Goal: Task Accomplishment & Management: Manage account settings

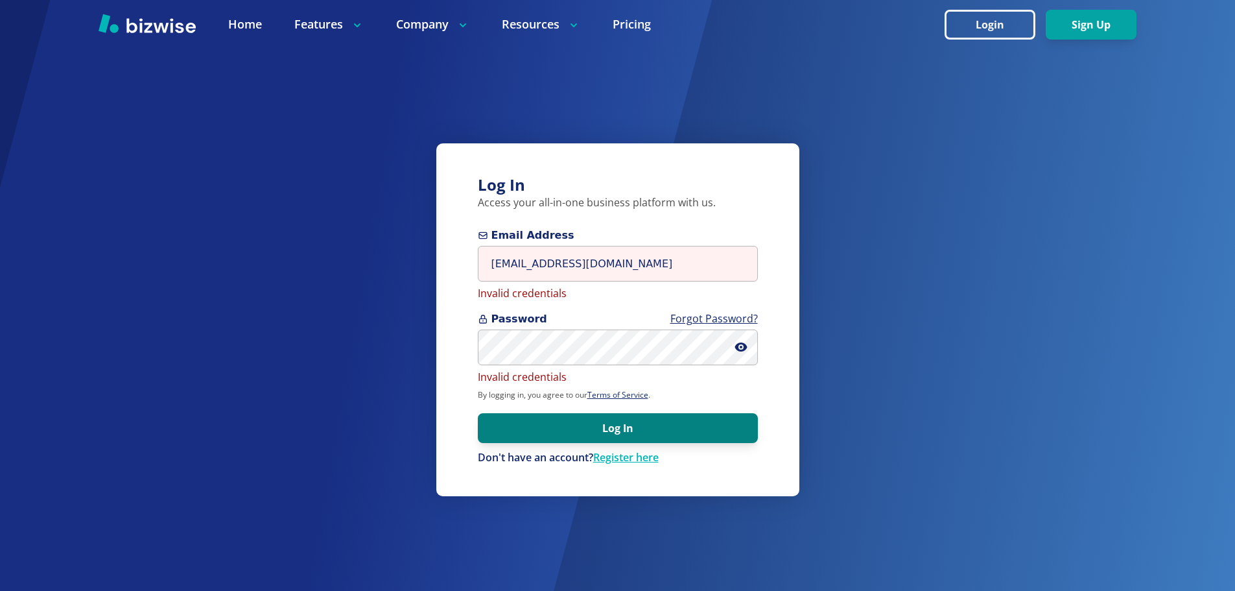
click at [569, 423] on button "Log In" at bounding box center [618, 428] width 280 height 30
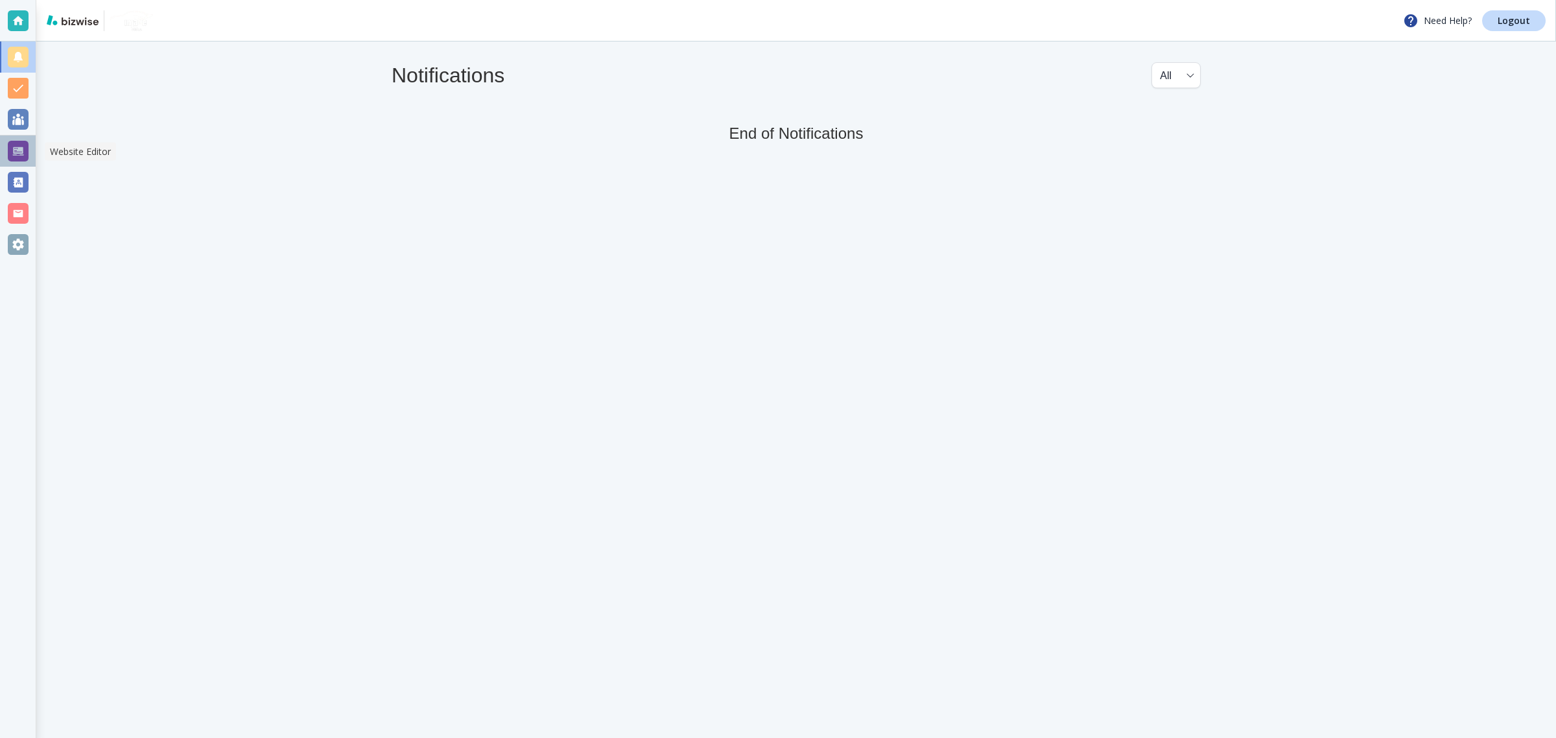
click at [19, 146] on div at bounding box center [18, 151] width 21 height 21
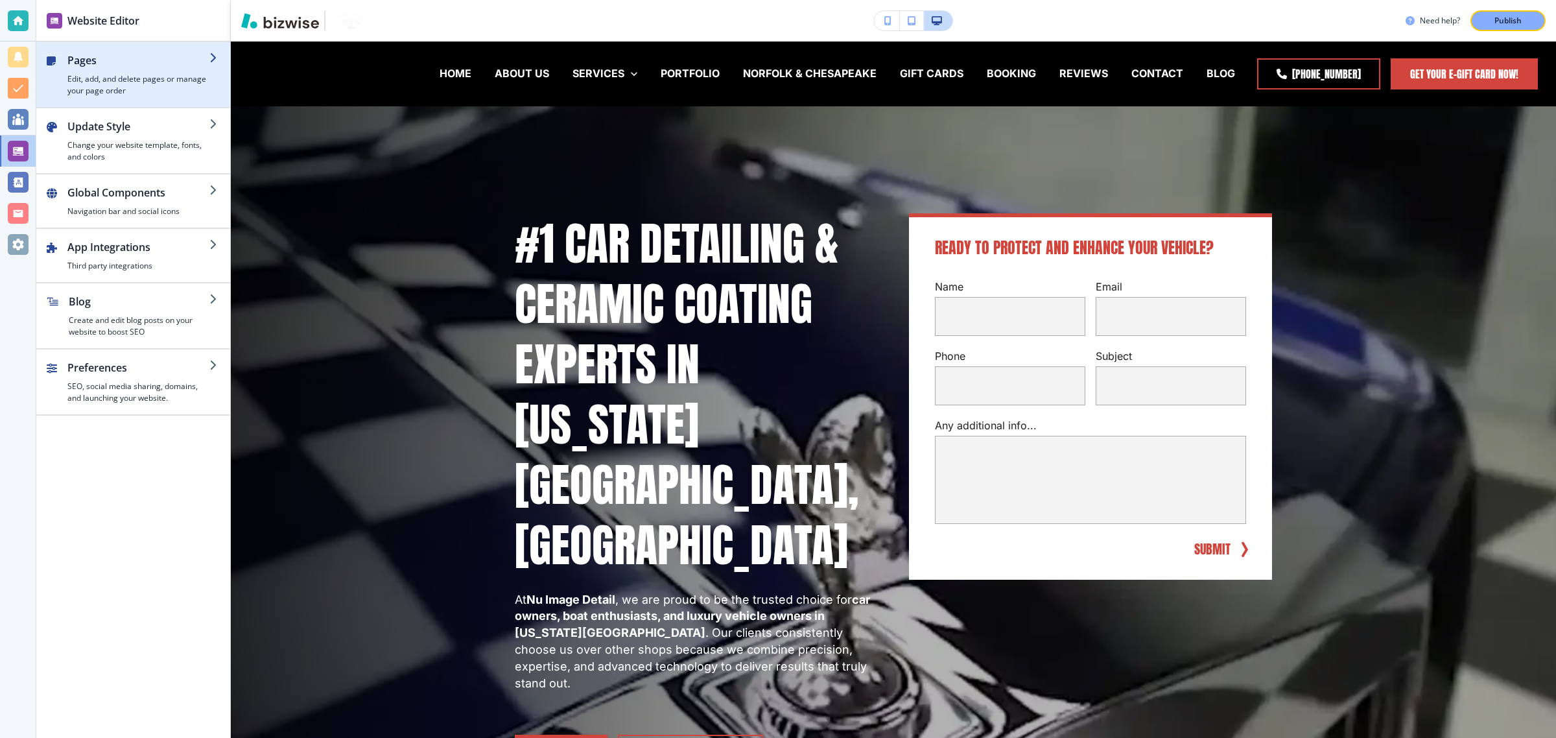
click at [137, 83] on h4 "Edit, add, and delete pages or manage your page order" at bounding box center [138, 84] width 142 height 23
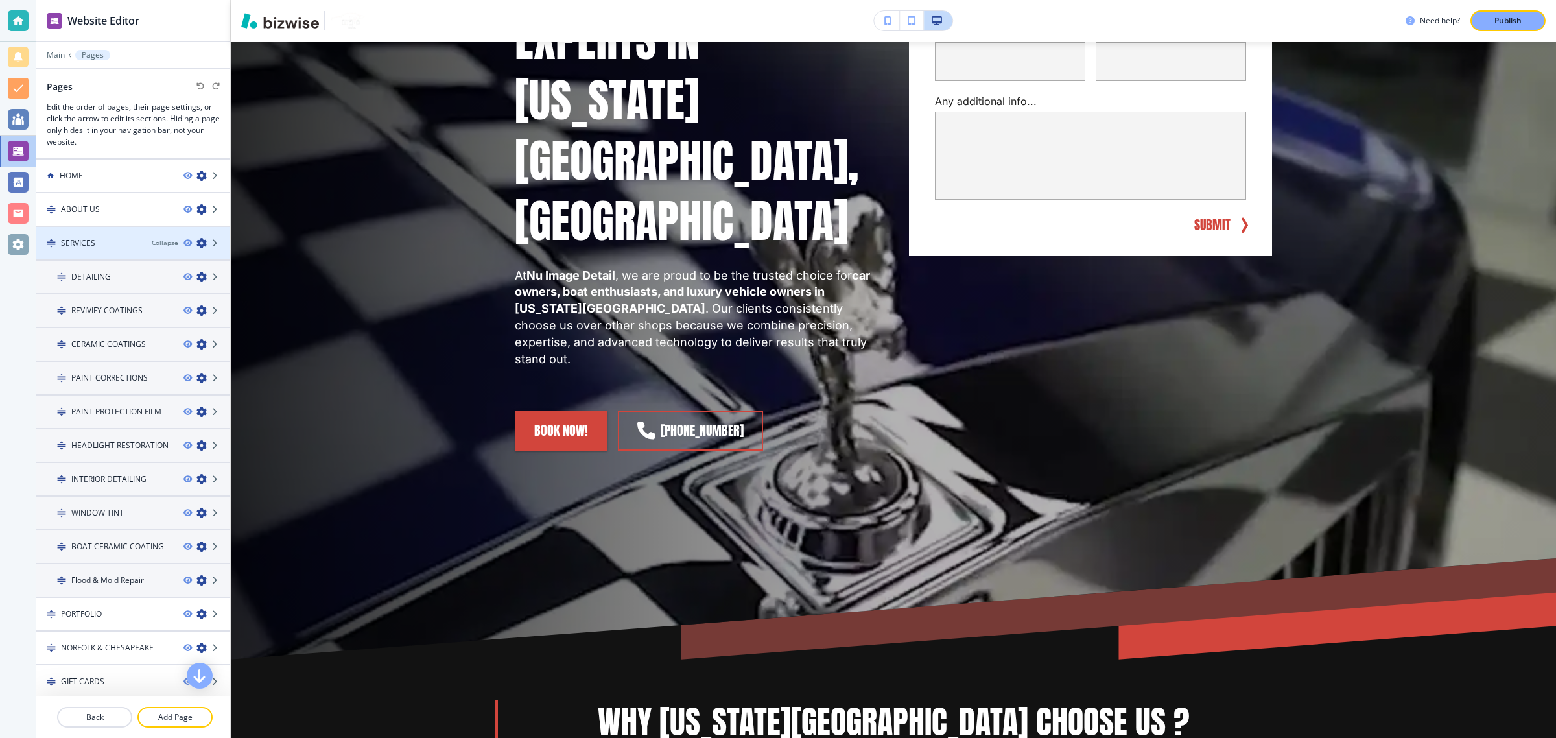
click at [196, 242] on icon "button" at bounding box center [201, 243] width 10 height 10
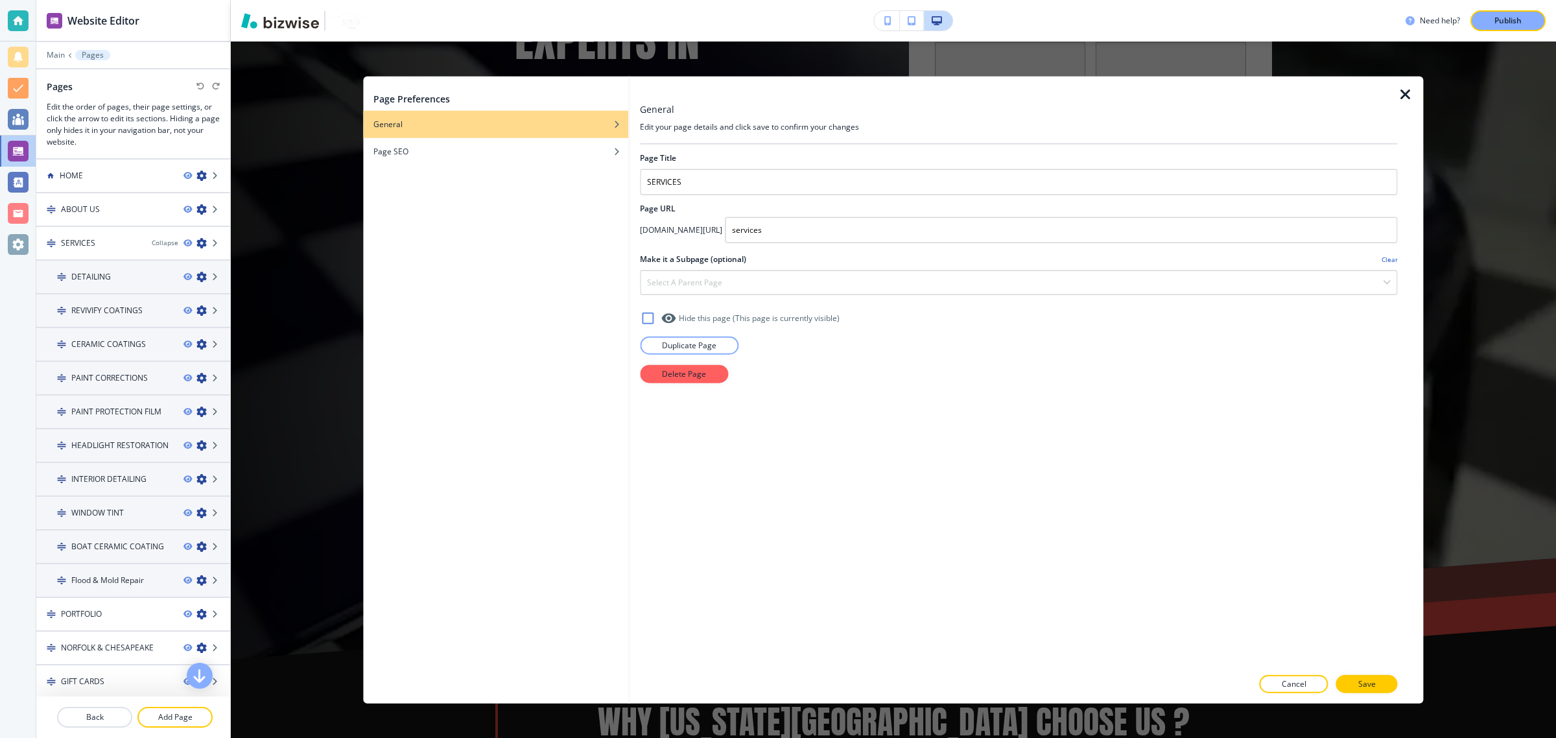
drag, startPoint x: 676, startPoint y: 344, endPoint x: 920, endPoint y: 435, distance: 260.7
click at [866, 468] on div "Page Title SERVICES Page URL nuimagedetail.com/ services Make it a Subpage (opt…" at bounding box center [1018, 406] width 757 height 522
click at [1316, 675] on button "Cancel" at bounding box center [1294, 683] width 69 height 18
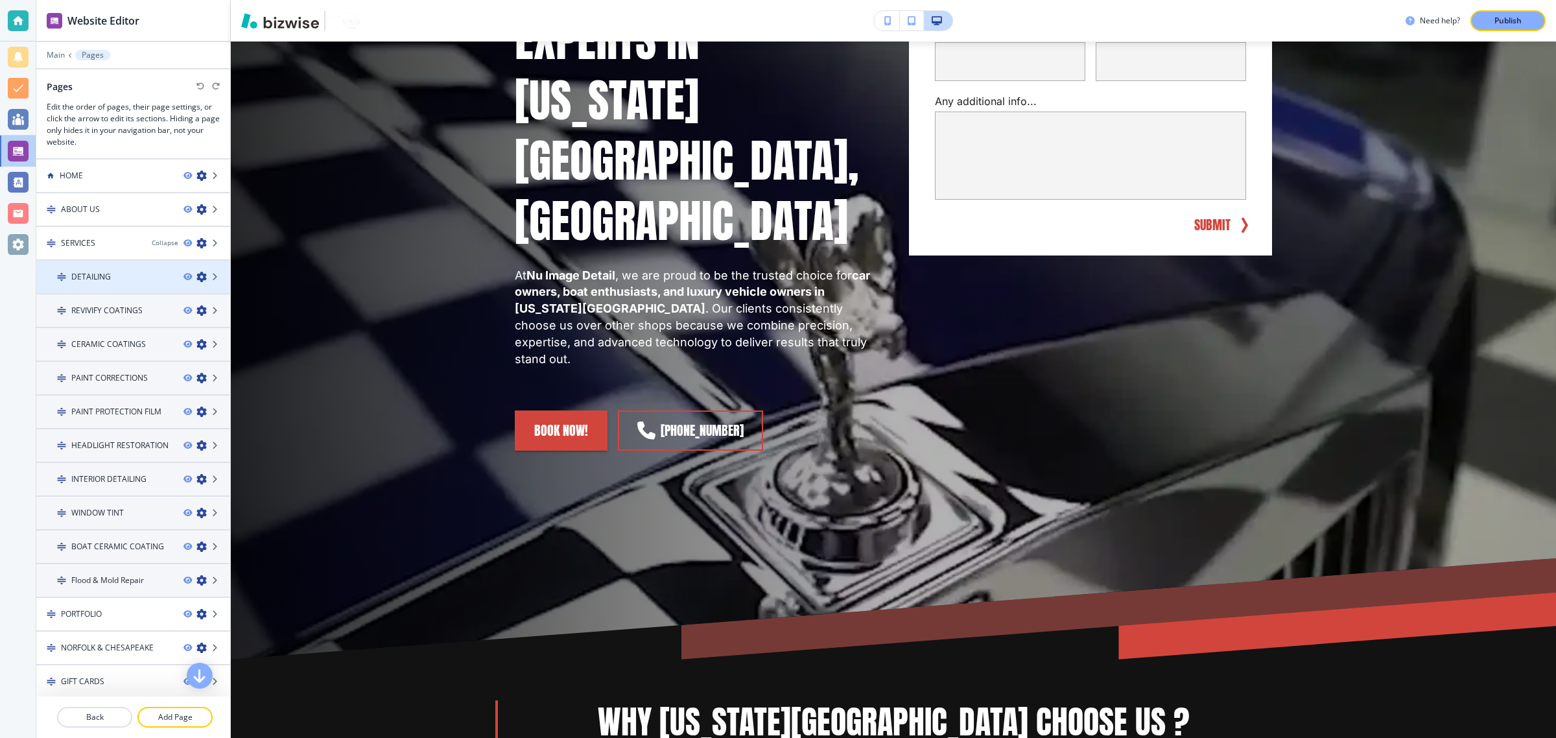
click at [196, 272] on icon "button" at bounding box center [201, 277] width 10 height 10
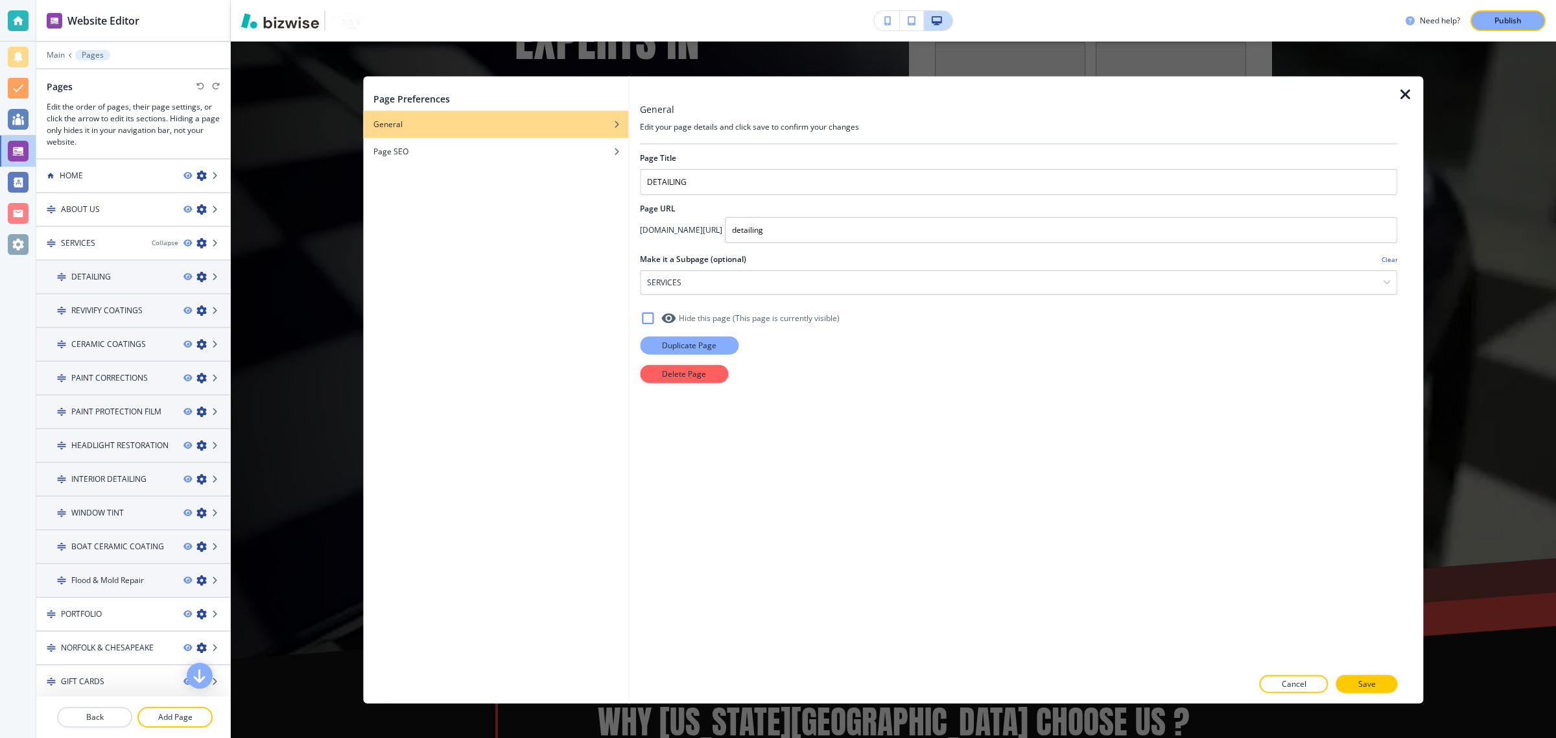
click at [687, 353] on button "Duplicate Page" at bounding box center [689, 345] width 99 height 18
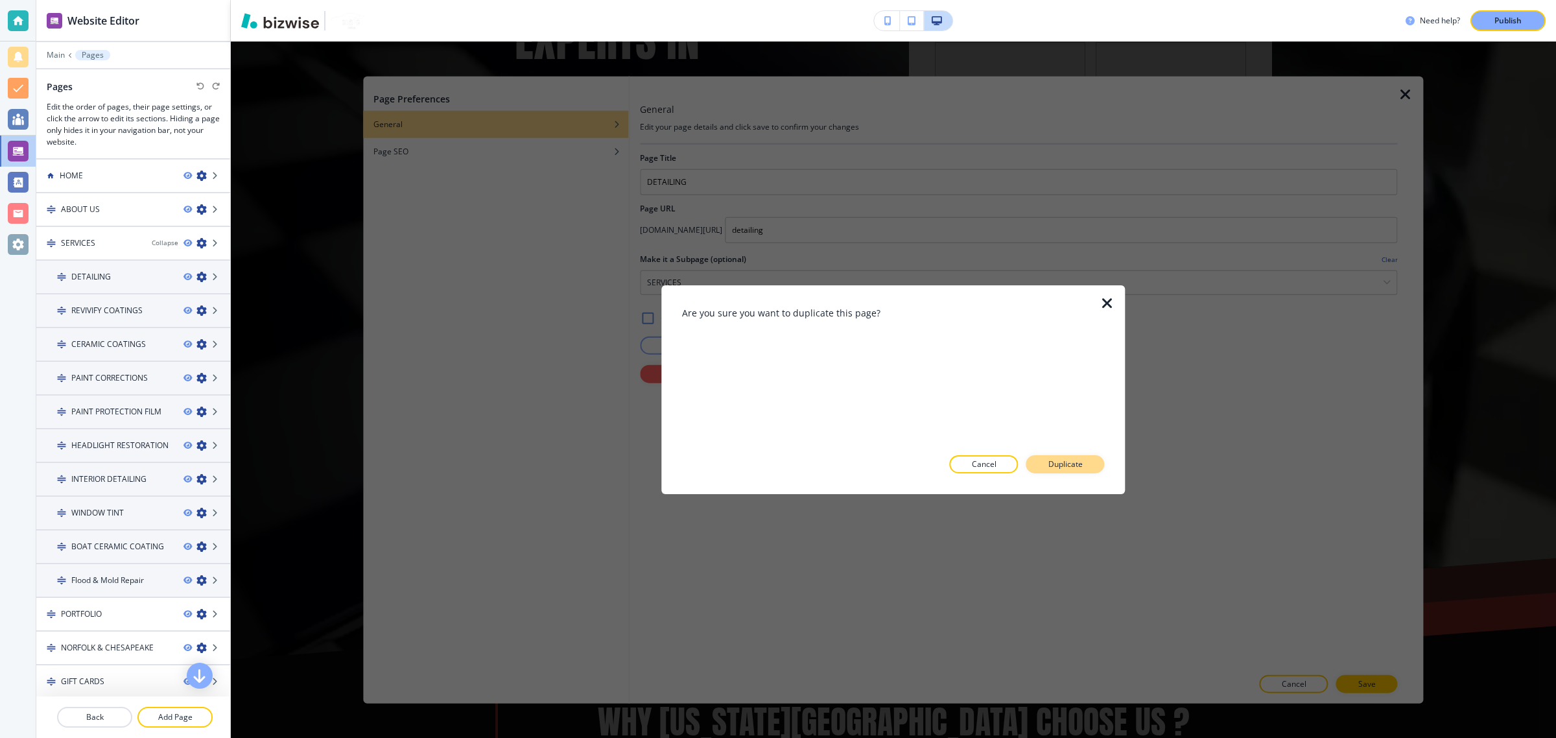
click at [1051, 469] on p "Duplicate" at bounding box center [1065, 464] width 34 height 12
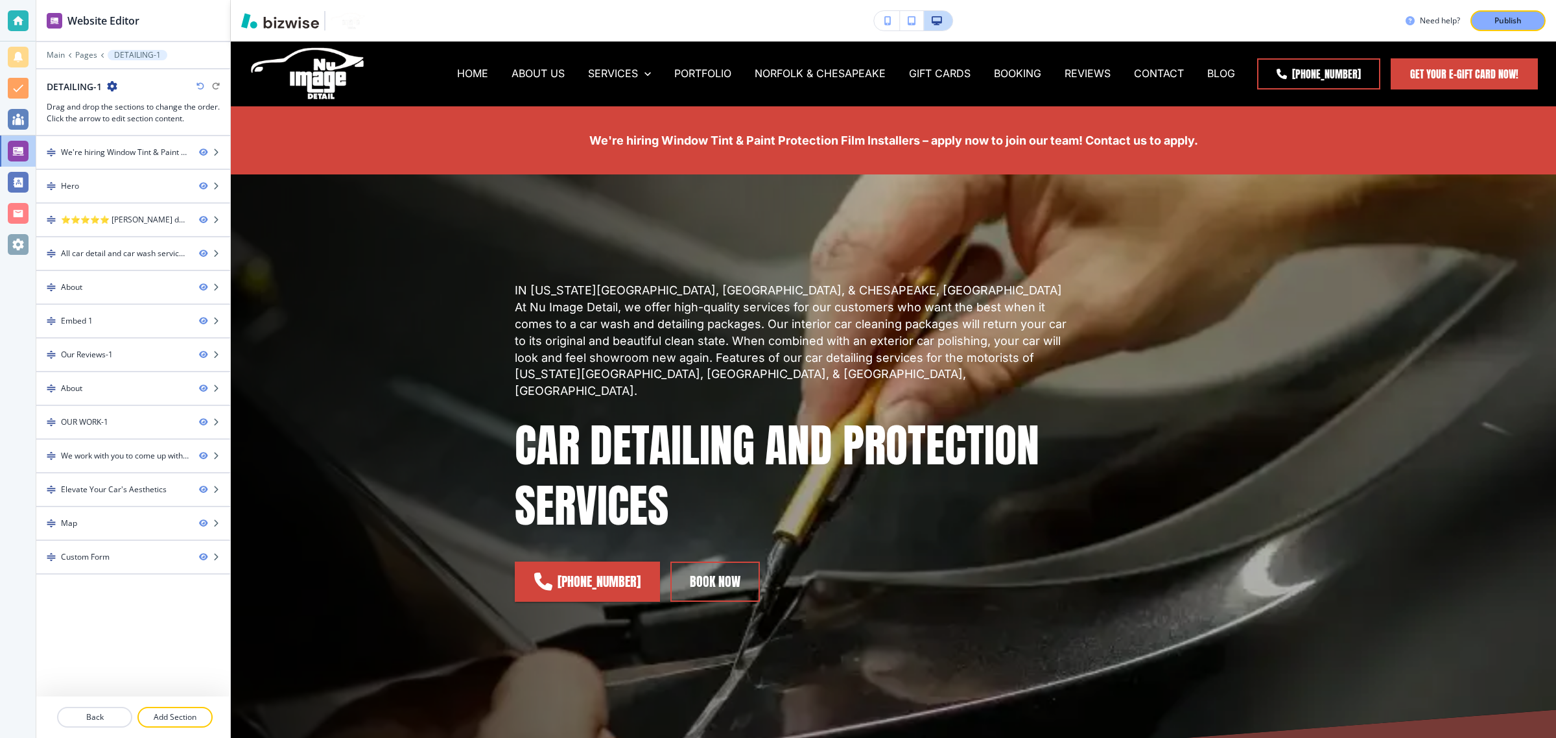
click at [110, 79] on div at bounding box center [133, 74] width 194 height 10
click at [110, 84] on icon "button" at bounding box center [112, 86] width 10 height 10
click at [124, 108] on p "Edit Page Settings" at bounding box center [148, 110] width 66 height 12
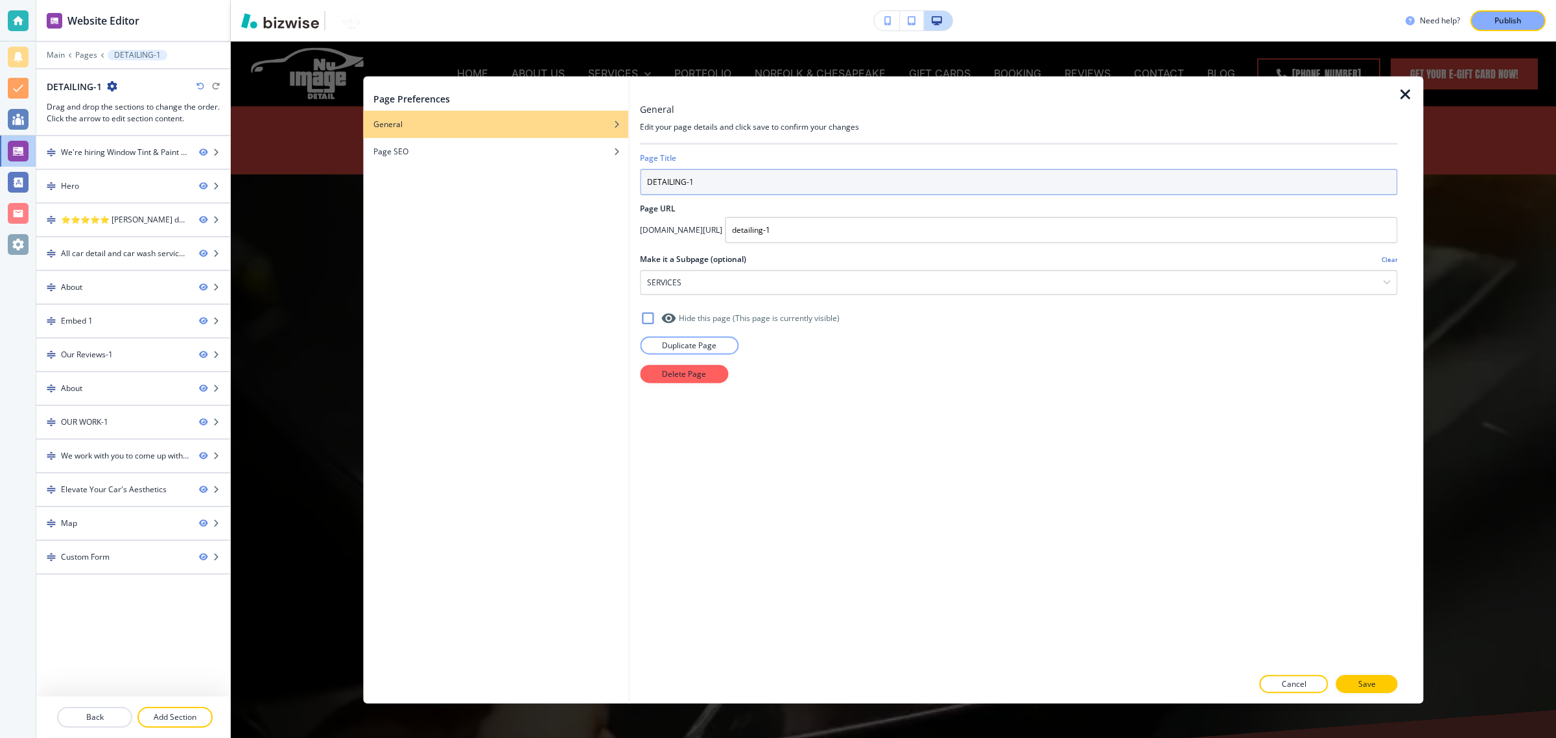
click at [705, 174] on input "DETAILING-1" at bounding box center [1018, 182] width 757 height 26
paste input "etail Shop in Virginia Beach"
drag, startPoint x: 692, startPoint y: 179, endPoint x: 825, endPoint y: 162, distance: 134.0
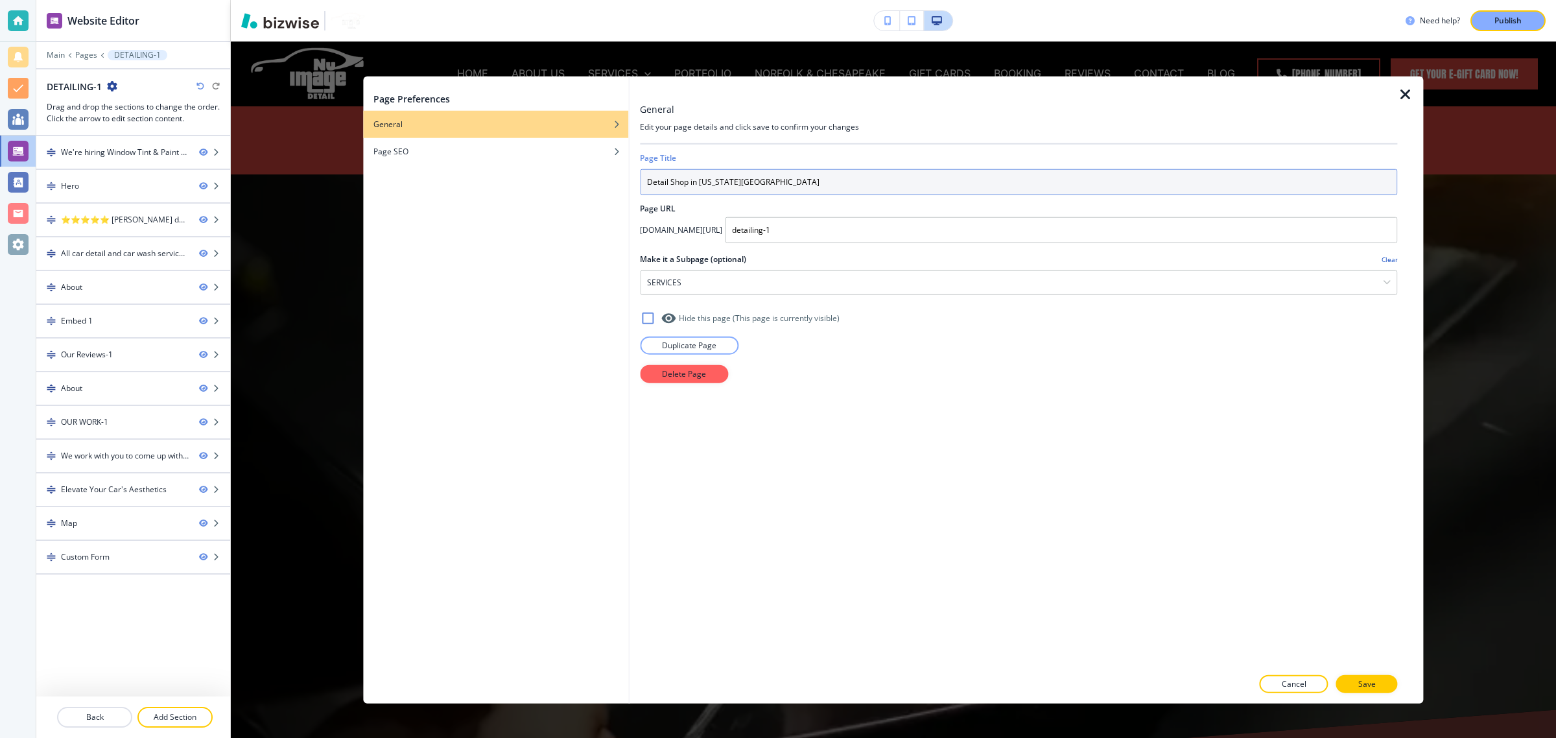
click at [825, 162] on div "Page Title Detail Shop in Virginia Beach" at bounding box center [1018, 173] width 757 height 43
type input "Detail Shop"
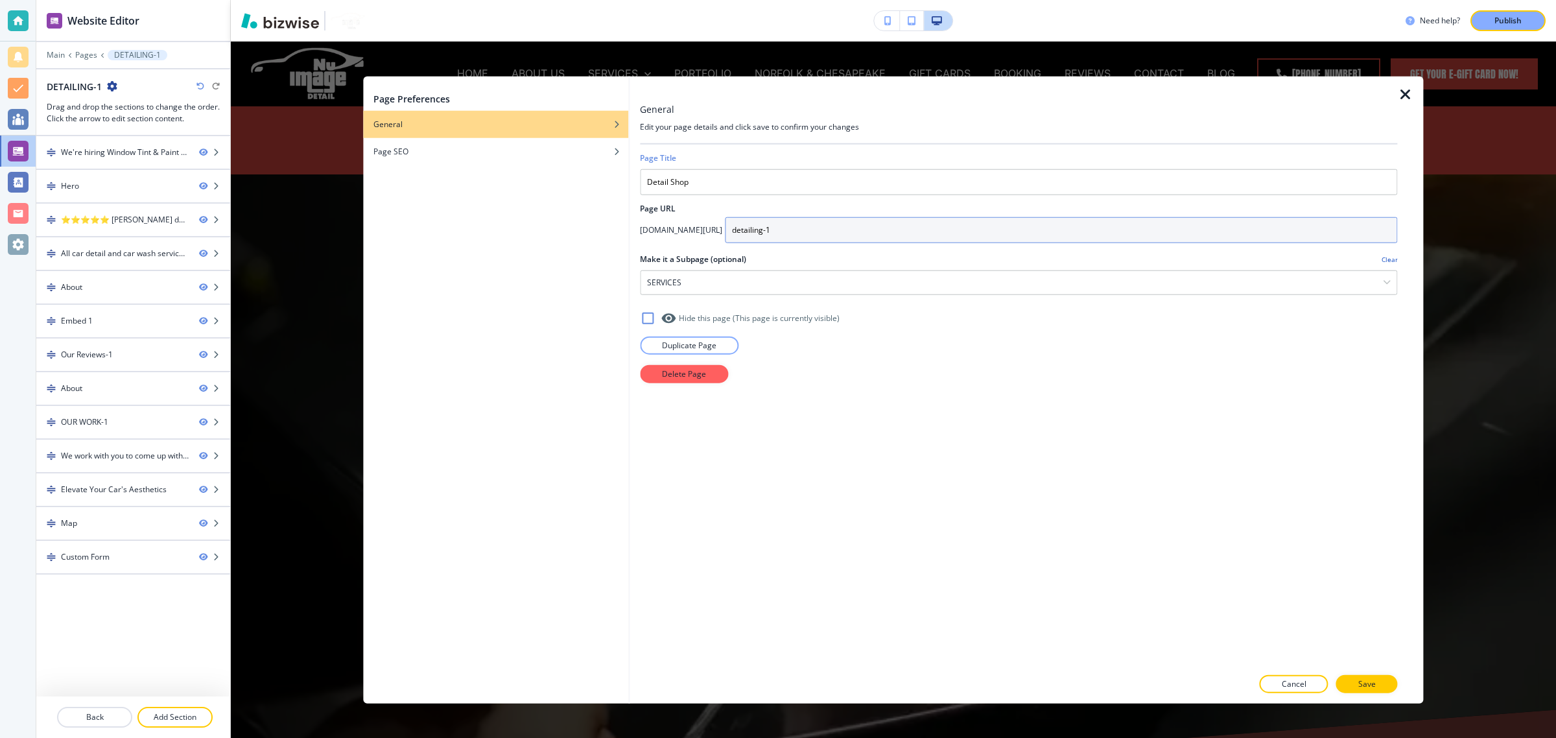
click at [796, 217] on input "detailing-1" at bounding box center [1061, 230] width 672 height 26
paste input "Detail Shop in Virginia Beach"
click at [747, 222] on input "Detail Shop" at bounding box center [1061, 230] width 672 height 26
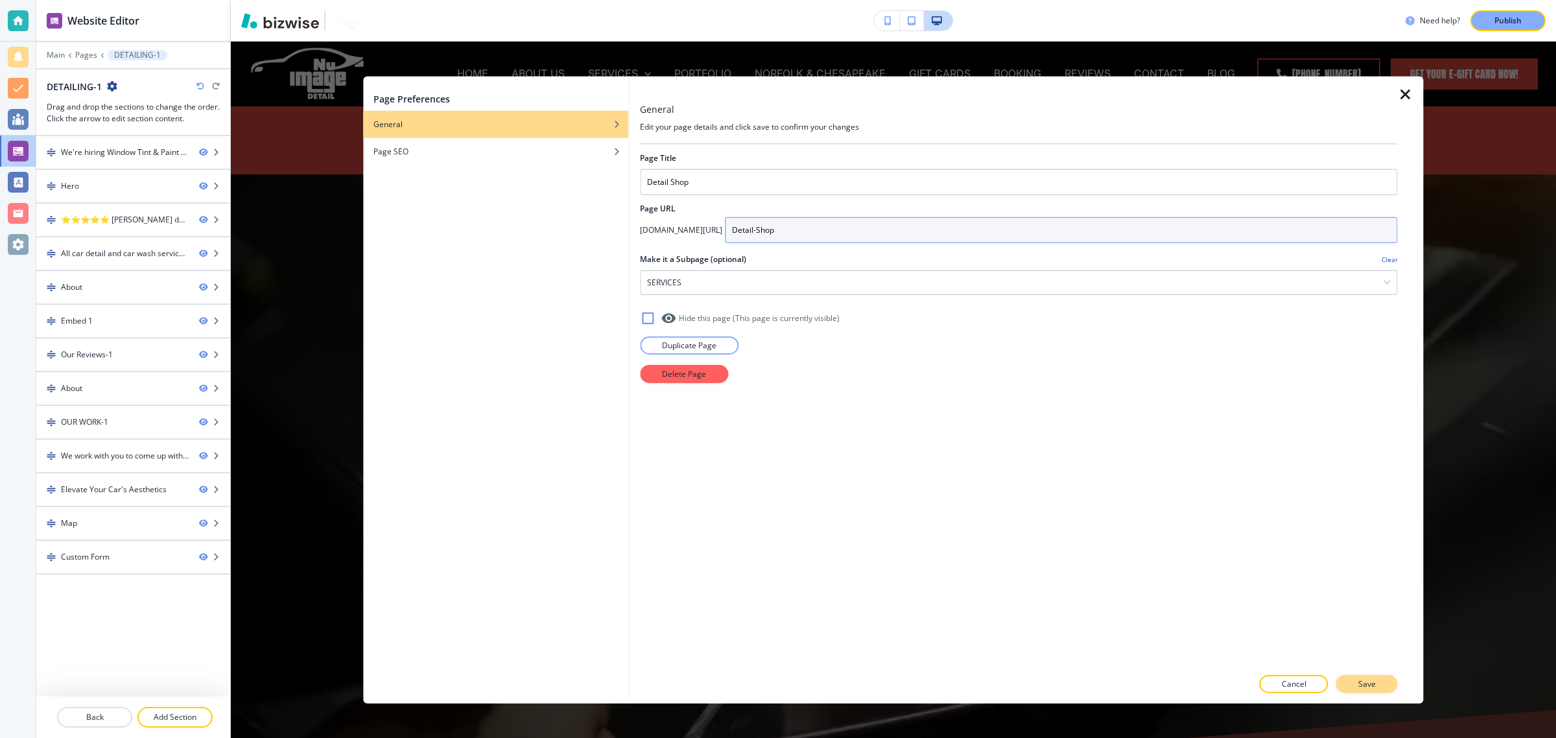
type input "Detail-Shop"
click at [1382, 692] on button "Save" at bounding box center [1367, 683] width 62 height 18
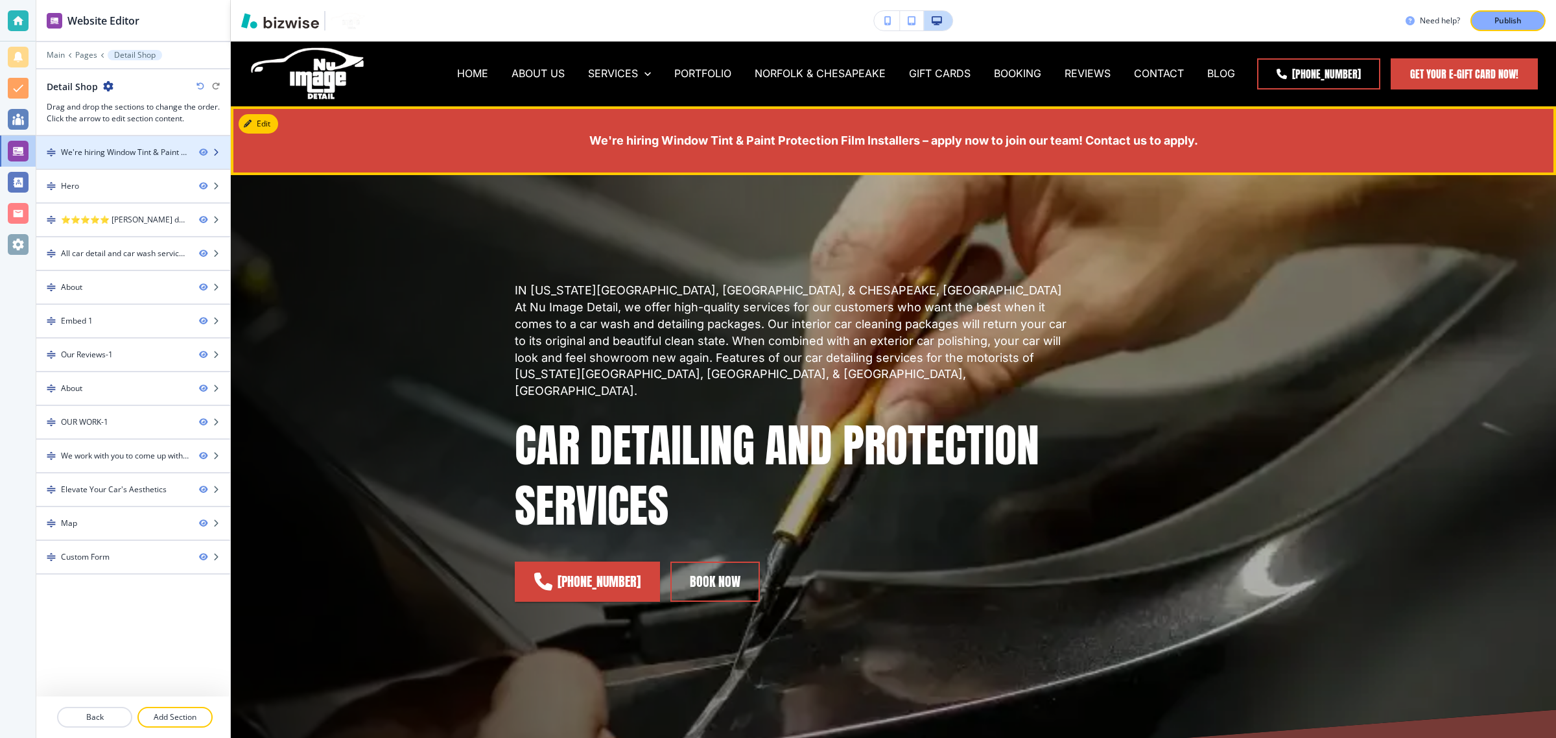
drag, startPoint x: 143, startPoint y: 161, endPoint x: 215, endPoint y: 151, distance: 72.6
click at [215, 151] on icon "button" at bounding box center [216, 152] width 8 height 8
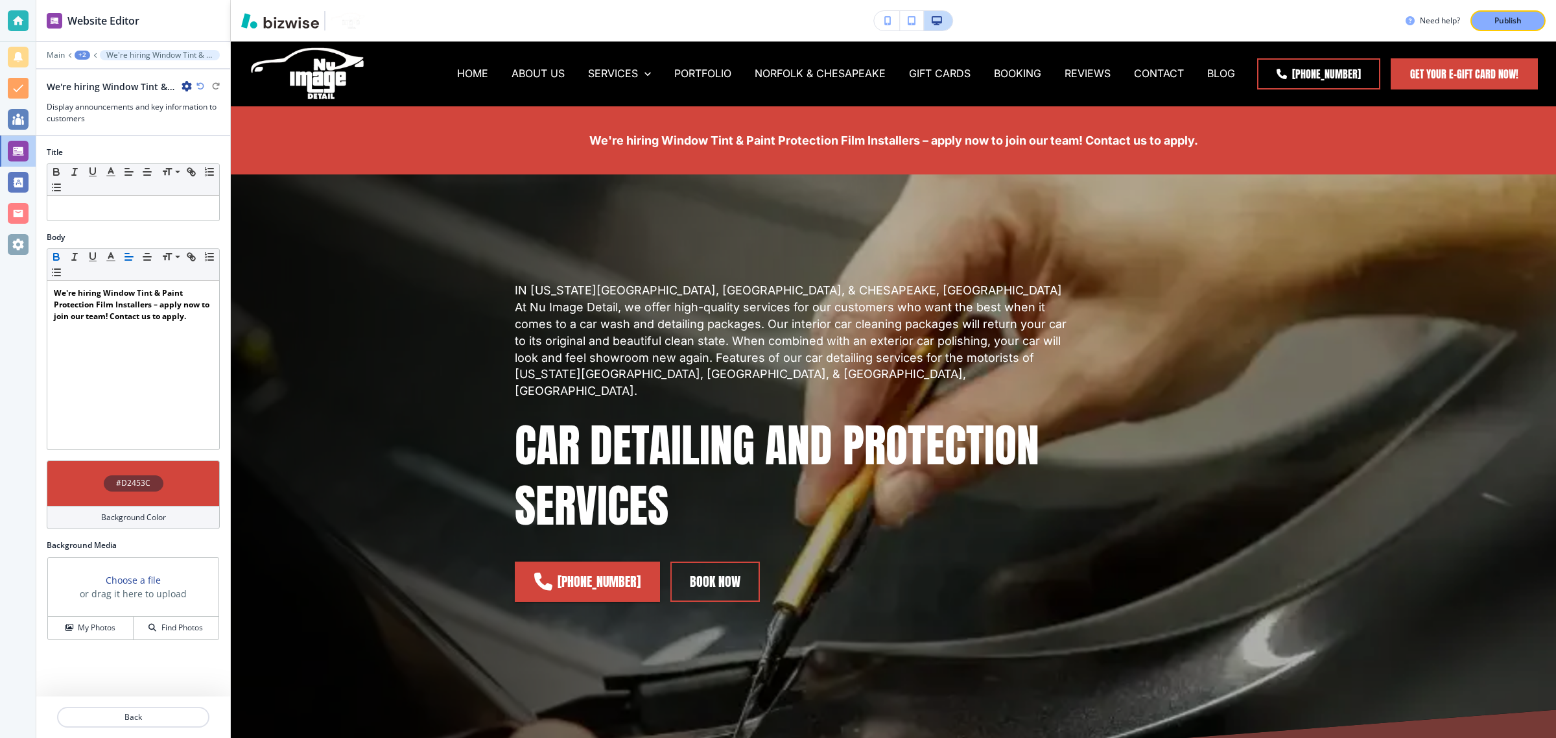
scroll to position [65, 0]
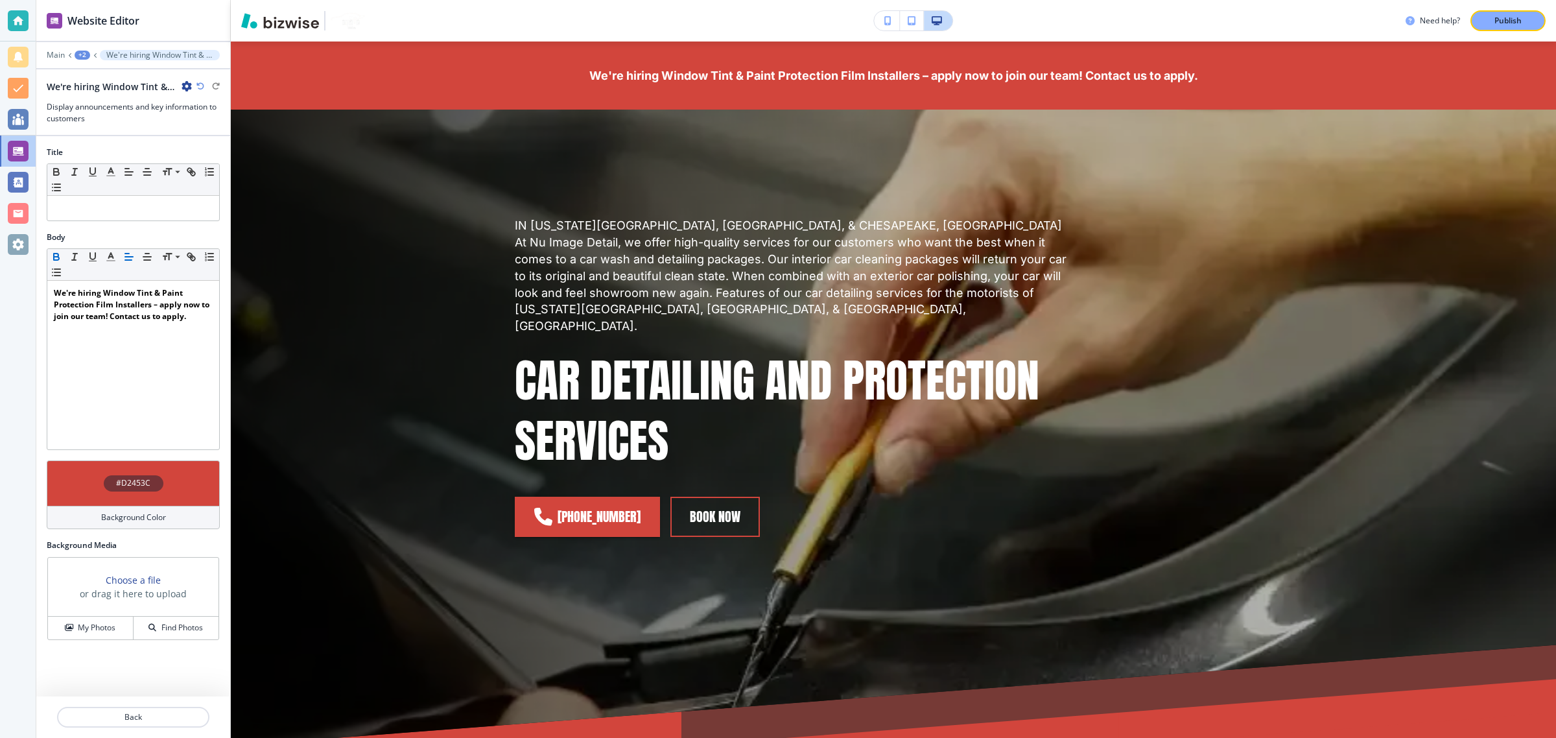
click at [182, 83] on icon "button" at bounding box center [187, 86] width 10 height 10
click at [190, 156] on p "Delete Section" at bounding box center [223, 155] width 66 height 12
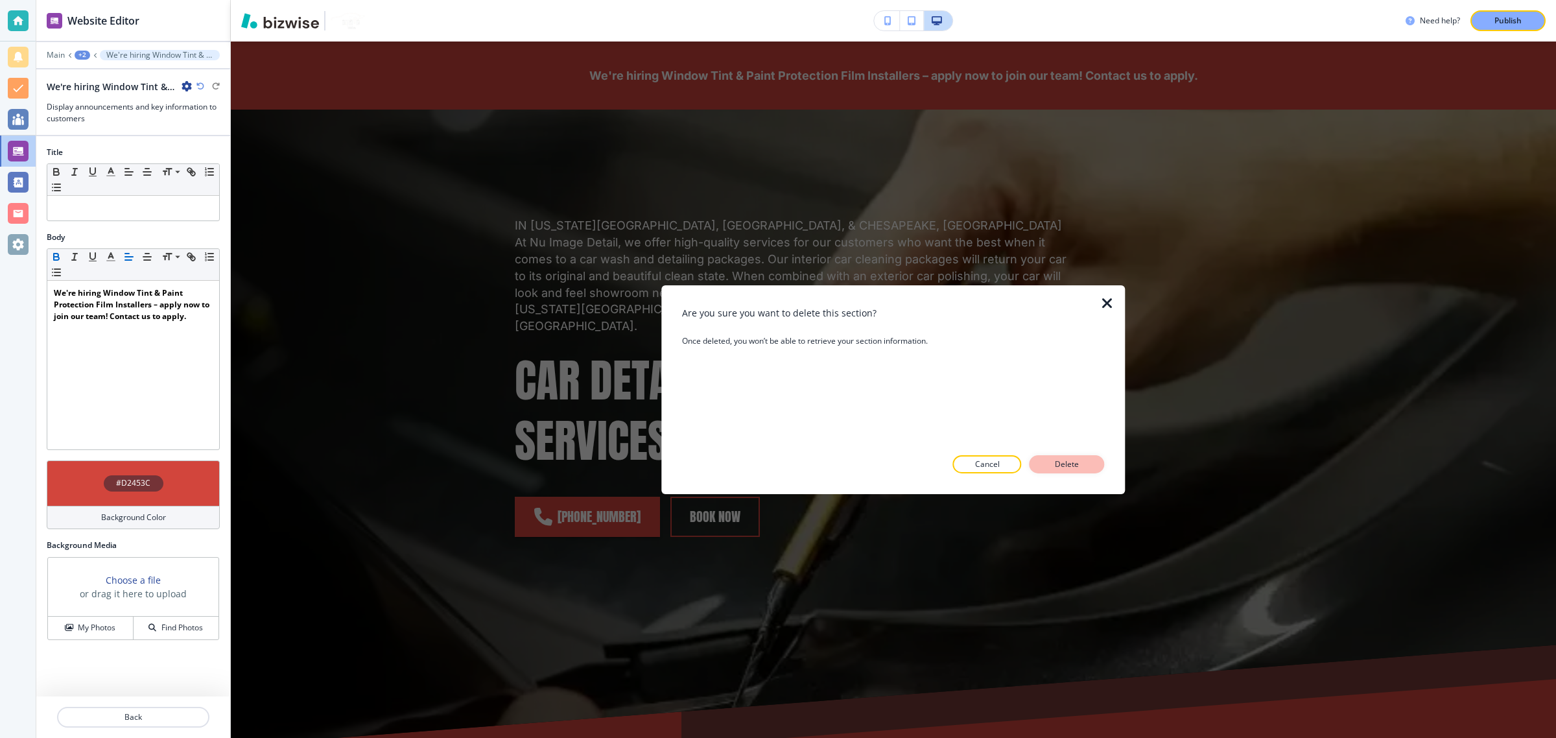
click at [1064, 467] on p "Delete" at bounding box center [1066, 464] width 31 height 12
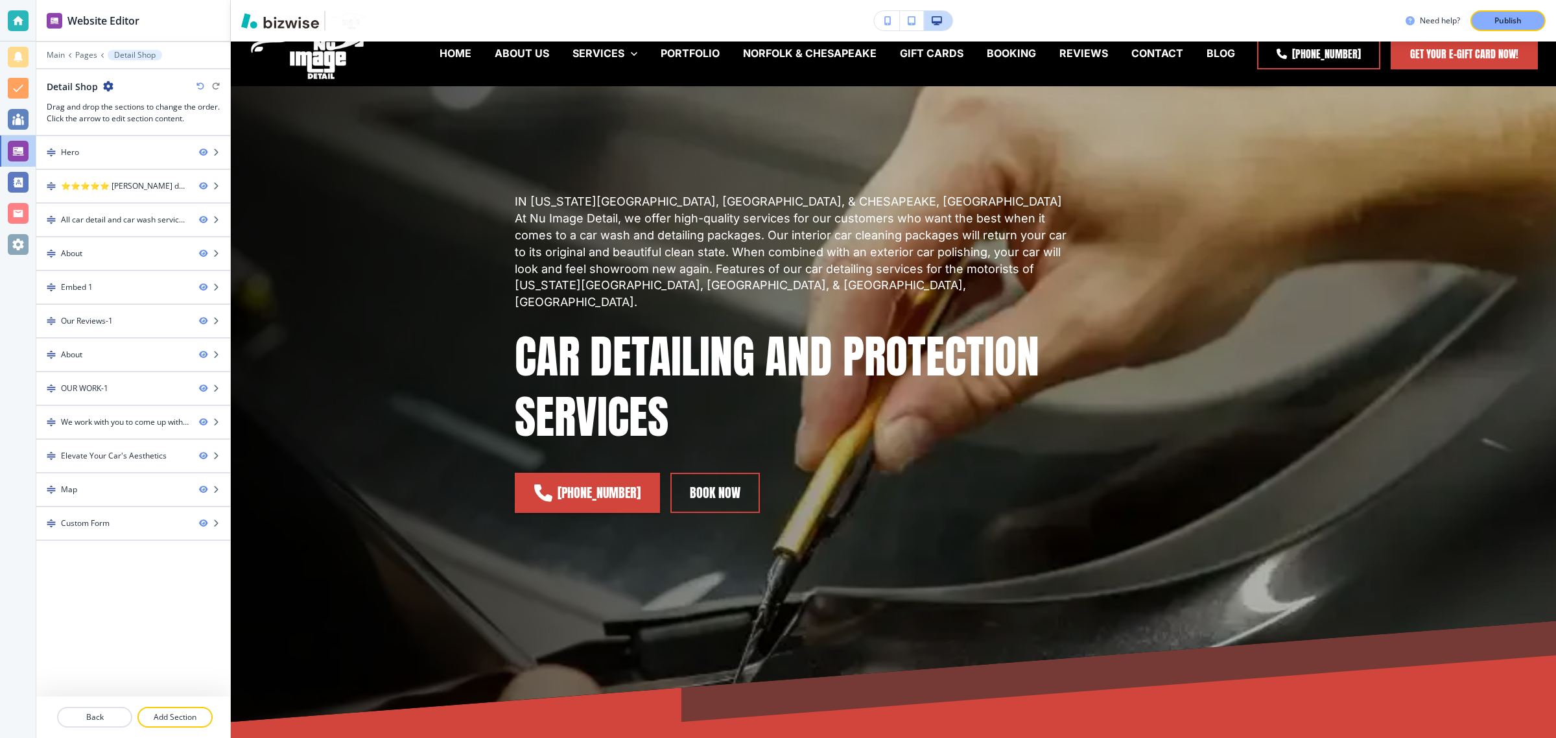
scroll to position [0, 0]
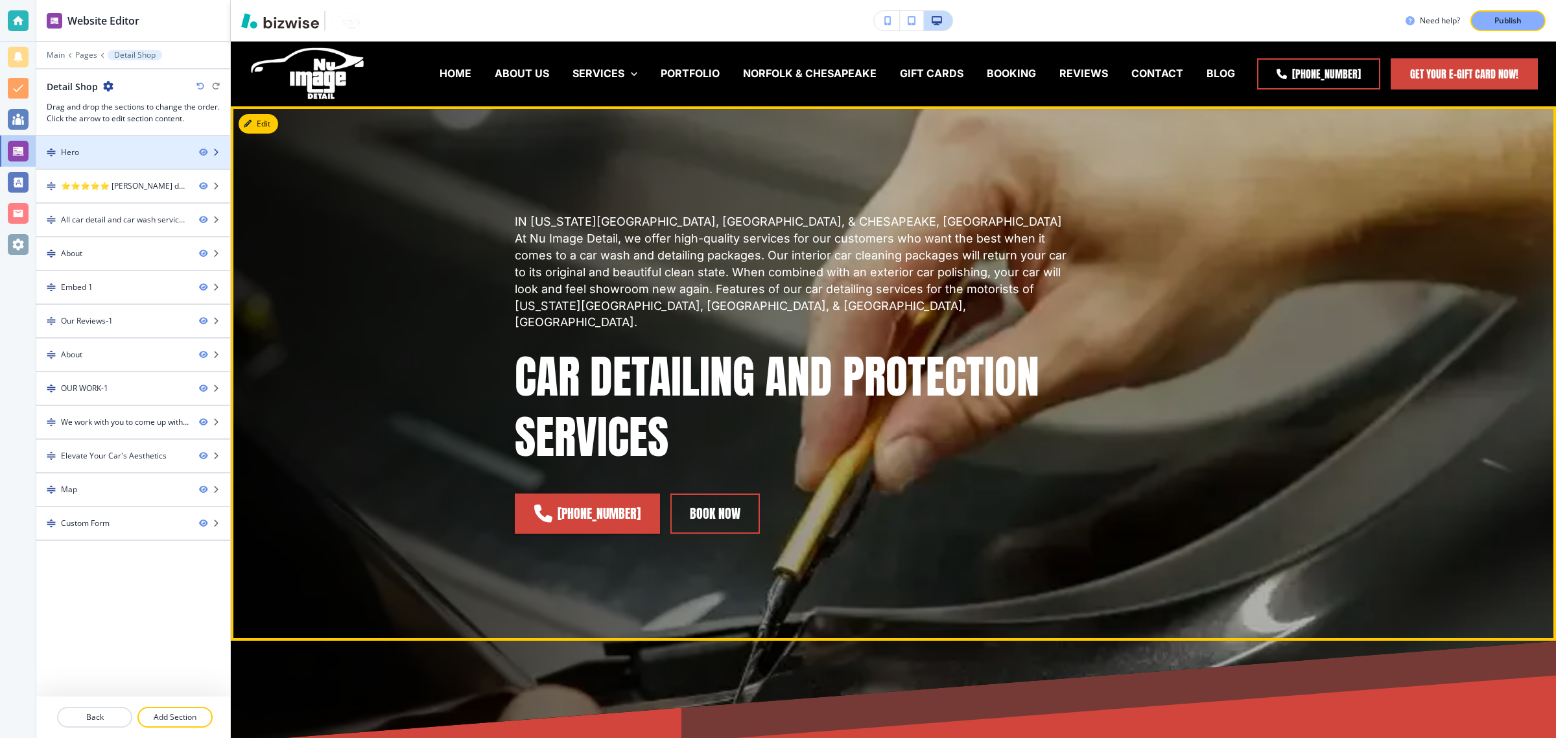
click at [92, 143] on div at bounding box center [133, 141] width 194 height 10
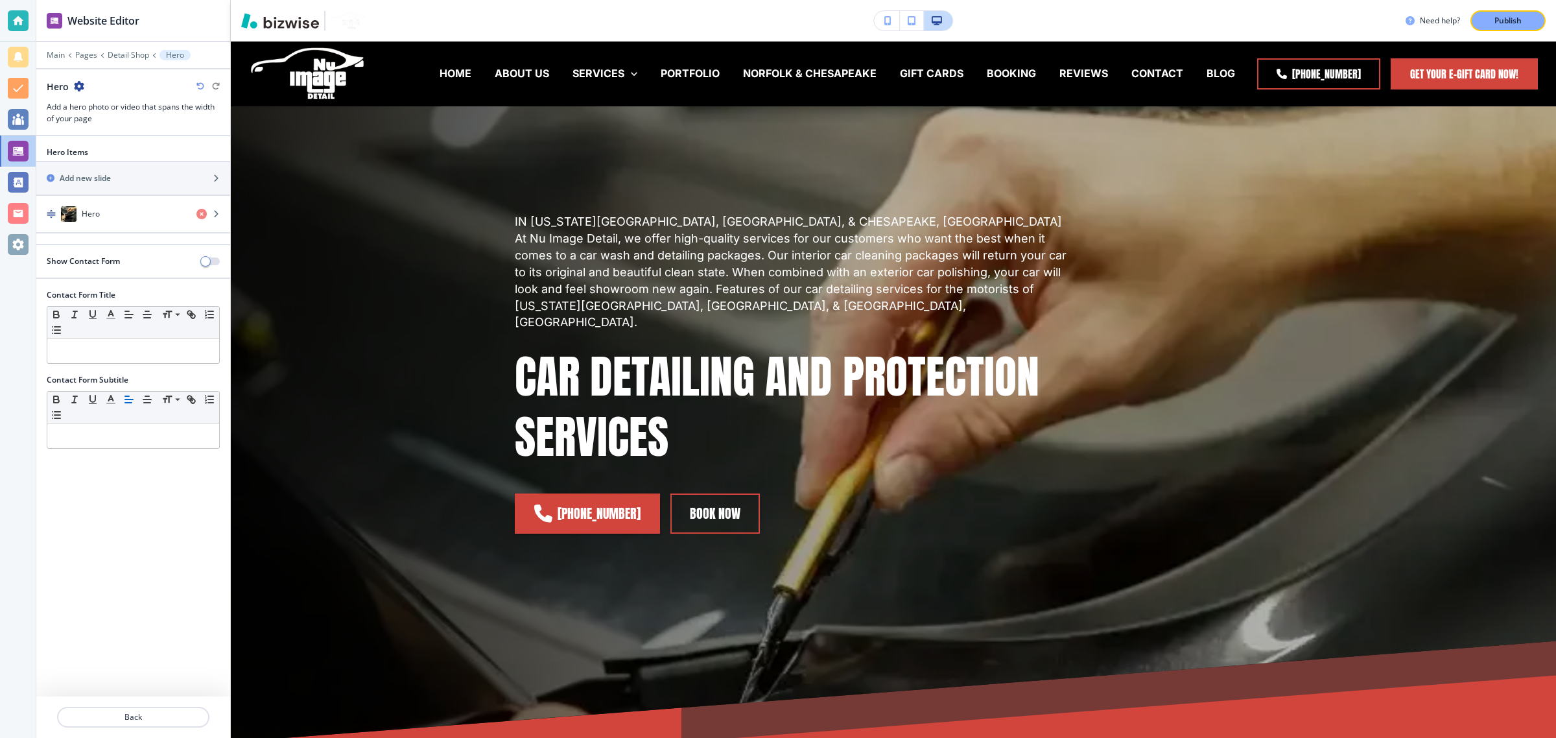
scroll to position [65, 0]
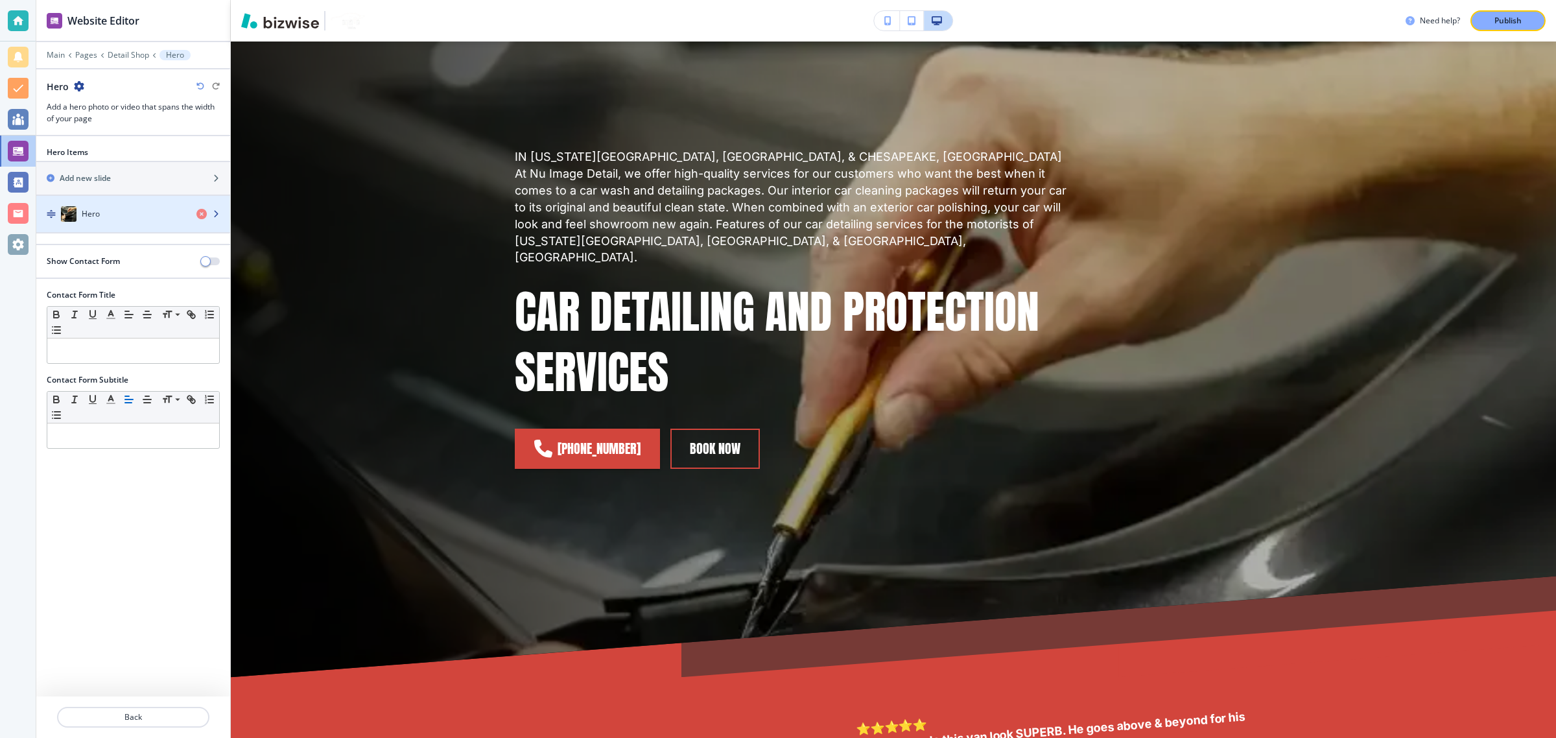
click at [130, 222] on div "Hero" at bounding box center [111, 214] width 150 height 16
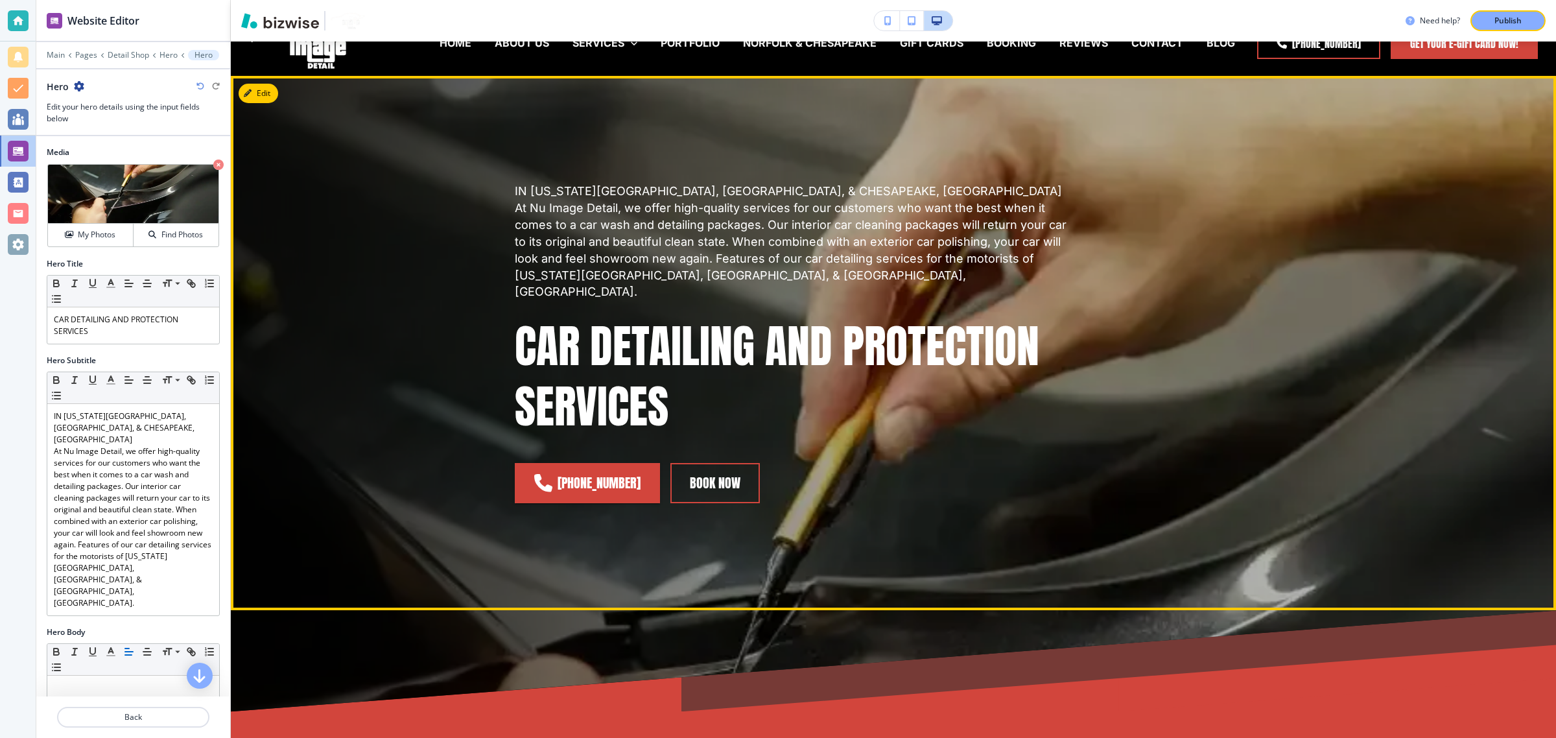
scroll to position [0, 0]
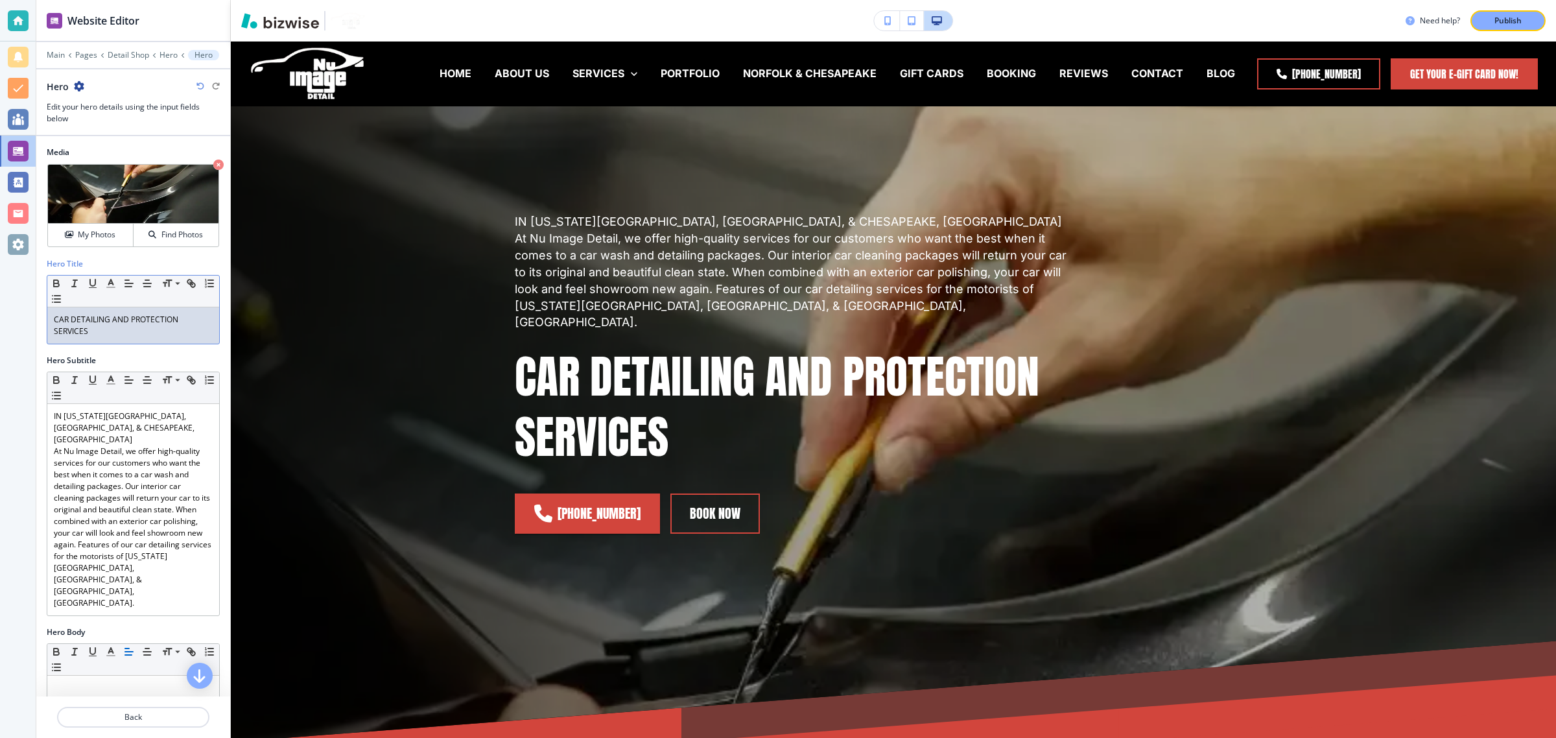
click at [88, 325] on p "CAR DETAILING AND PROTECTION SERVICES" at bounding box center [133, 325] width 159 height 23
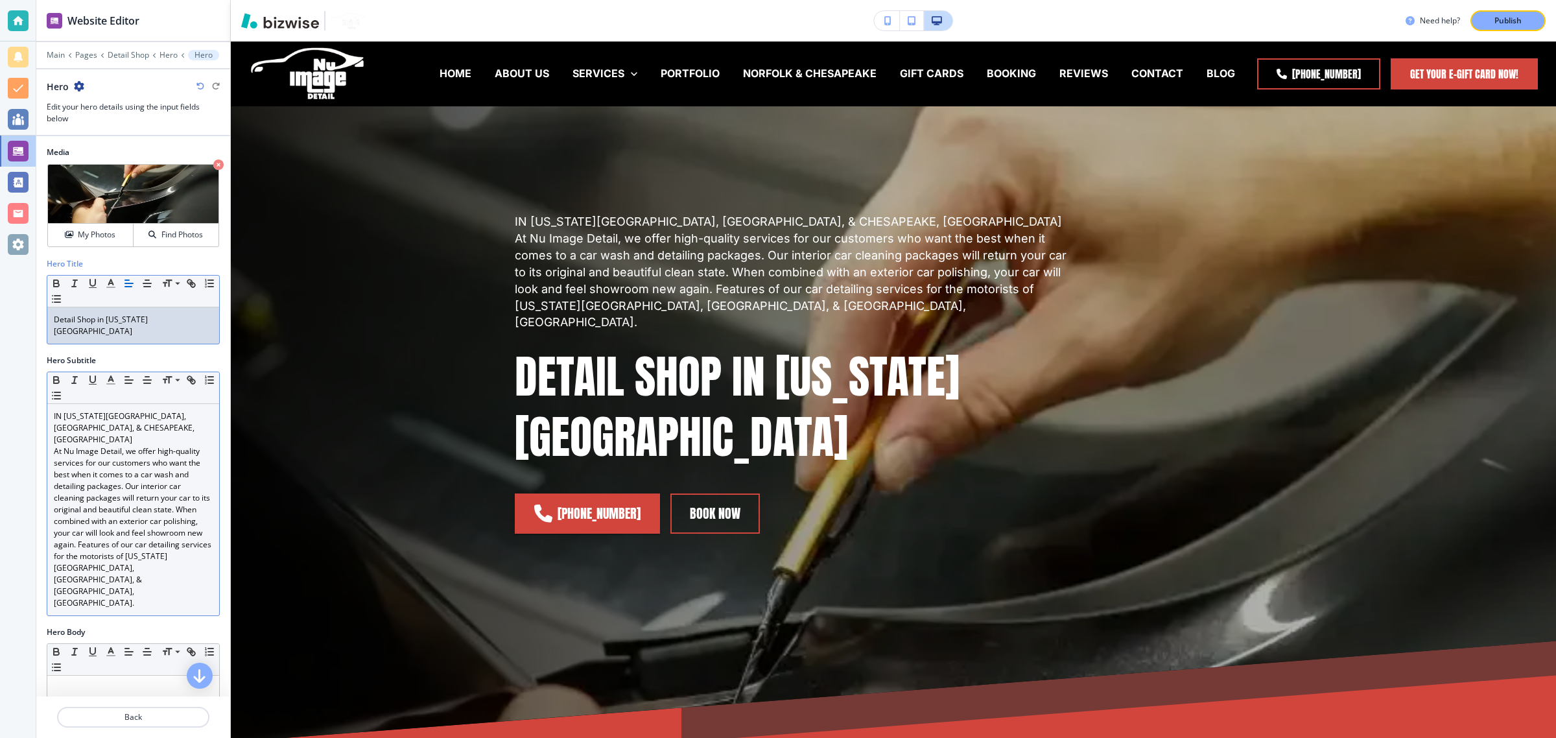
click at [104, 445] on p "At Nu Image Detail, we offer high-quality services for our customers who want t…" at bounding box center [133, 526] width 159 height 163
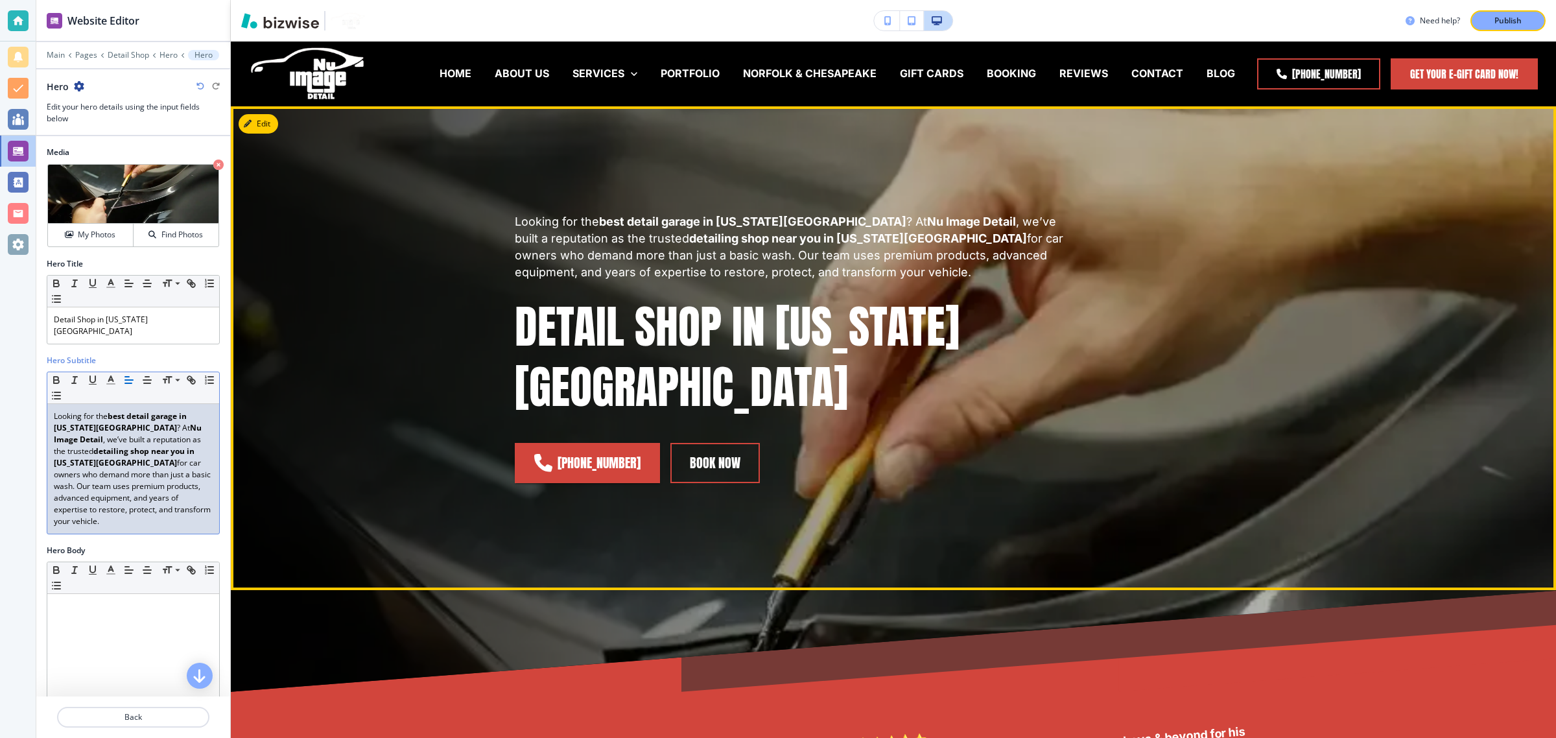
scroll to position [405, 0]
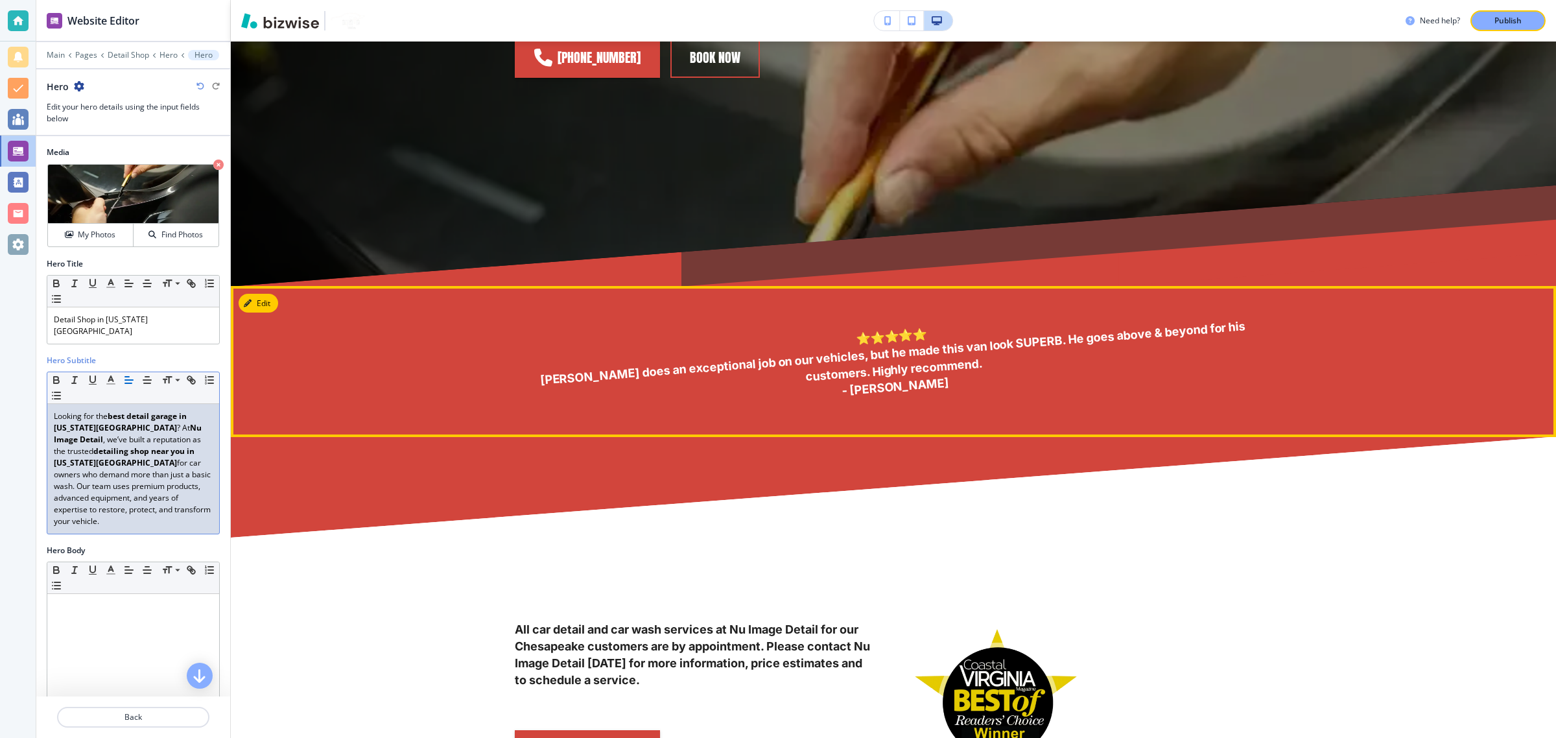
click at [850, 318] on strong "⭐⭐⭐⭐⭐ Chris does an exceptional job on our vehicles, but he made this van look …" at bounding box center [893, 357] width 709 height 78
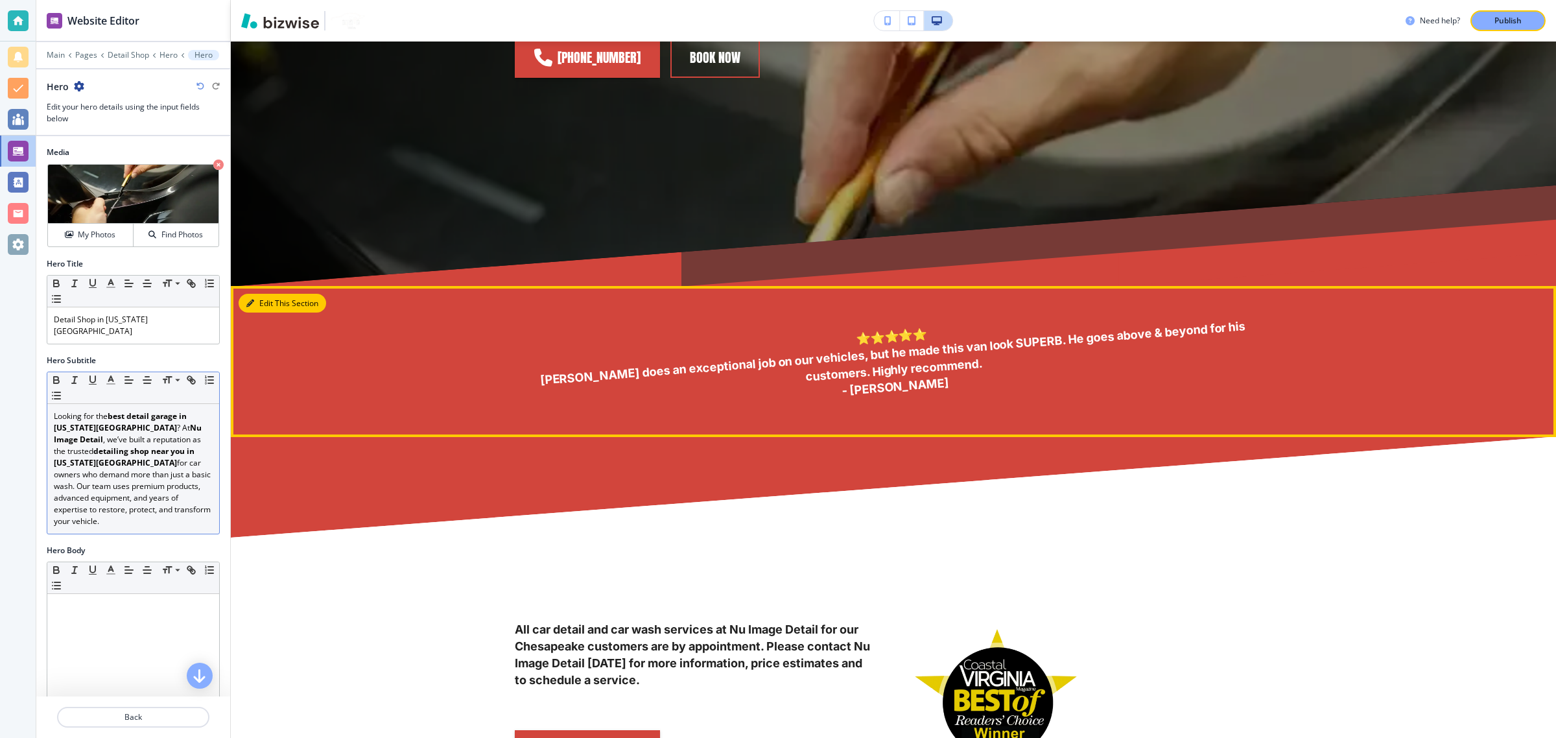
click at [248, 299] on icon "button" at bounding box center [250, 303] width 8 height 8
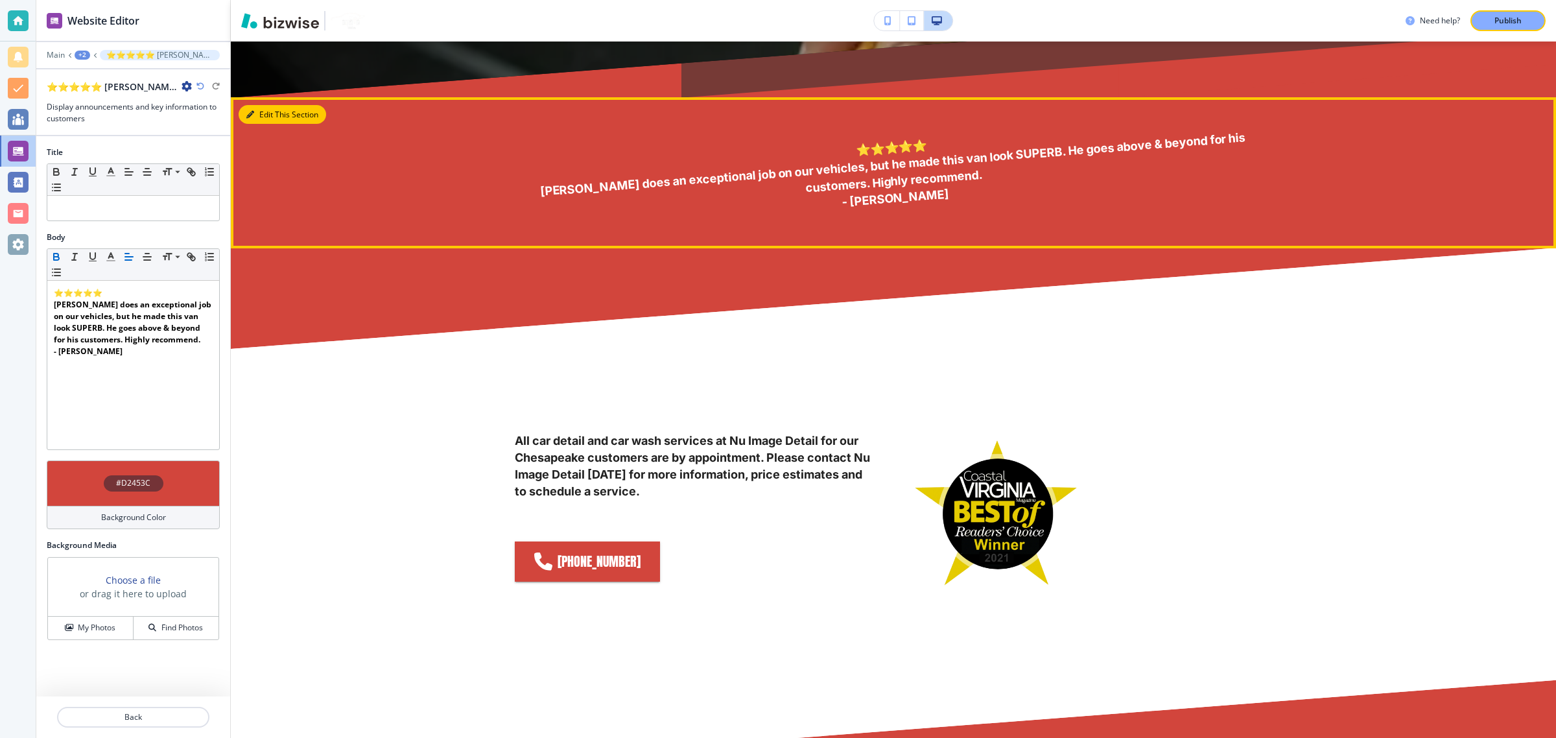
scroll to position [594, 0]
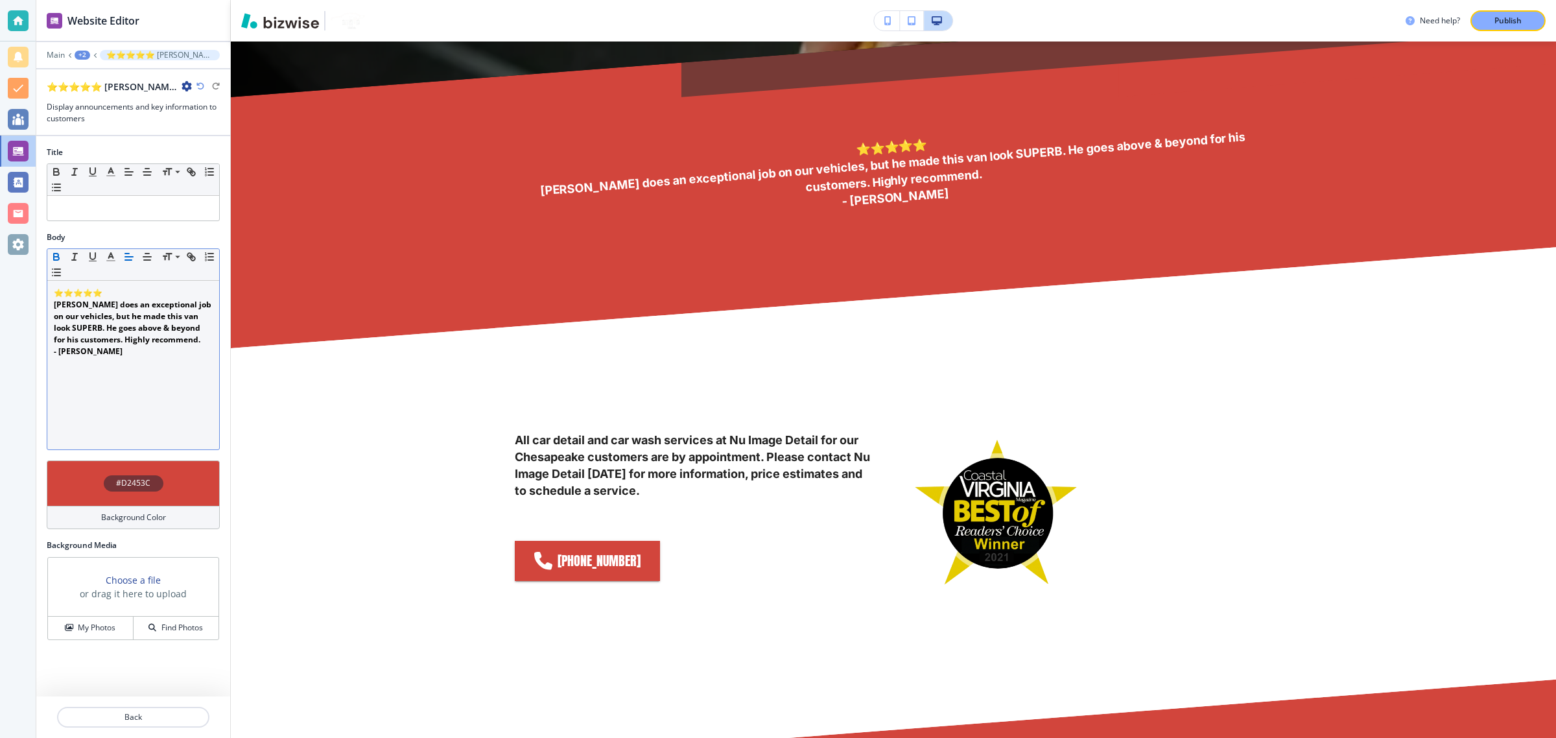
click at [127, 318] on strong "Chris does an exceptional job on our vehicles, but he made this van look SUPERB…" at bounding box center [133, 322] width 159 height 46
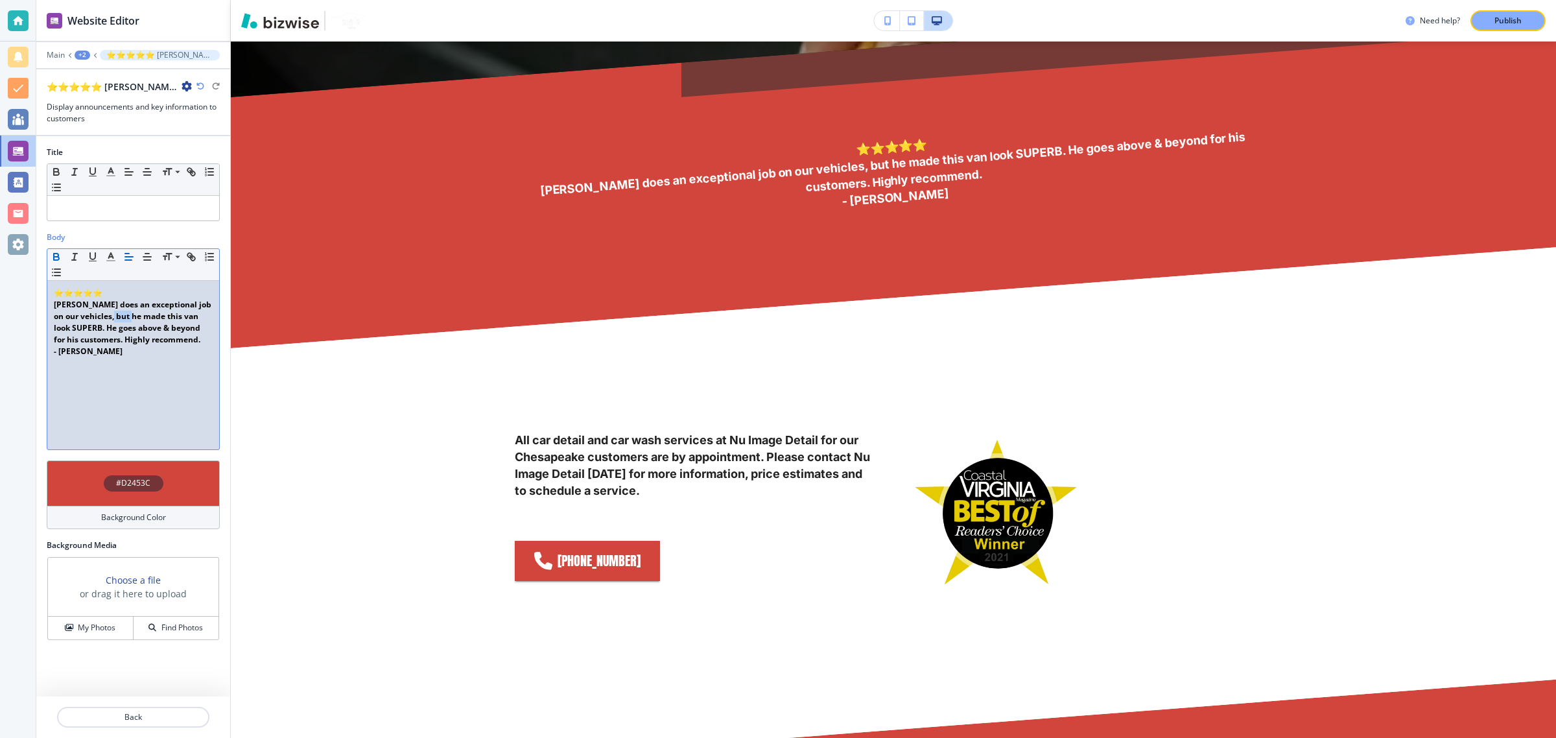
click at [127, 318] on strong "Chris does an exceptional job on our vehicles, but he made this van look SUPERB…" at bounding box center [133, 322] width 159 height 46
click at [139, 305] on strong "Chris does an exceptional job on our vehicles, but he made this van look SUPERB…" at bounding box center [133, 322] width 159 height 46
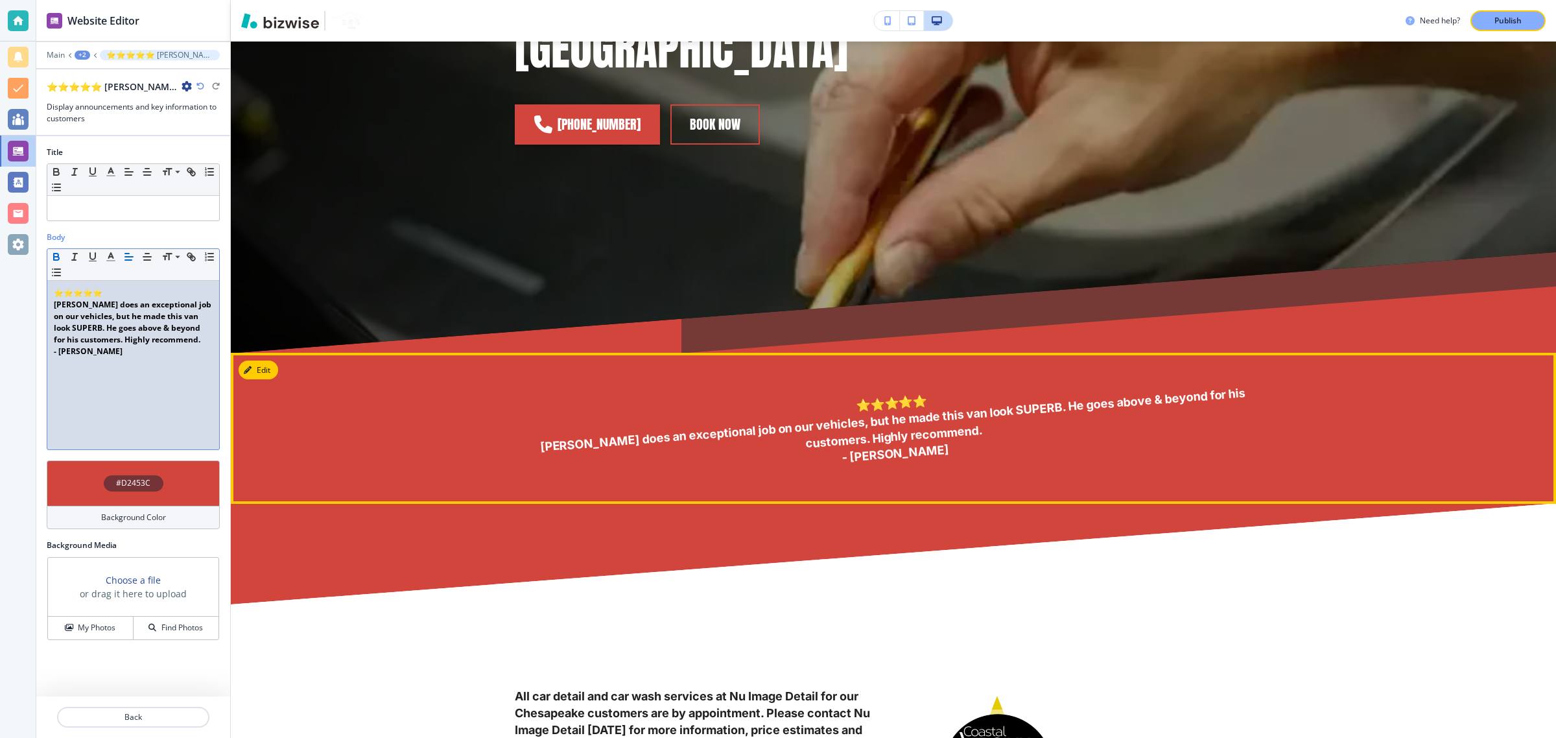
scroll to position [432, 0]
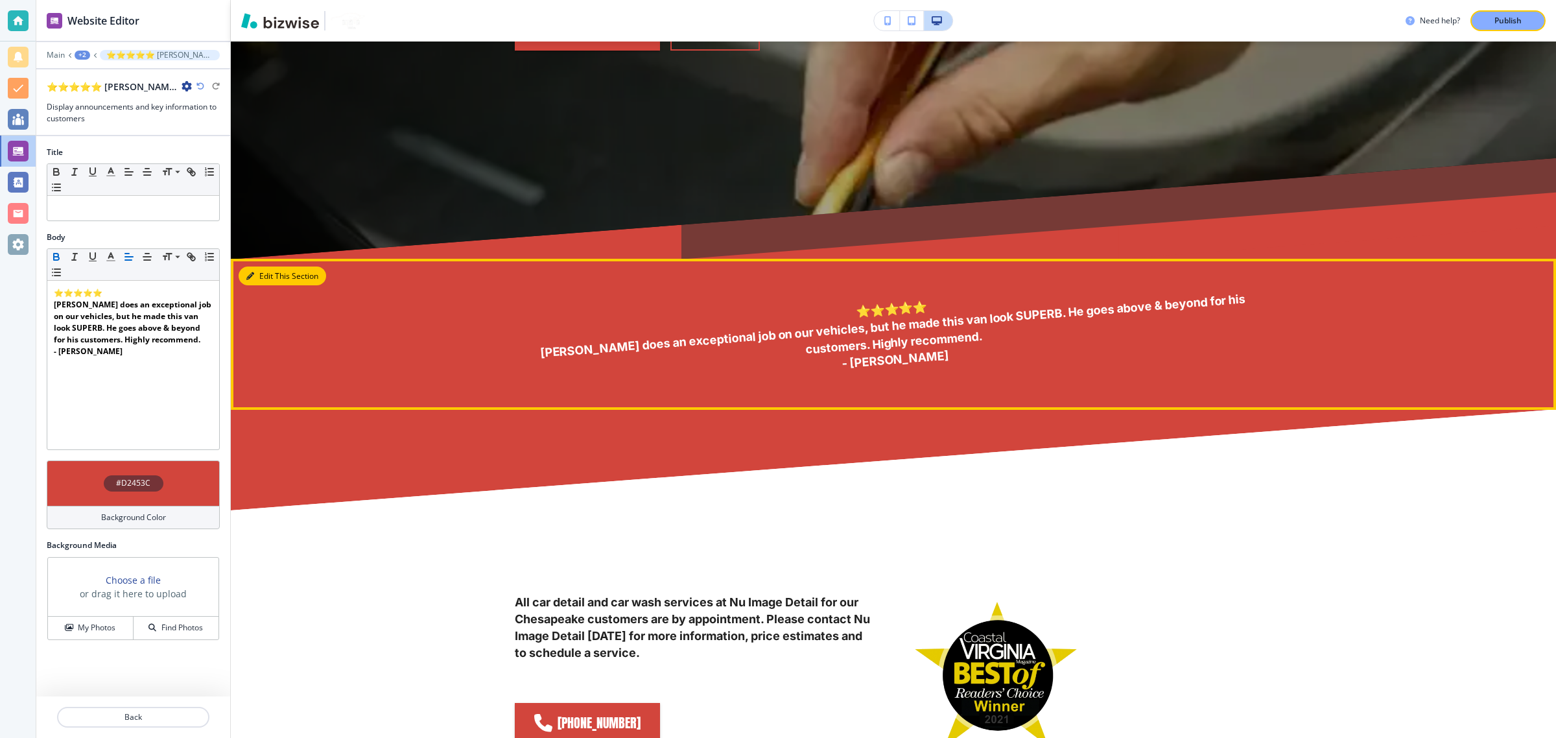
click at [251, 266] on button "Edit This Section" at bounding box center [283, 275] width 88 height 19
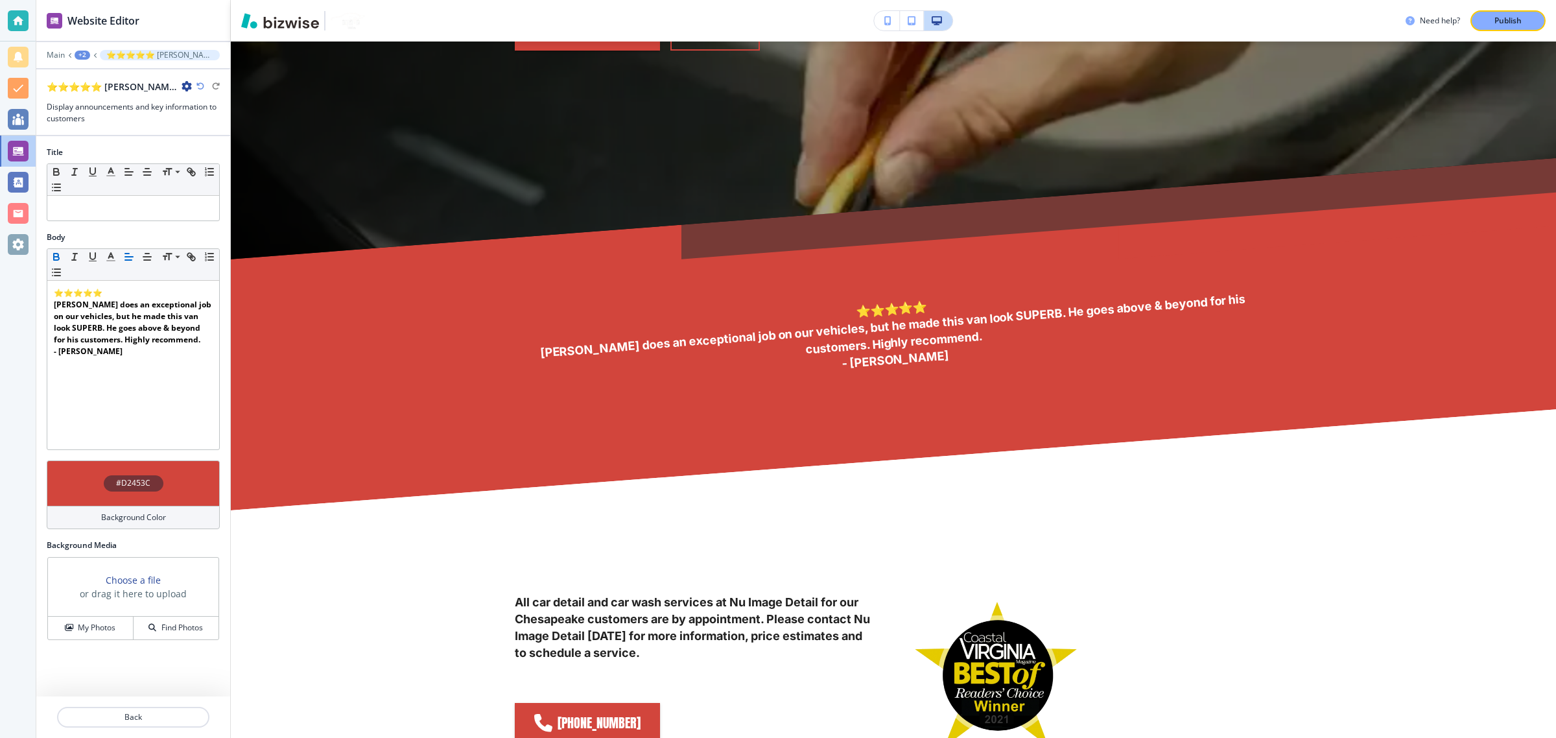
click at [183, 84] on icon "button" at bounding box center [187, 86] width 10 height 10
click at [220, 163] on button "Delete Section" at bounding box center [223, 154] width 83 height 23
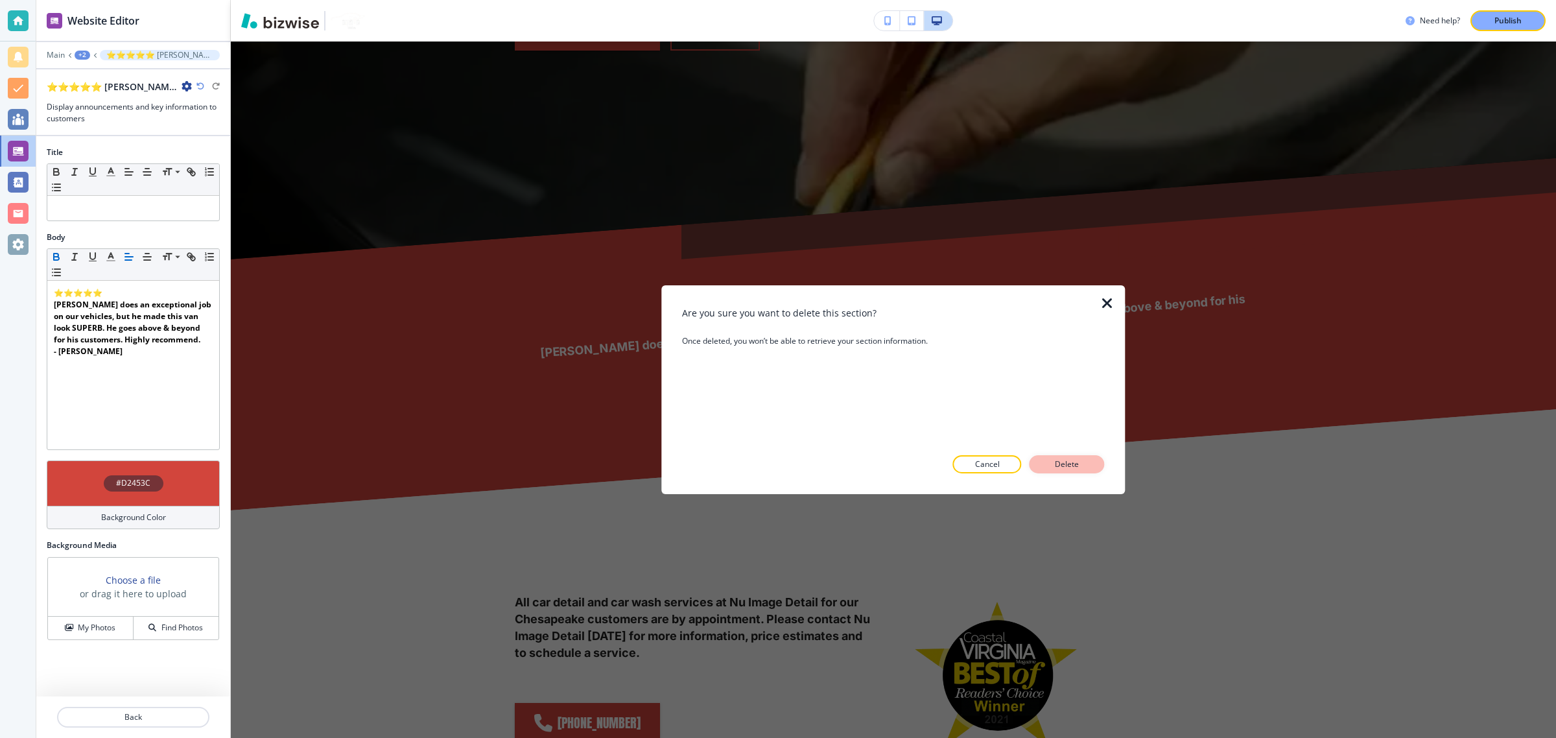
click at [1081, 458] on button "Delete" at bounding box center [1066, 464] width 75 height 18
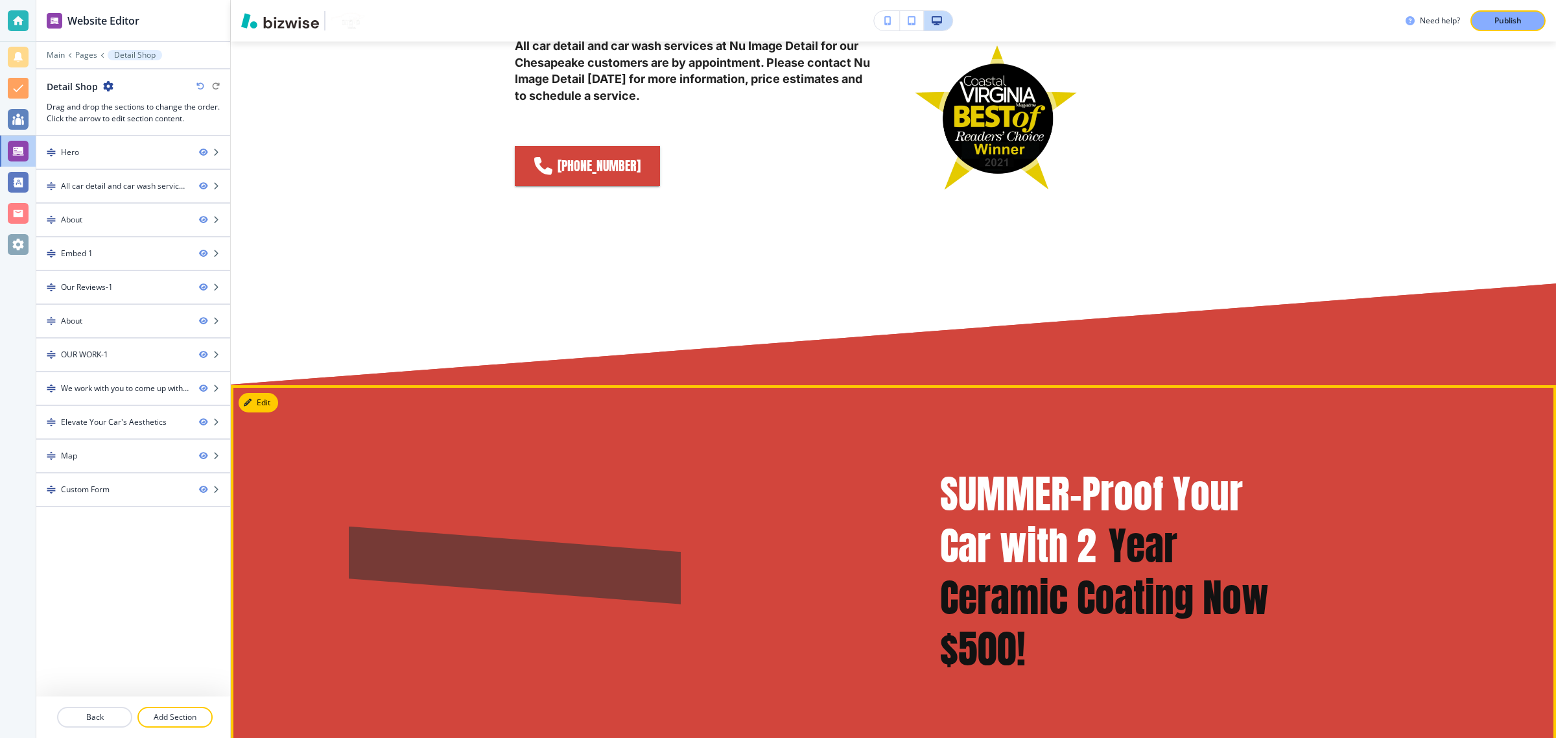
scroll to position [594, 0]
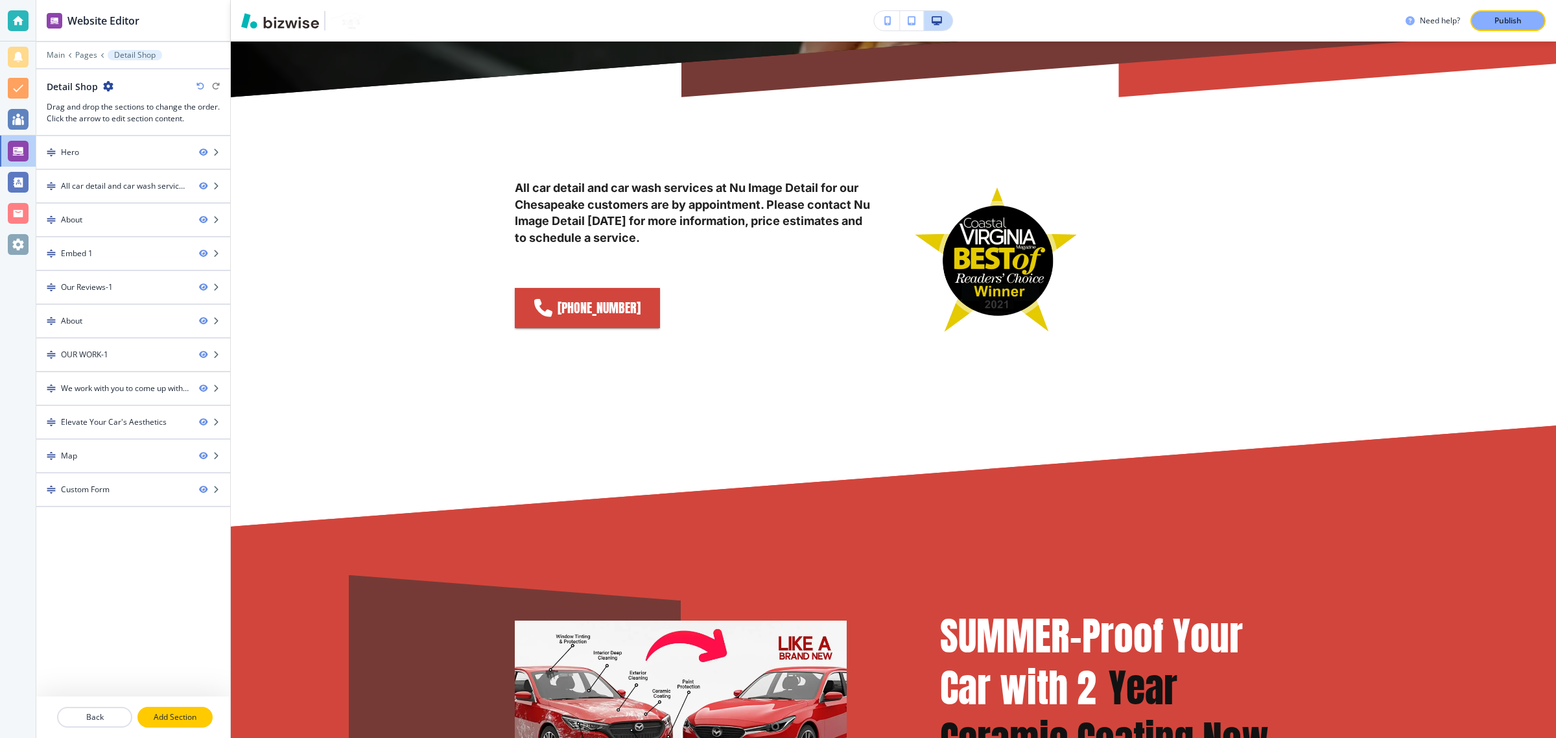
click at [202, 714] on p "Add Section" at bounding box center [175, 717] width 73 height 12
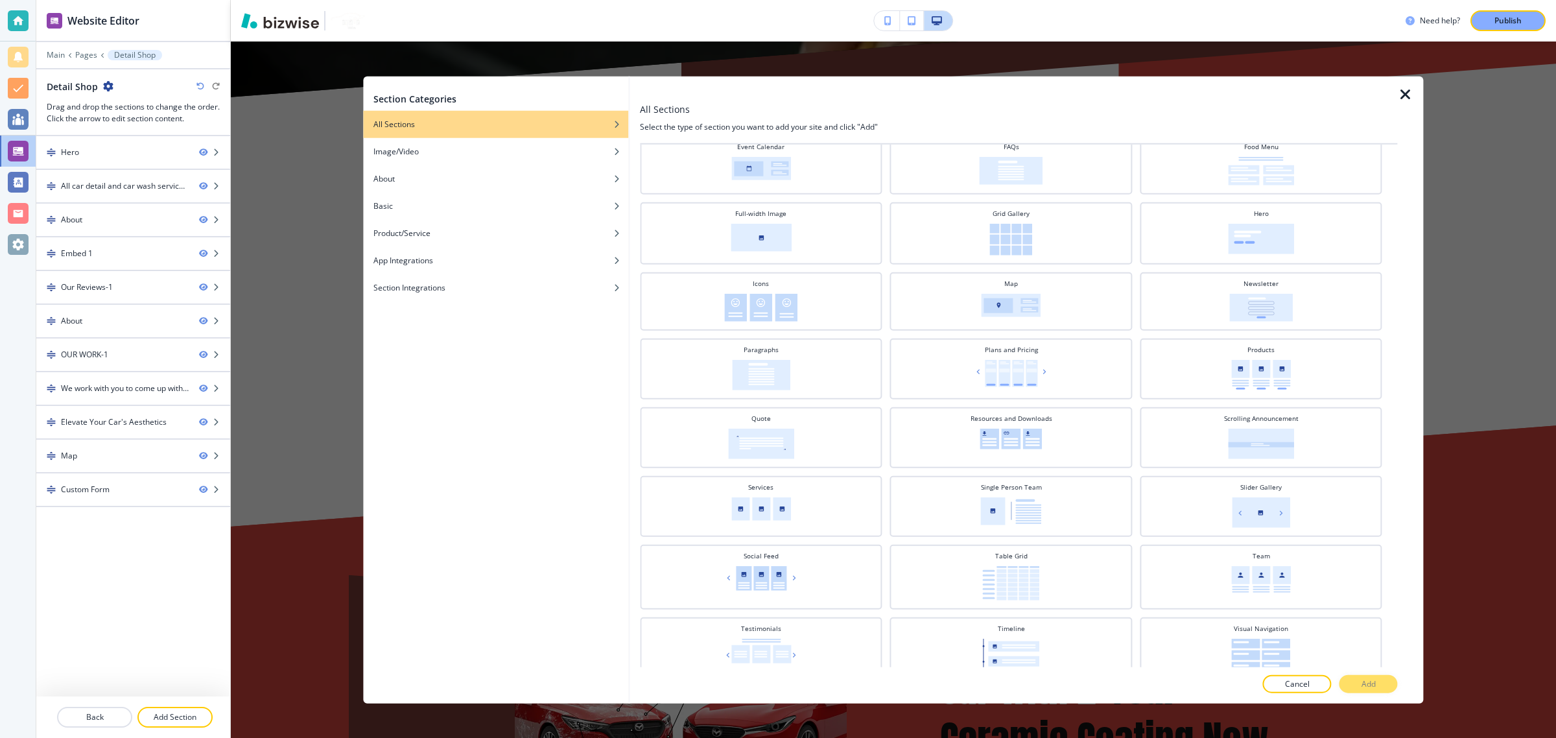
scroll to position [257, 0]
click at [786, 368] on img at bounding box center [761, 372] width 58 height 30
click at [1356, 679] on button "Add" at bounding box center [1368, 683] width 58 height 18
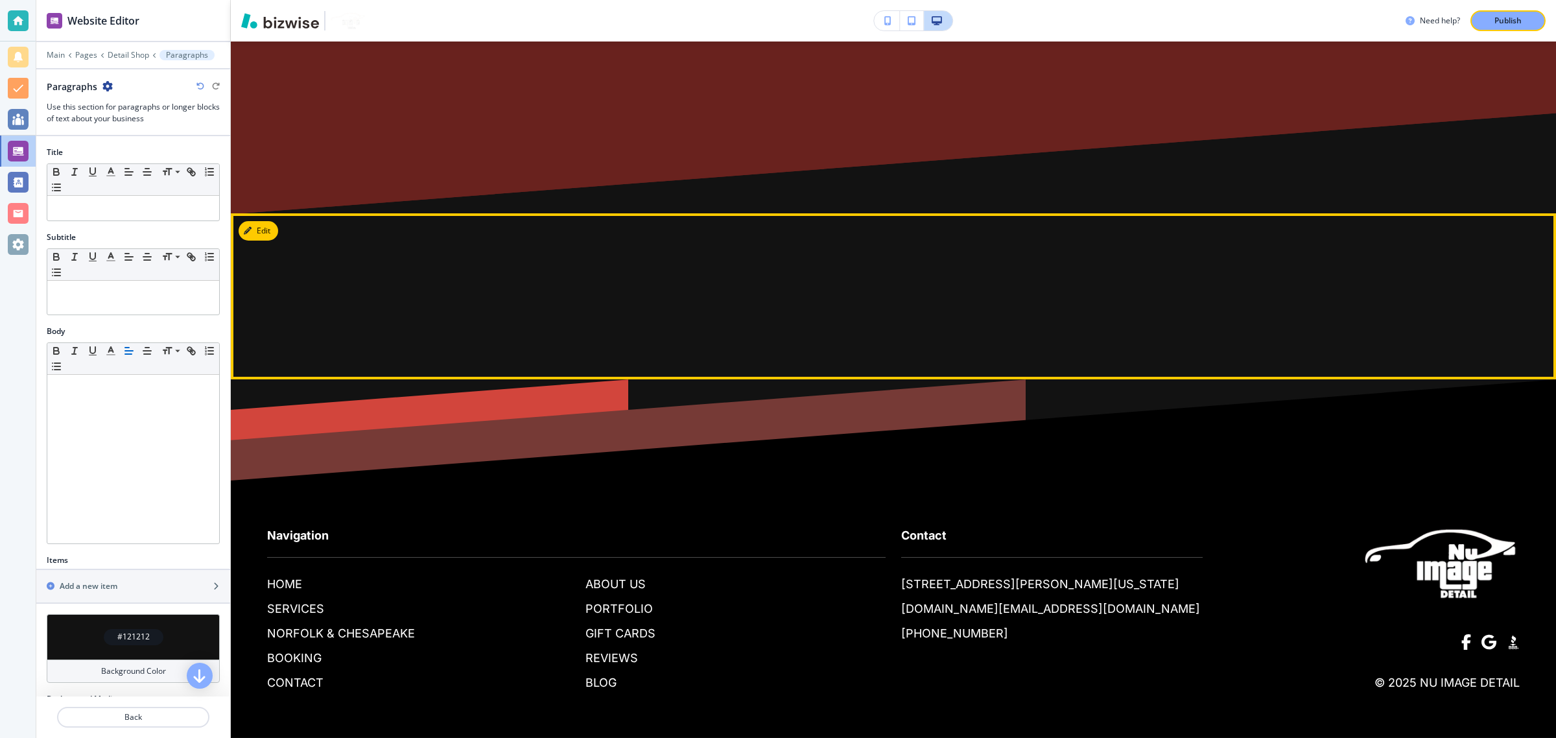
scroll to position [8159, 0]
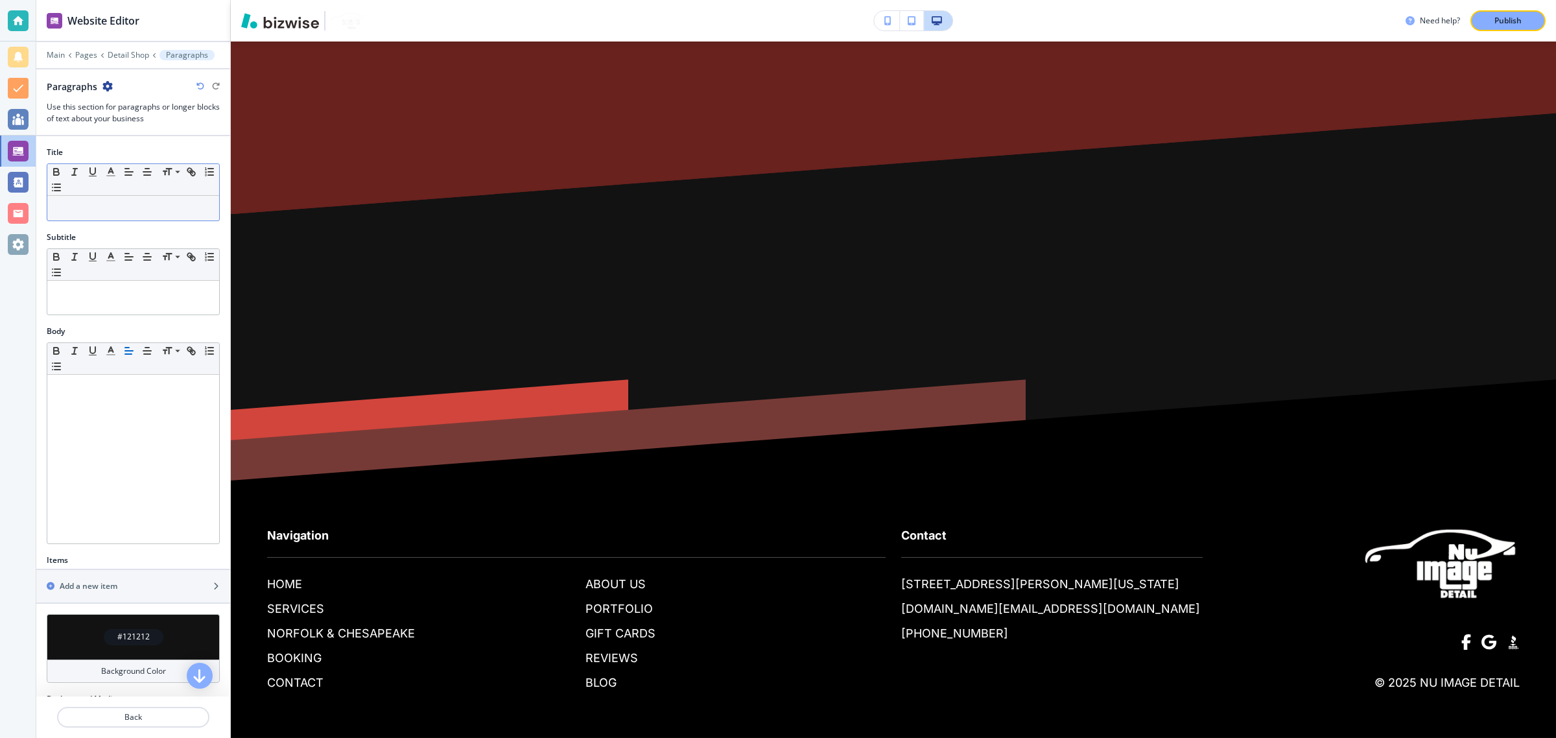
click at [117, 214] on p at bounding box center [133, 208] width 159 height 12
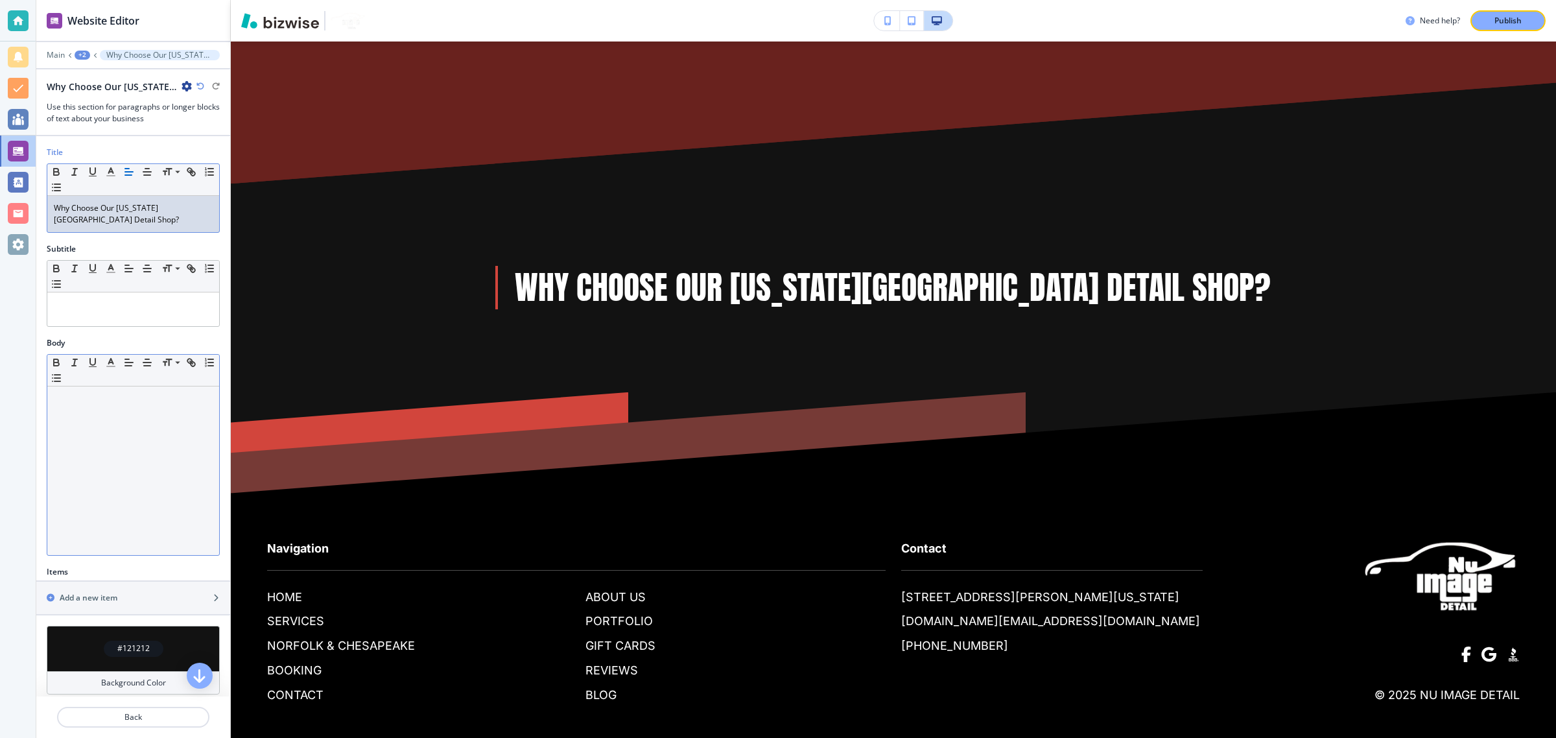
click at [86, 425] on div at bounding box center [133, 470] width 172 height 169
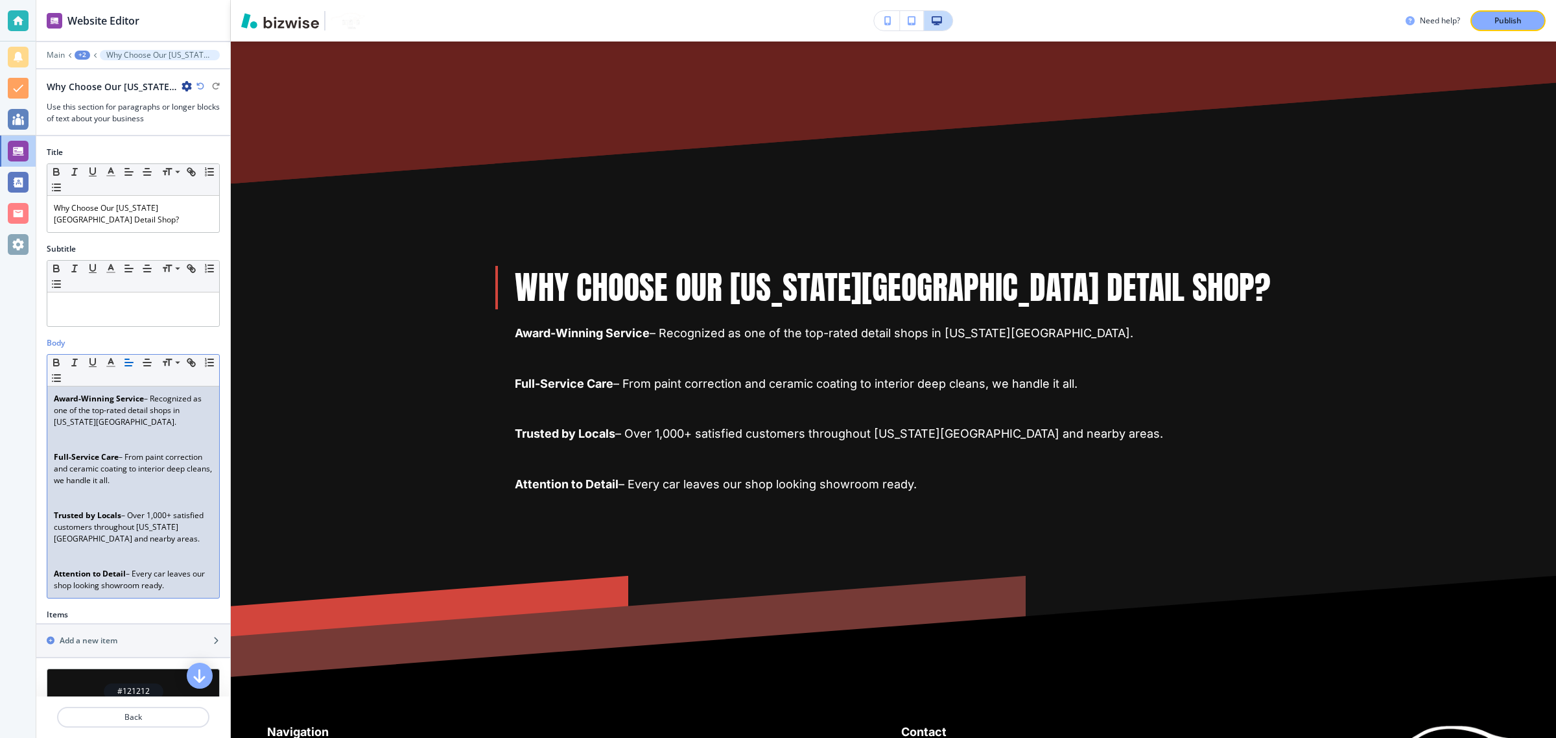
drag, startPoint x: 189, startPoint y: 587, endPoint x: 36, endPoint y: 399, distance: 242.4
click at [36, 399] on div "Body Small Normal Large Huge Award-Winning Service – Recognized as one of the t…" at bounding box center [133, 473] width 194 height 272
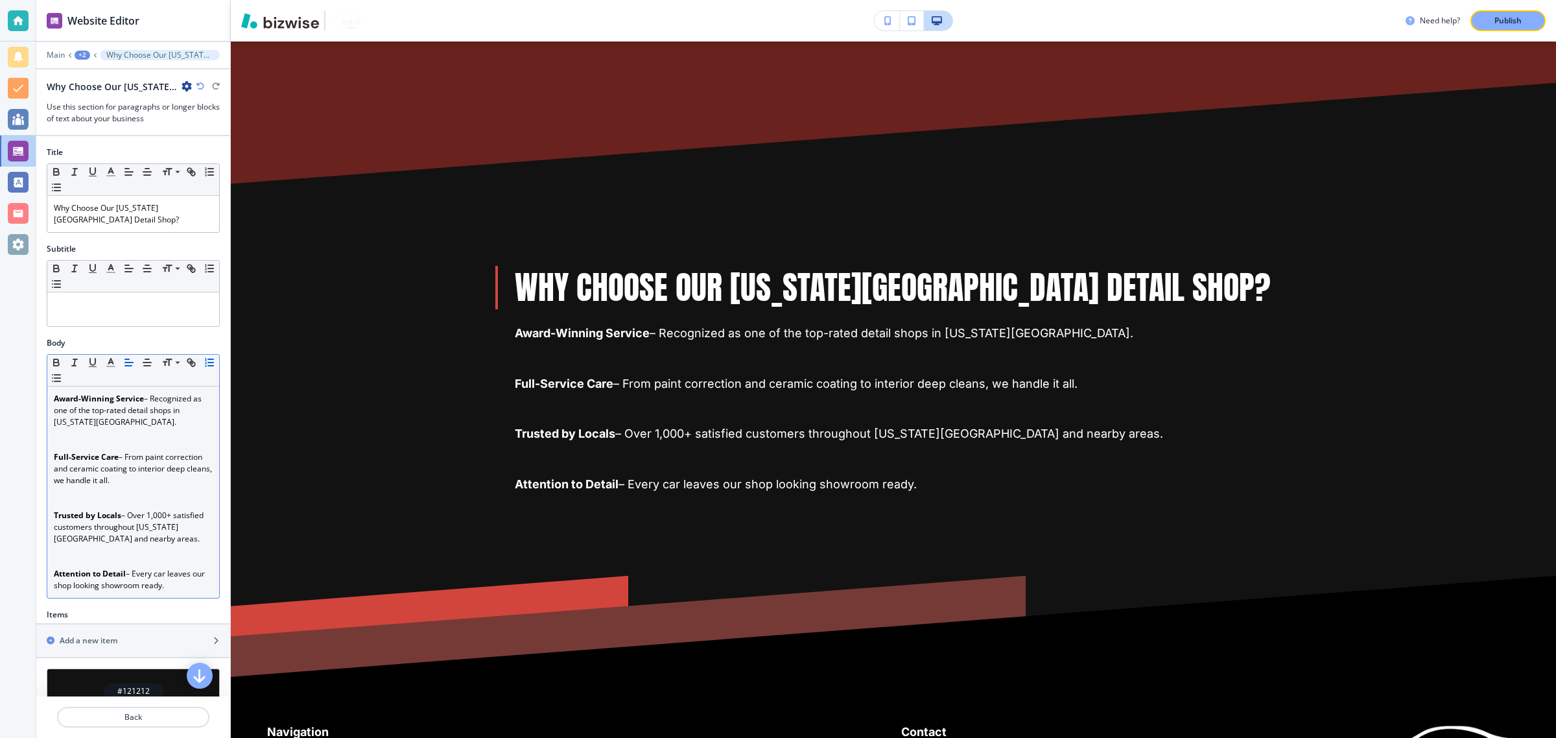
drag, startPoint x: 53, startPoint y: 382, endPoint x: 86, endPoint y: 389, distance: 33.7
click at [86, 389] on div "Small Normal Large Huge Award-Winning Service – Recognized as one of the top-ra…" at bounding box center [133, 476] width 173 height 244
click at [62, 378] on icon "button" at bounding box center [57, 378] width 12 height 12
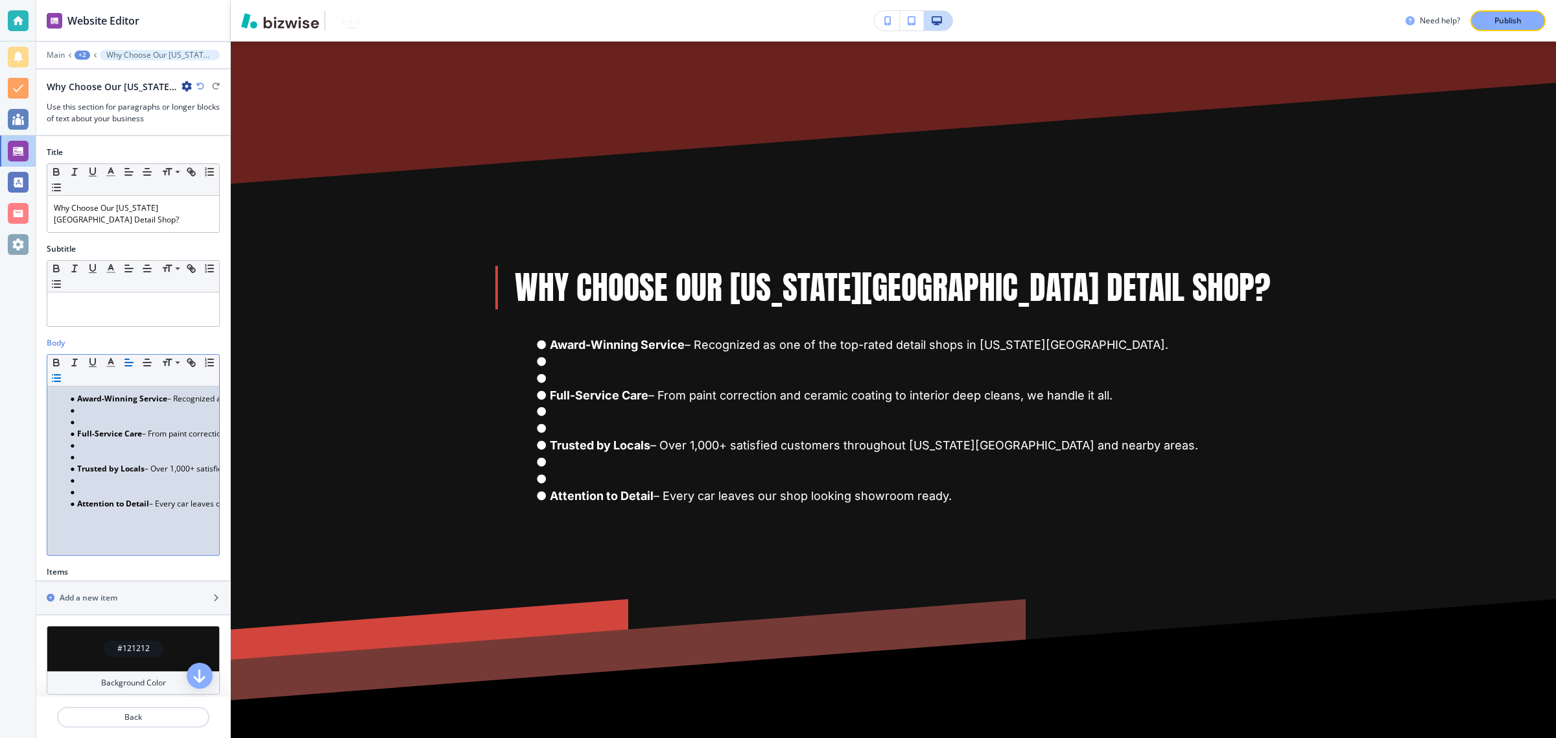
click at [95, 419] on li at bounding box center [138, 422] width 147 height 12
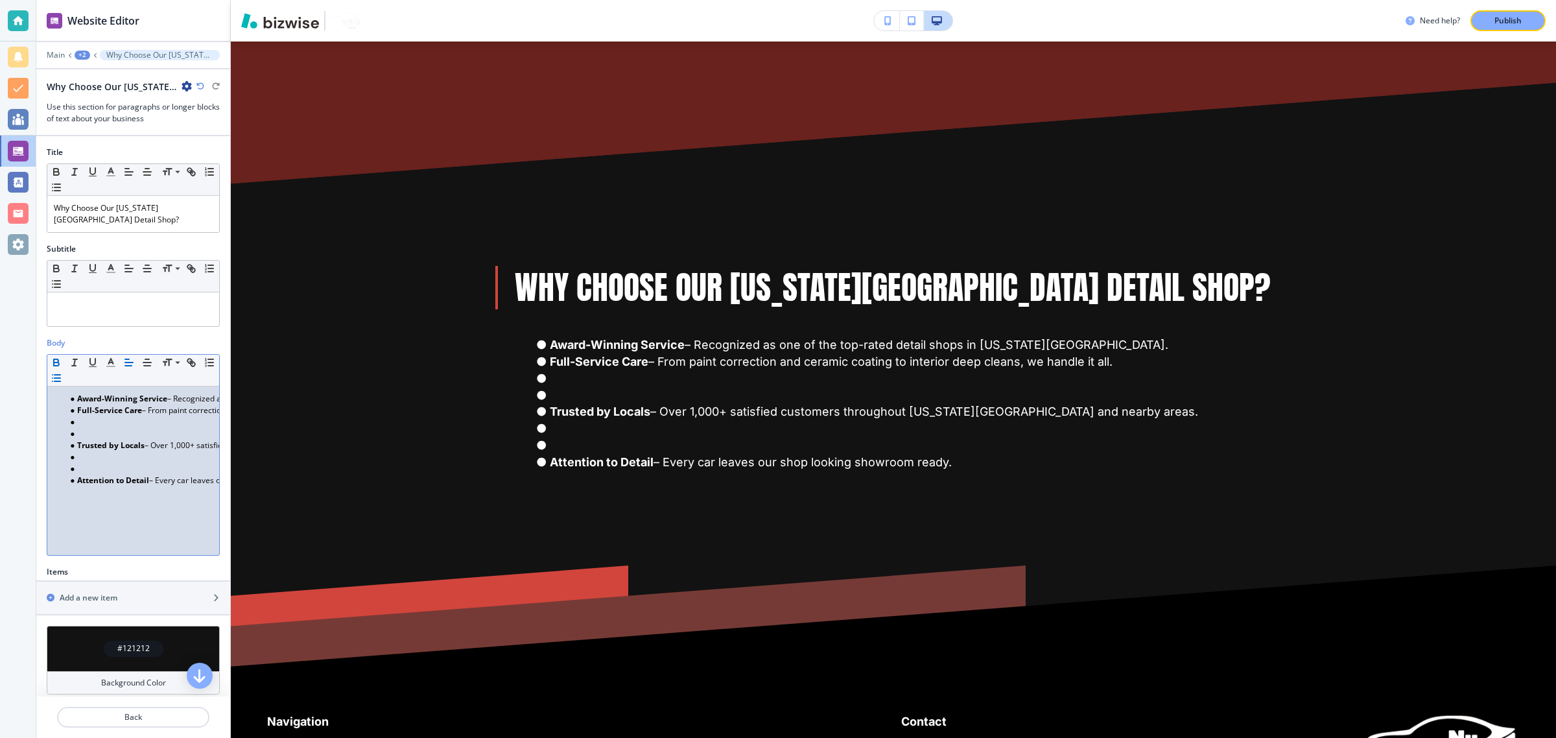
click at [95, 430] on li at bounding box center [138, 434] width 147 height 12
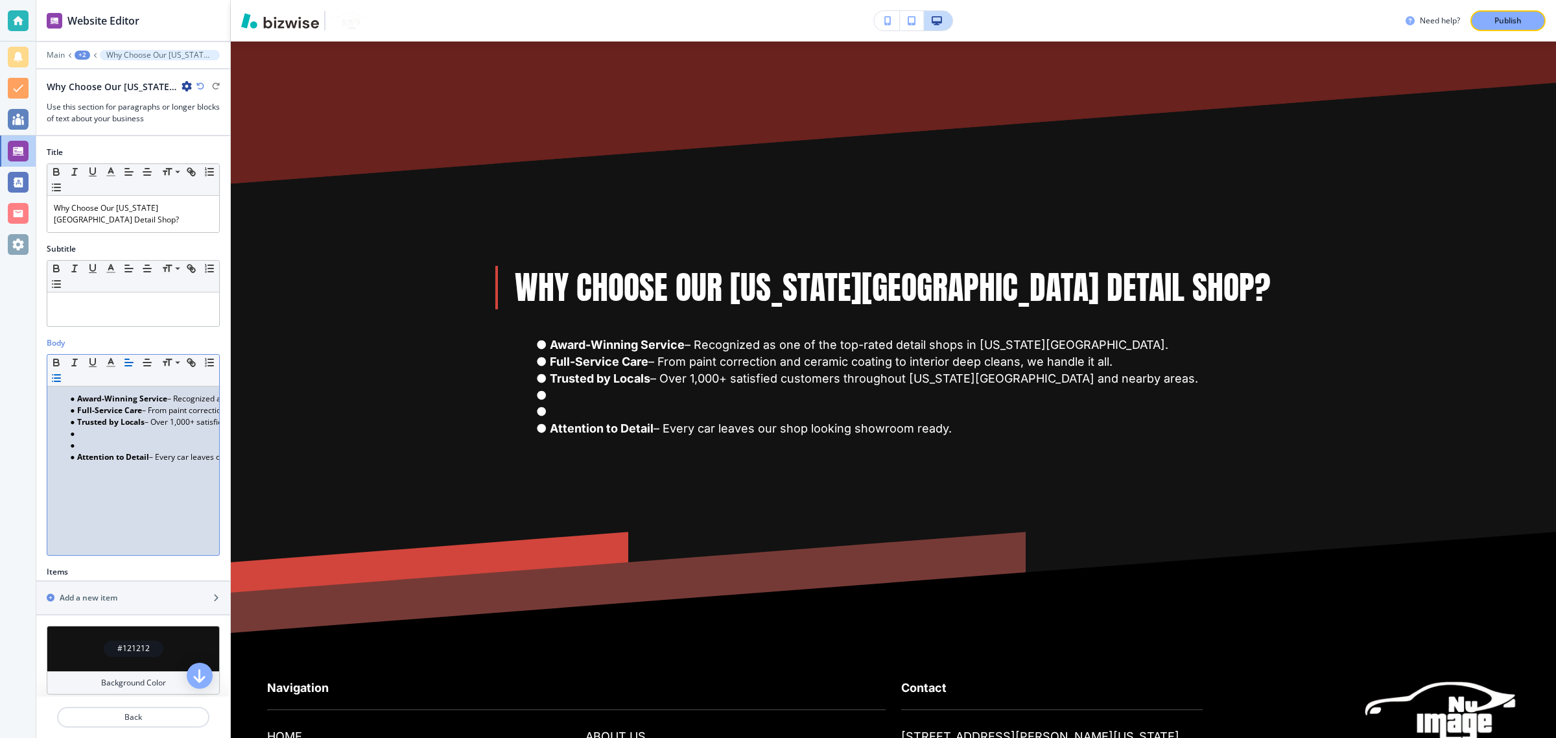
click at [95, 451] on li at bounding box center [138, 446] width 147 height 12
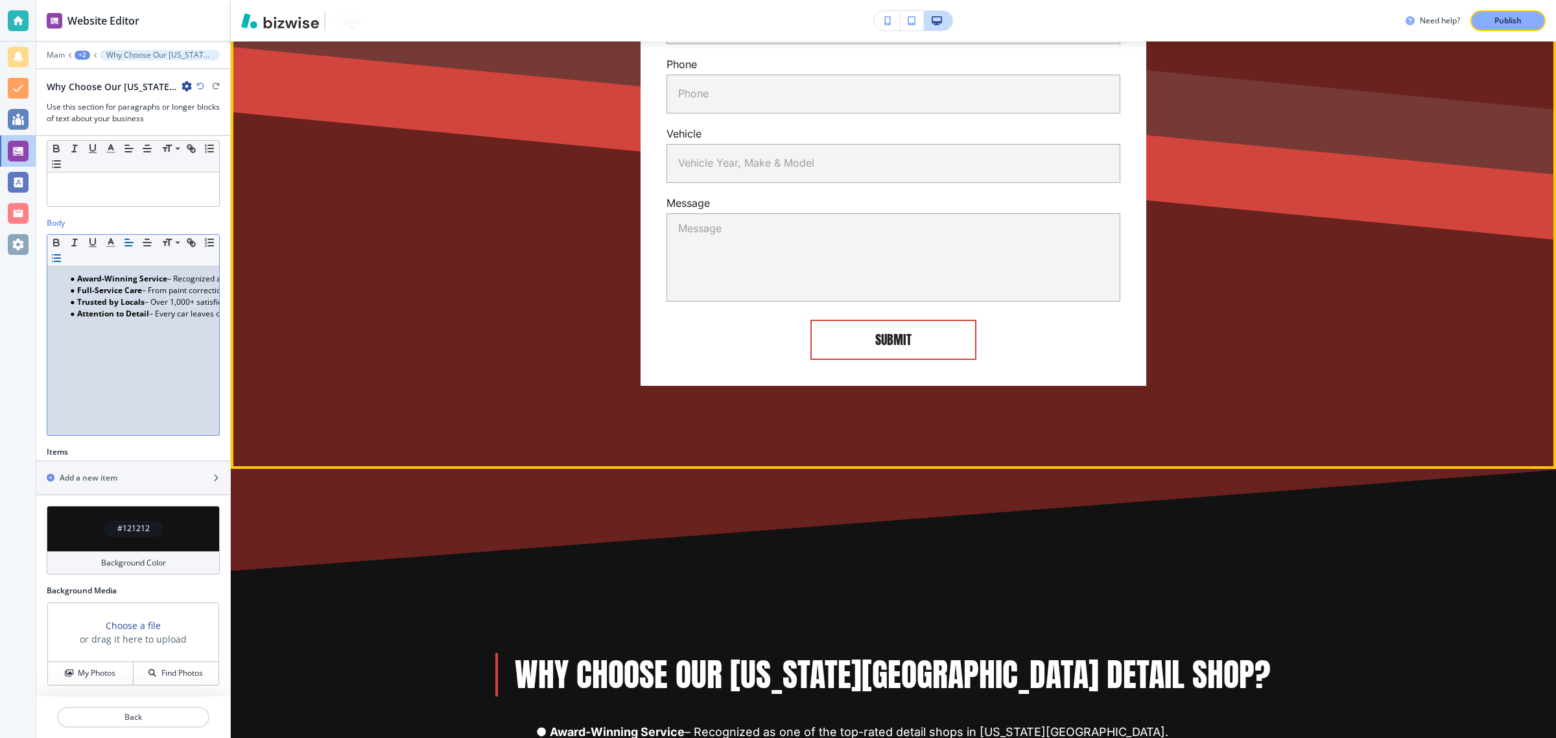
scroll to position [7754, 0]
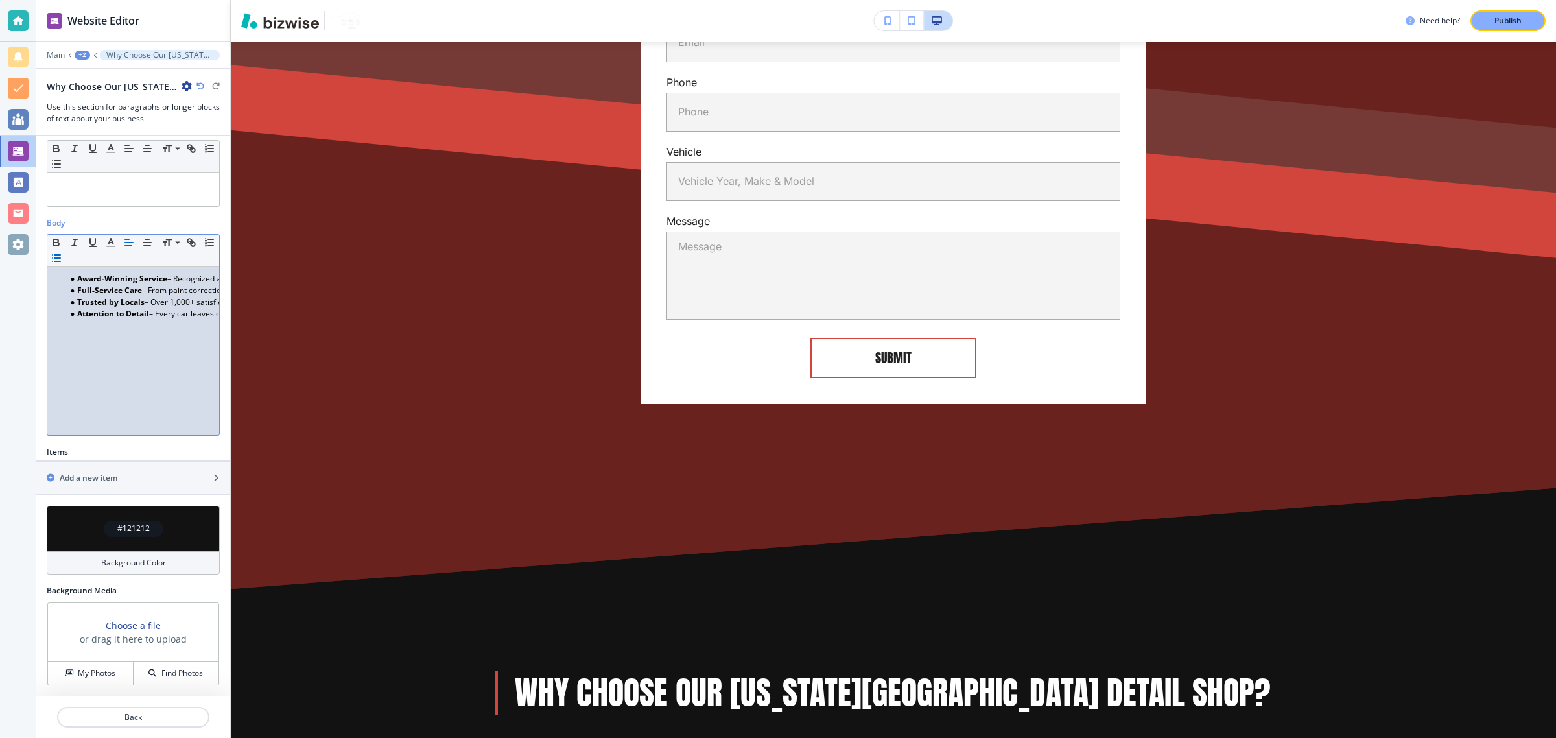
click at [83, 51] on div "+2" at bounding box center [83, 55] width 16 height 9
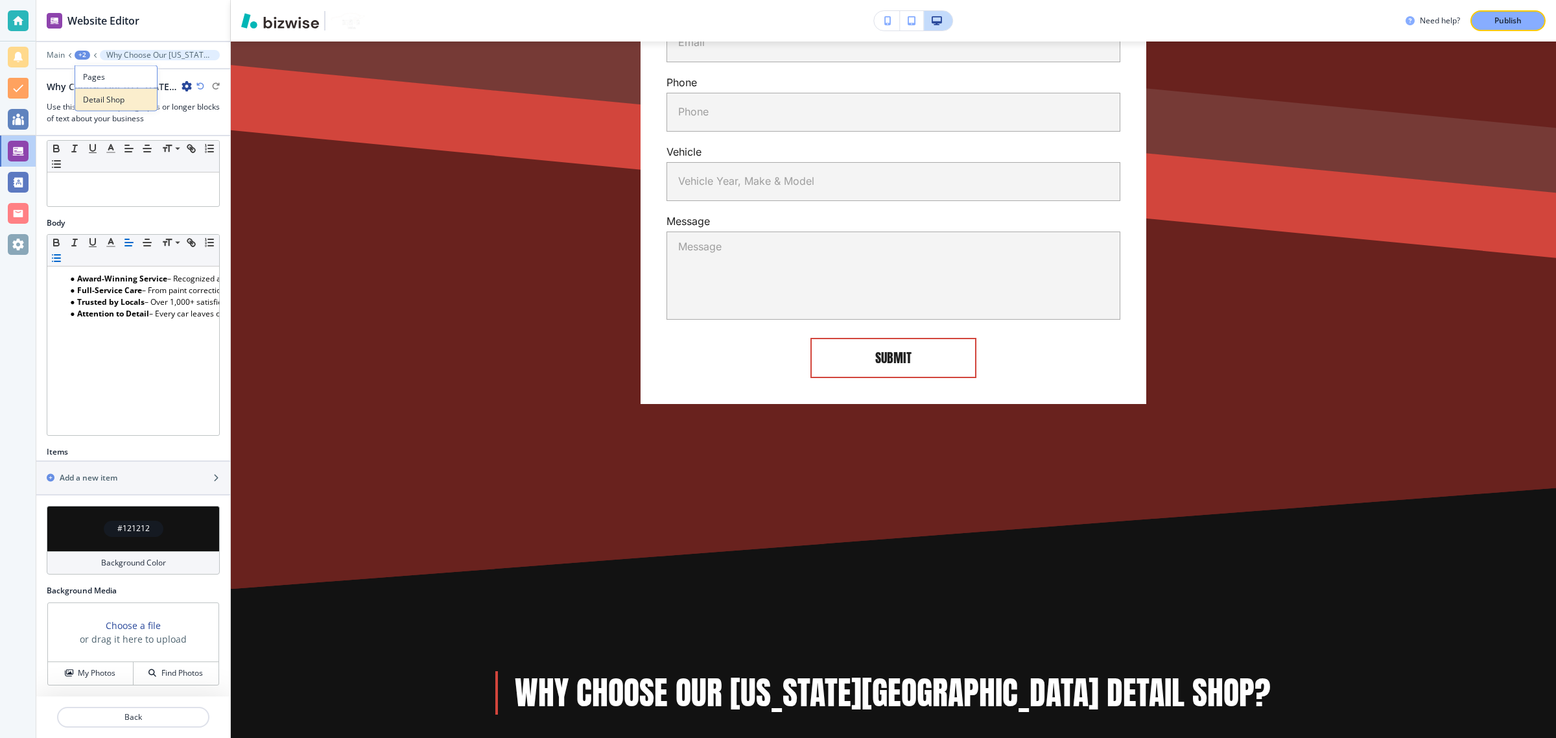
click at [97, 95] on p "Detail Shop" at bounding box center [116, 100] width 66 height 12
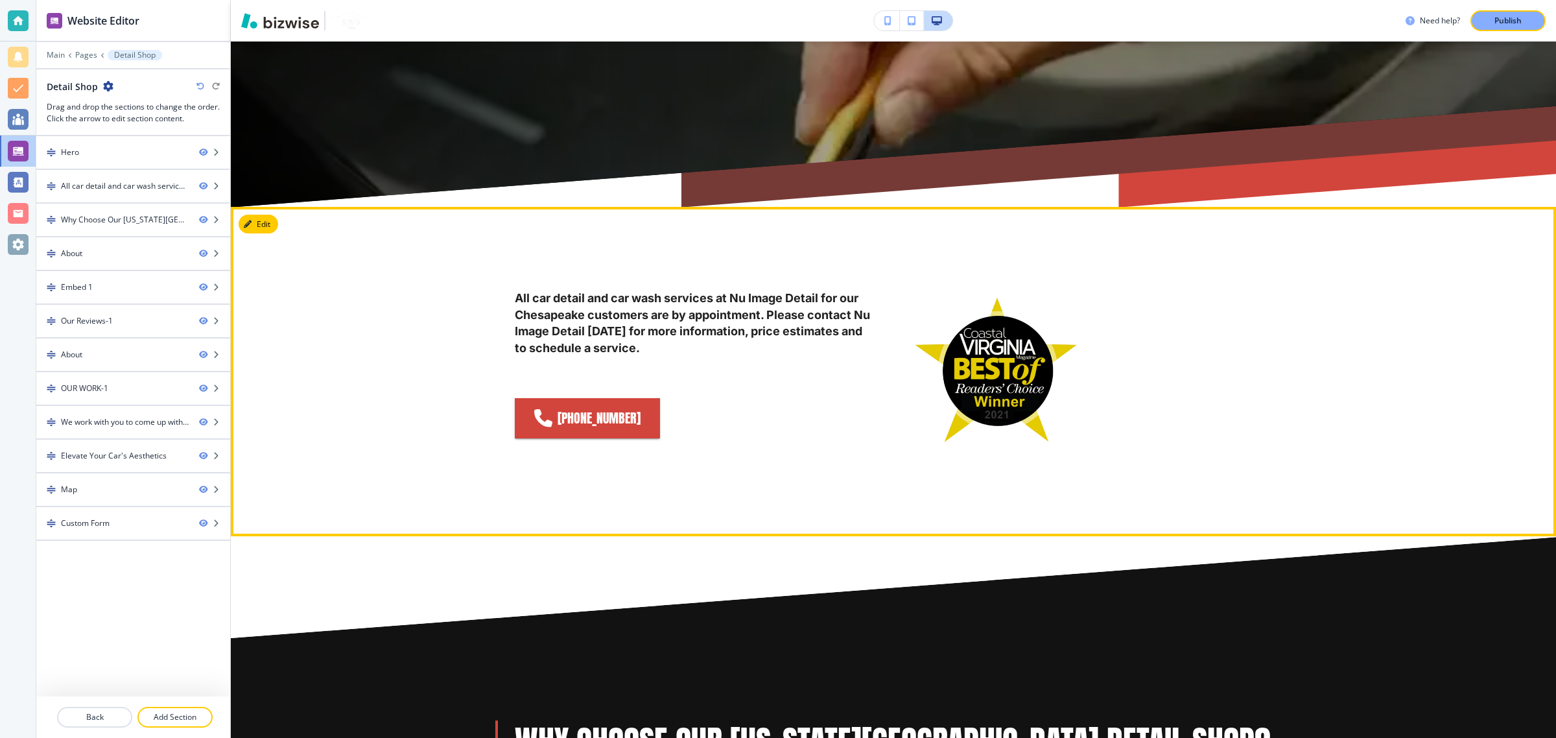
scroll to position [405, 0]
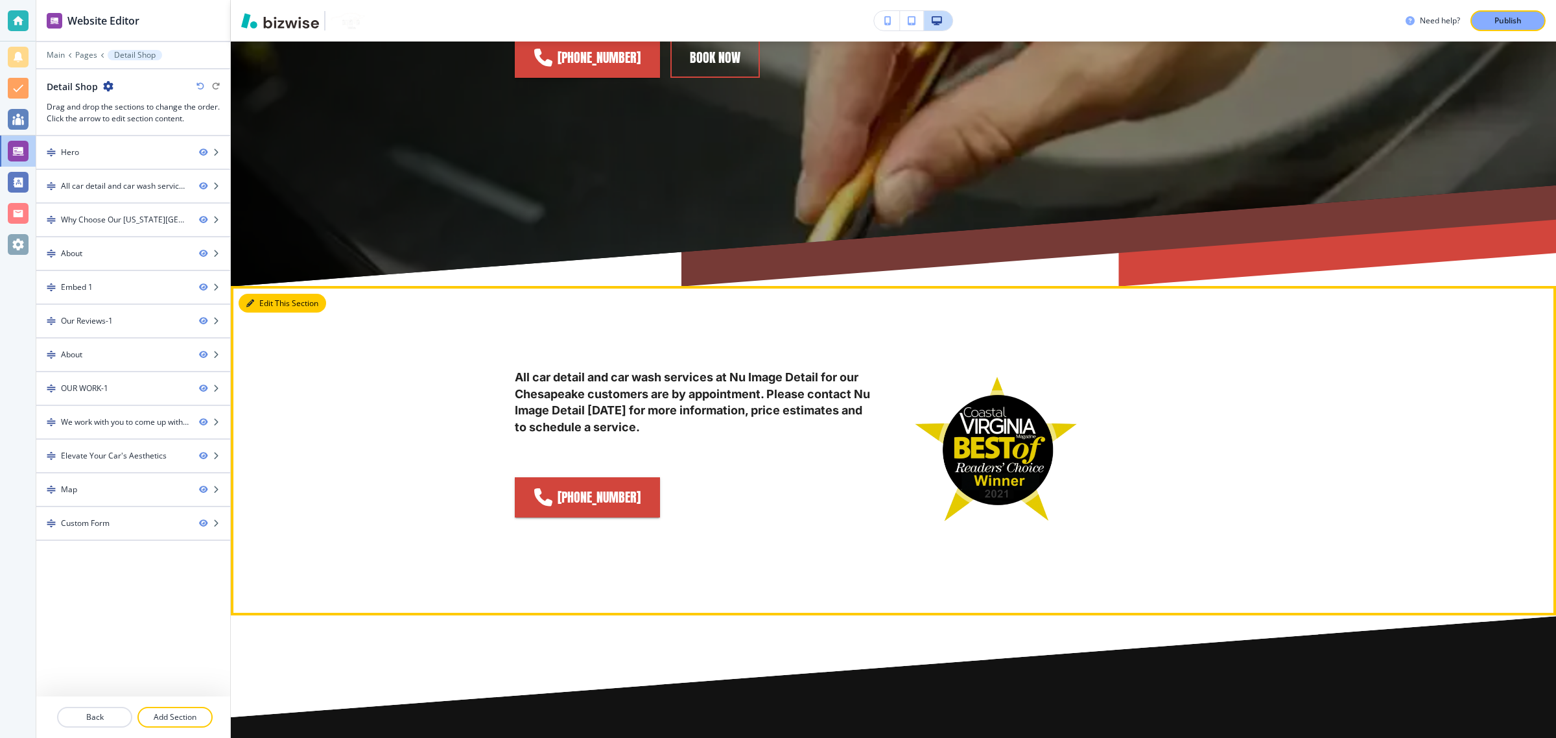
click at [263, 294] on button "Edit This Section" at bounding box center [283, 303] width 88 height 19
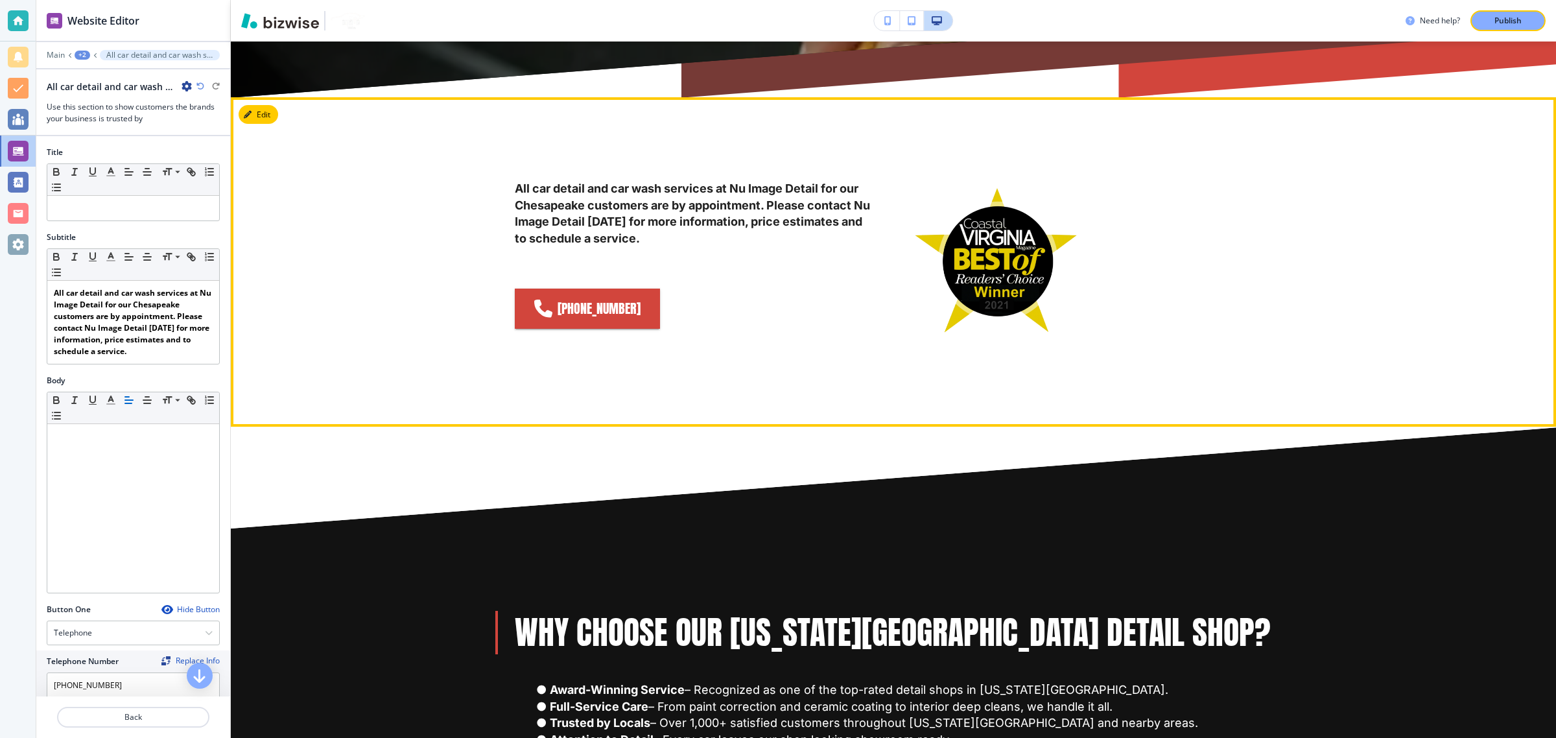
scroll to position [594, 0]
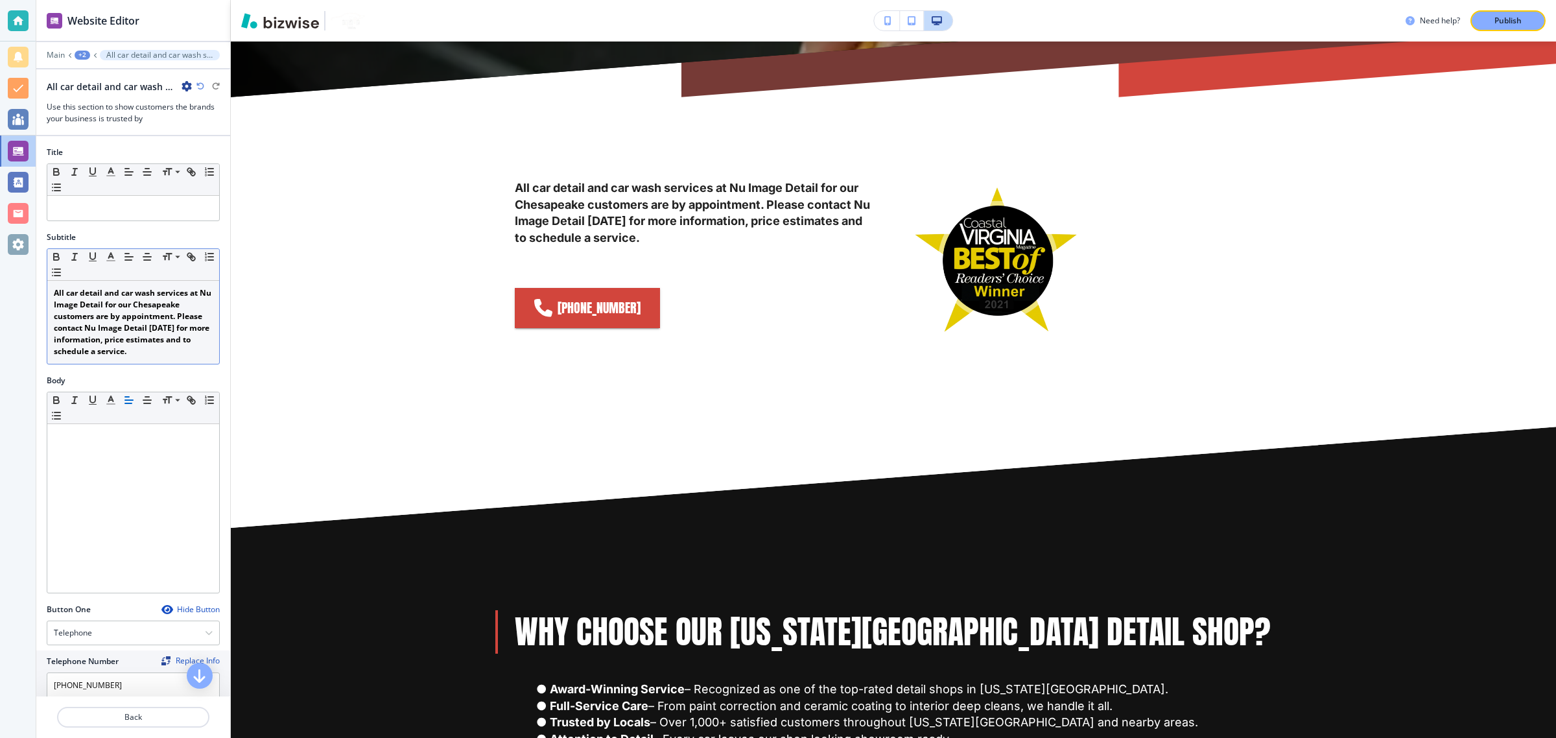
click at [130, 283] on div "All car detail and car wash services at Nu Image Detail for our Chesapeake cust…" at bounding box center [133, 322] width 172 height 83
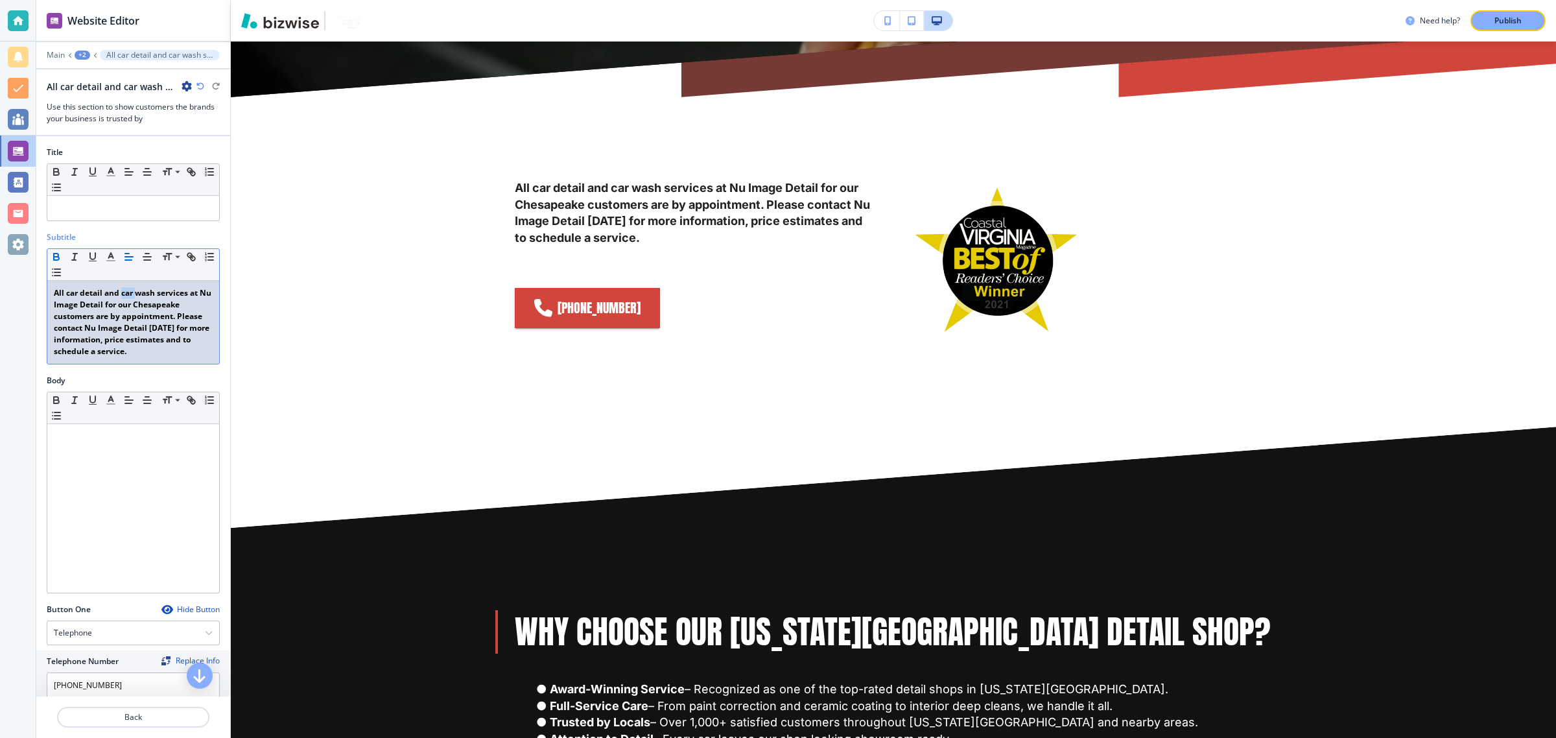
click at [130, 283] on div "All car detail and car wash services at Nu Image Detail for our Chesapeake cust…" at bounding box center [133, 322] width 172 height 83
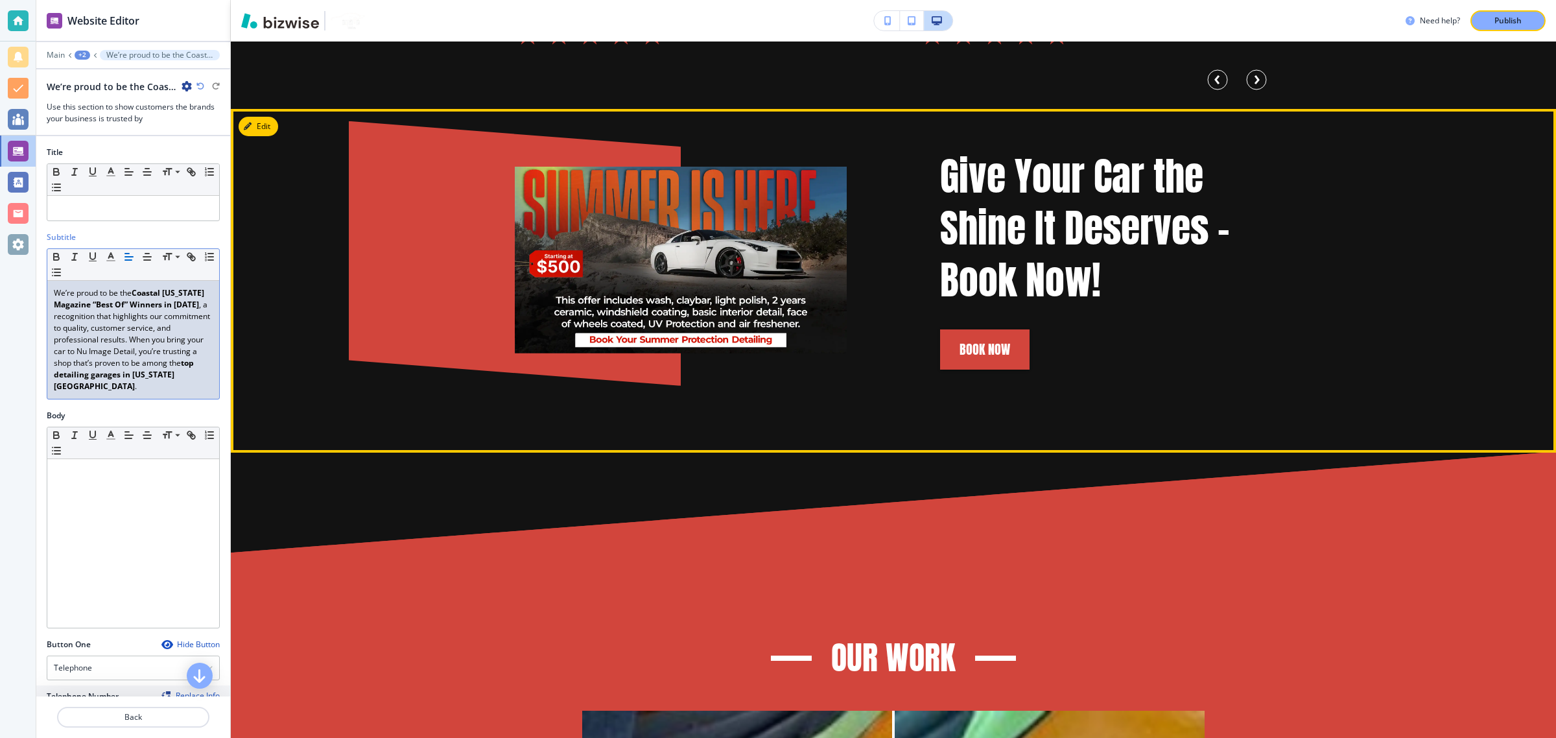
scroll to position [4241, 0]
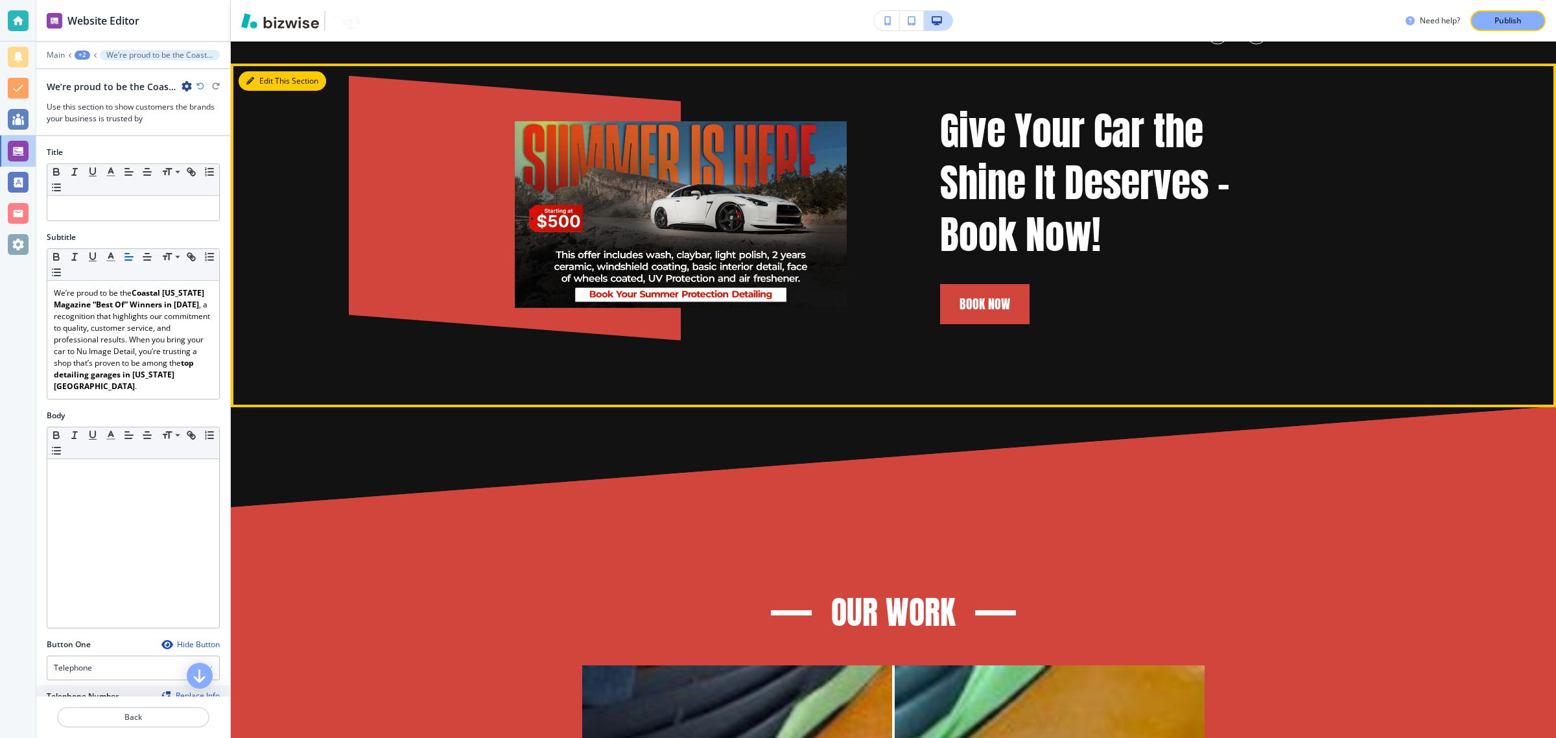
click at [246, 77] on icon "button" at bounding box center [250, 81] width 8 height 8
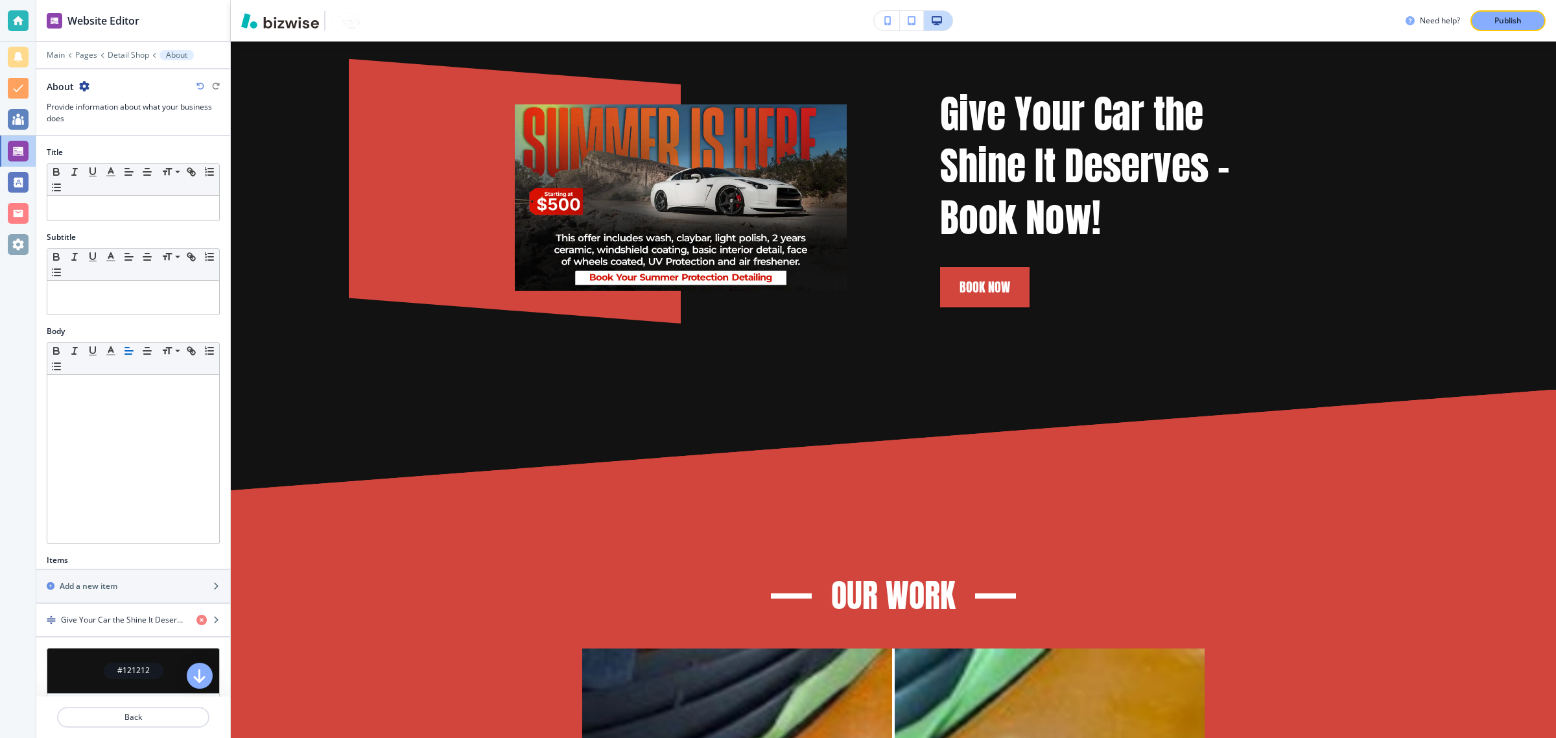
click at [80, 89] on icon "button" at bounding box center [84, 86] width 10 height 10
click at [97, 156] on p "Delete Section" at bounding box center [120, 155] width 66 height 12
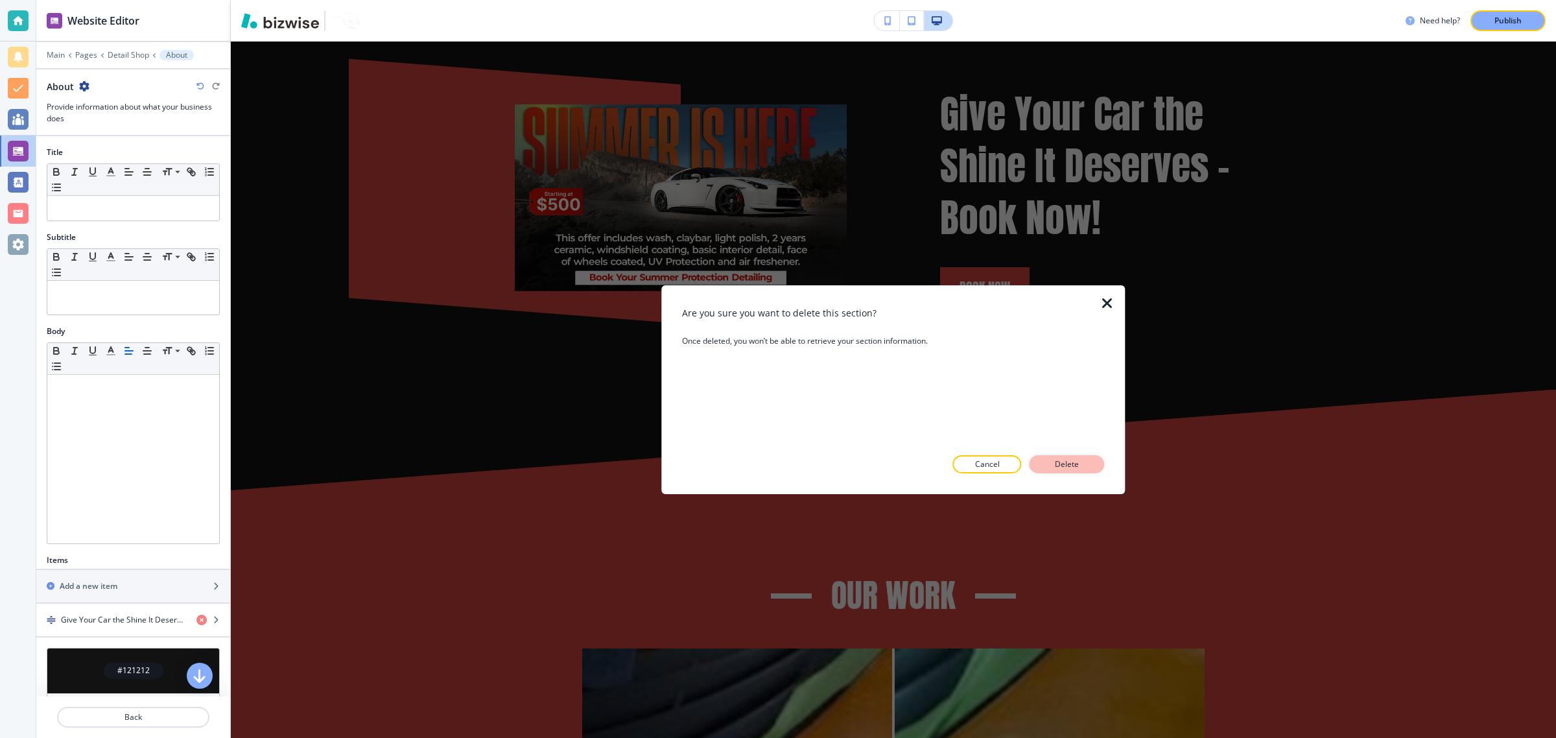
click at [1067, 465] on p "Delete" at bounding box center [1066, 464] width 31 height 12
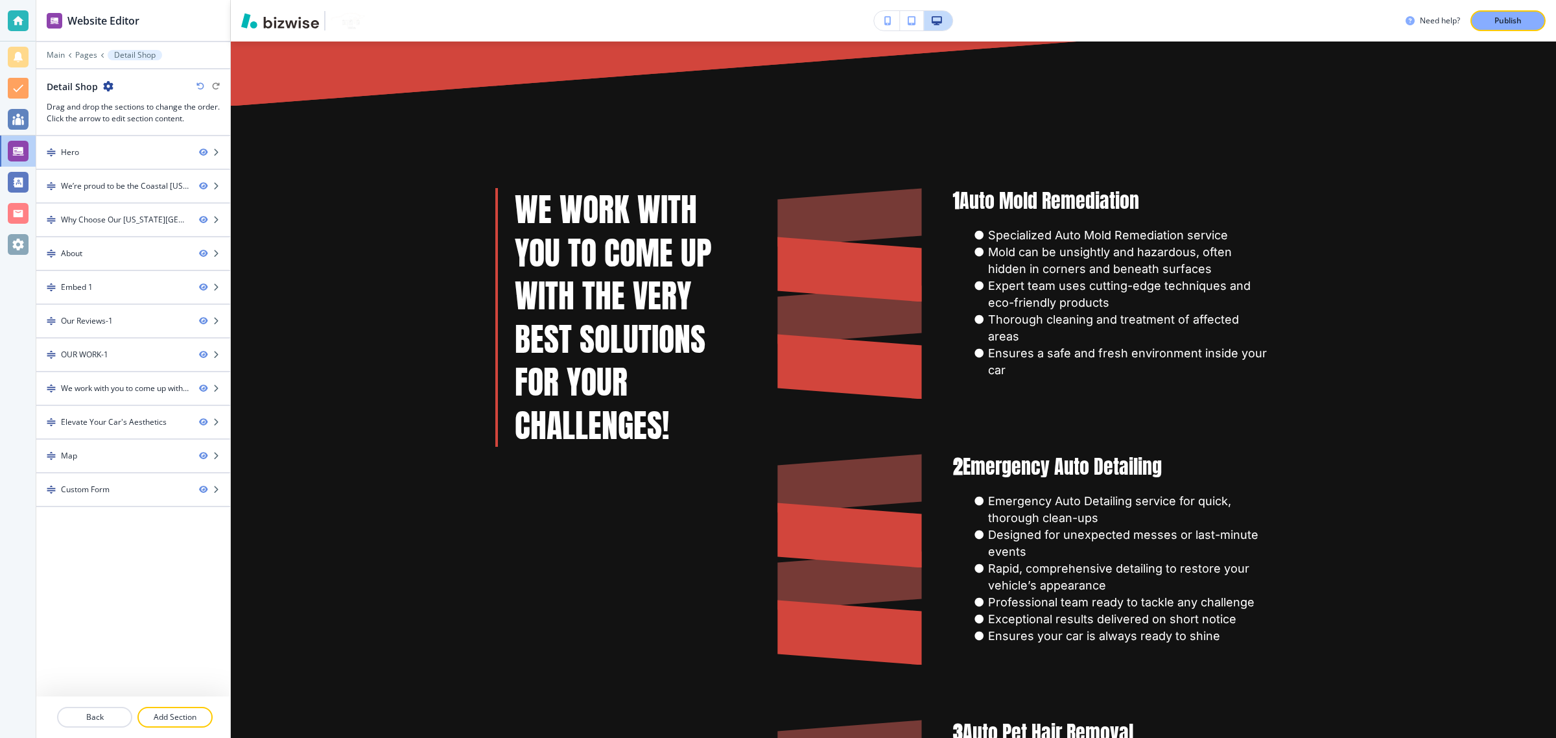
scroll to position [5348, 0]
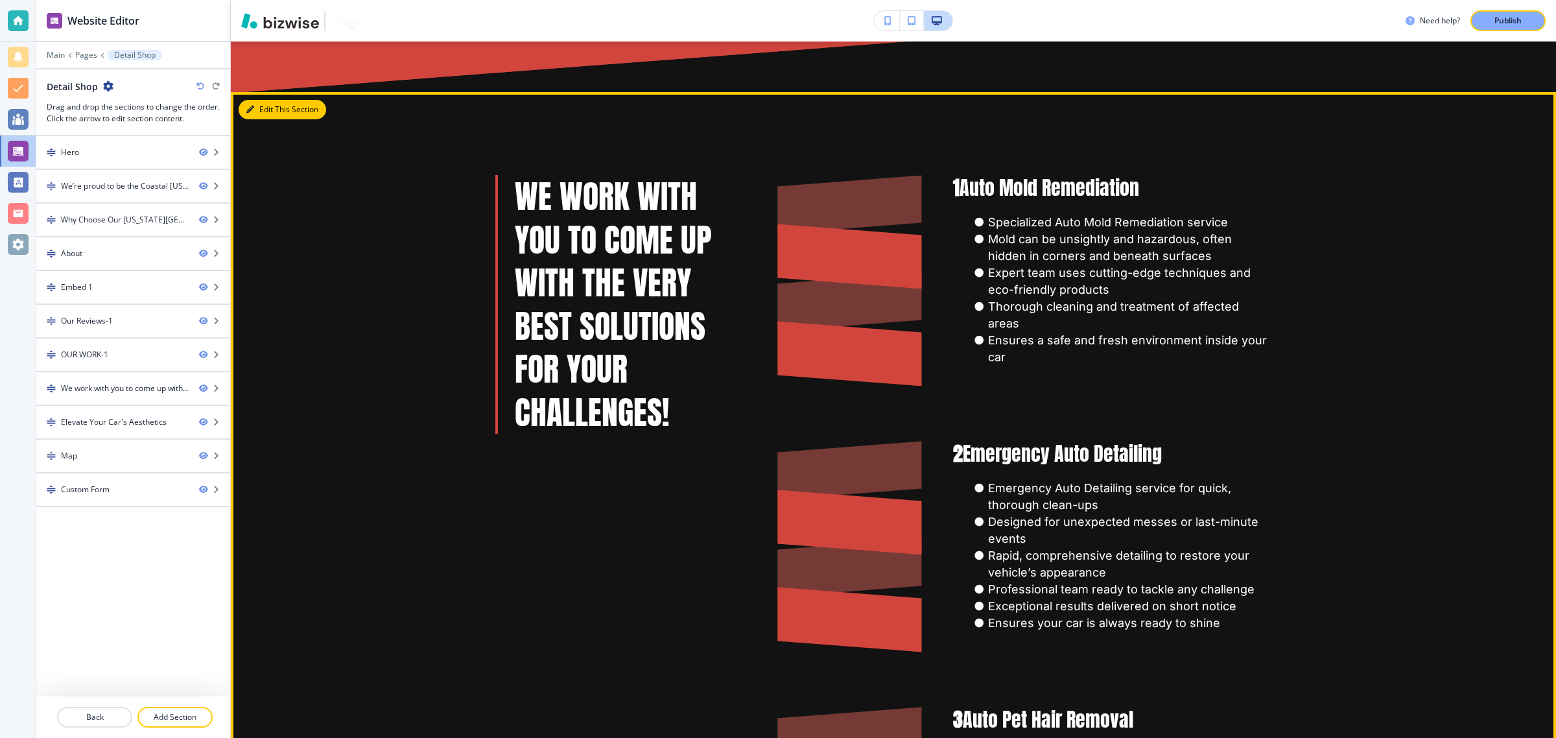
click at [253, 107] on icon "button" at bounding box center [250, 110] width 8 height 8
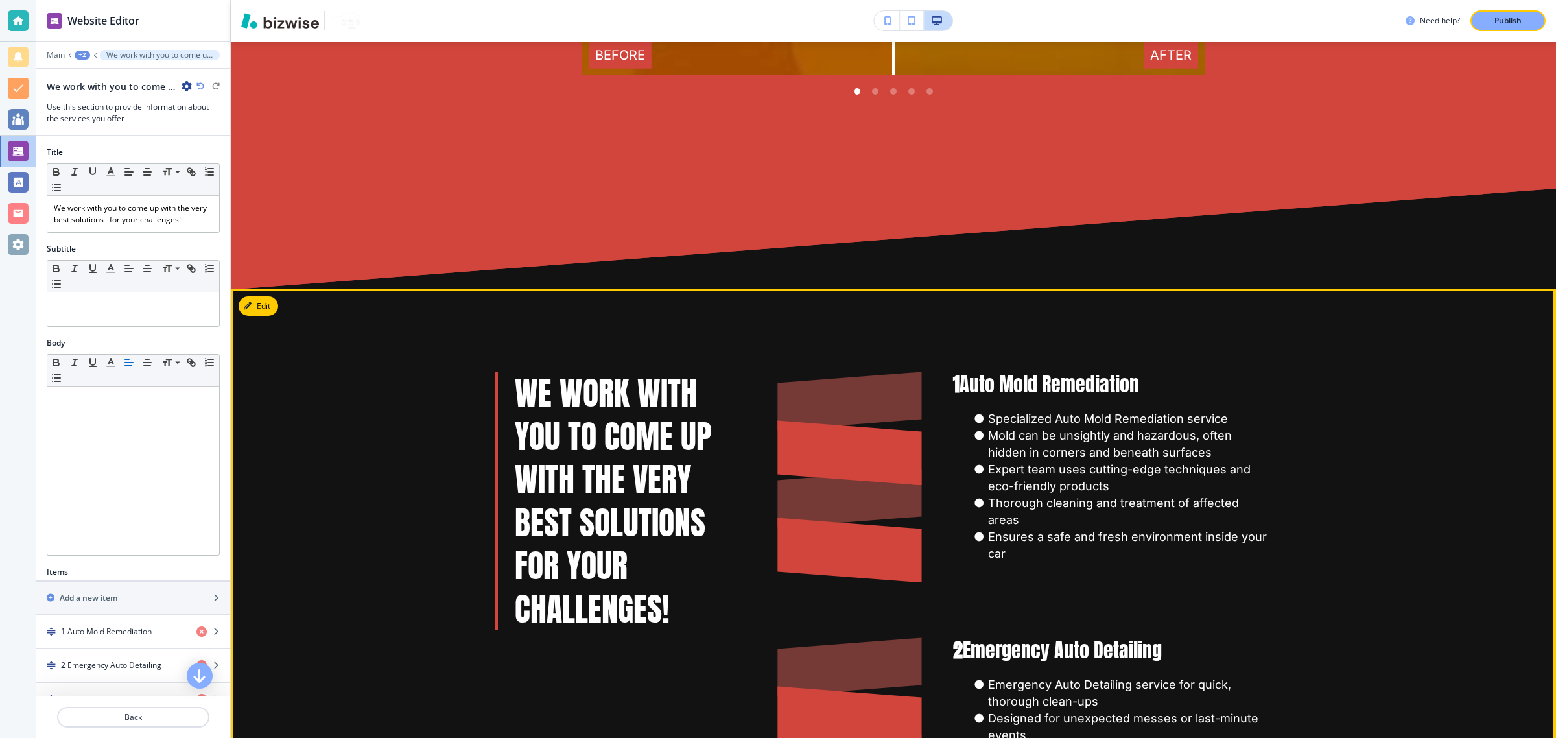
scroll to position [5151, 0]
click at [260, 305] on button "Edit This Section" at bounding box center [283, 306] width 88 height 19
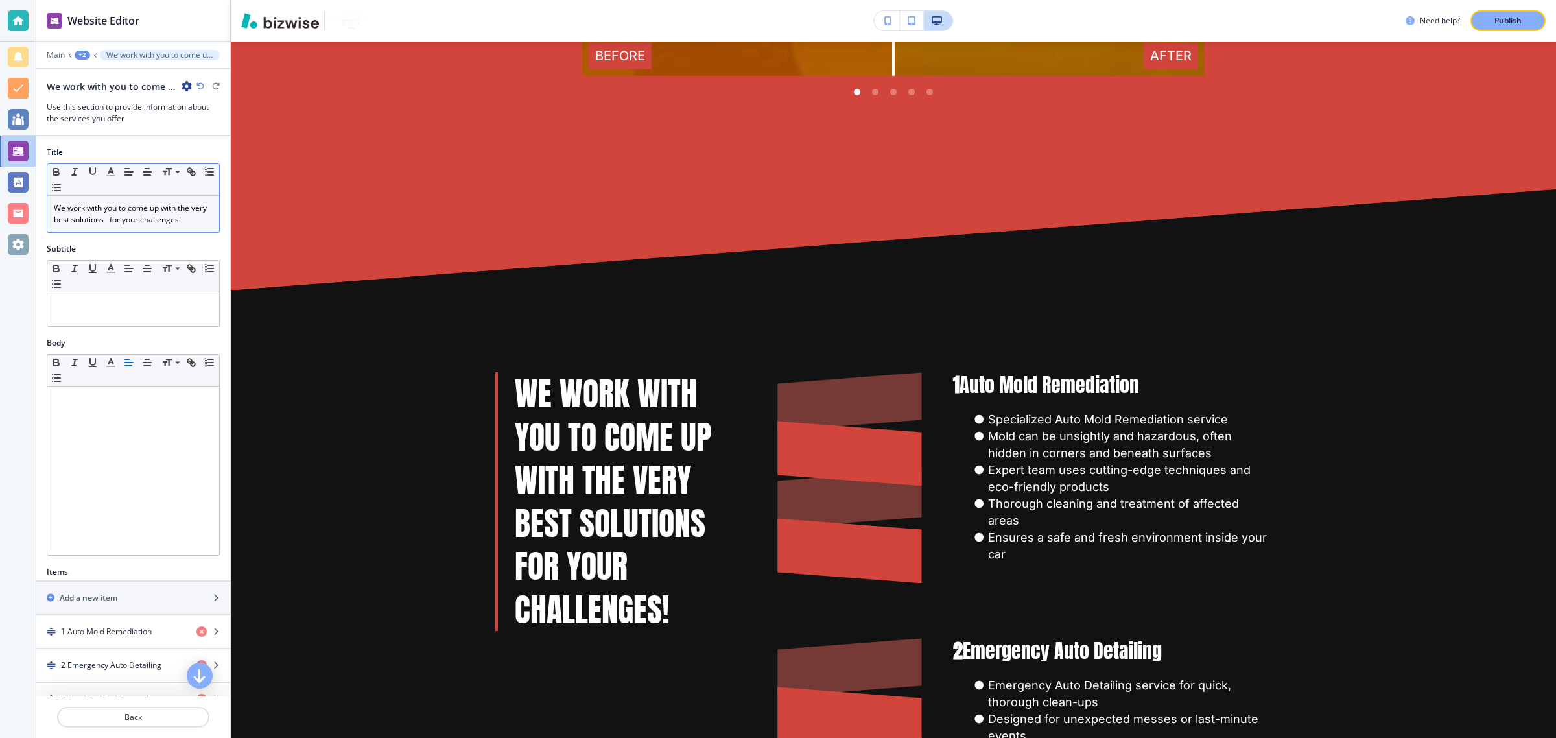
click at [98, 218] on p "We work with you to come up with the very best solutions for your challenges!" at bounding box center [133, 213] width 159 height 23
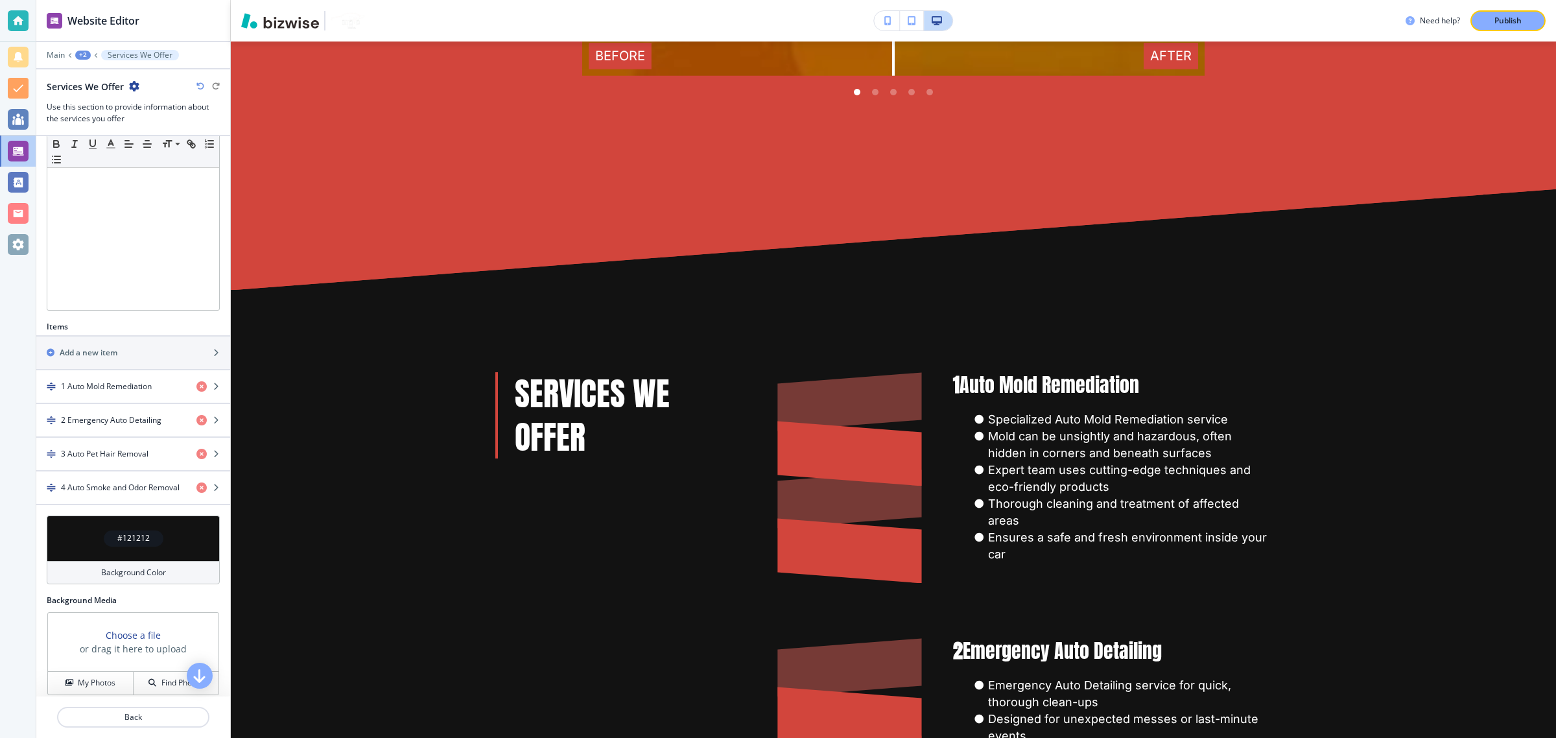
scroll to position [243, 0]
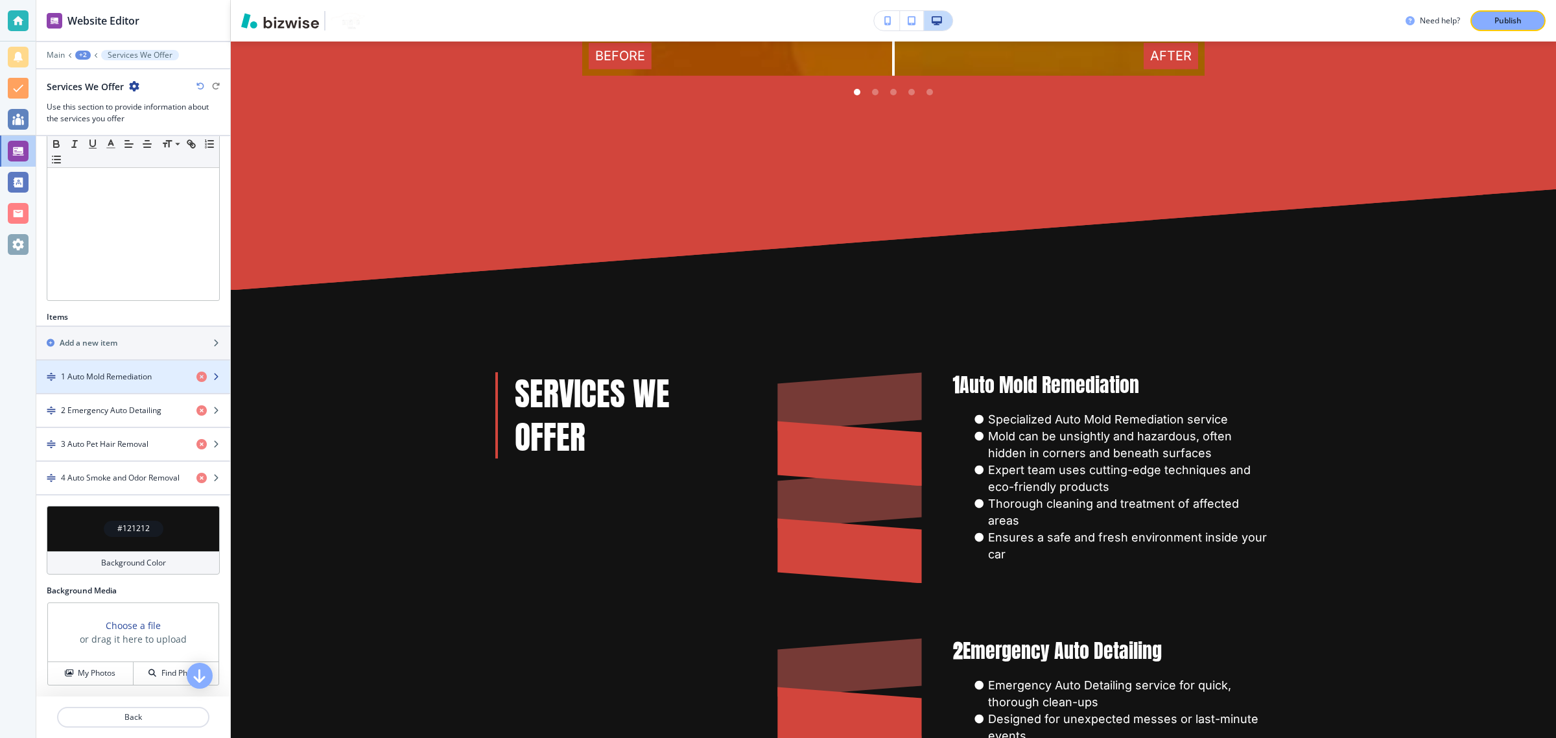
click at [109, 382] on h4 "1 Auto Mold Remediation" at bounding box center [106, 377] width 91 height 12
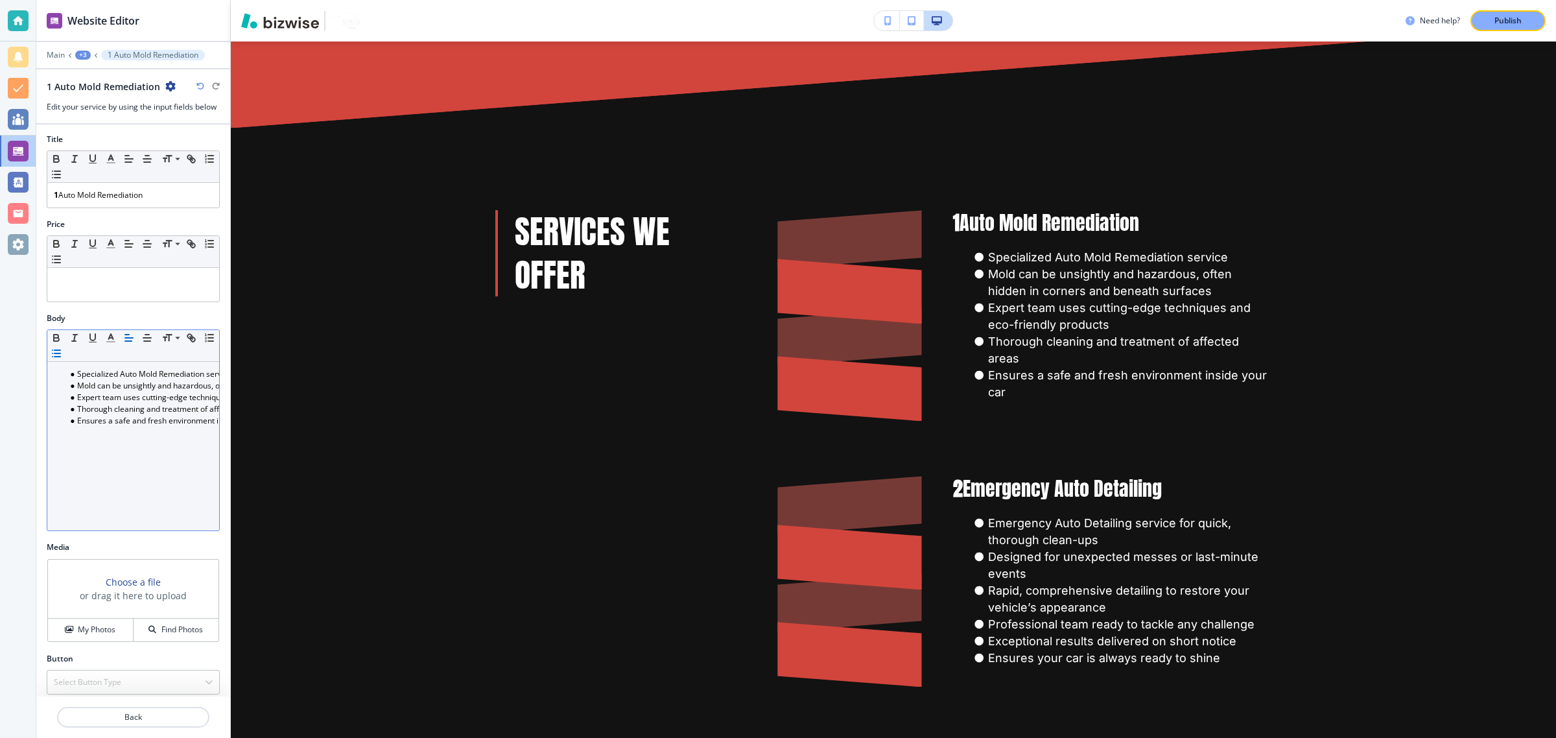
scroll to position [0, 0]
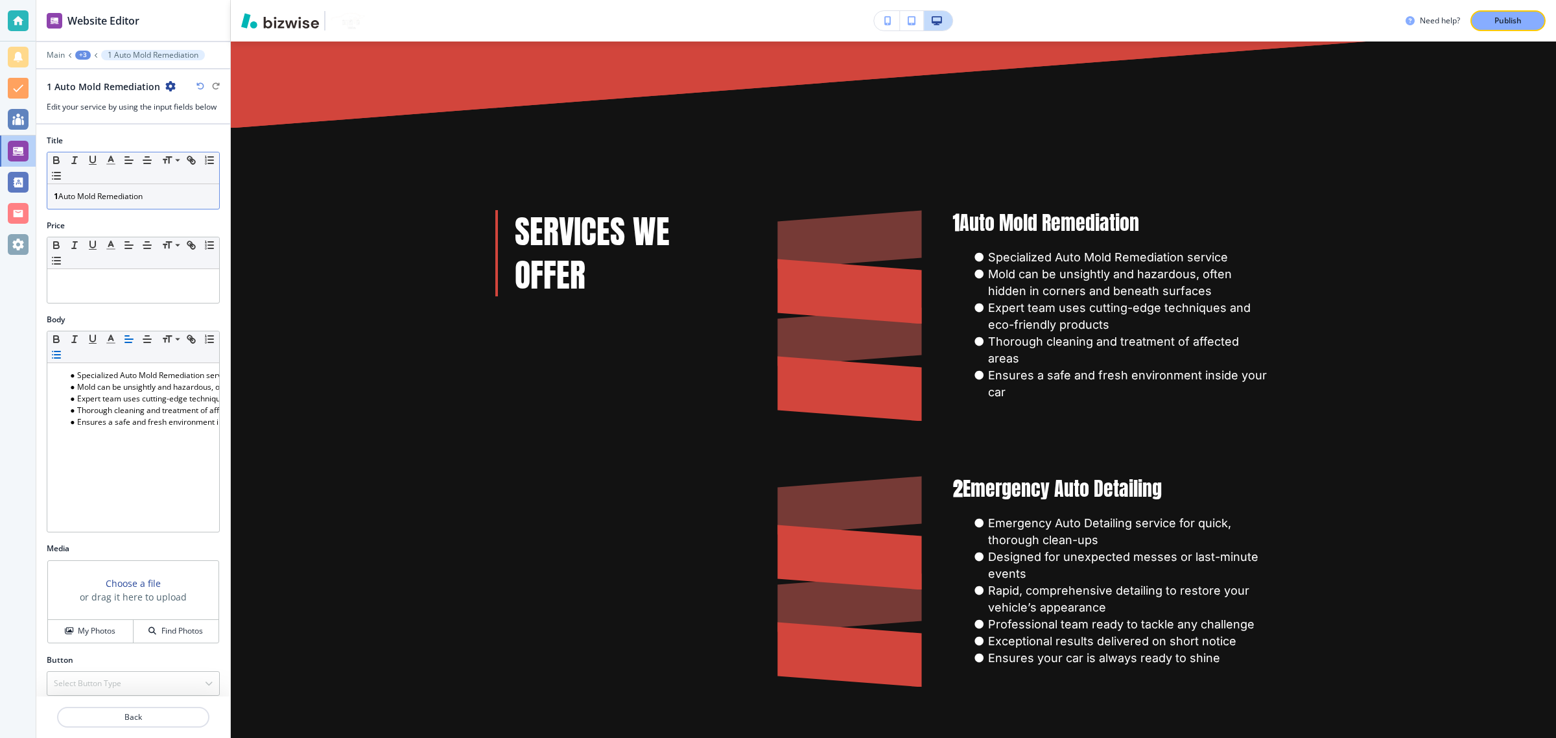
click at [165, 195] on p "1 Auto Mold Remediation" at bounding box center [133, 197] width 159 height 12
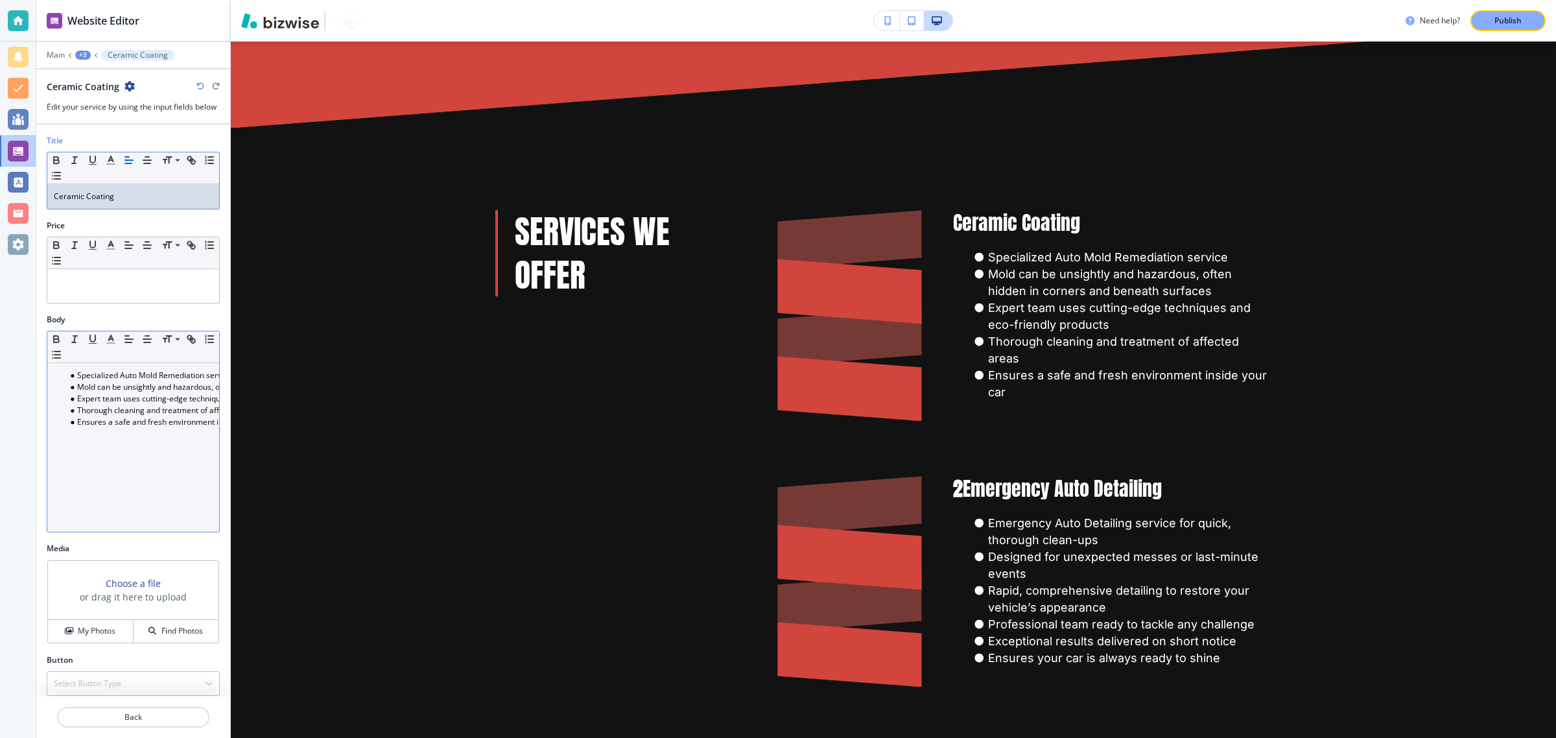
click at [108, 399] on li "Expert team uses cutting-edge techniques and eco-friendly products" at bounding box center [138, 399] width 147 height 12
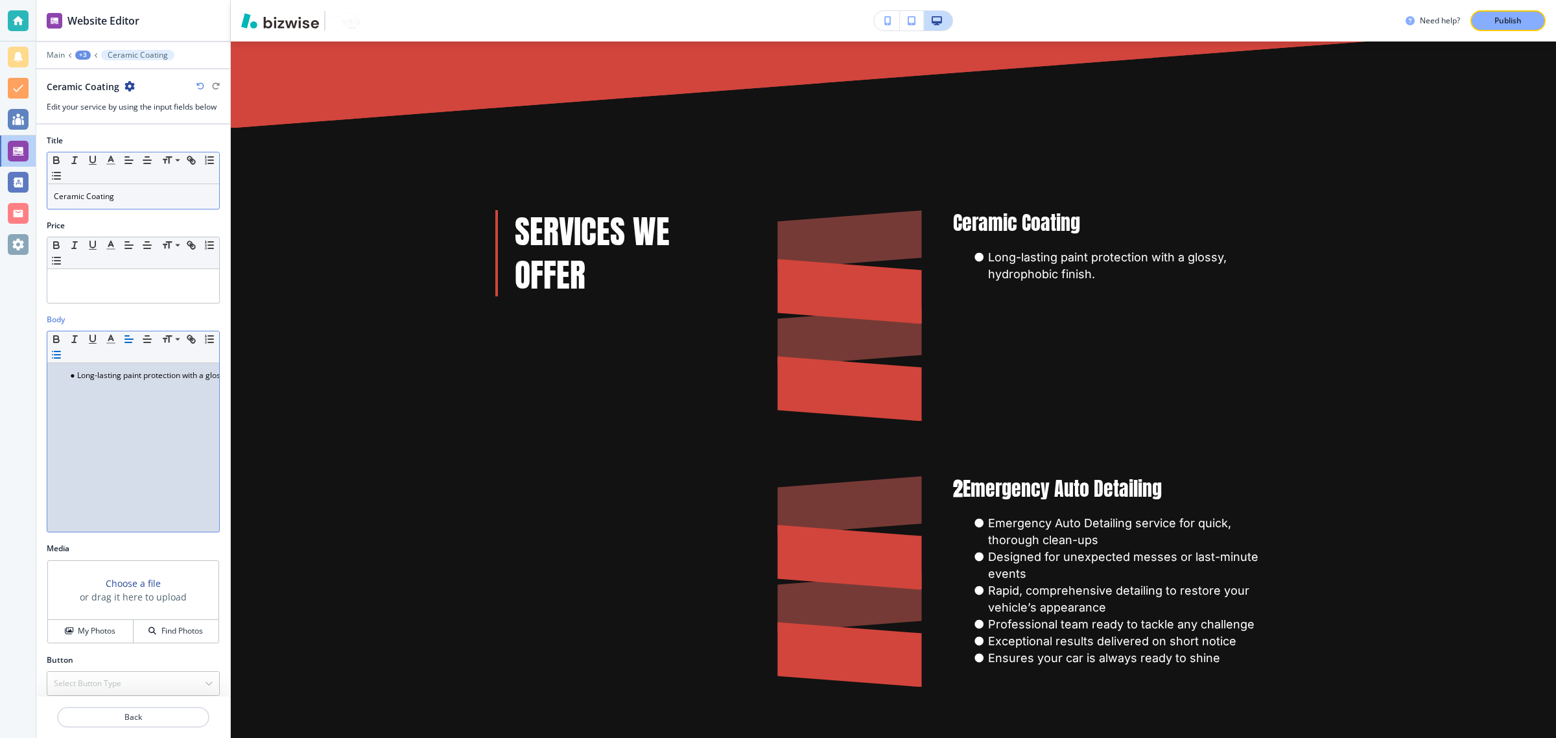
click at [102, 406] on div "Long-lasting paint protection with a glossy, hydrophobic finish." at bounding box center [133, 447] width 172 height 169
drag, startPoint x: 78, startPoint y: 376, endPoint x: 23, endPoint y: 394, distance: 58.0
click at [23, 394] on div "Website Editor Main +3 Ceramic Coating Ceramic Coating Edit your service by usi…" at bounding box center [778, 369] width 1556 height 738
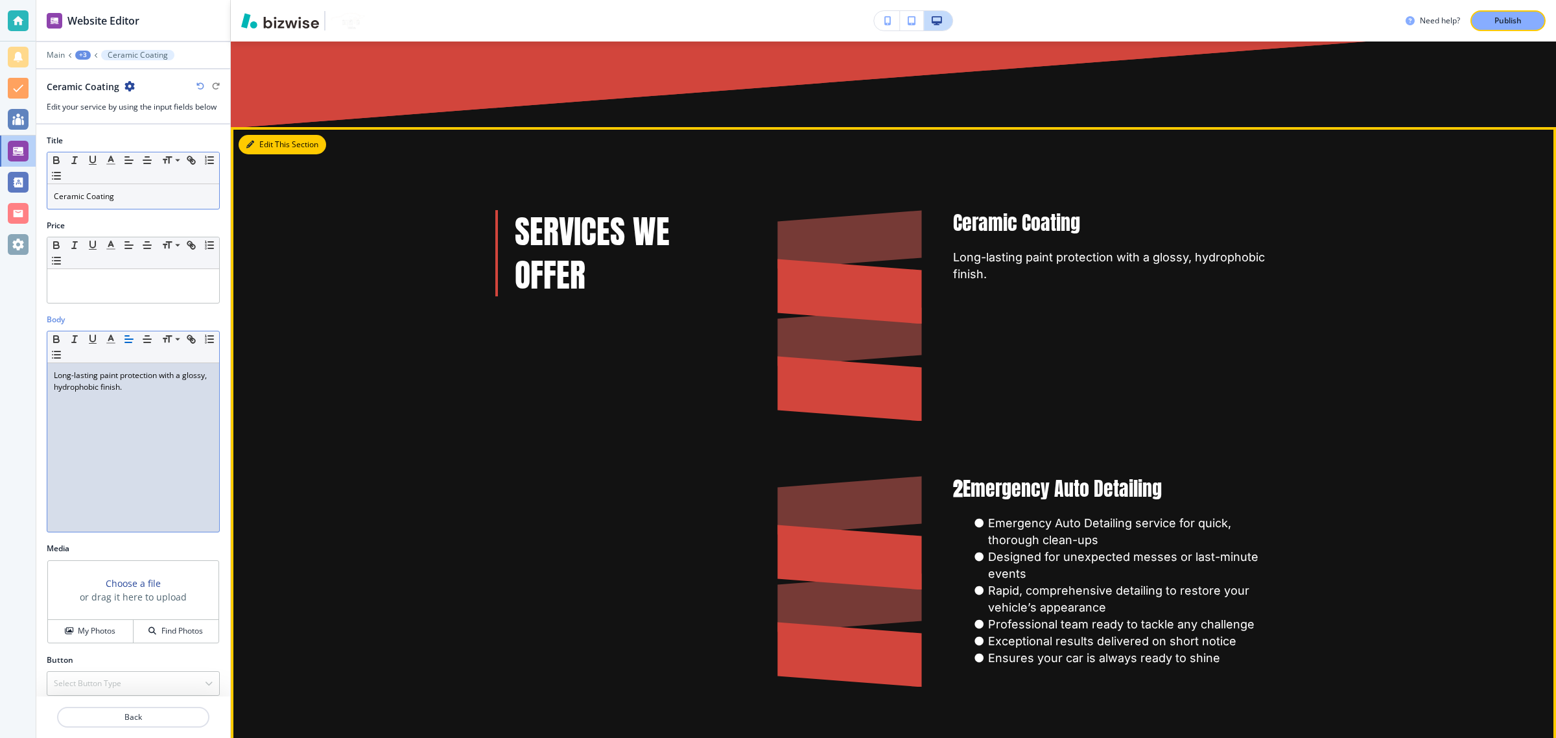
click at [257, 143] on button "Edit This Section" at bounding box center [283, 144] width 88 height 19
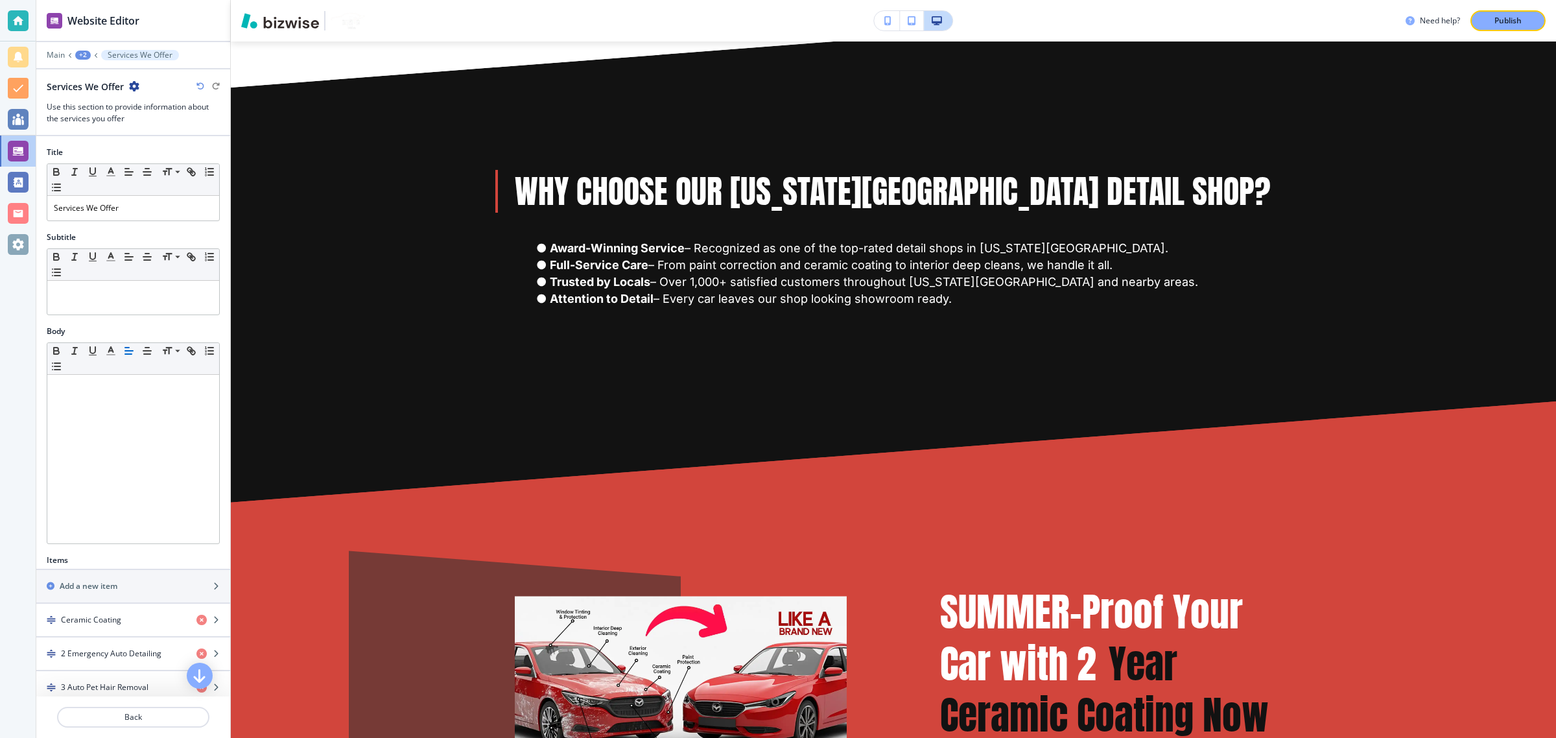
scroll to position [729, 0]
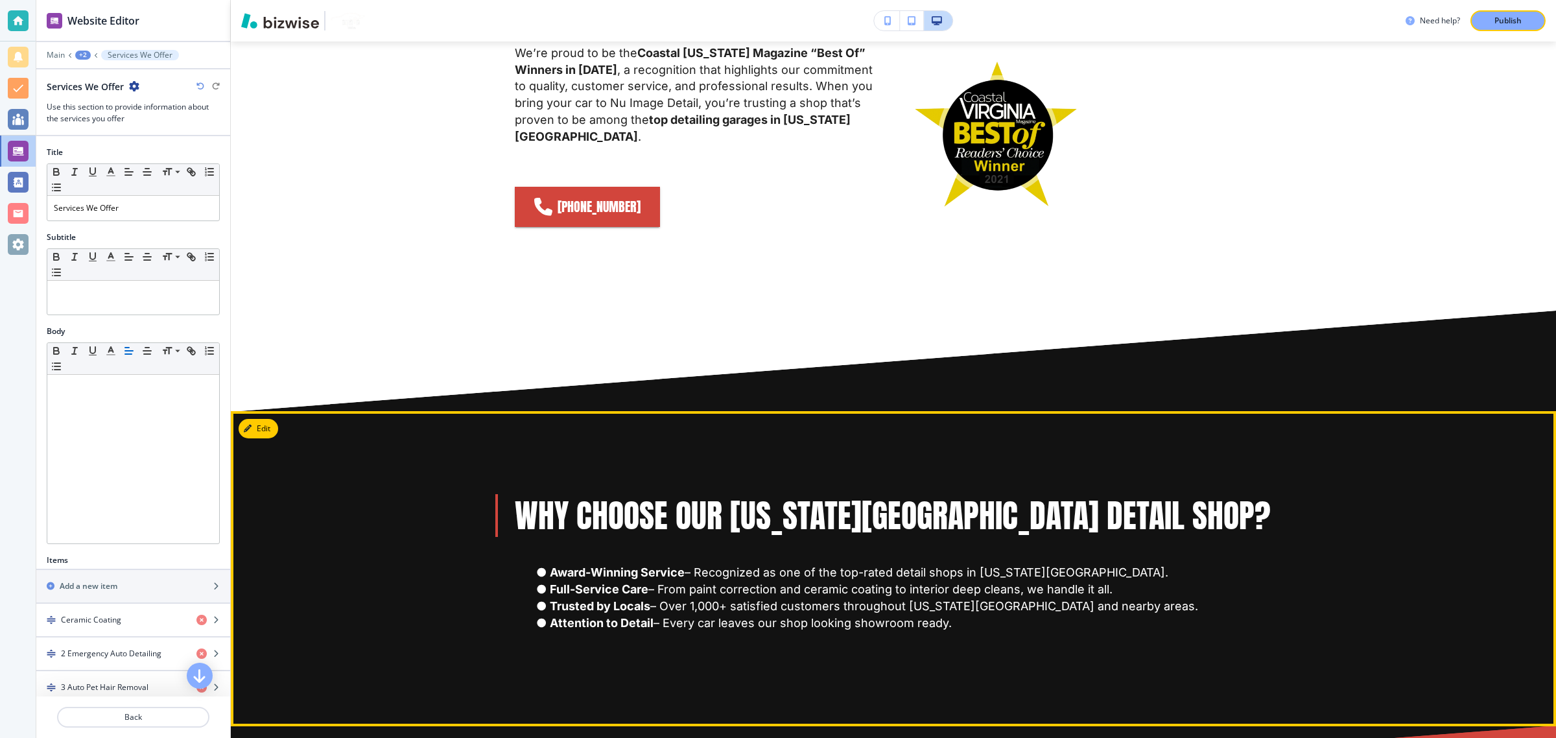
click at [859, 494] on p "Why Choose Our Virginia Beach Detail Shop?" at bounding box center [893, 515] width 757 height 43
click at [245, 419] on button "Edit This Section" at bounding box center [283, 428] width 88 height 19
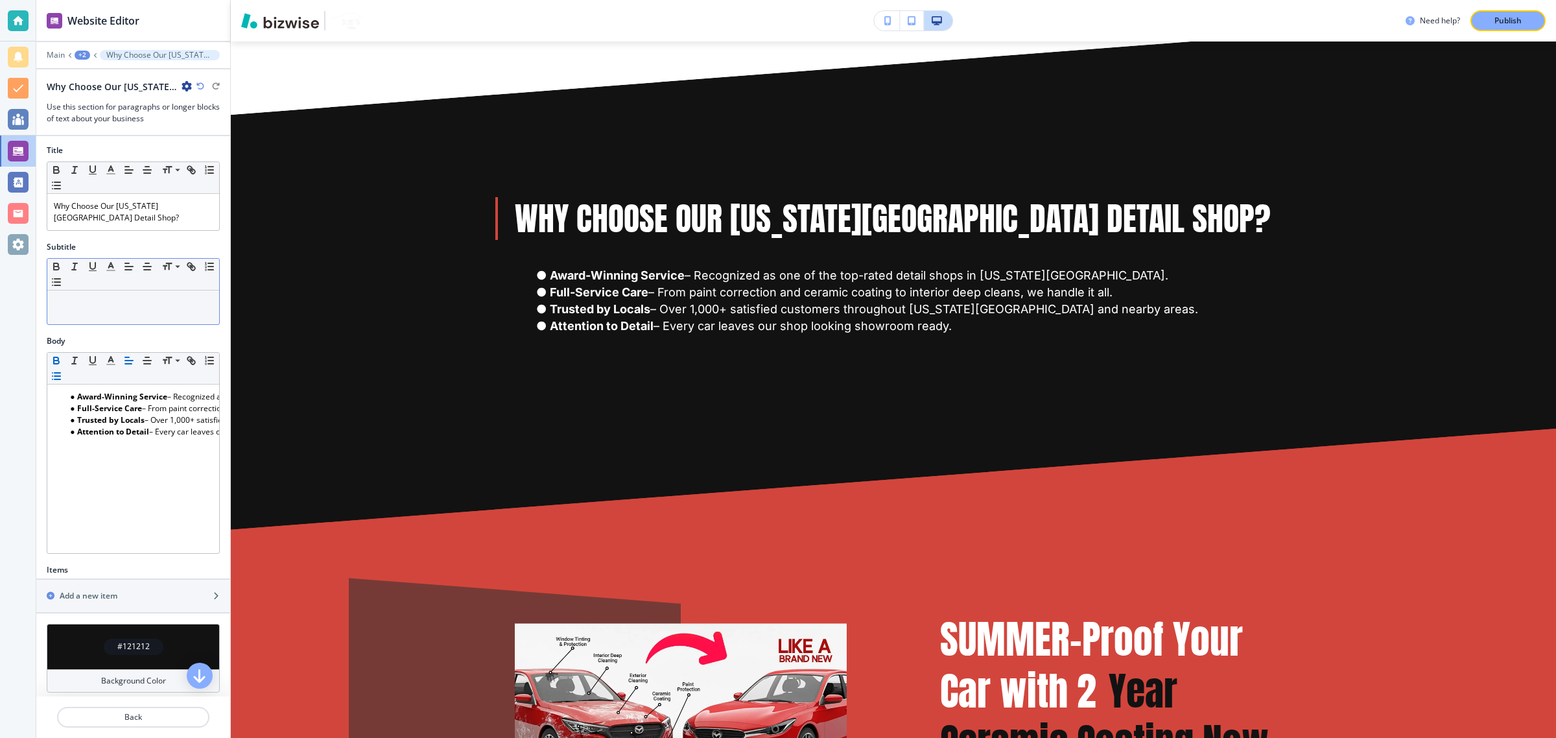
scroll to position [0, 0]
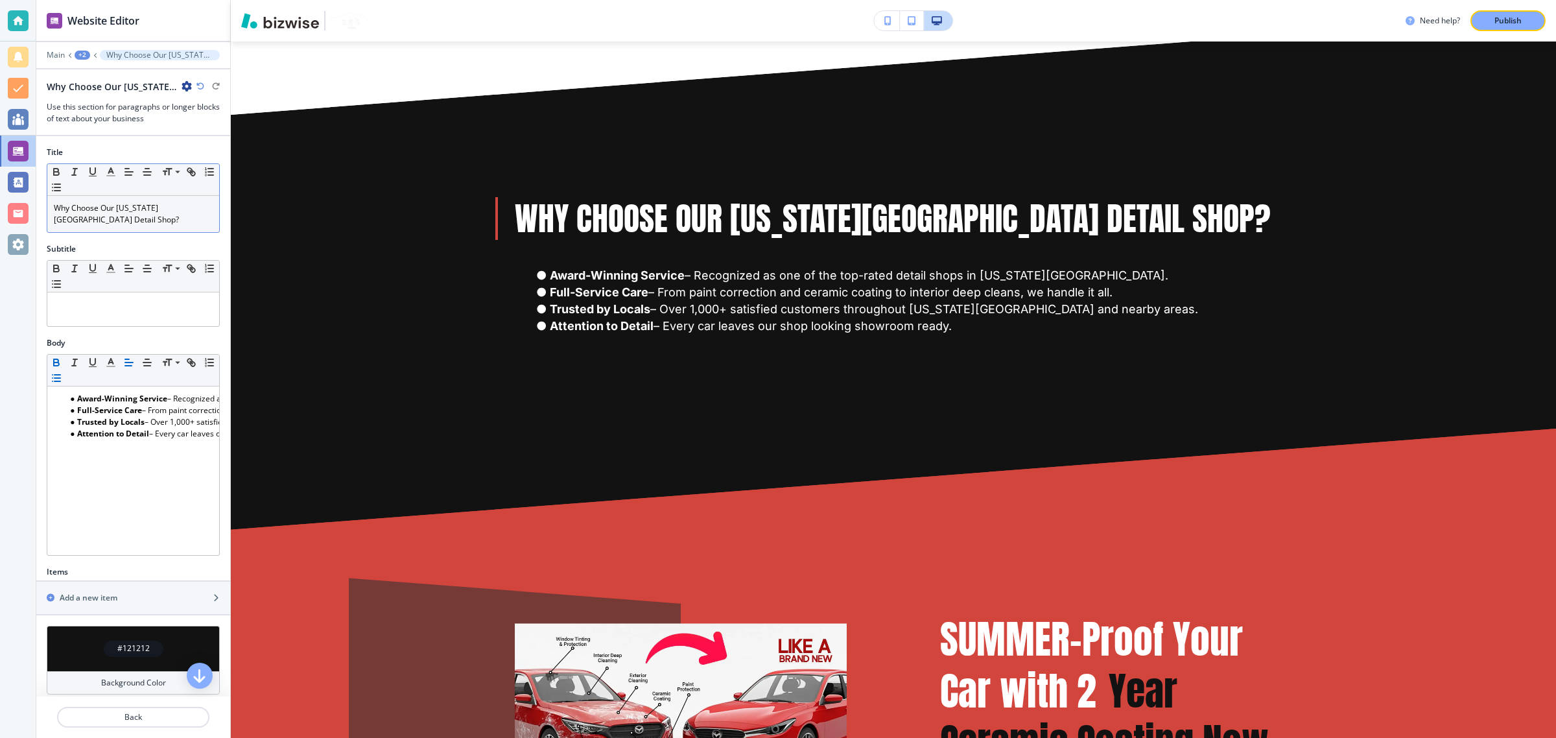
click at [130, 217] on p "Why Choose Our Virginia Beach Detail Shop?" at bounding box center [133, 213] width 159 height 23
click at [145, 172] on line "button" at bounding box center [147, 172] width 8 height 0
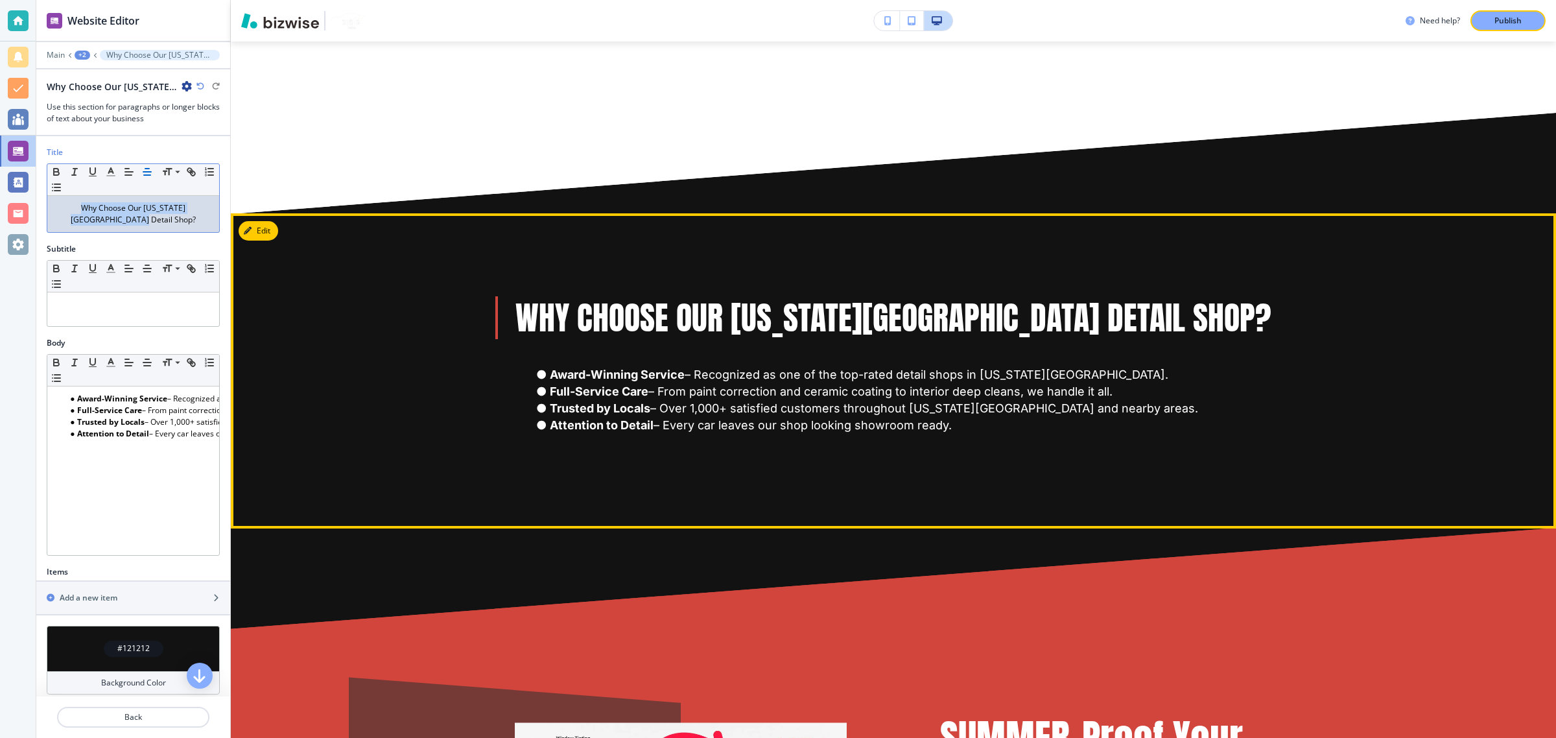
scroll to position [945, 0]
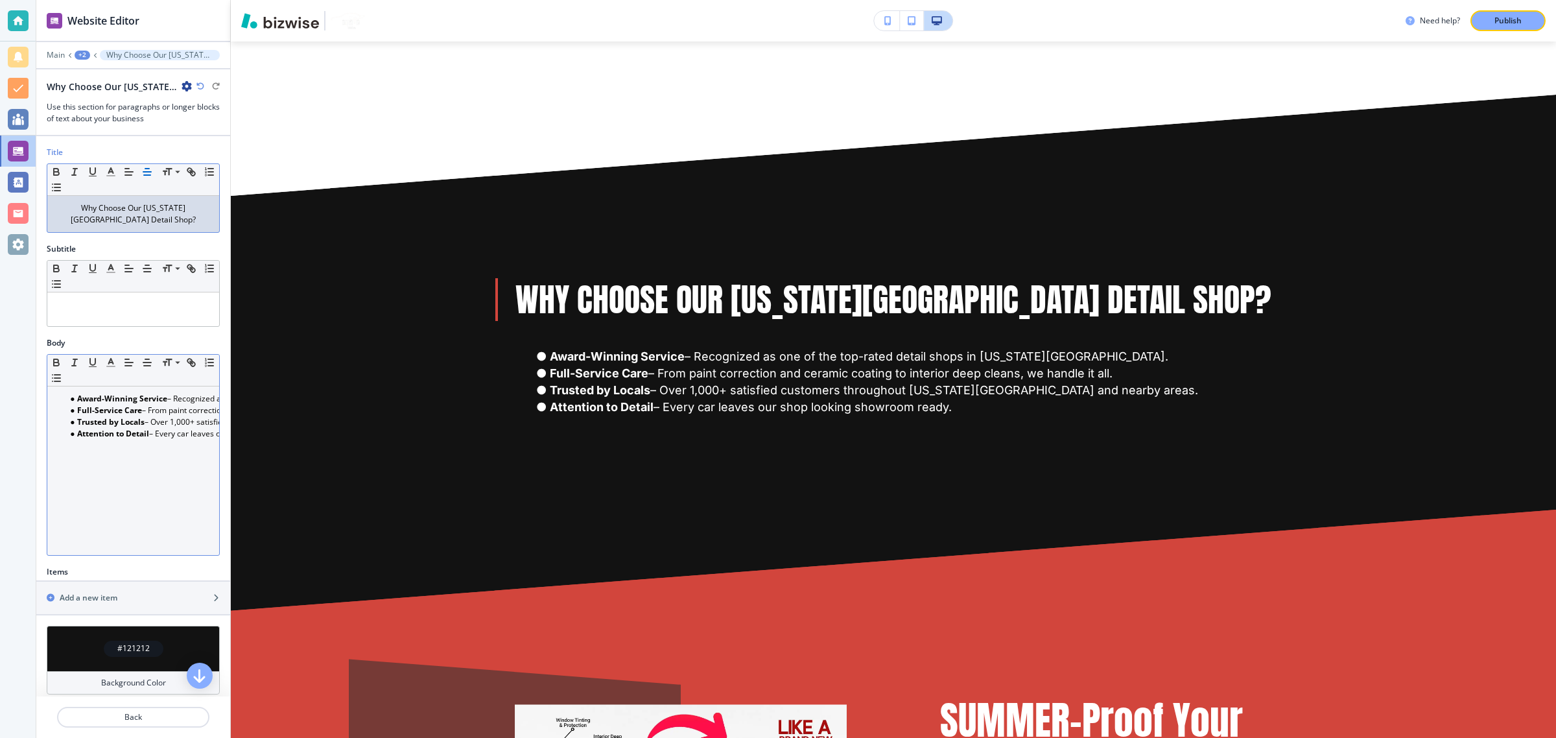
click at [162, 410] on li "Full-Service Care – From paint correction and ceramic coating to interior deep …" at bounding box center [138, 410] width 147 height 12
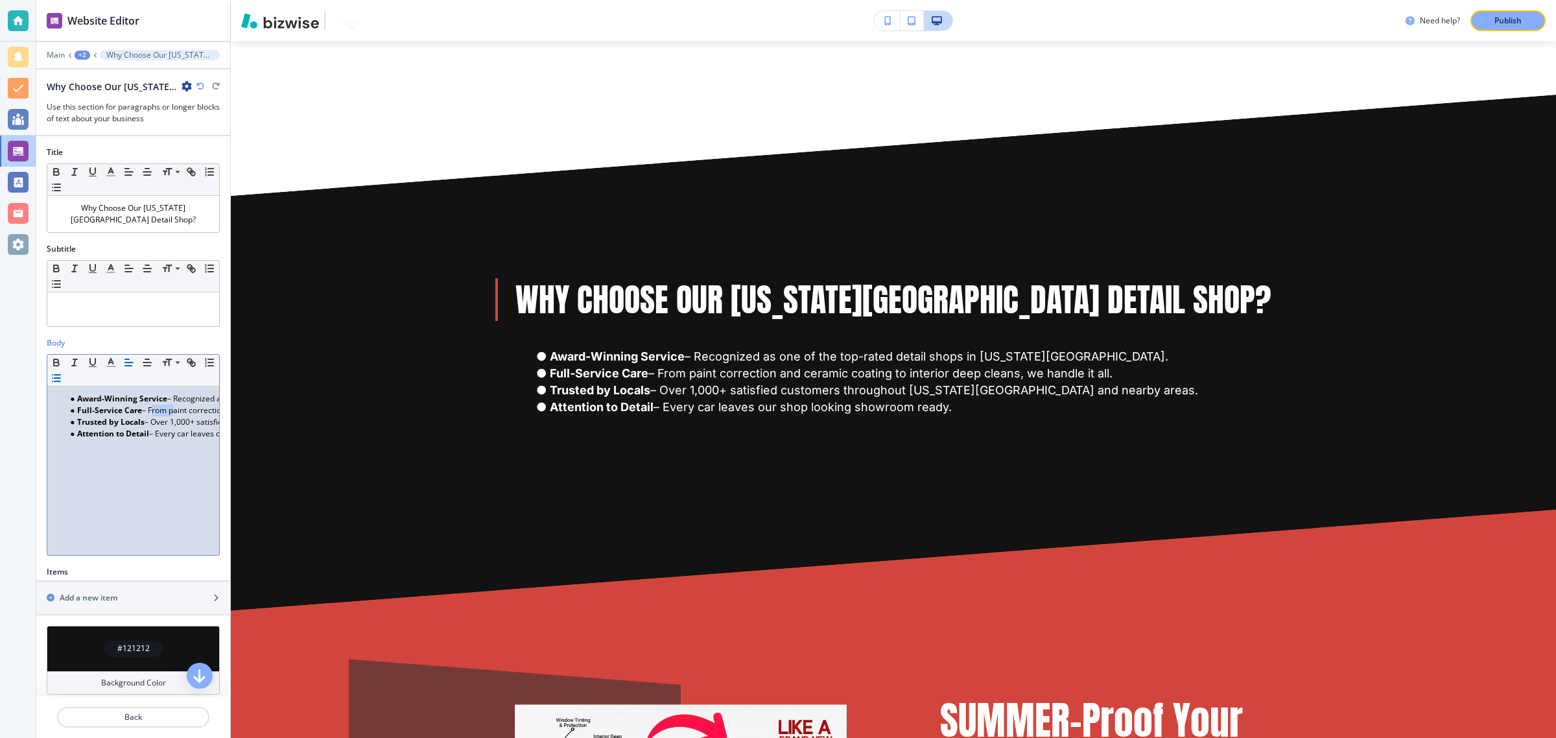
click at [162, 410] on li "Full-Service Care – From paint correction and ceramic coating to interior deep …" at bounding box center [138, 410] width 147 height 12
click at [147, 366] on line "button" at bounding box center [147, 366] width 6 height 0
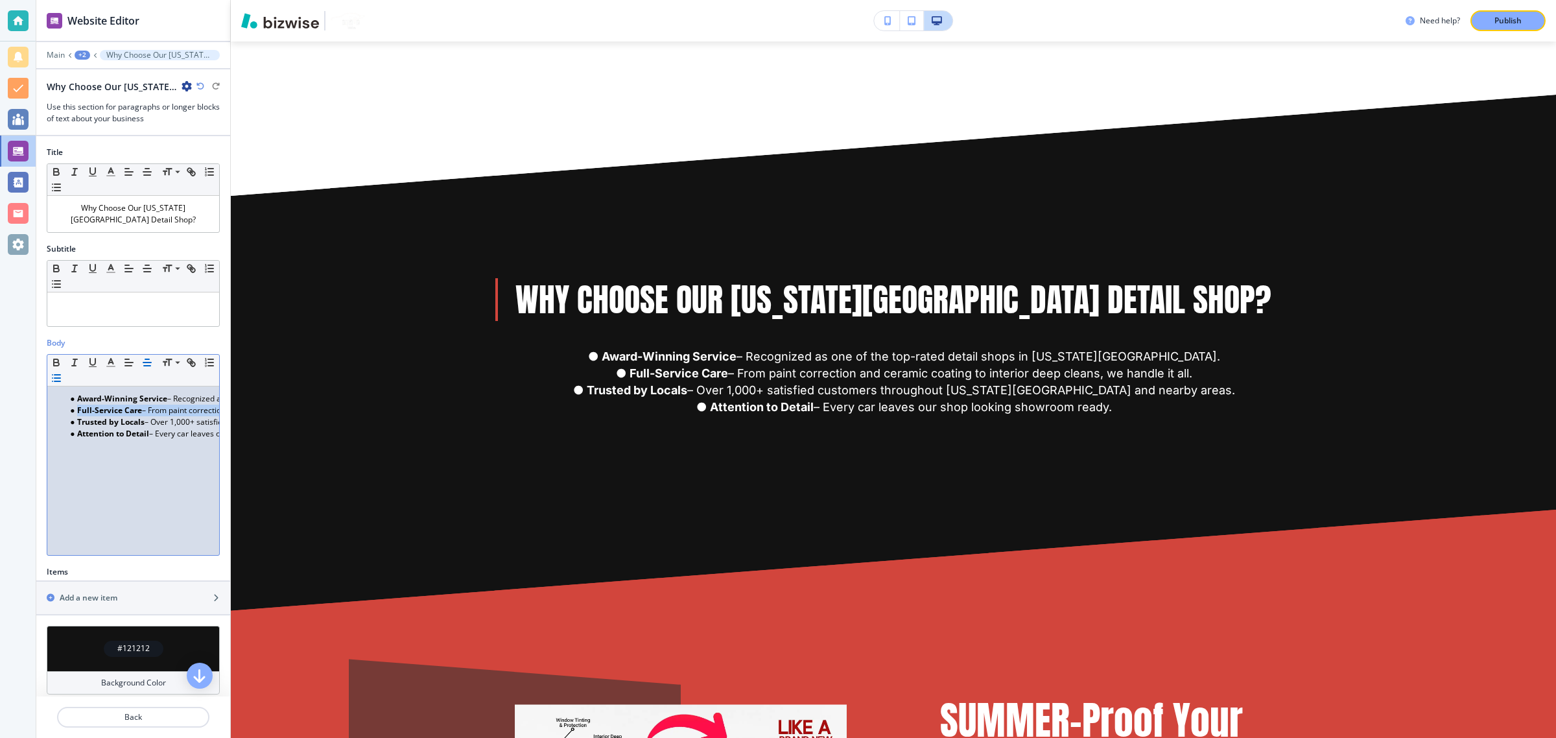
click at [111, 457] on div "Award-Winning Service – Recognized as one of the top-rated detail shops in Virg…" at bounding box center [133, 470] width 172 height 169
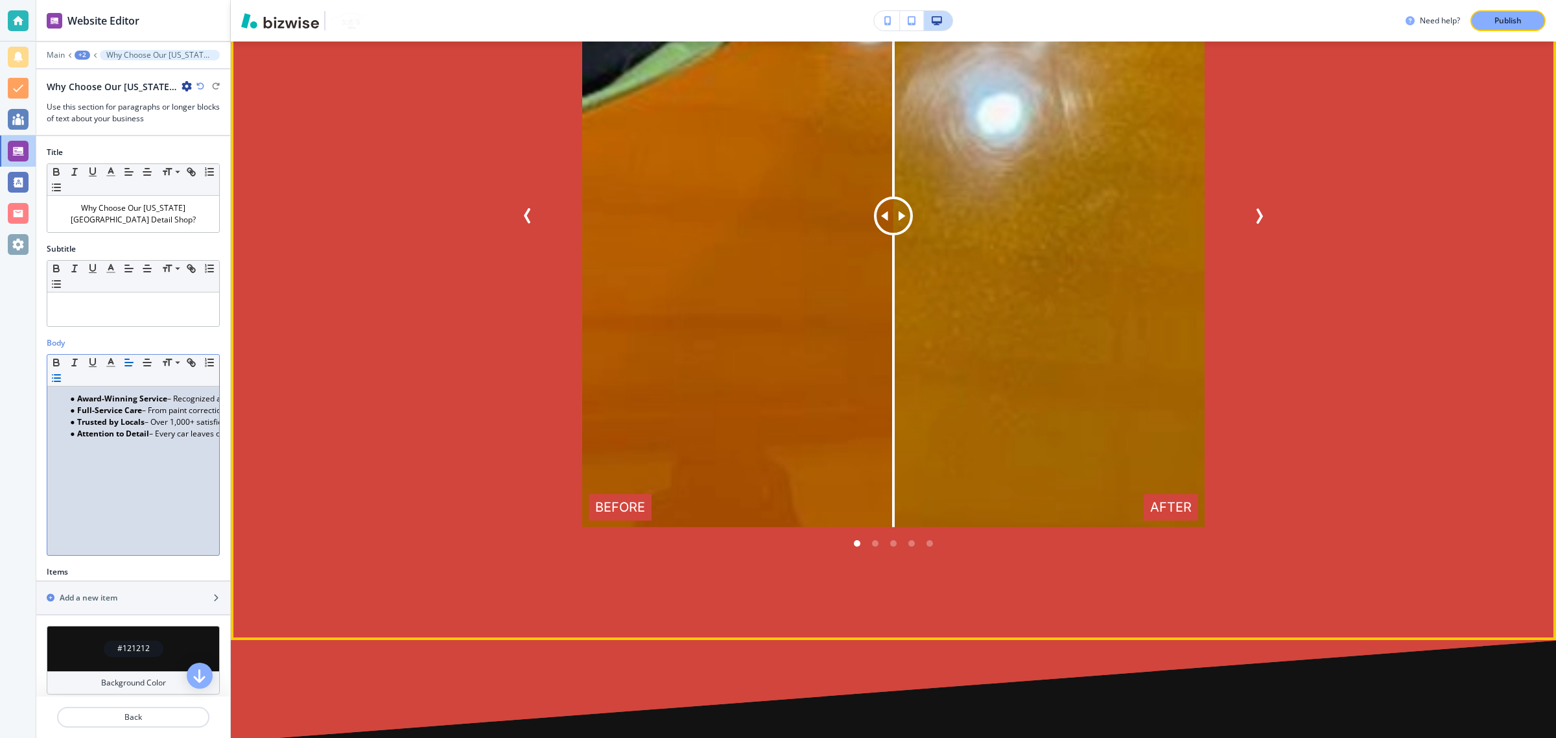
scroll to position [5186, 0]
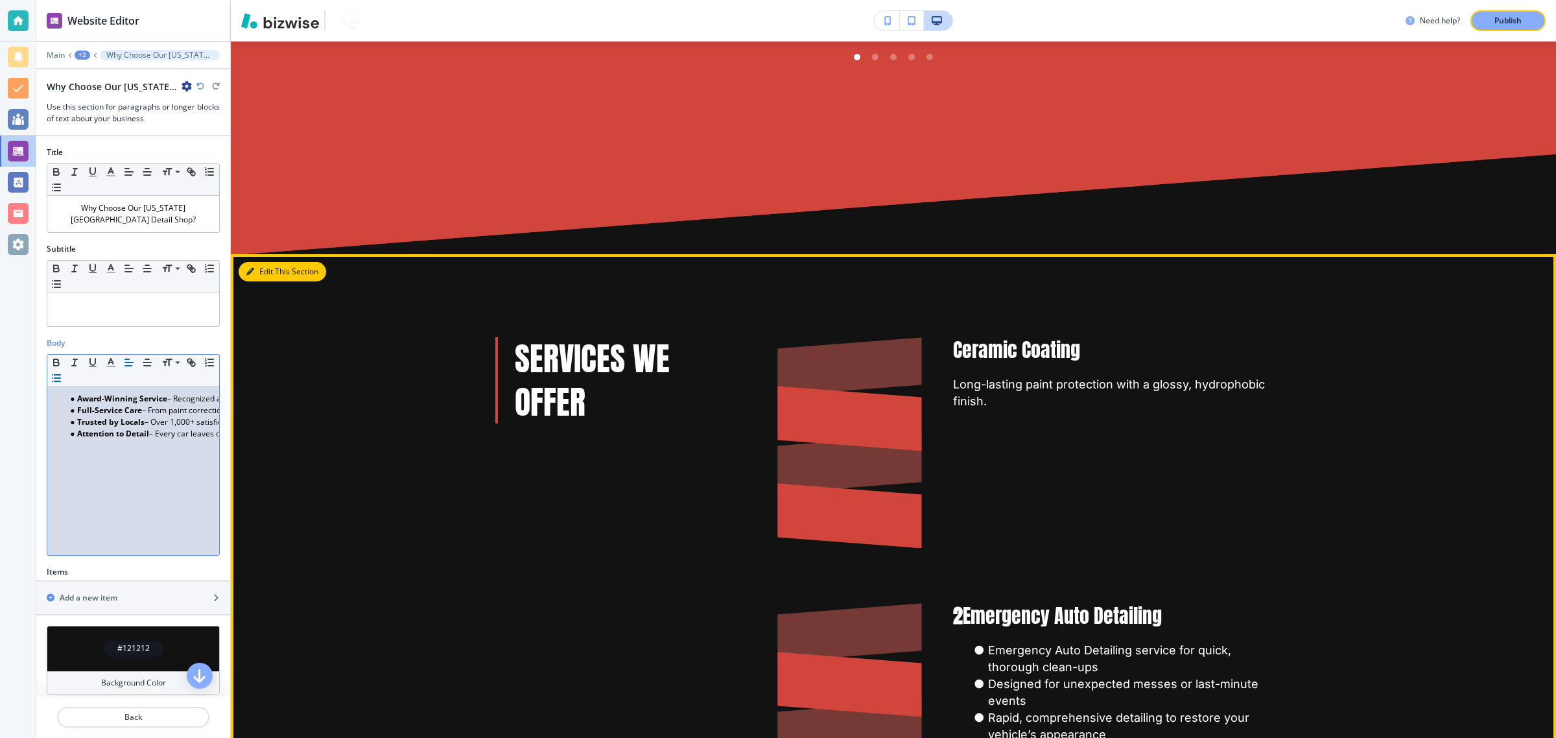
click at [269, 271] on button "Edit This Section" at bounding box center [283, 271] width 88 height 19
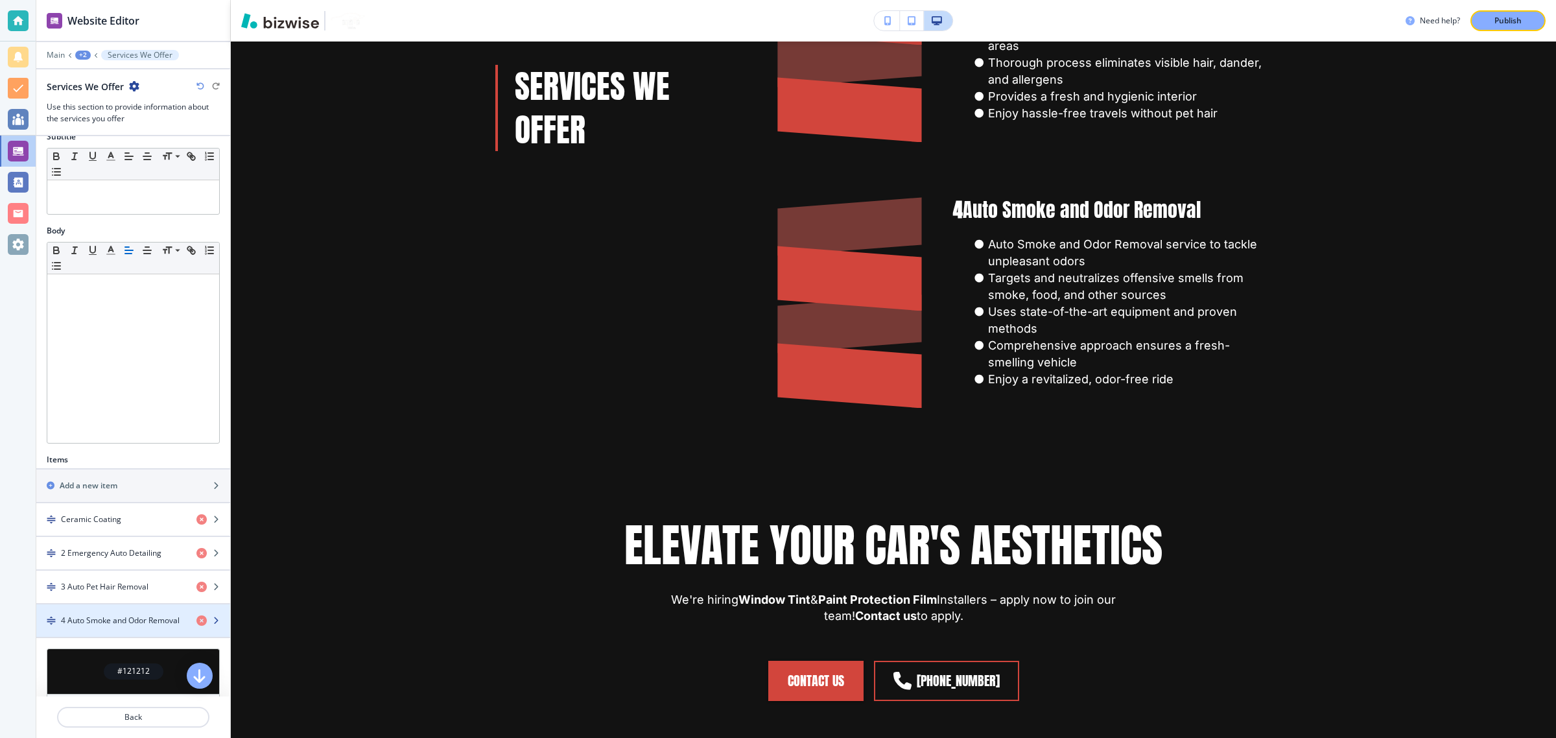
scroll to position [0, 0]
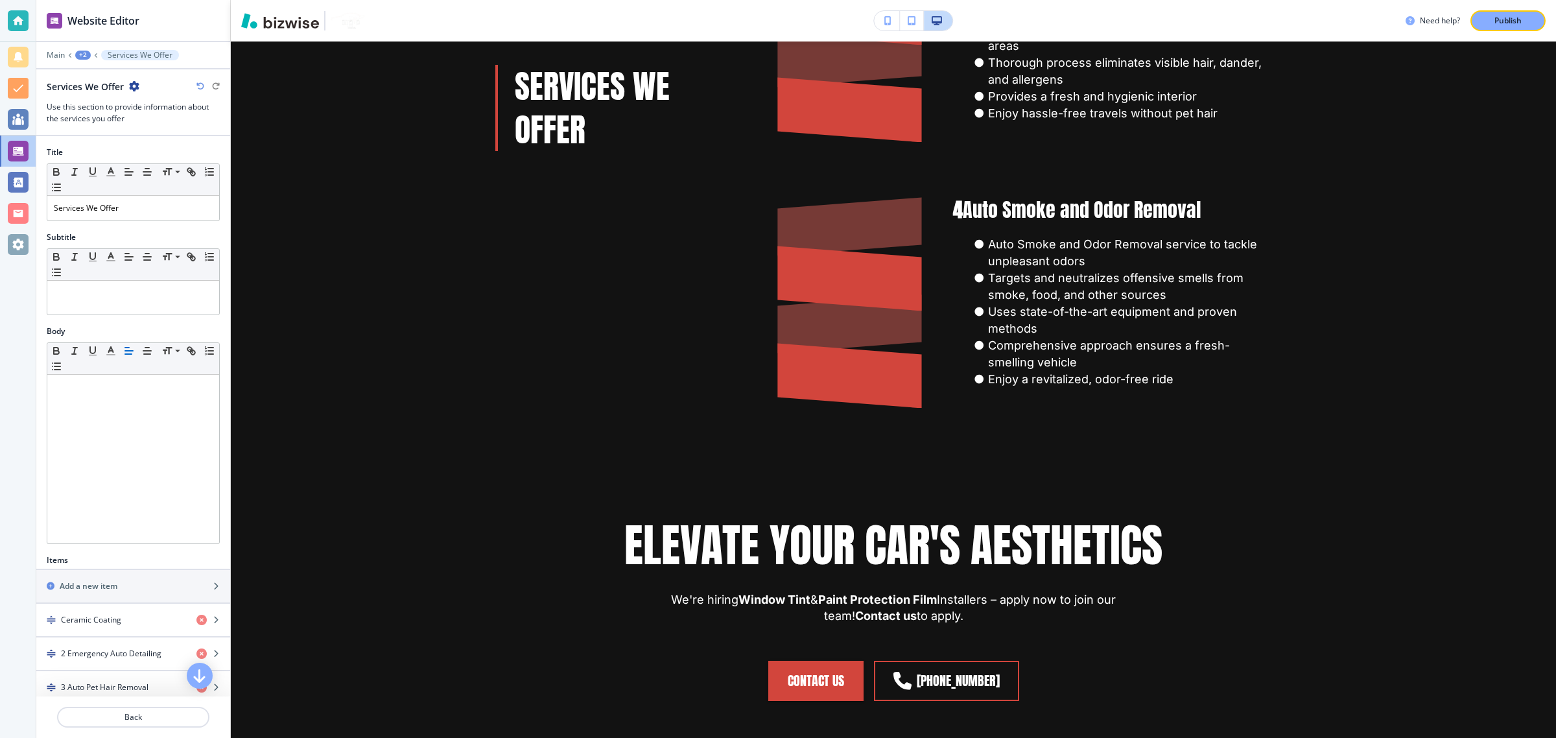
click at [85, 62] on div at bounding box center [133, 64] width 194 height 8
click at [85, 53] on div "+2" at bounding box center [83, 55] width 16 height 9
click at [104, 94] on button "Detail Shop" at bounding box center [116, 99] width 83 height 23
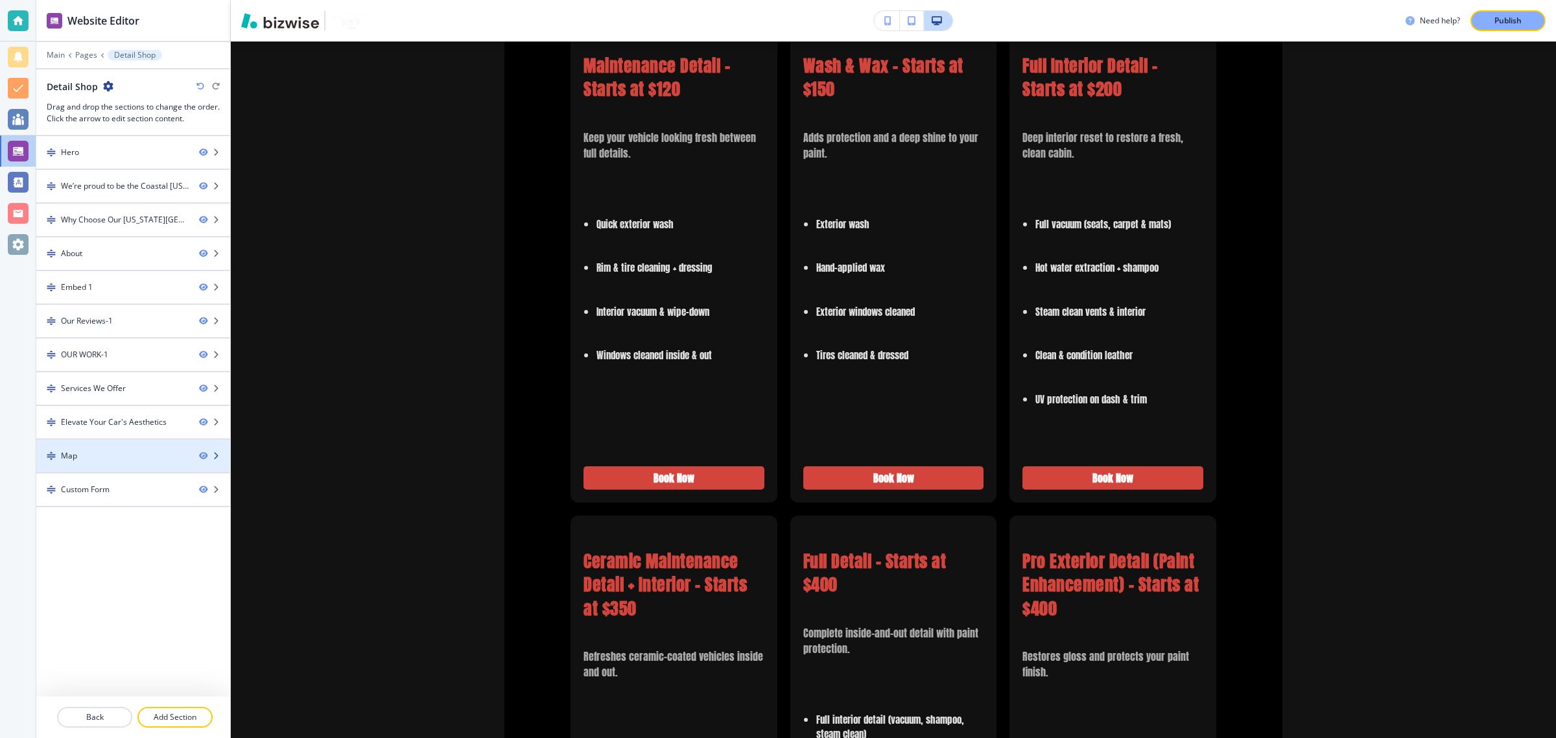
click at [88, 454] on div "Map" at bounding box center [112, 456] width 152 height 12
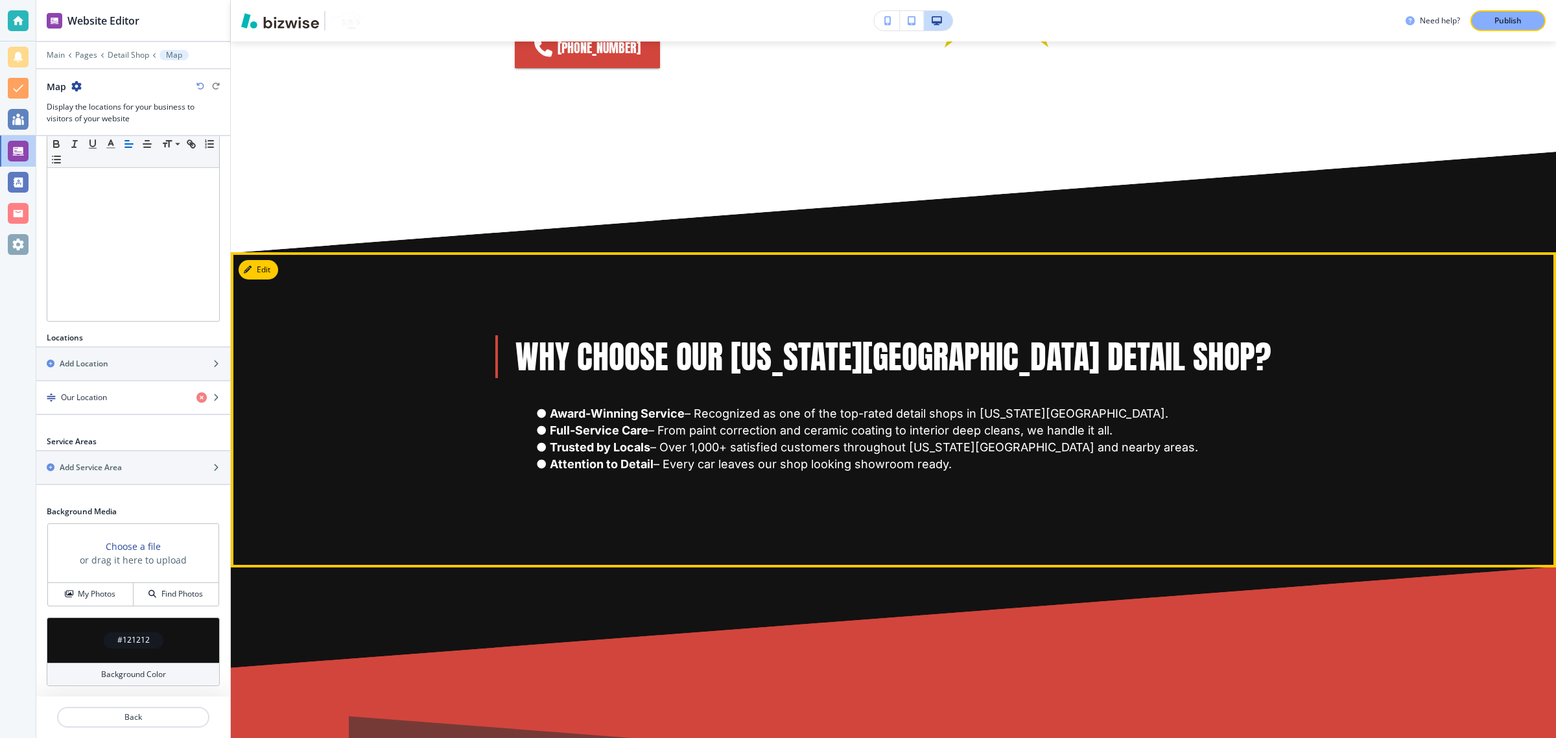
scroll to position [729, 0]
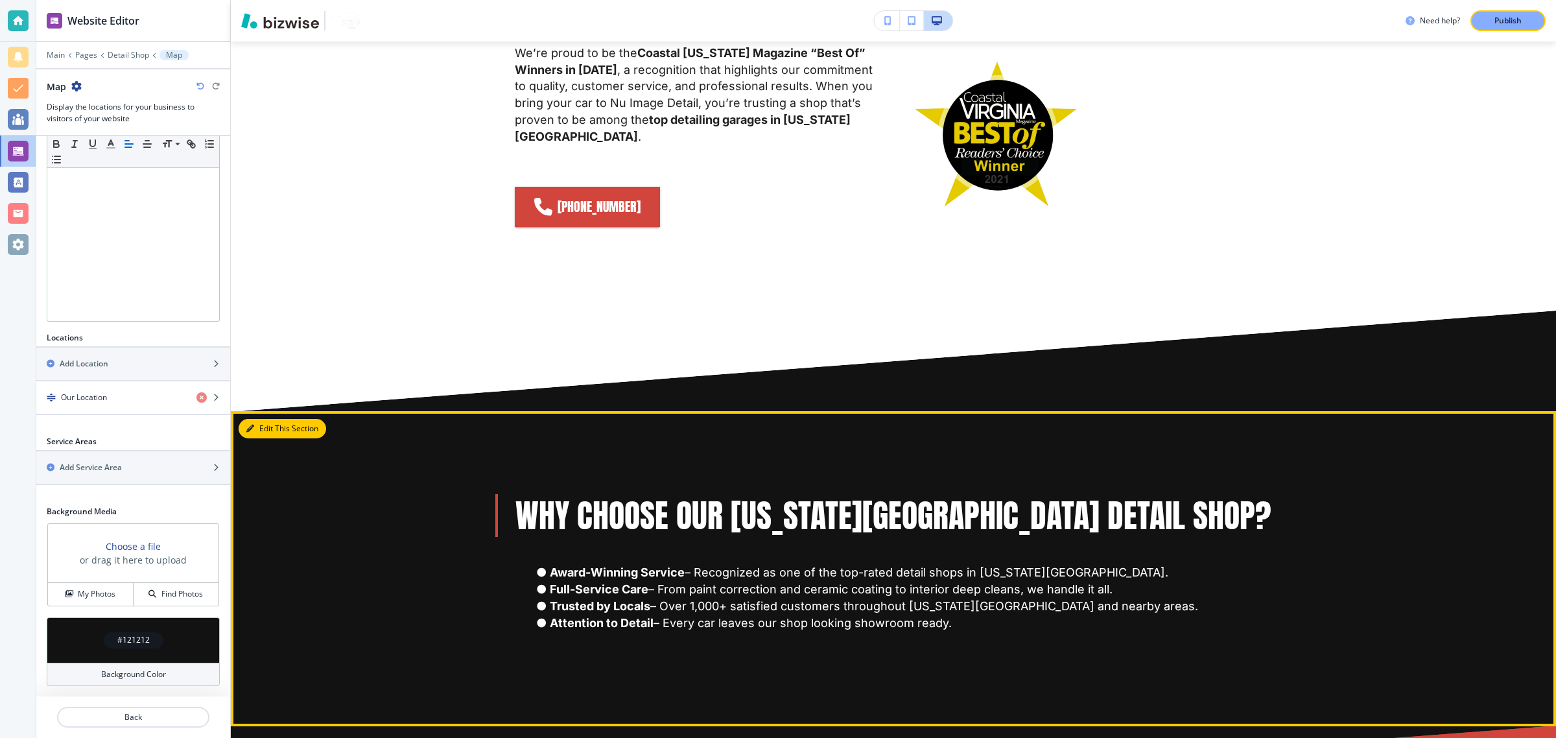
click at [263, 419] on button "Edit This Section" at bounding box center [283, 428] width 88 height 19
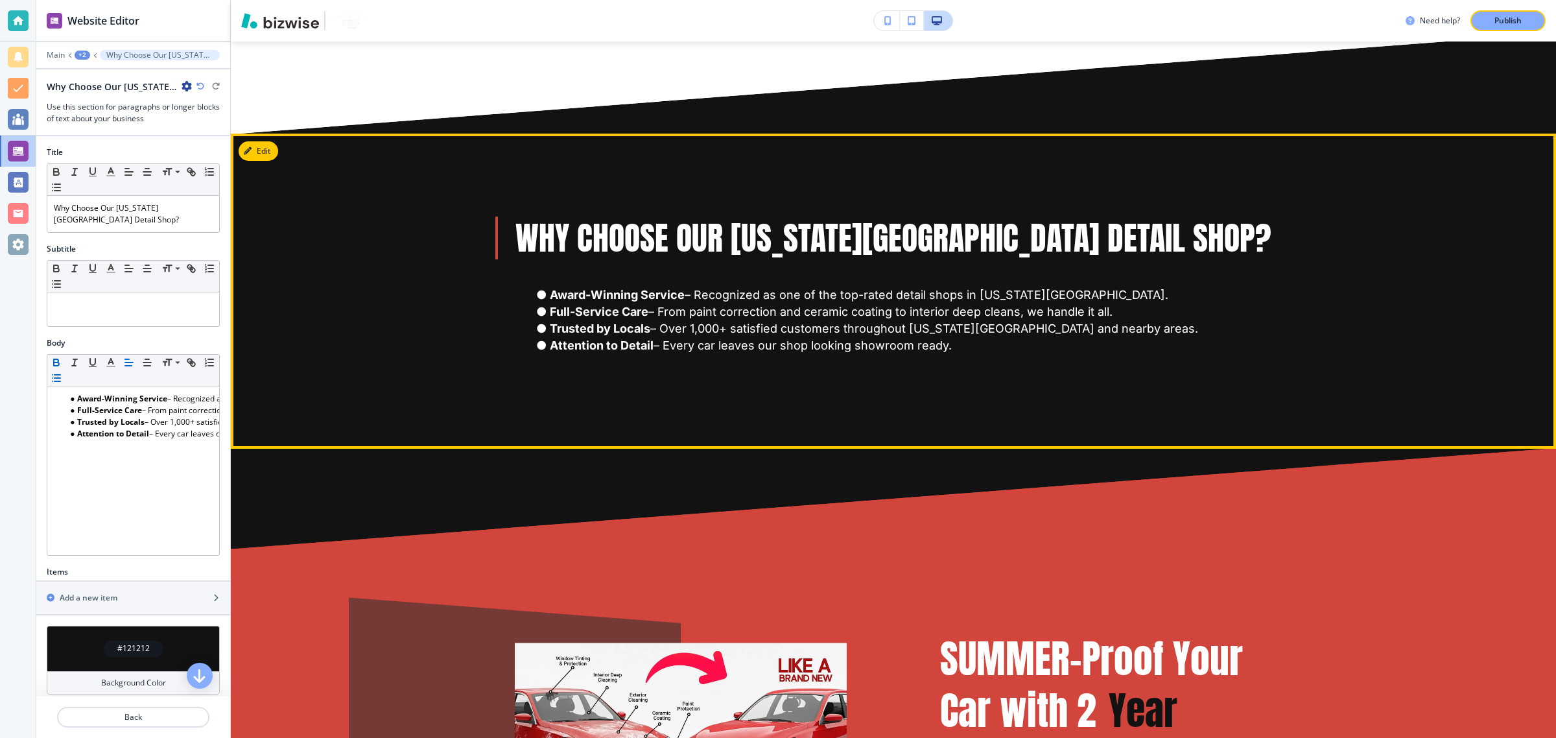
scroll to position [1026, 0]
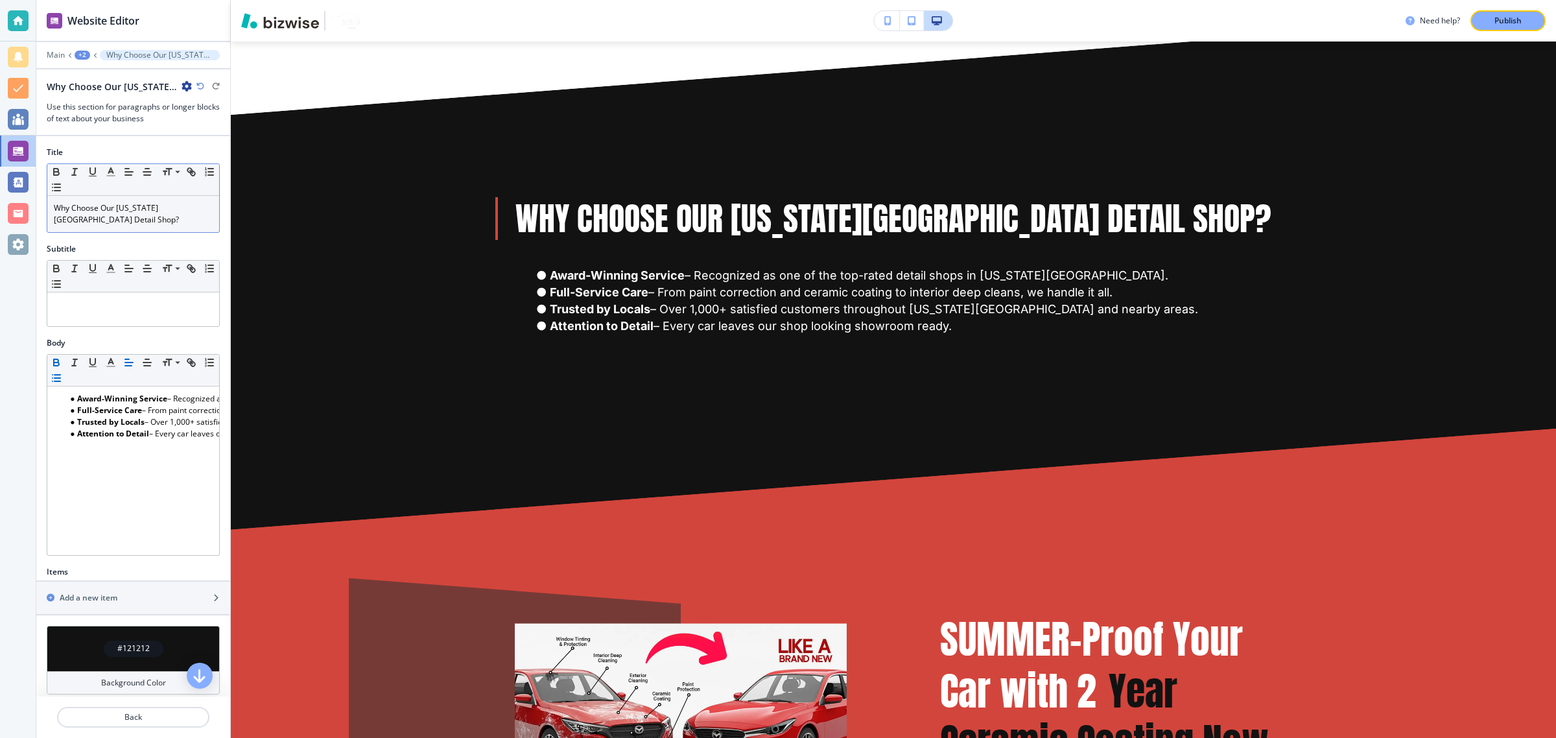
click at [85, 208] on p "Why Choose Our Virginia Beach Detail Shop?" at bounding box center [133, 213] width 159 height 23
click at [121, 170] on button "button" at bounding box center [129, 172] width 18 height 16
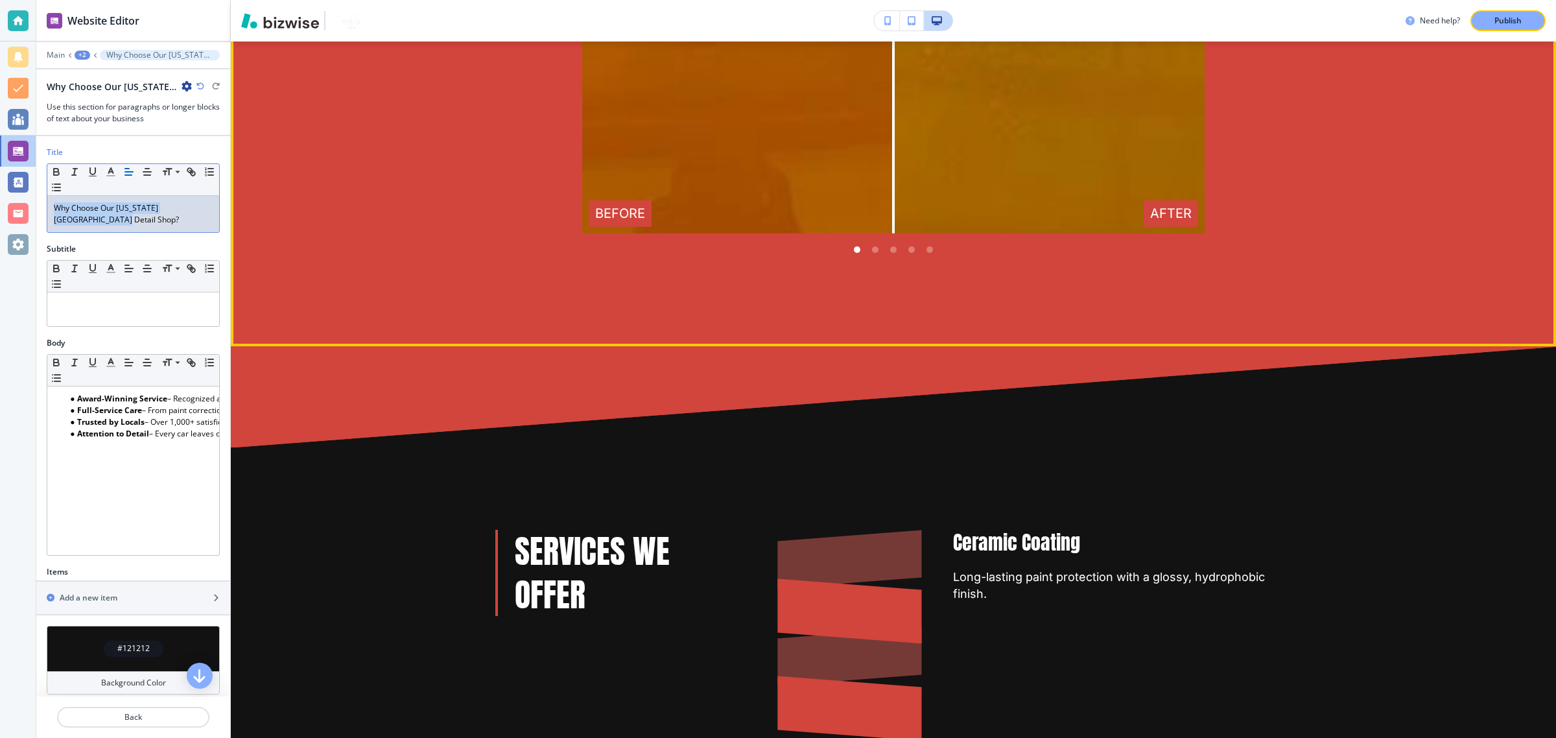
scroll to position [4835, 0]
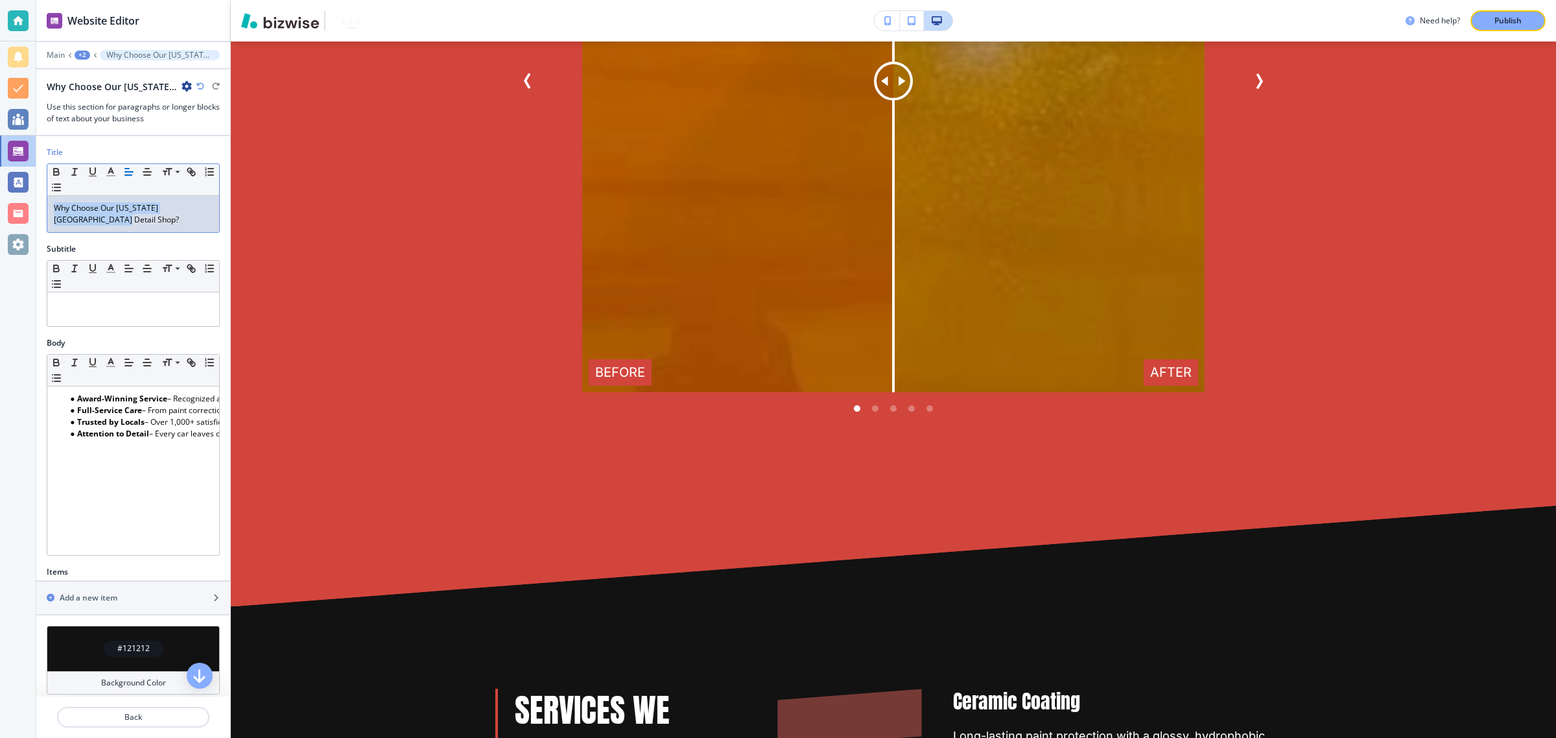
click at [85, 59] on div "+2" at bounding box center [83, 55] width 16 height 9
click at [96, 97] on p "Detail Shop" at bounding box center [116, 100] width 66 height 12
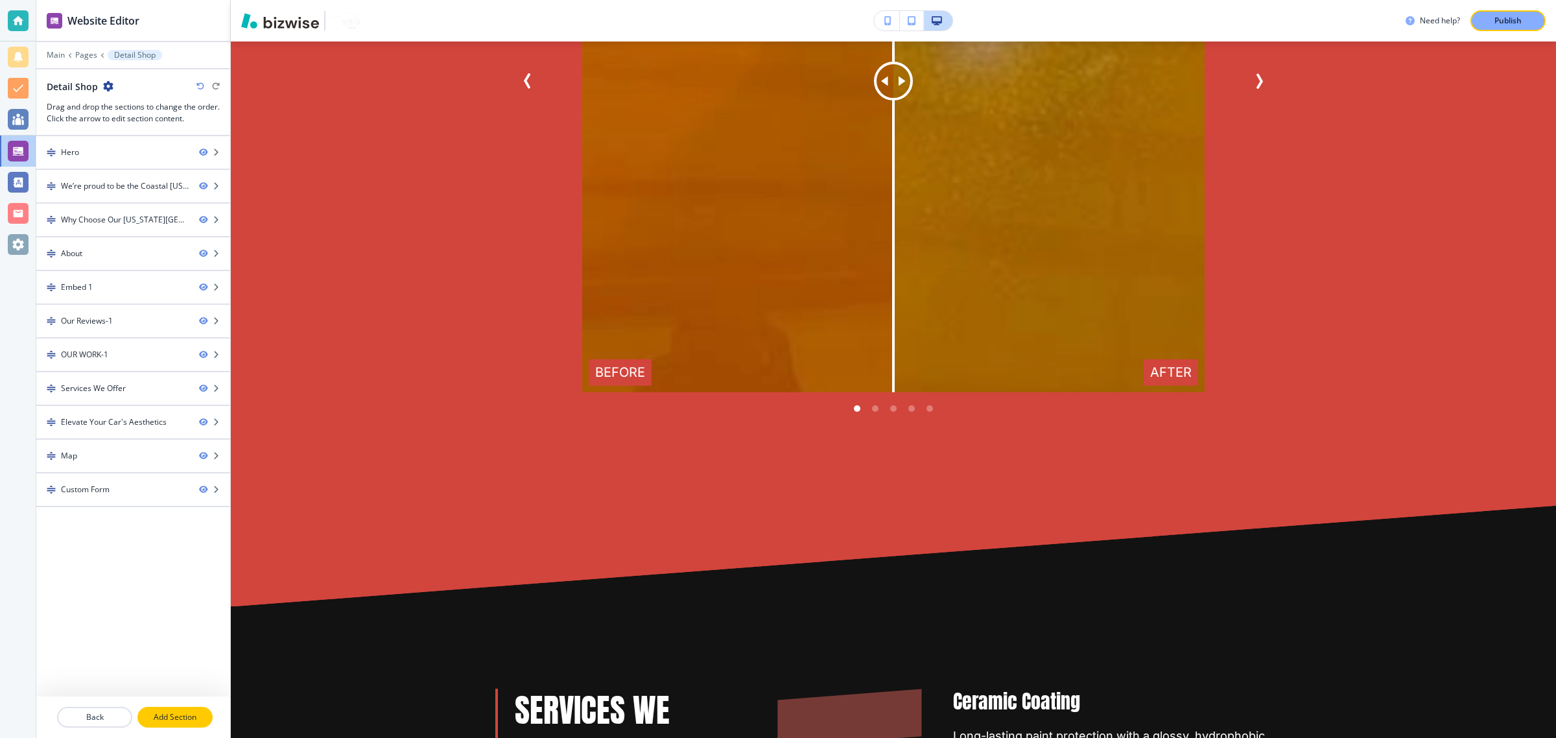
click at [158, 716] on p "Add Section" at bounding box center [175, 717] width 73 height 12
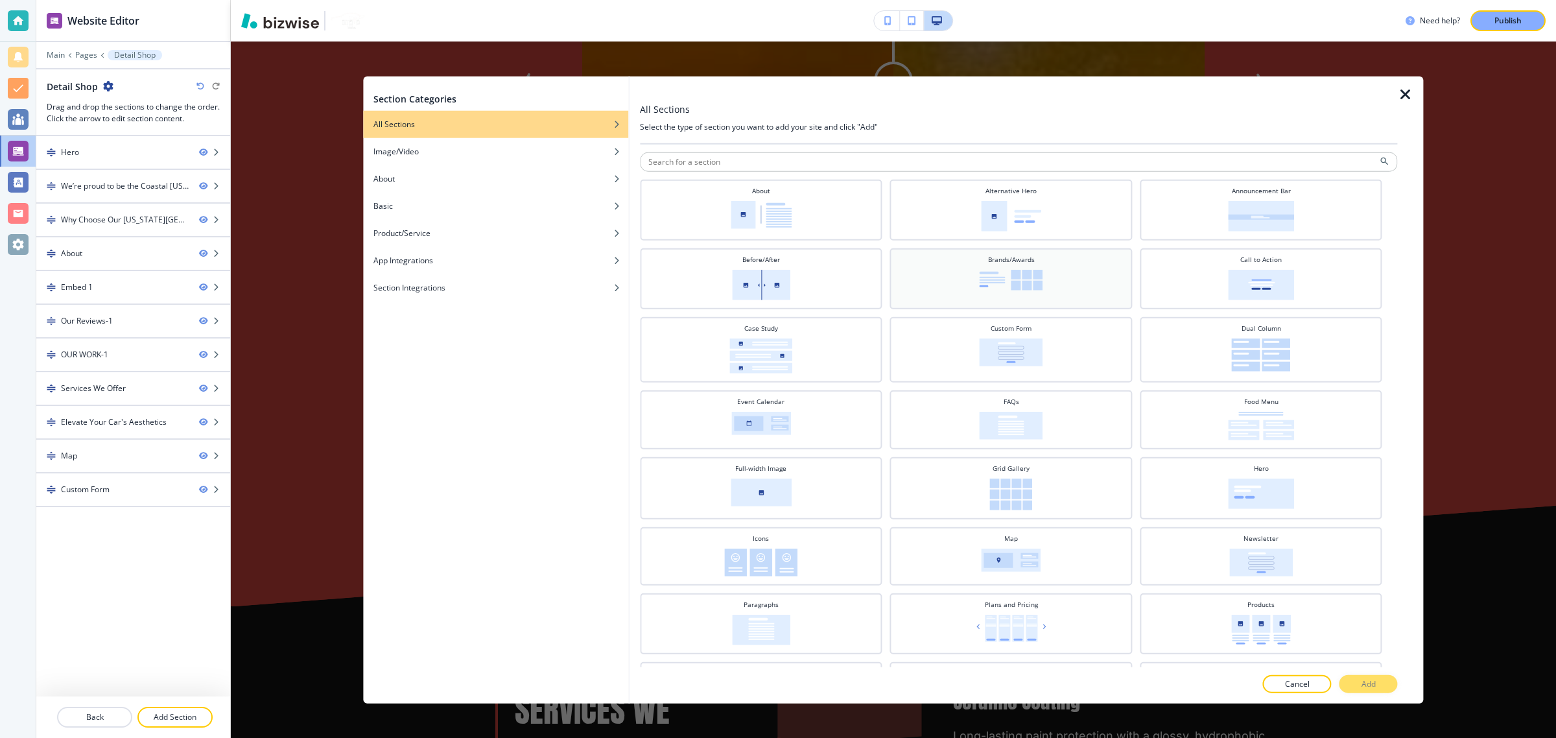
click at [1016, 285] on img at bounding box center [1011, 280] width 64 height 21
click at [1355, 683] on button "Add" at bounding box center [1368, 683] width 58 height 18
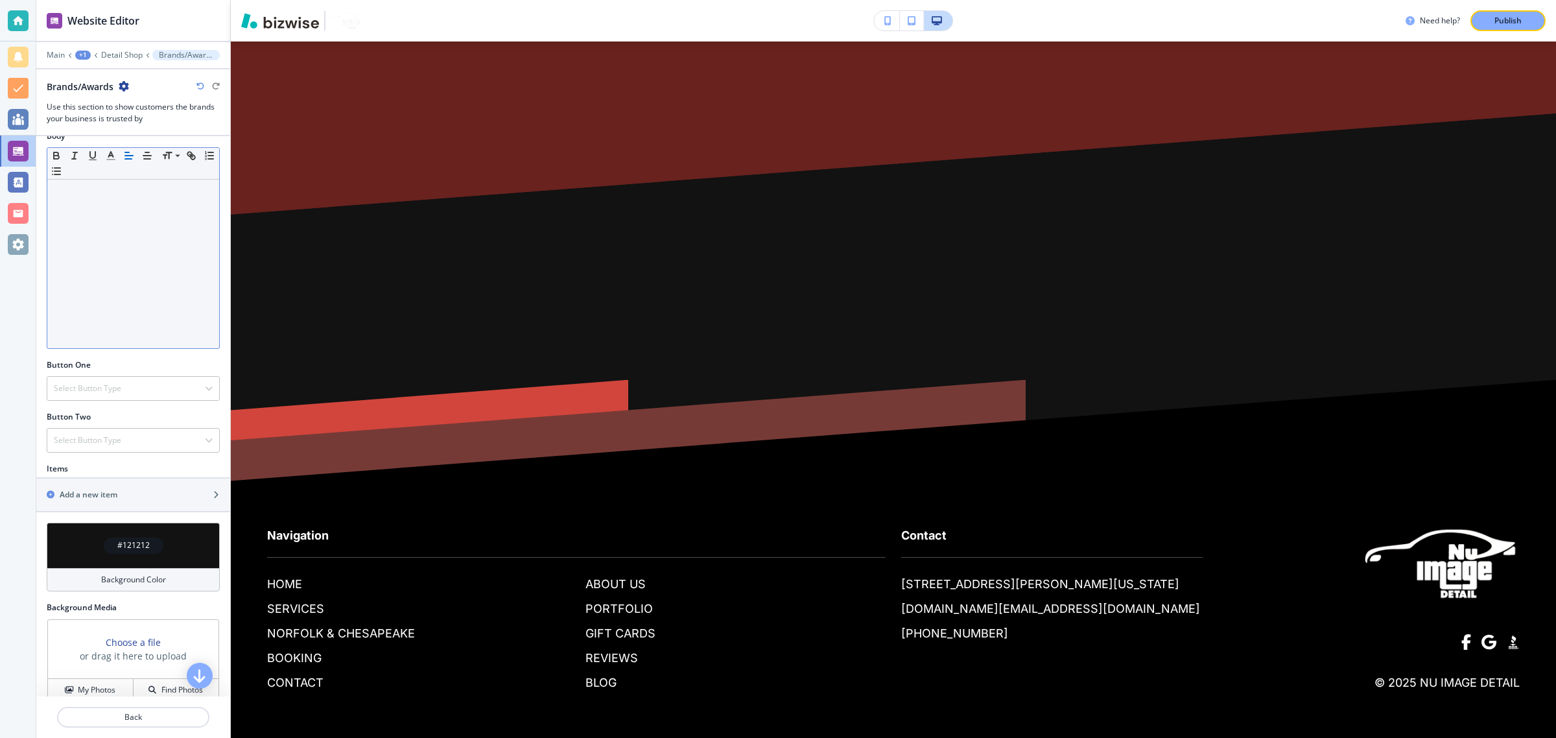
scroll to position [215, 0]
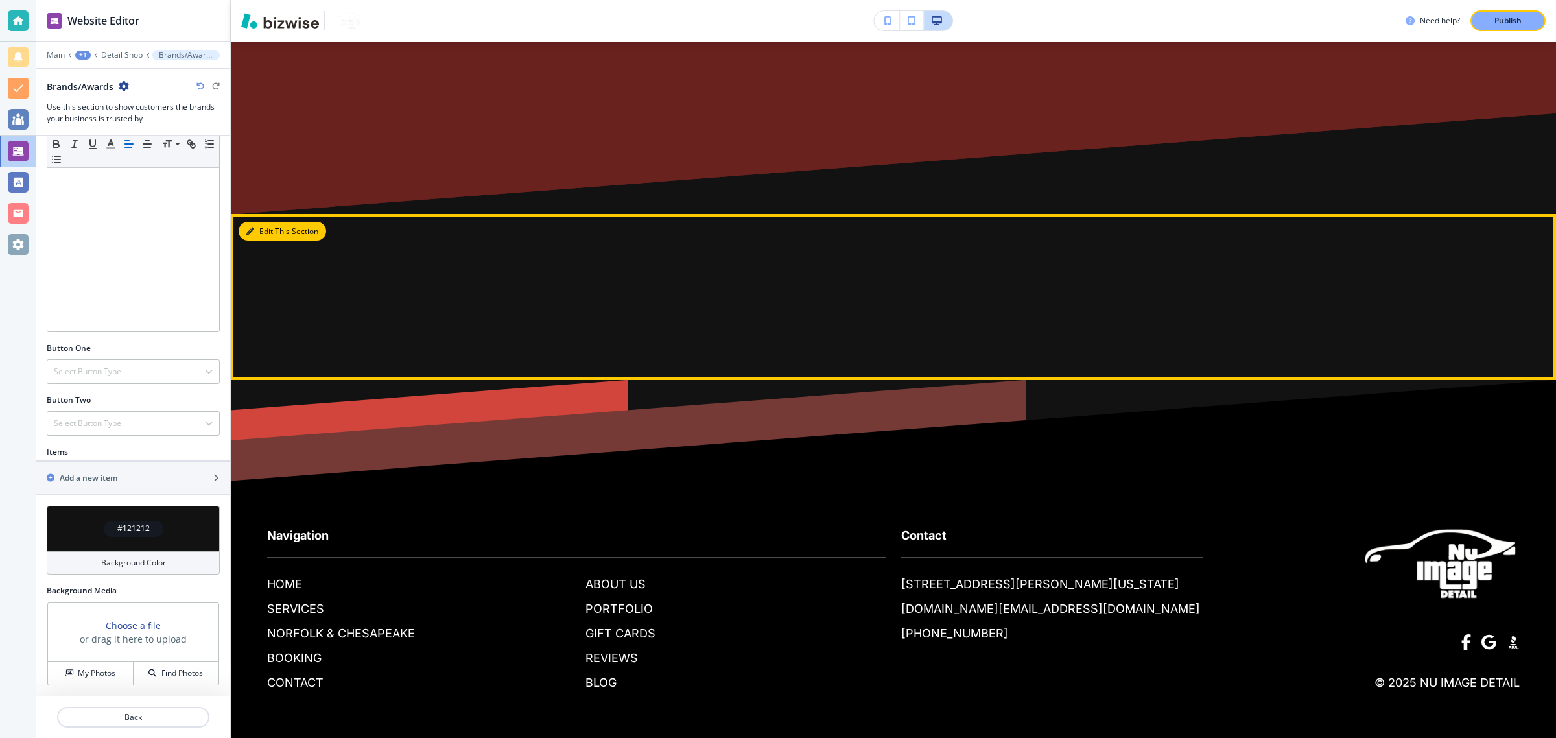
click at [264, 231] on button "Edit This Section" at bounding box center [283, 231] width 88 height 19
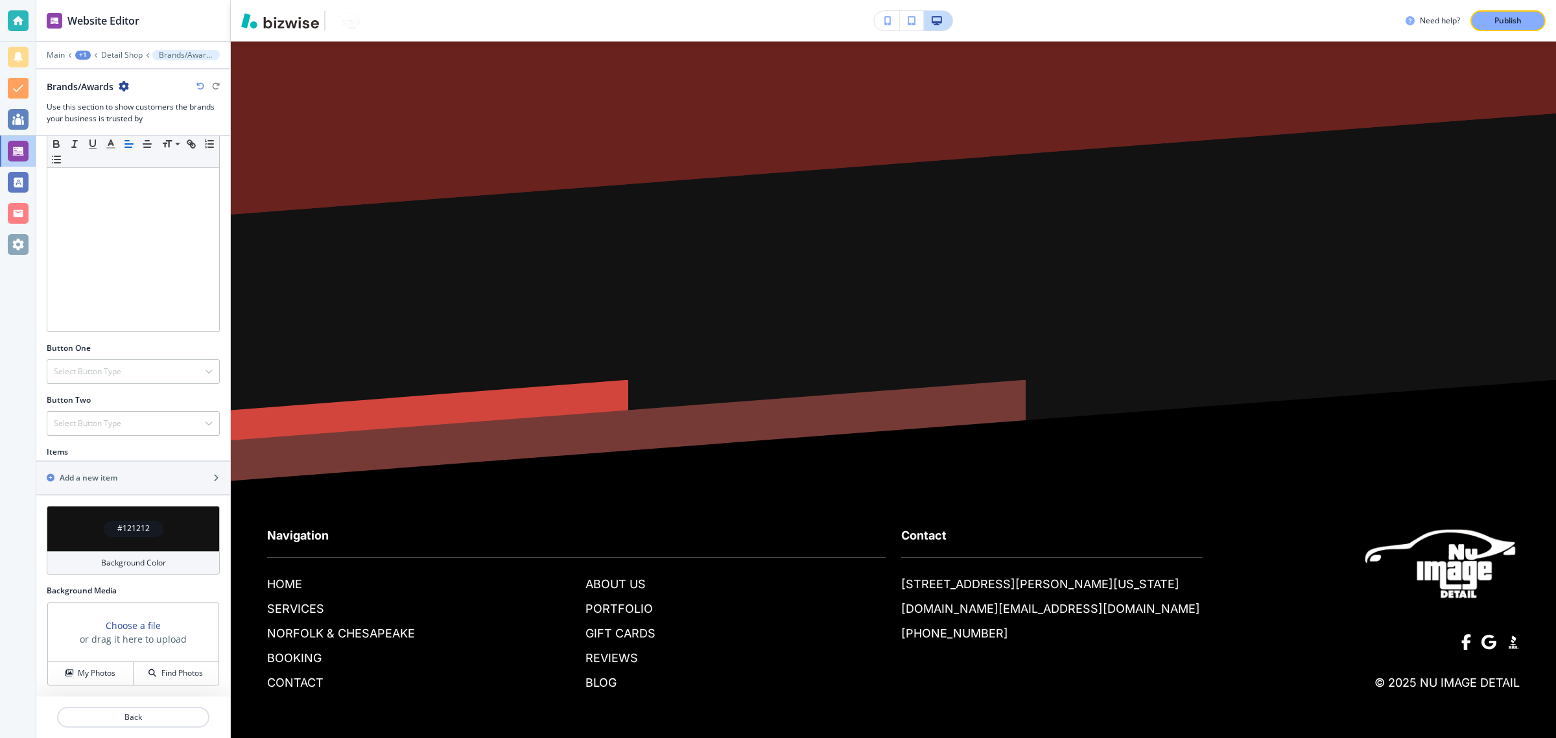
click at [124, 86] on icon "button" at bounding box center [124, 86] width 10 height 10
click at [167, 162] on button "Delete Section" at bounding box center [160, 154] width 83 height 23
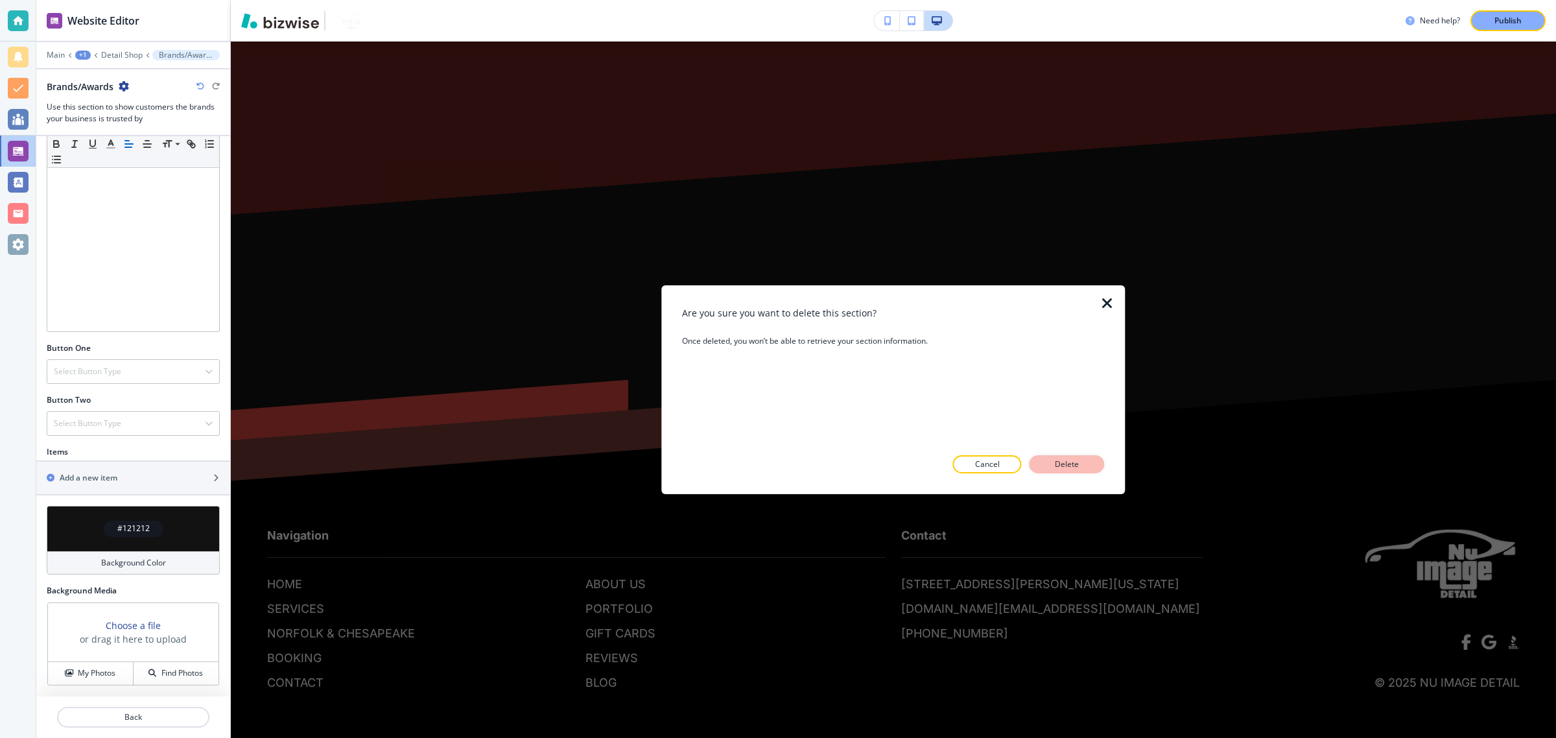
click at [1052, 465] on p "Delete" at bounding box center [1066, 464] width 31 height 12
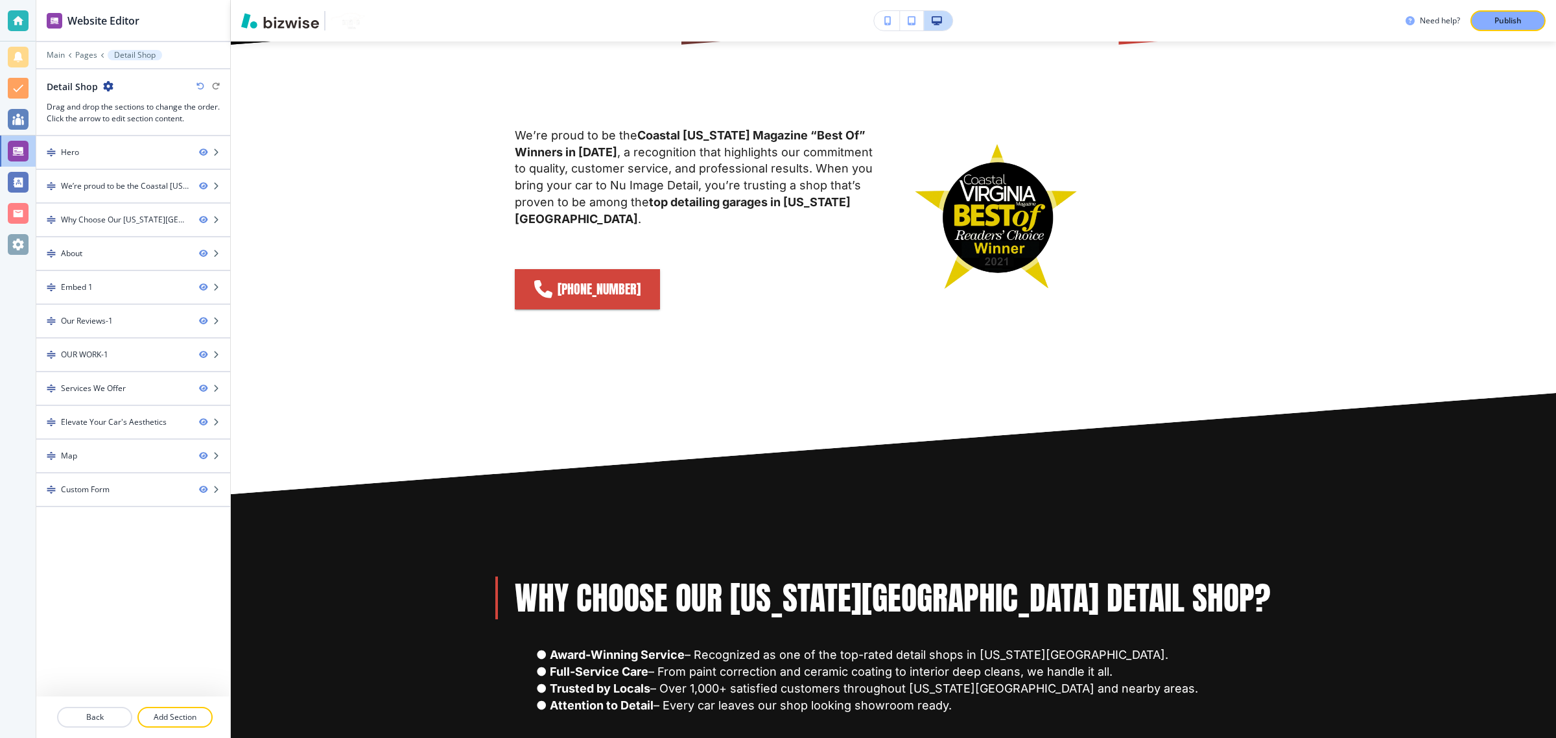
scroll to position [473, 0]
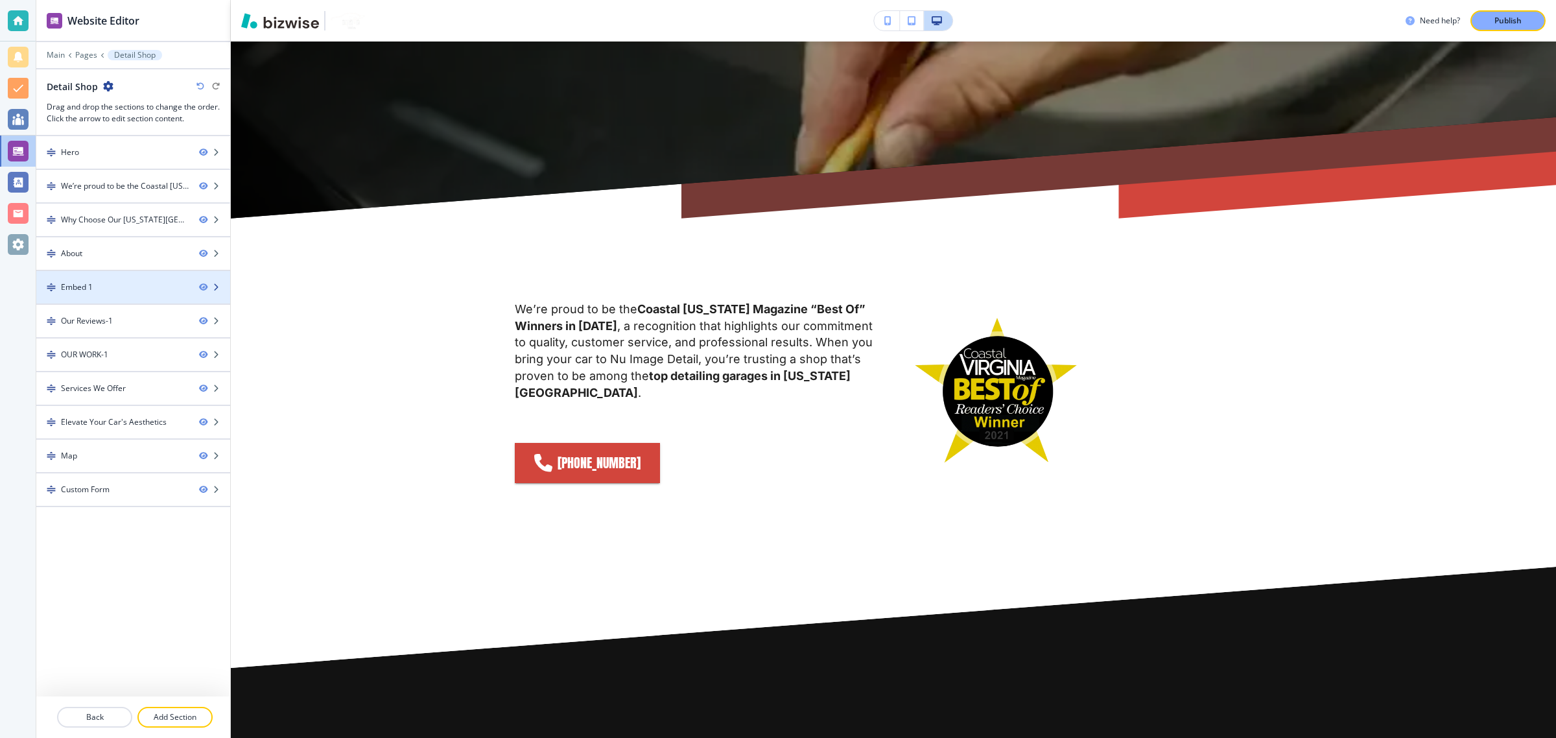
click at [149, 279] on div at bounding box center [133, 276] width 194 height 10
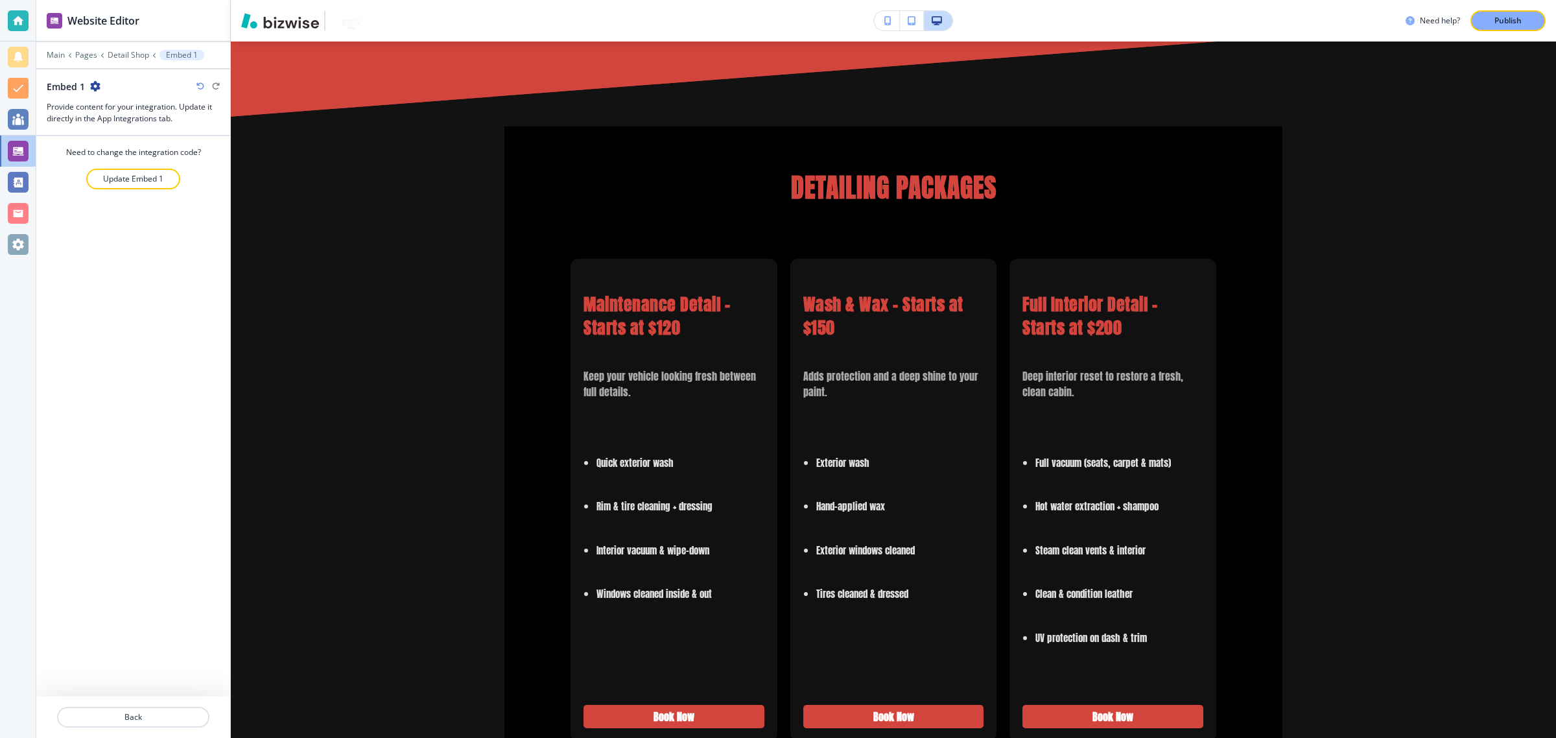
scroll to position [1916, 0]
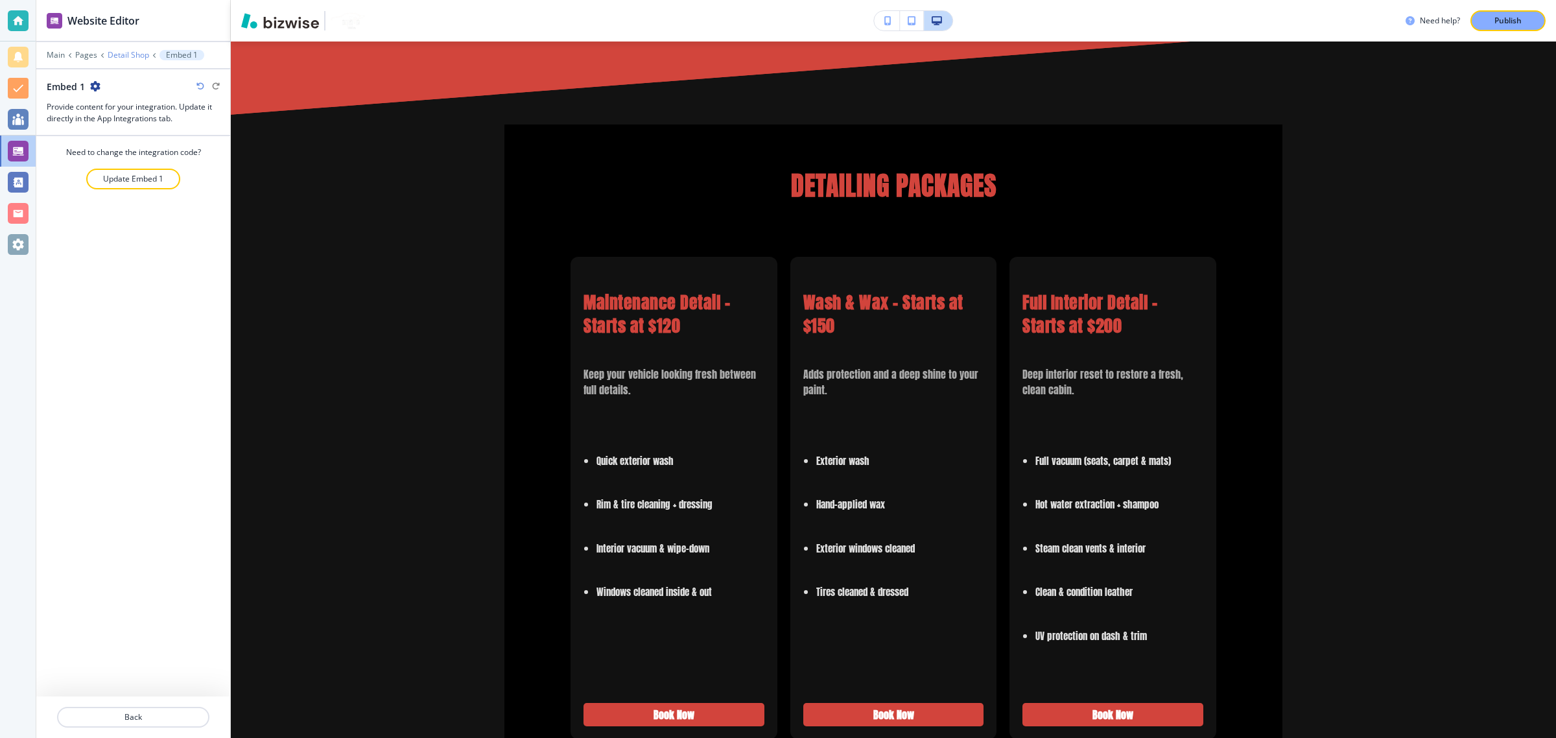
click at [124, 54] on p "Detail Shop" at bounding box center [128, 55] width 41 height 9
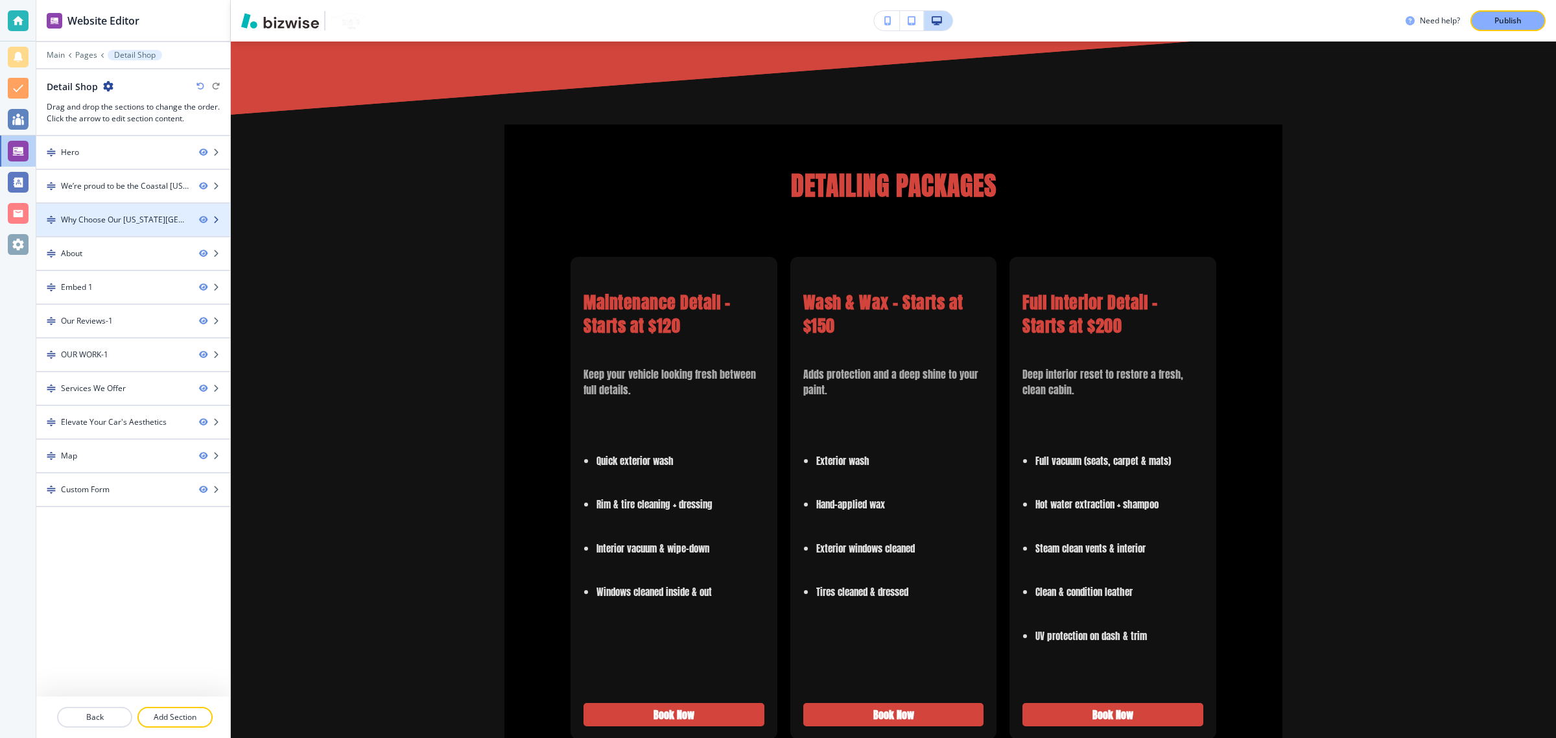
click at [88, 209] on div at bounding box center [133, 209] width 194 height 10
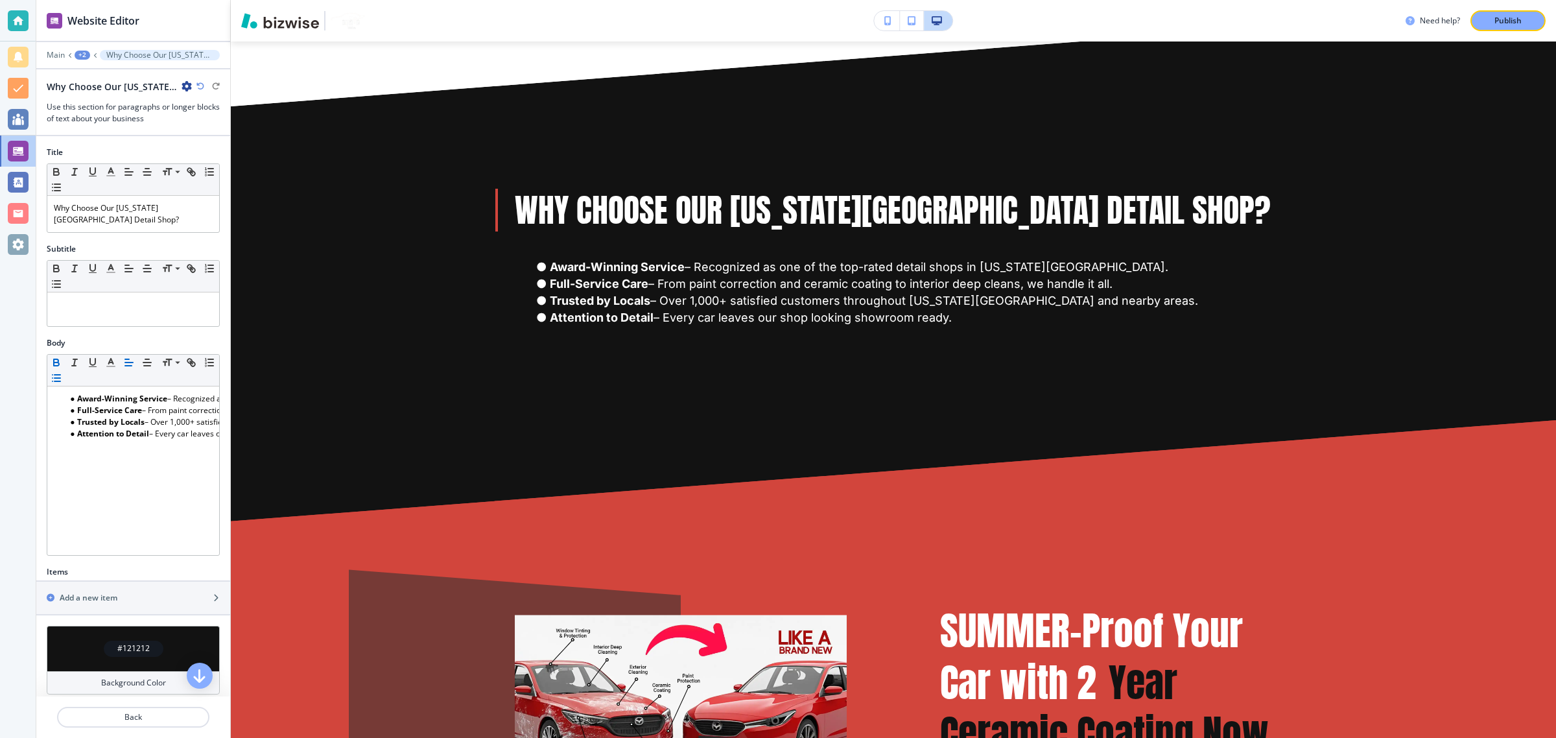
scroll to position [1026, 0]
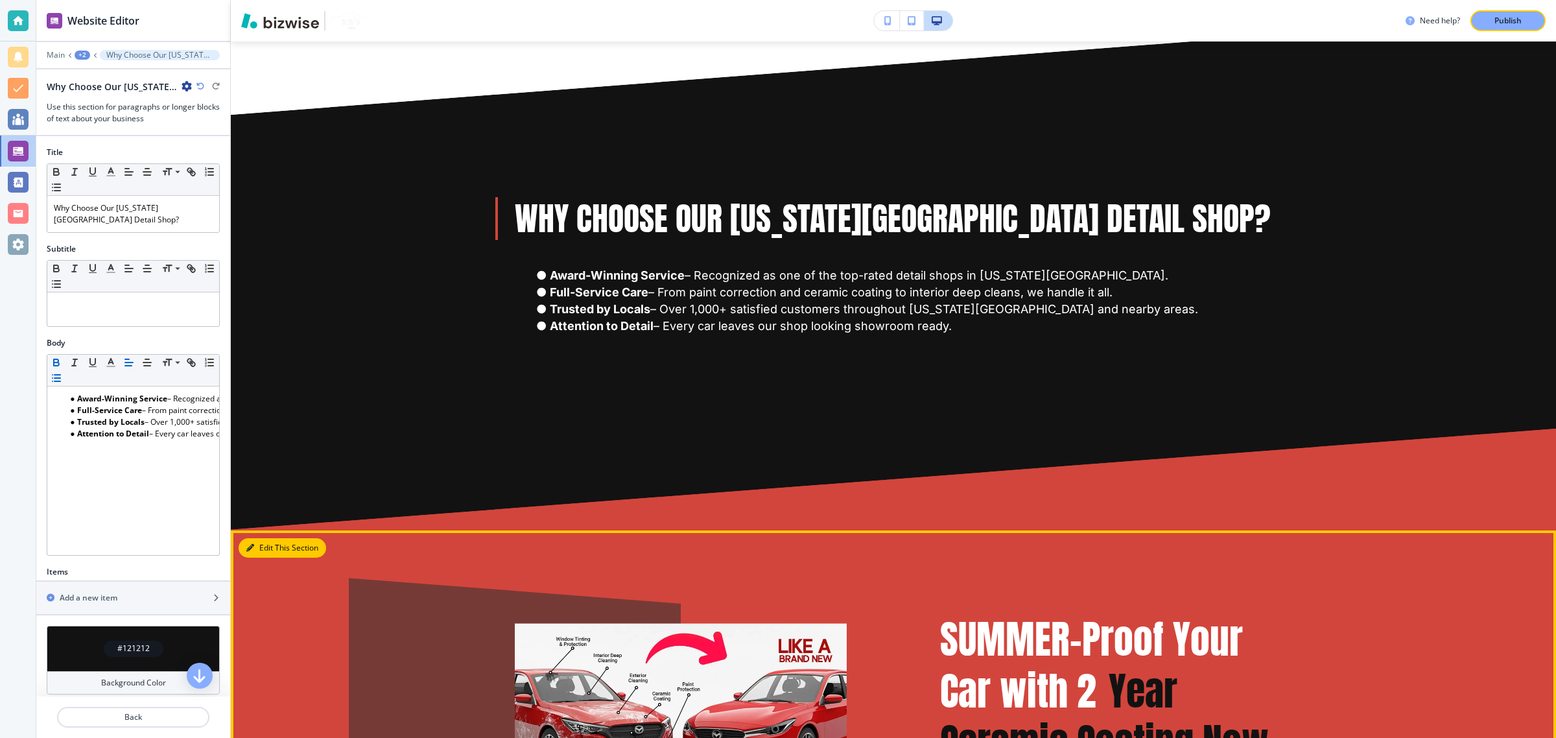
click at [270, 538] on button "Edit This Section" at bounding box center [283, 547] width 88 height 19
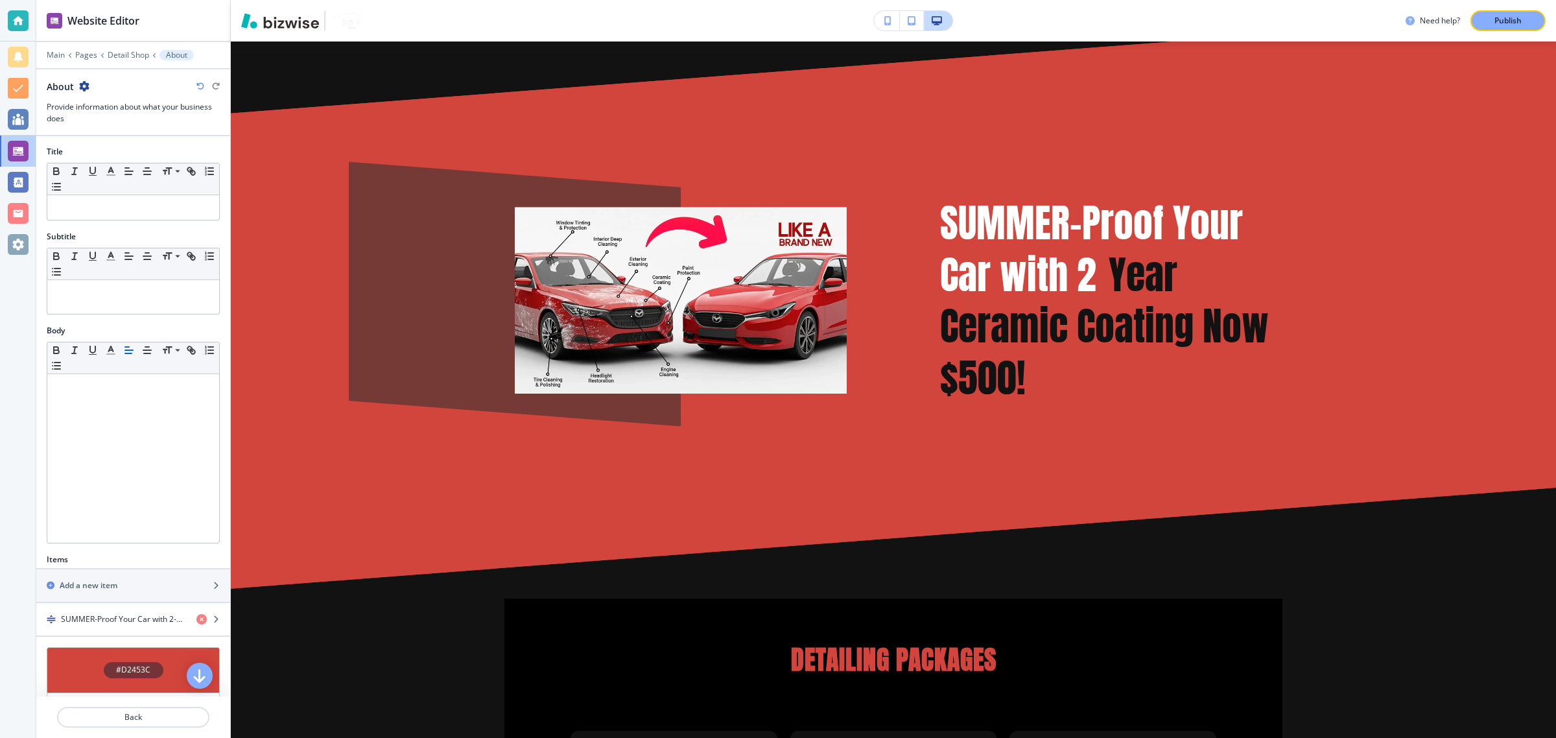
scroll to position [0, 0]
click at [83, 89] on icon "button" at bounding box center [84, 86] width 10 height 10
click at [95, 127] on p "Duplicate Section" at bounding box center [120, 132] width 66 height 12
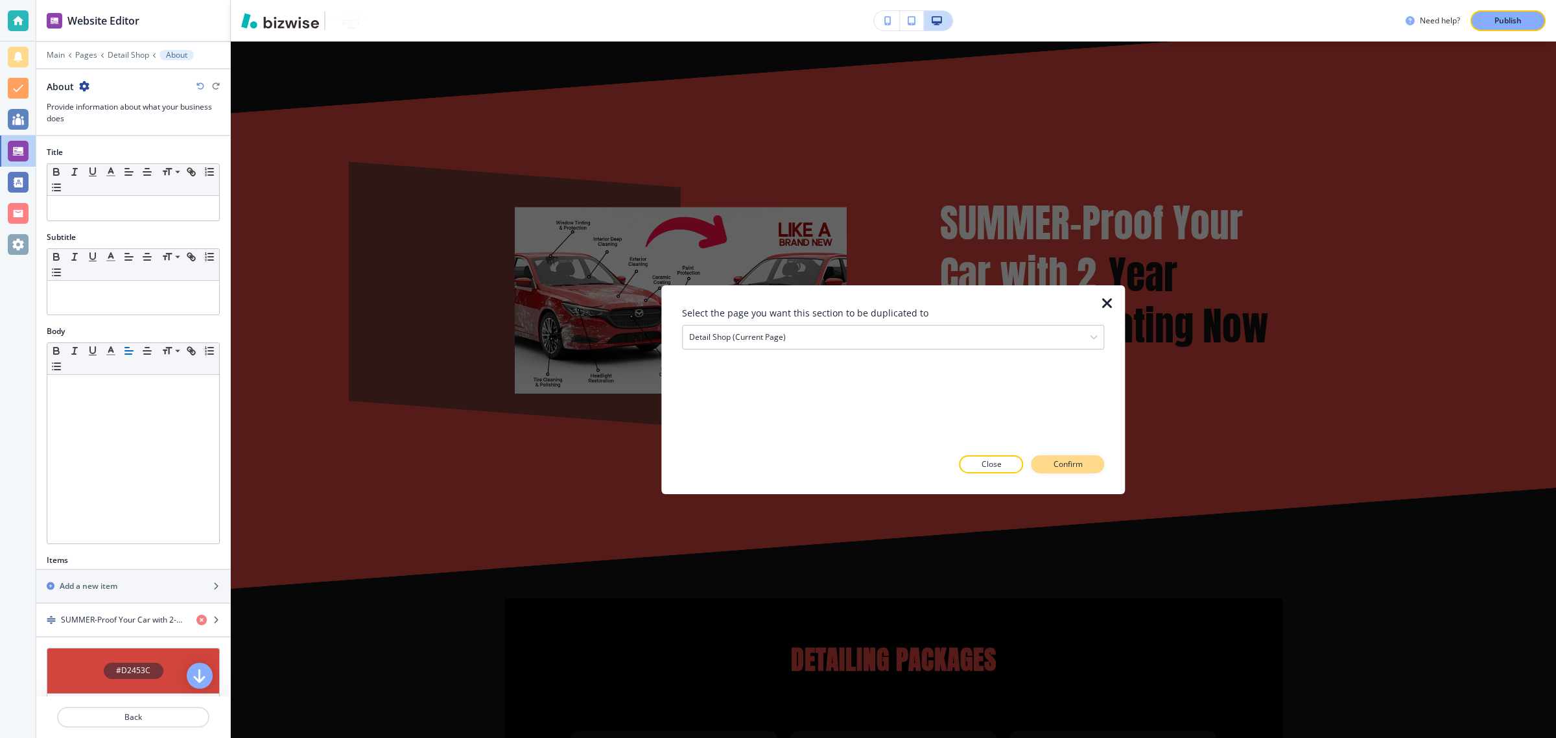
click at [1078, 467] on p "Confirm" at bounding box center [1067, 464] width 29 height 12
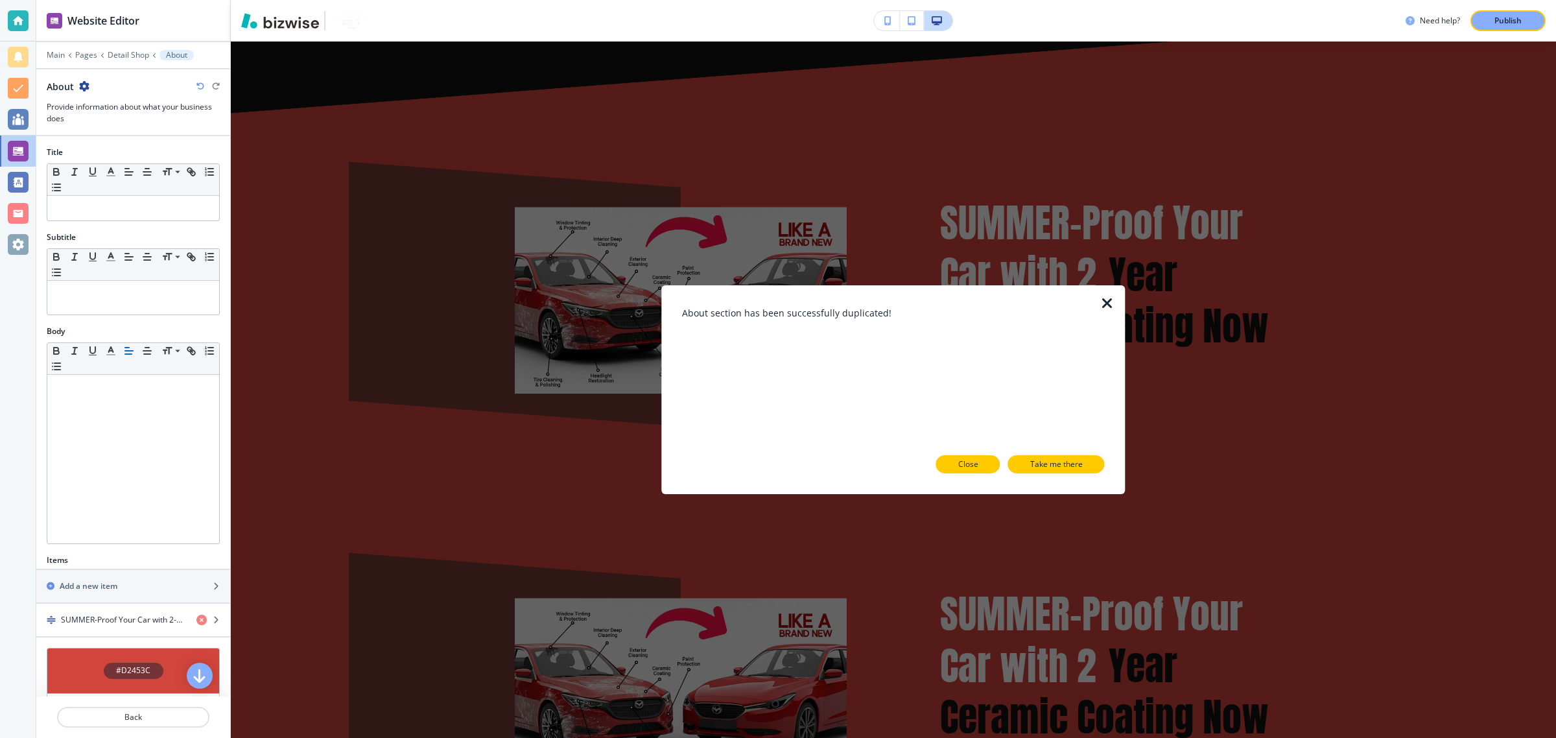
click at [943, 464] on button "Close" at bounding box center [968, 464] width 64 height 18
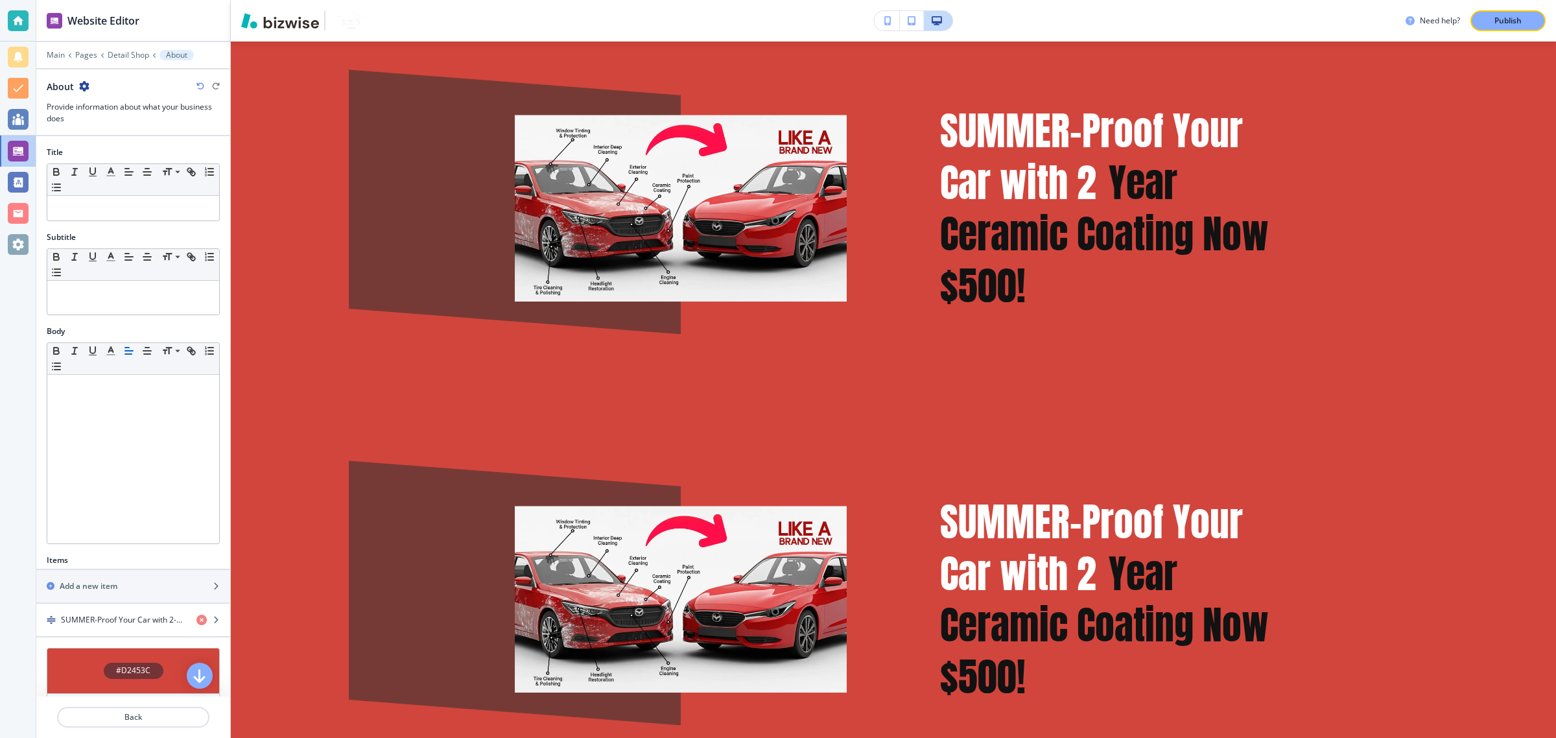
scroll to position [1766, 0]
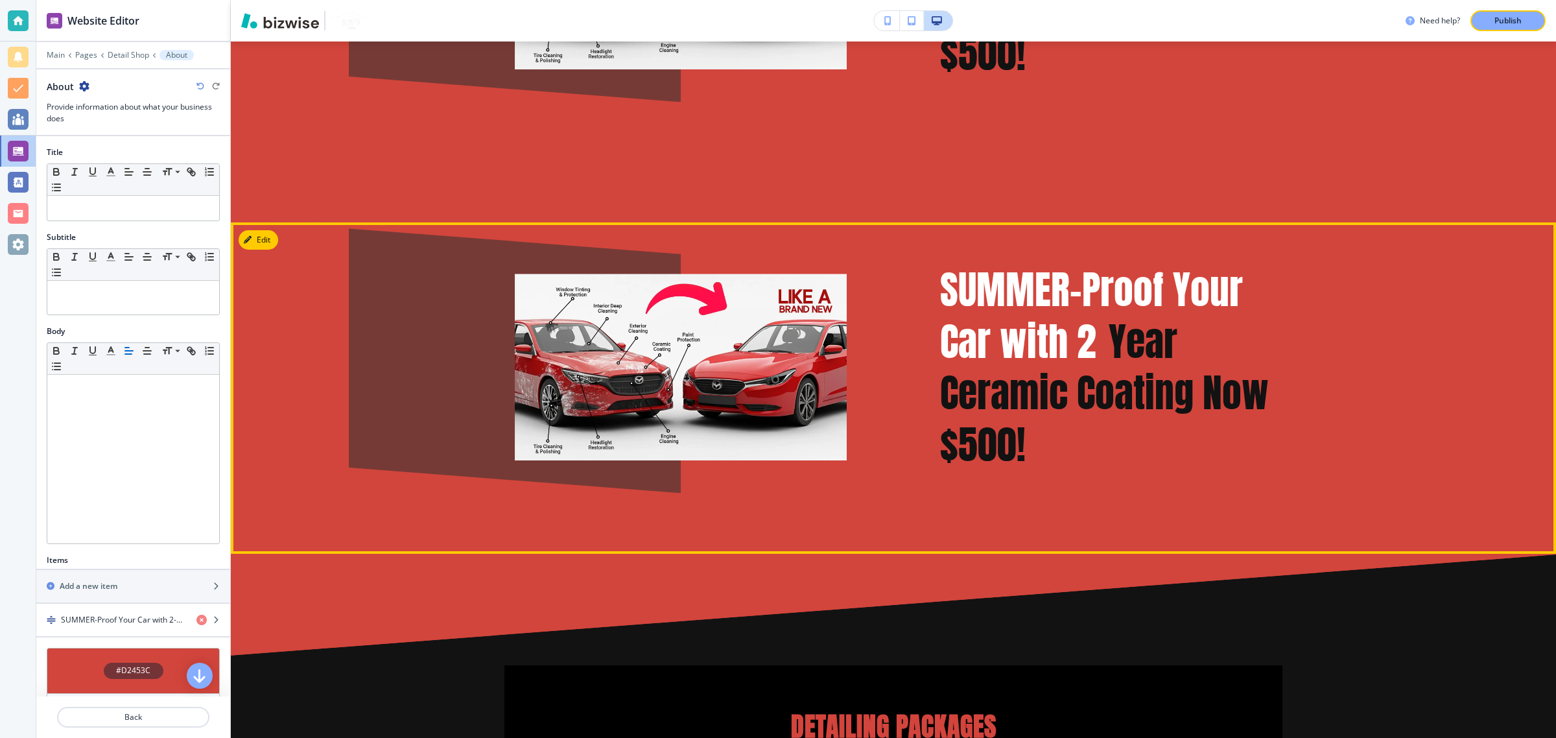
click at [257, 222] on div "SUMMER-Proof Your Car with 2 - Year Ceramic Coating Now $500!" at bounding box center [893, 387] width 1325 height 331
click at [257, 230] on button "Edit This Section" at bounding box center [283, 239] width 88 height 19
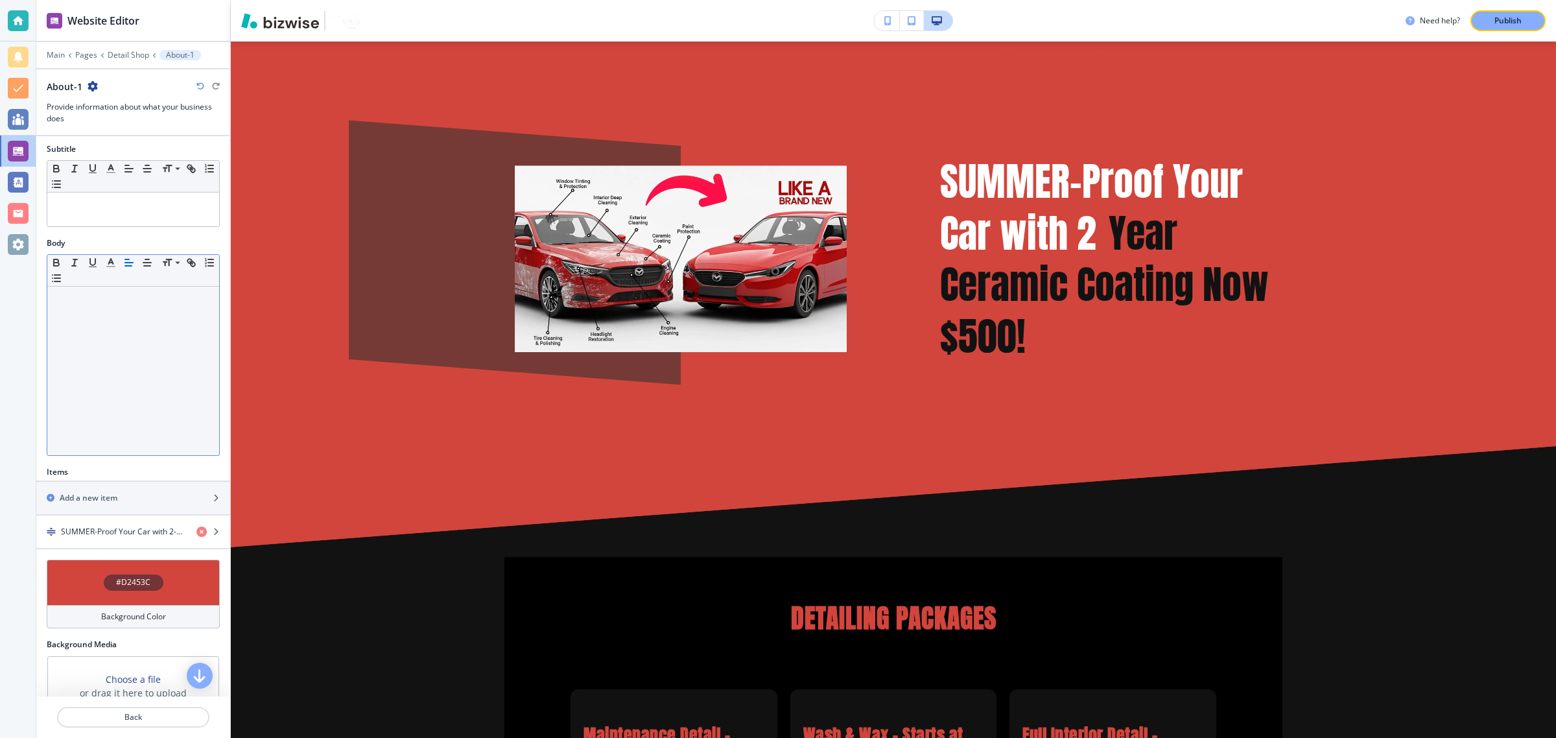
scroll to position [0, 0]
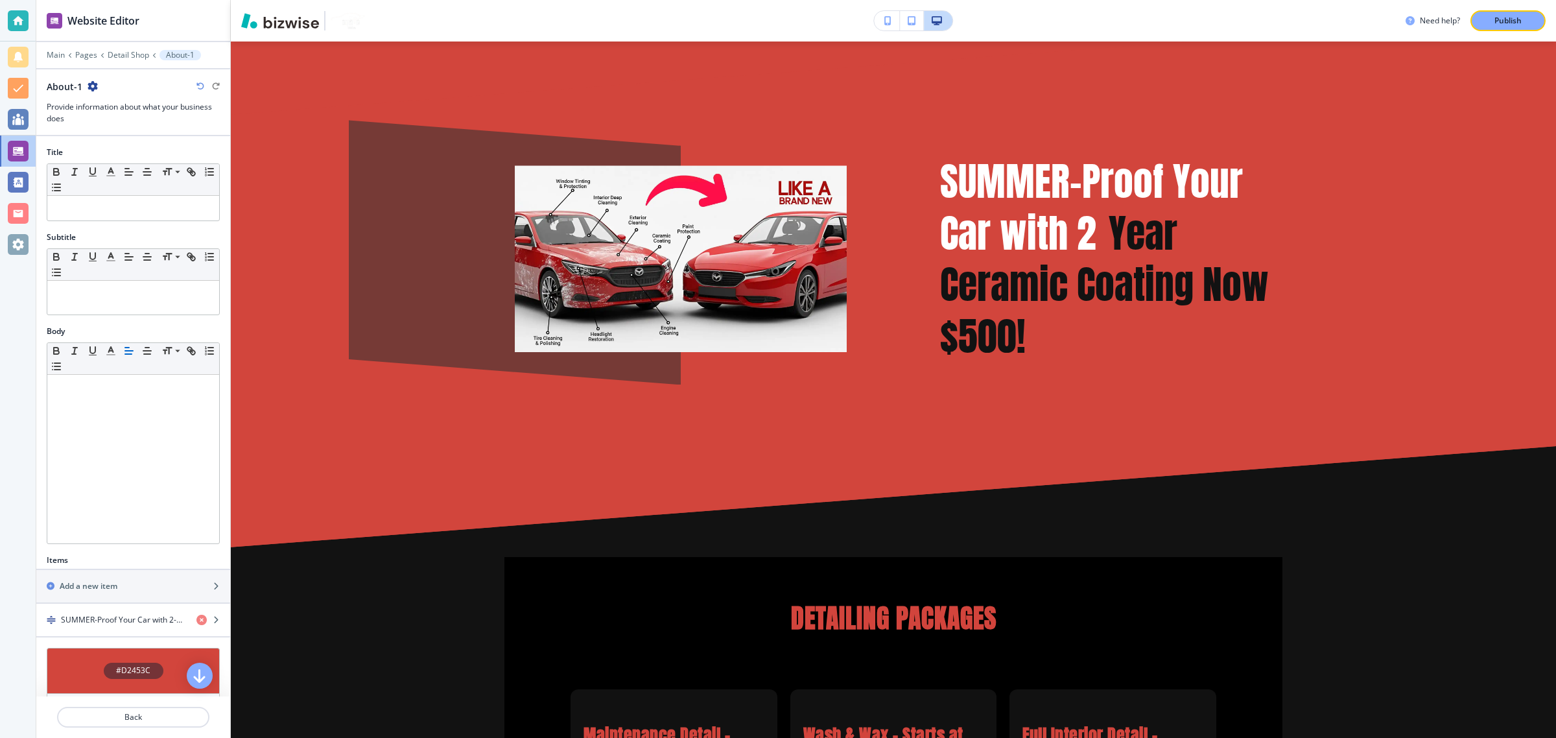
click at [122, 225] on div "Title Small Normal Large Huge" at bounding box center [133, 189] width 194 height 85
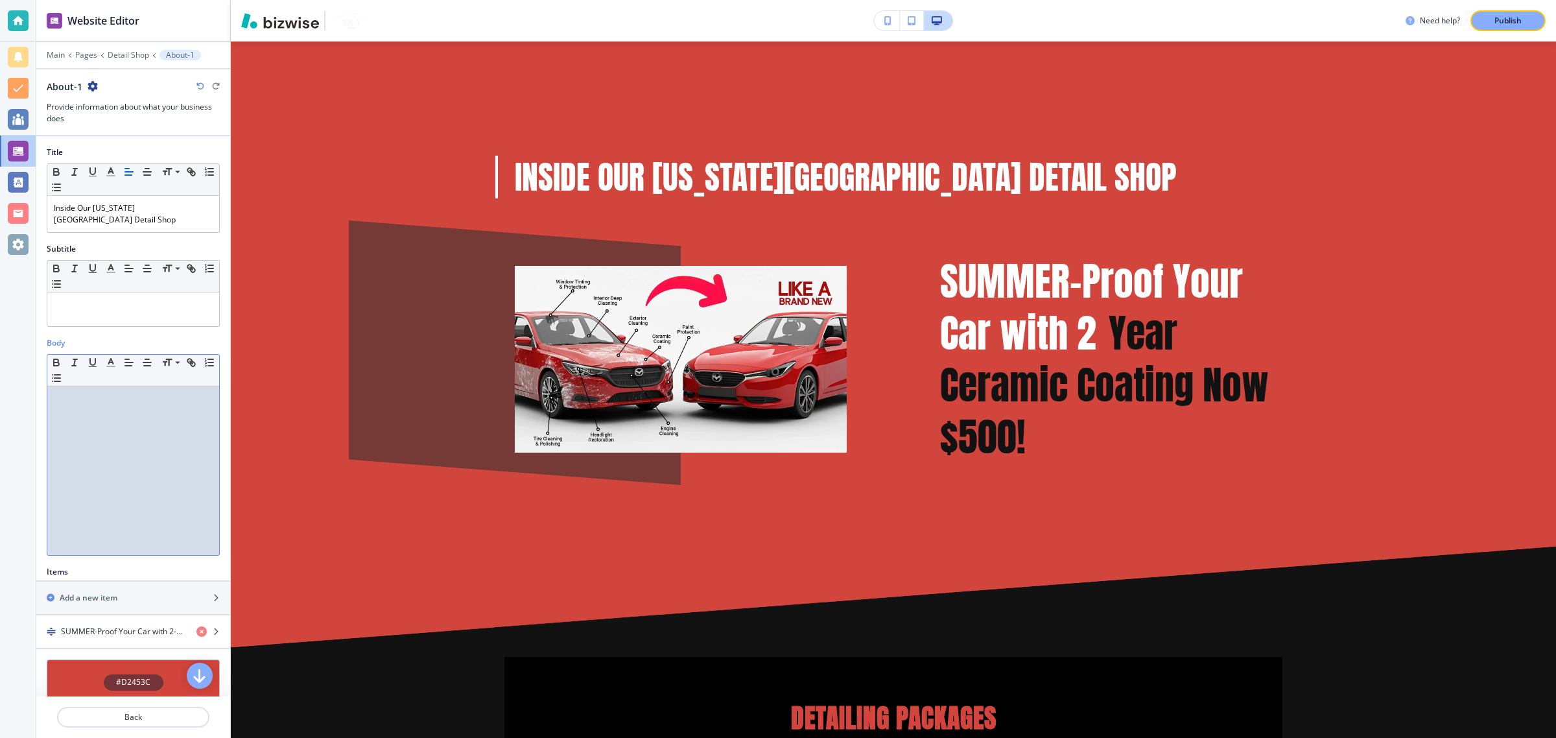
click at [147, 432] on div at bounding box center [133, 470] width 172 height 169
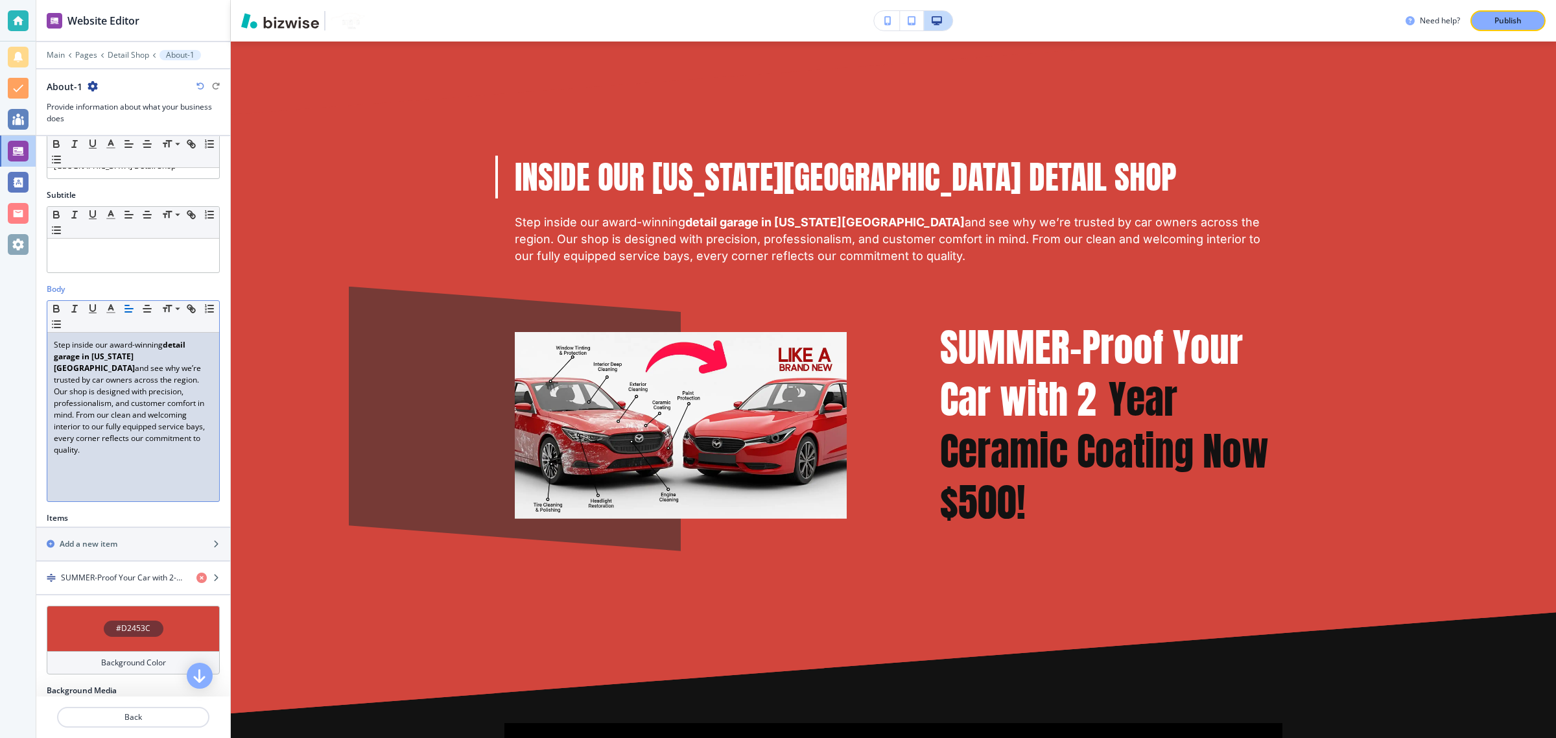
scroll to position [145, 0]
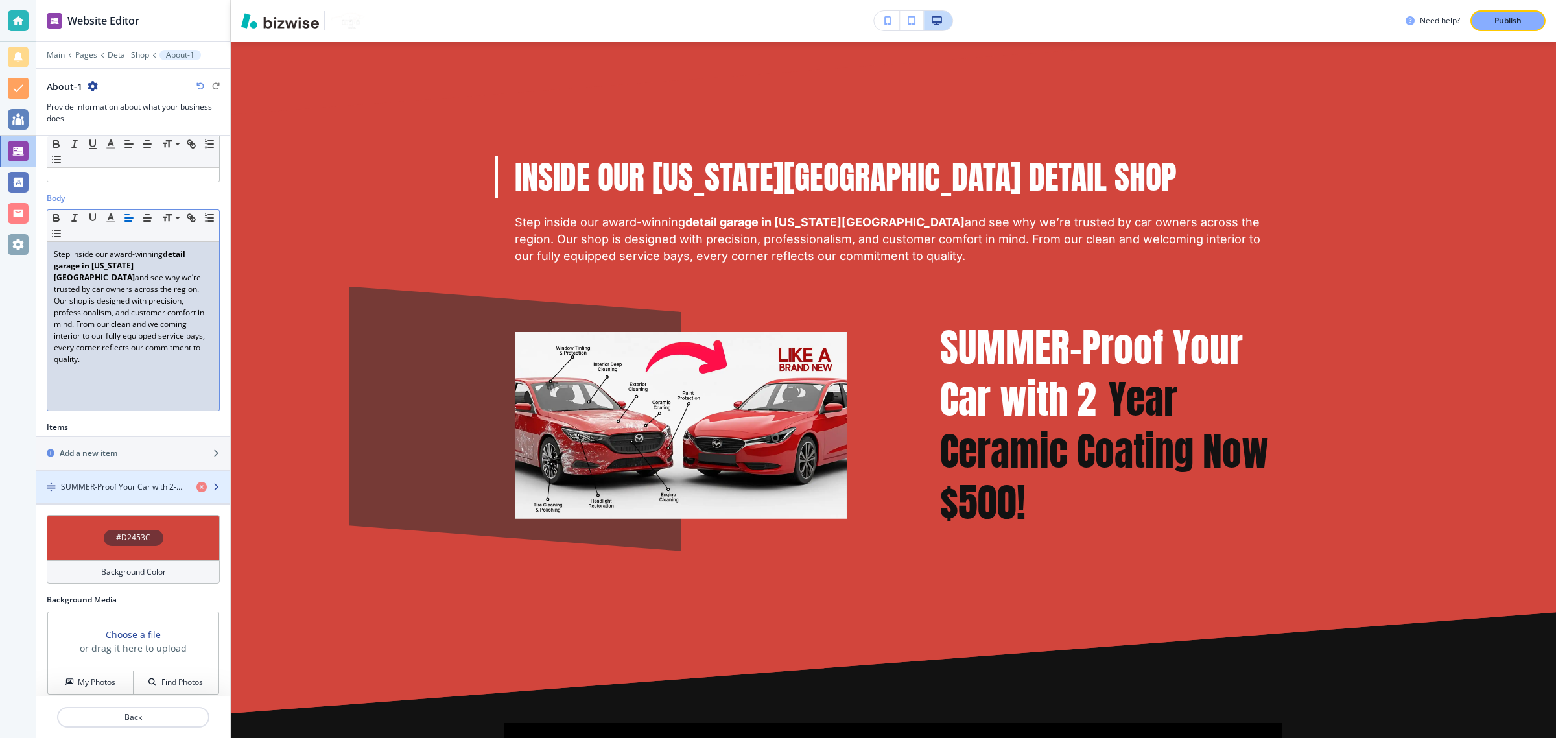
click at [102, 471] on div "button" at bounding box center [133, 476] width 194 height 10
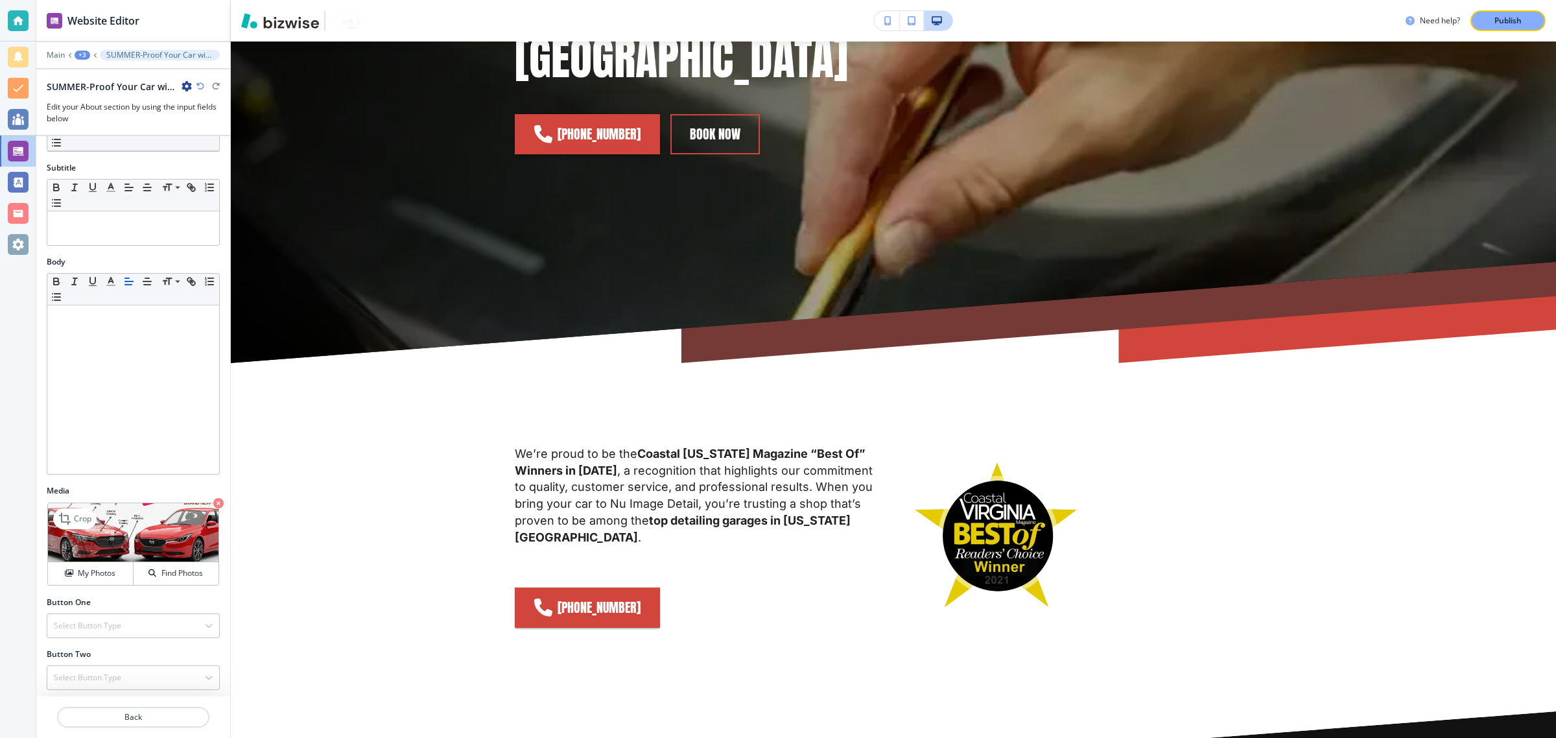
scroll to position [88, 0]
click at [213, 502] on icon "button" at bounding box center [218, 499] width 10 height 10
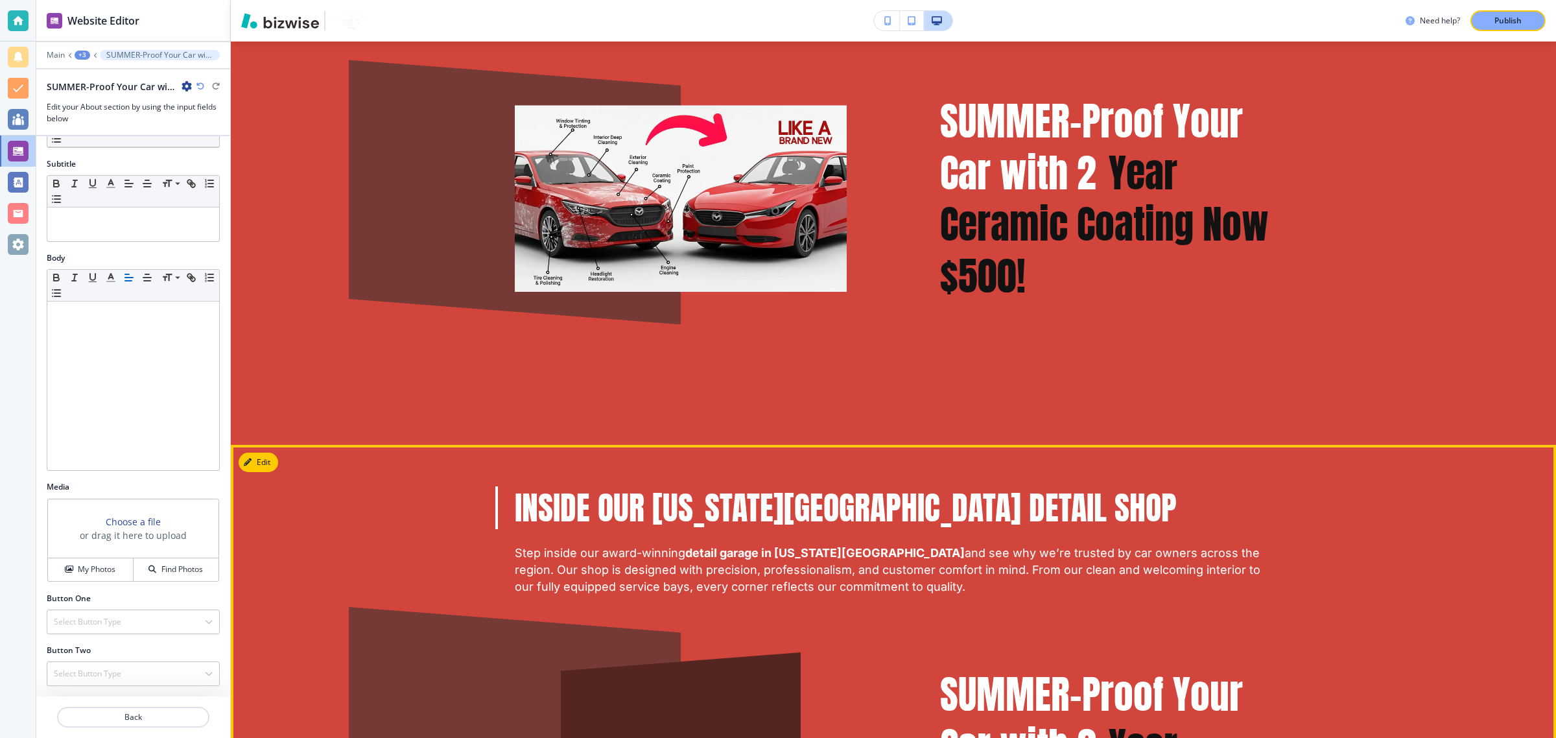
scroll to position [1787, 0]
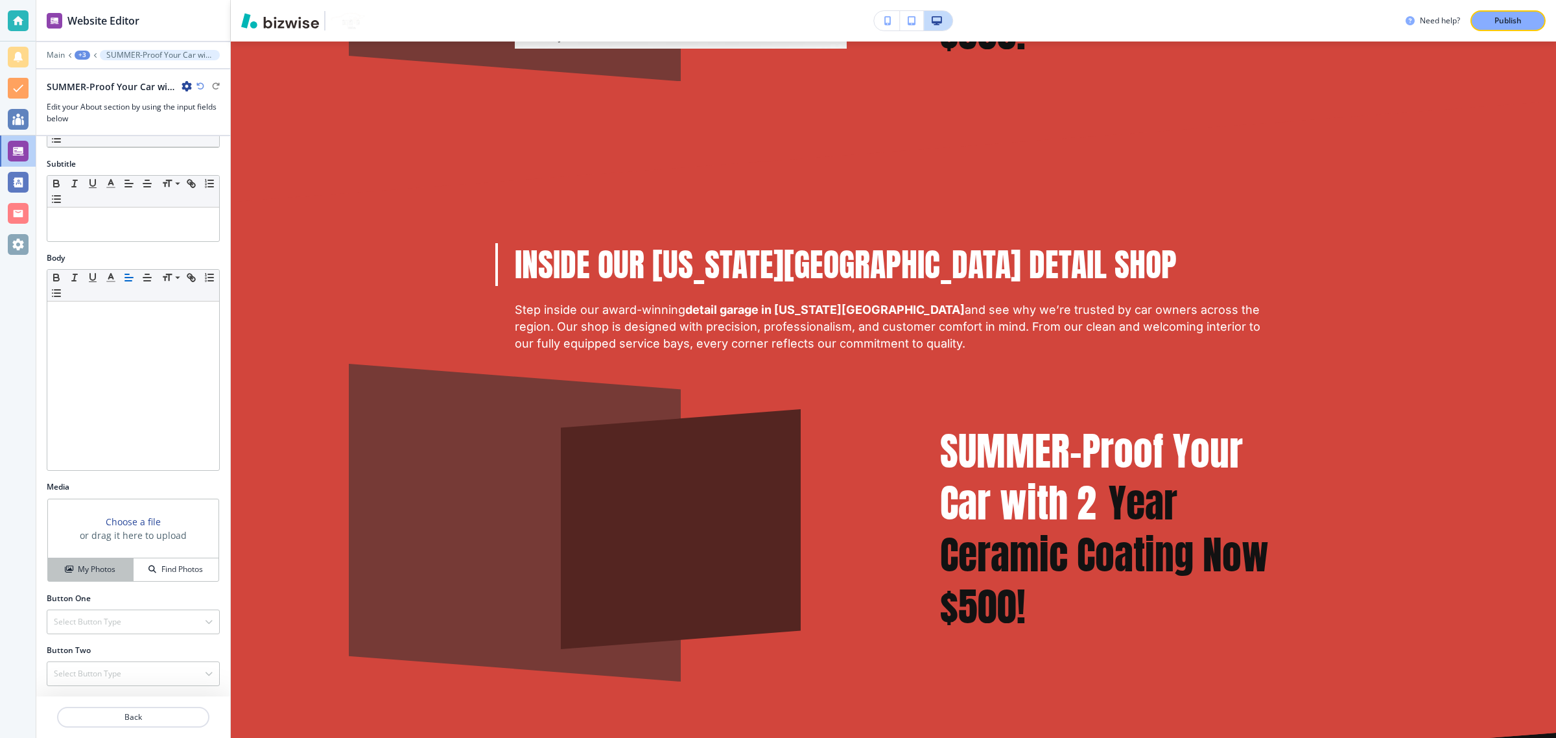
click at [110, 558] on button "My Photos" at bounding box center [91, 569] width 86 height 23
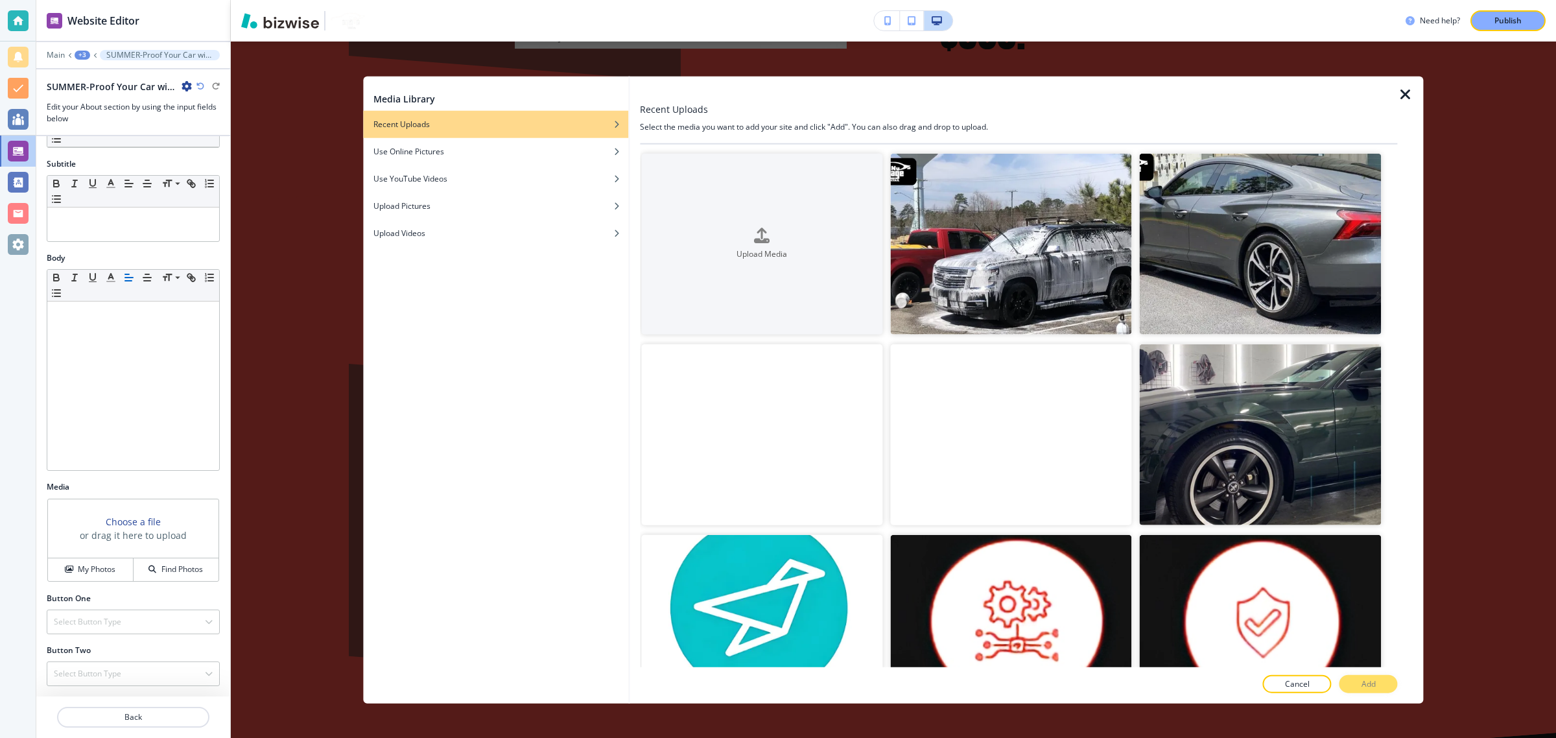
click at [1399, 93] on icon "button" at bounding box center [1406, 95] width 16 height 16
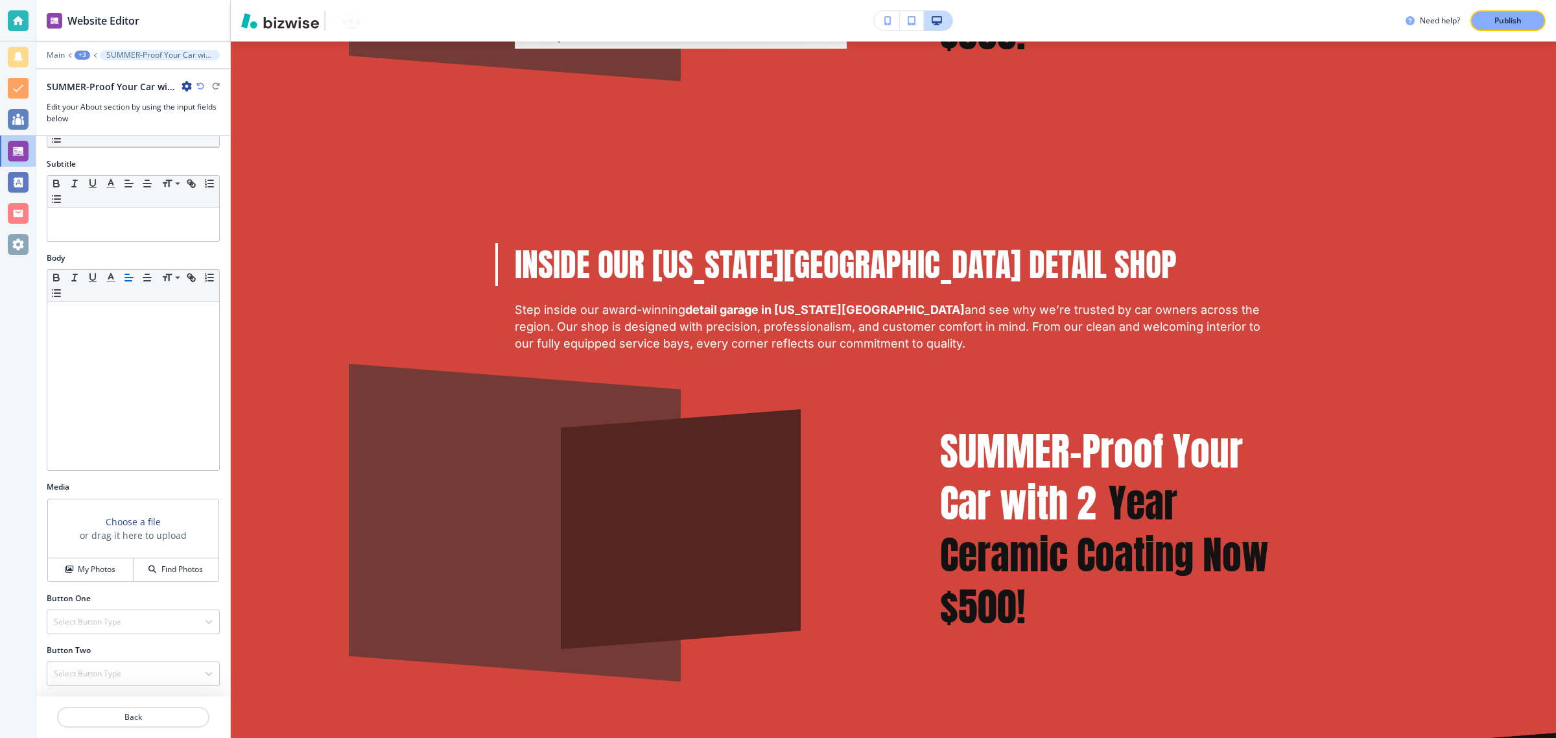
click at [189, 81] on icon "button" at bounding box center [187, 86] width 10 height 10
click at [214, 146] on button "Delete SUMMER-Proof Your Car with 2-Year Ceramic Coating Now $500!" at bounding box center [223, 154] width 83 height 23
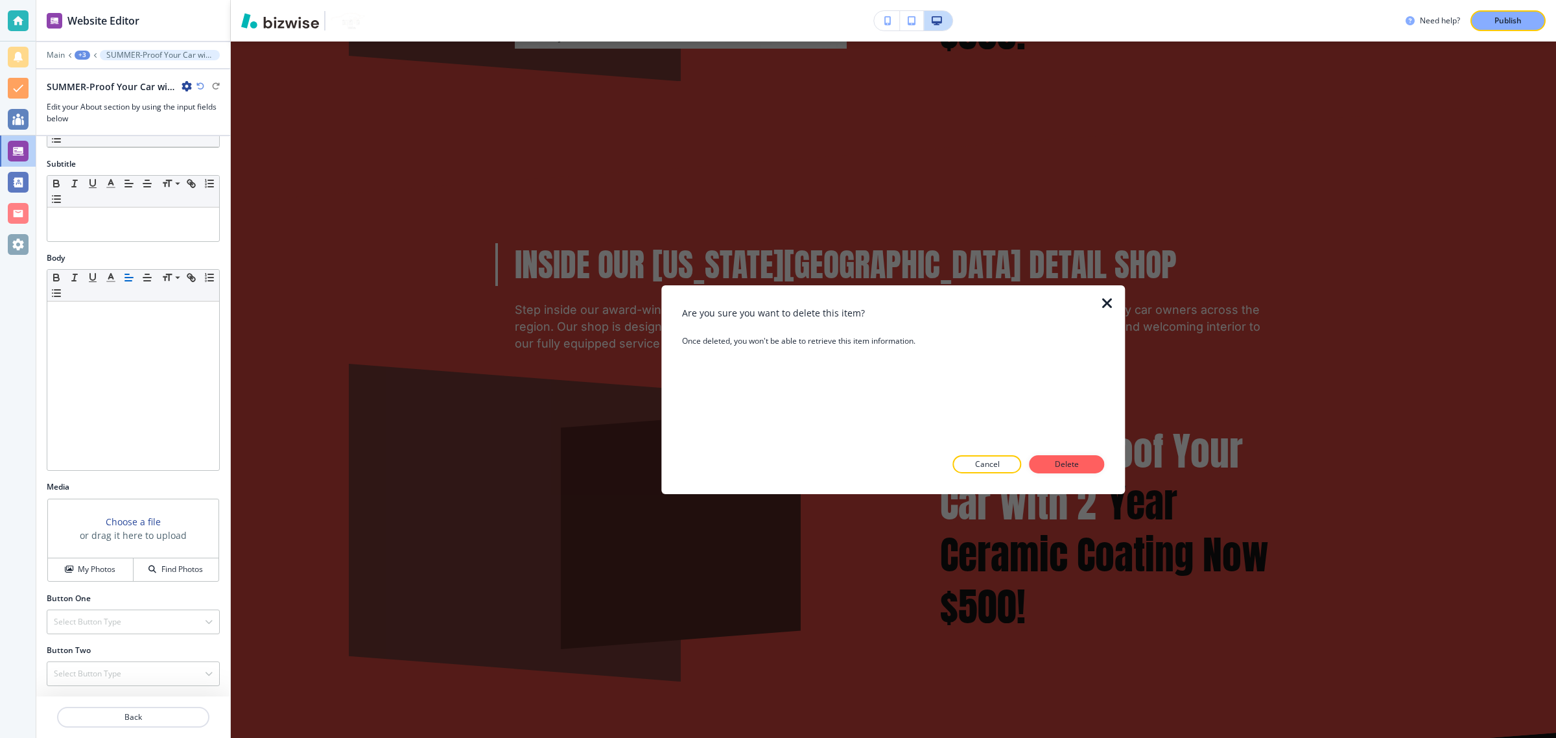
click at [1059, 462] on p "Delete" at bounding box center [1066, 464] width 31 height 12
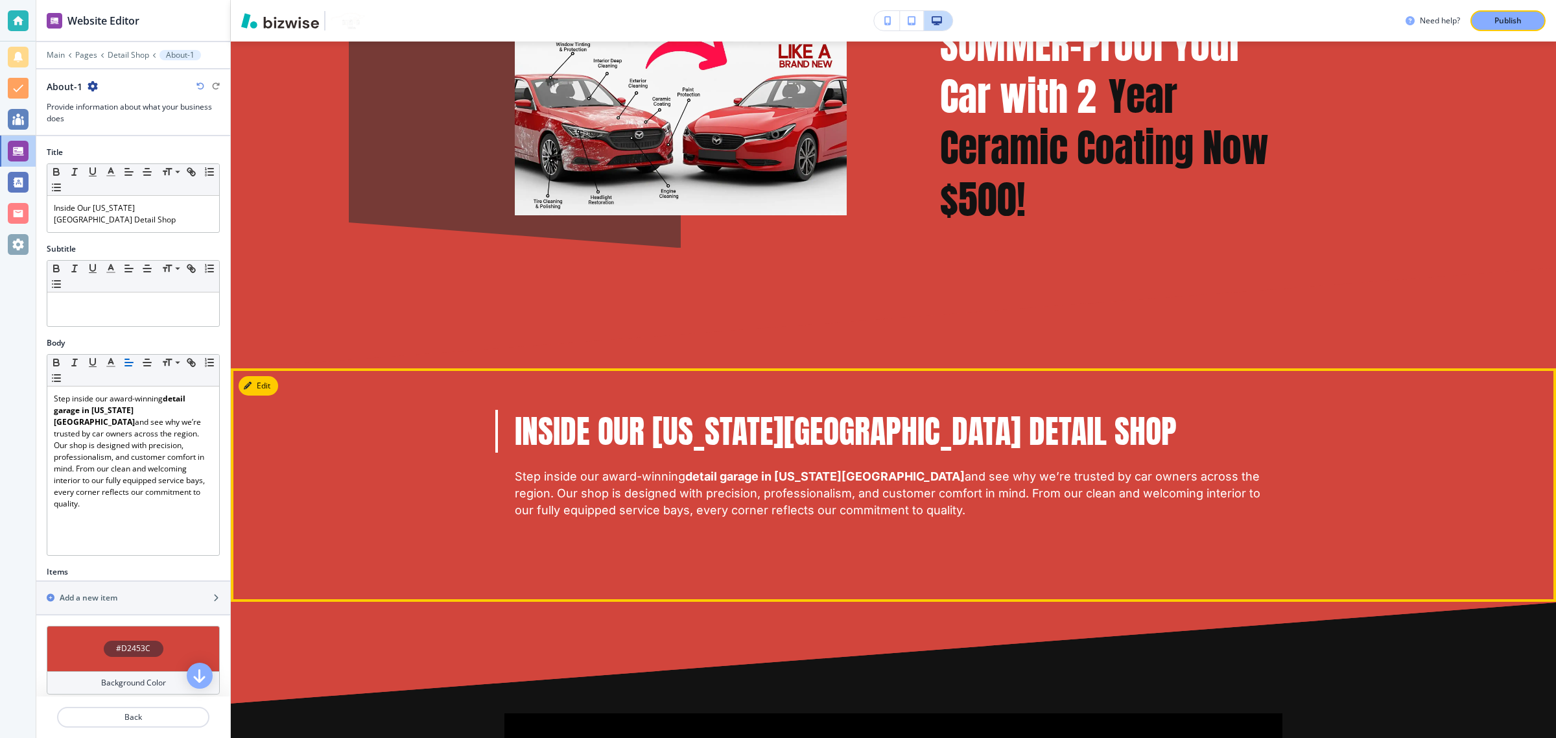
scroll to position [1713, 0]
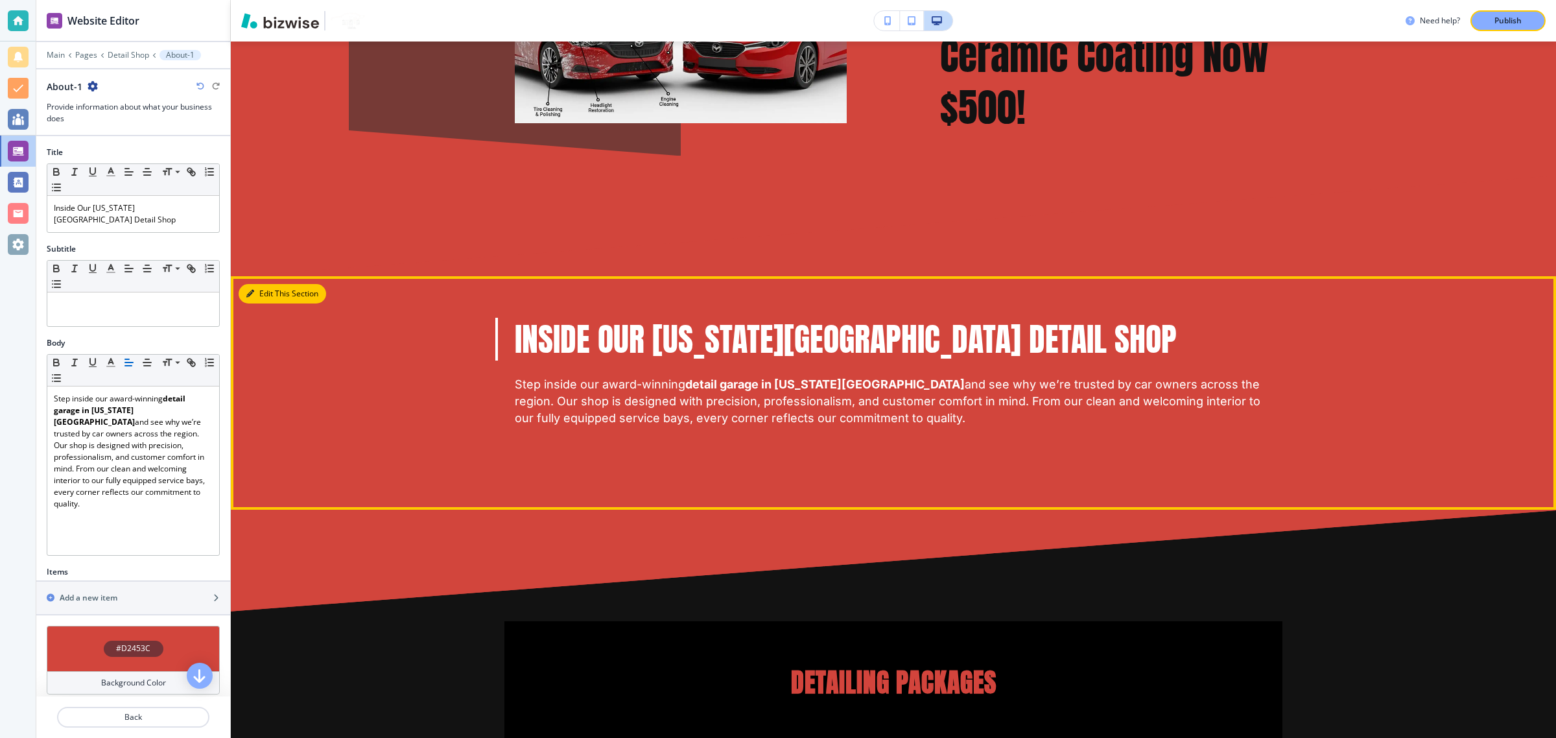
click at [264, 284] on button "Edit This Section" at bounding box center [283, 293] width 88 height 19
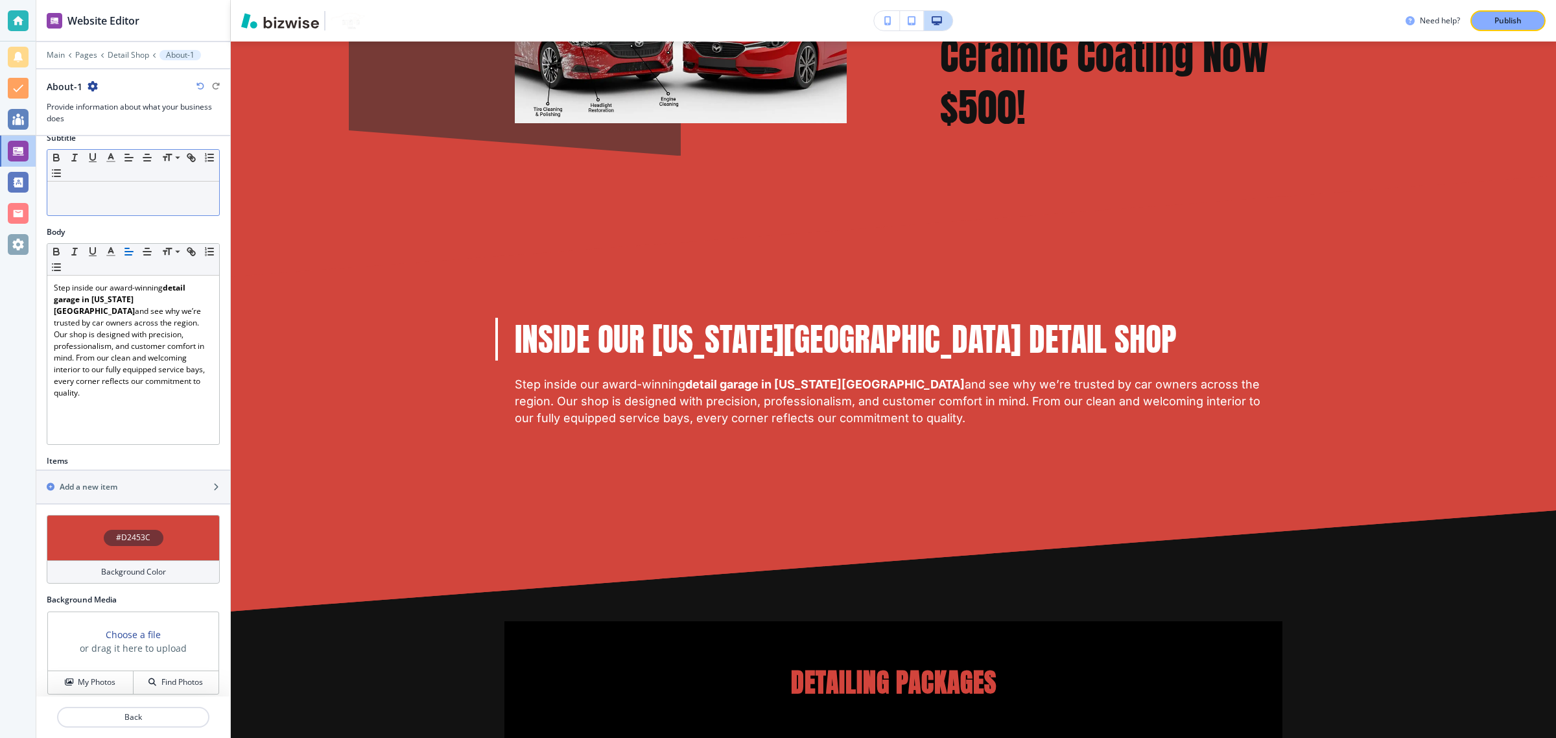
scroll to position [0, 0]
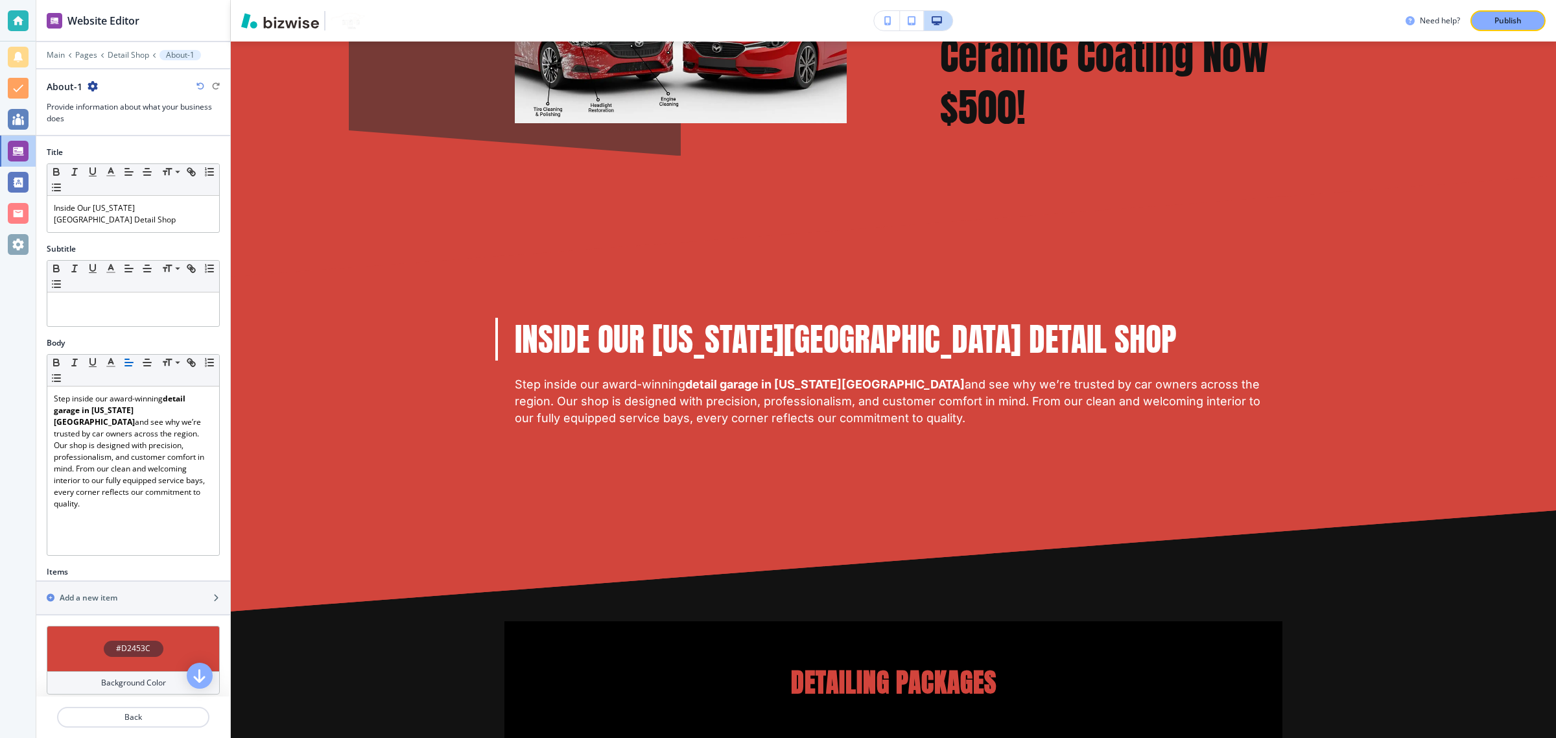
click at [94, 91] on icon "button" at bounding box center [93, 86] width 10 height 10
click at [141, 148] on button "Delete Section" at bounding box center [128, 154] width 83 height 23
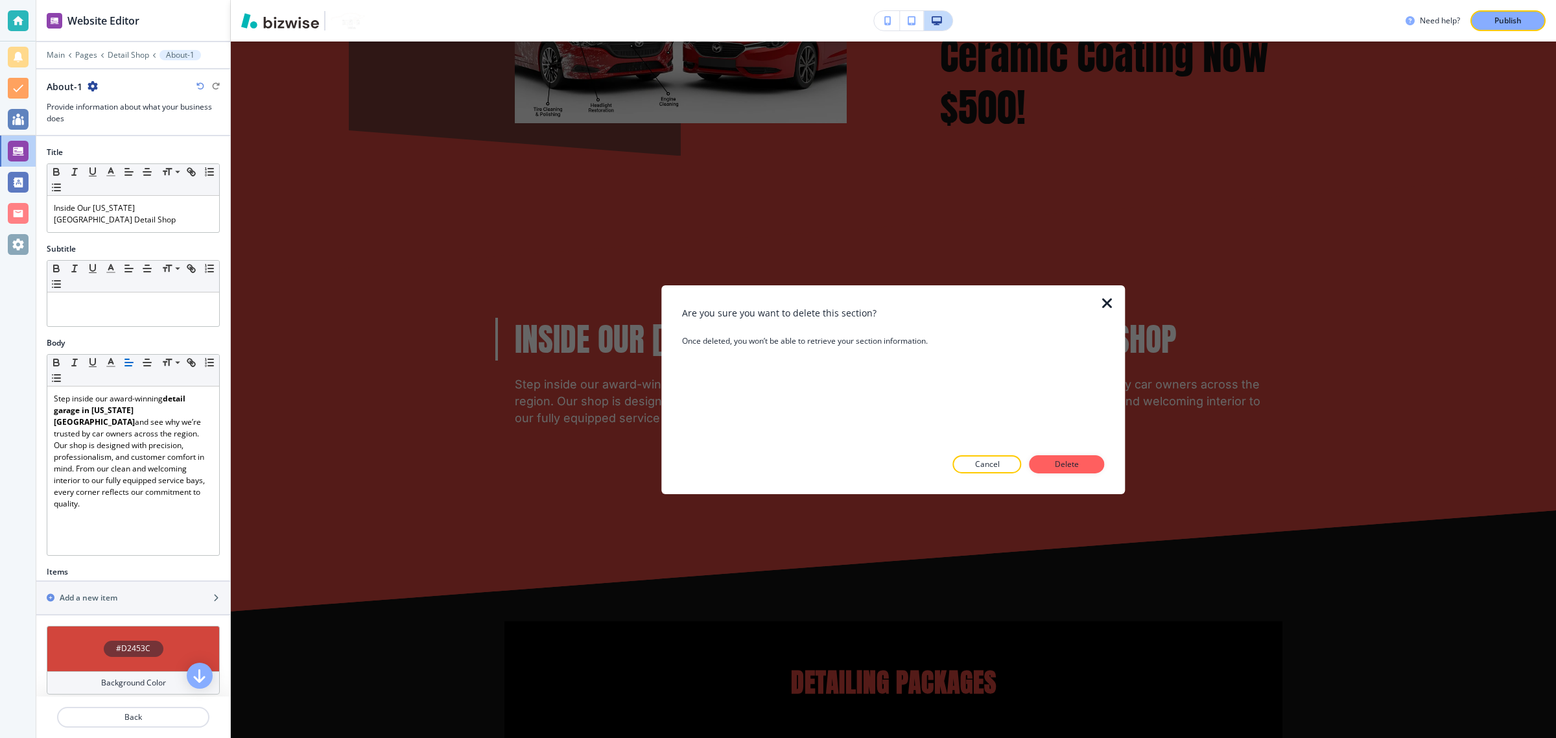
click at [1084, 452] on div "Are you sure you want to delete this section? Once deleted, you won’t be able t…" at bounding box center [893, 389] width 422 height 167
click at [1084, 458] on button "Delete" at bounding box center [1066, 464] width 75 height 18
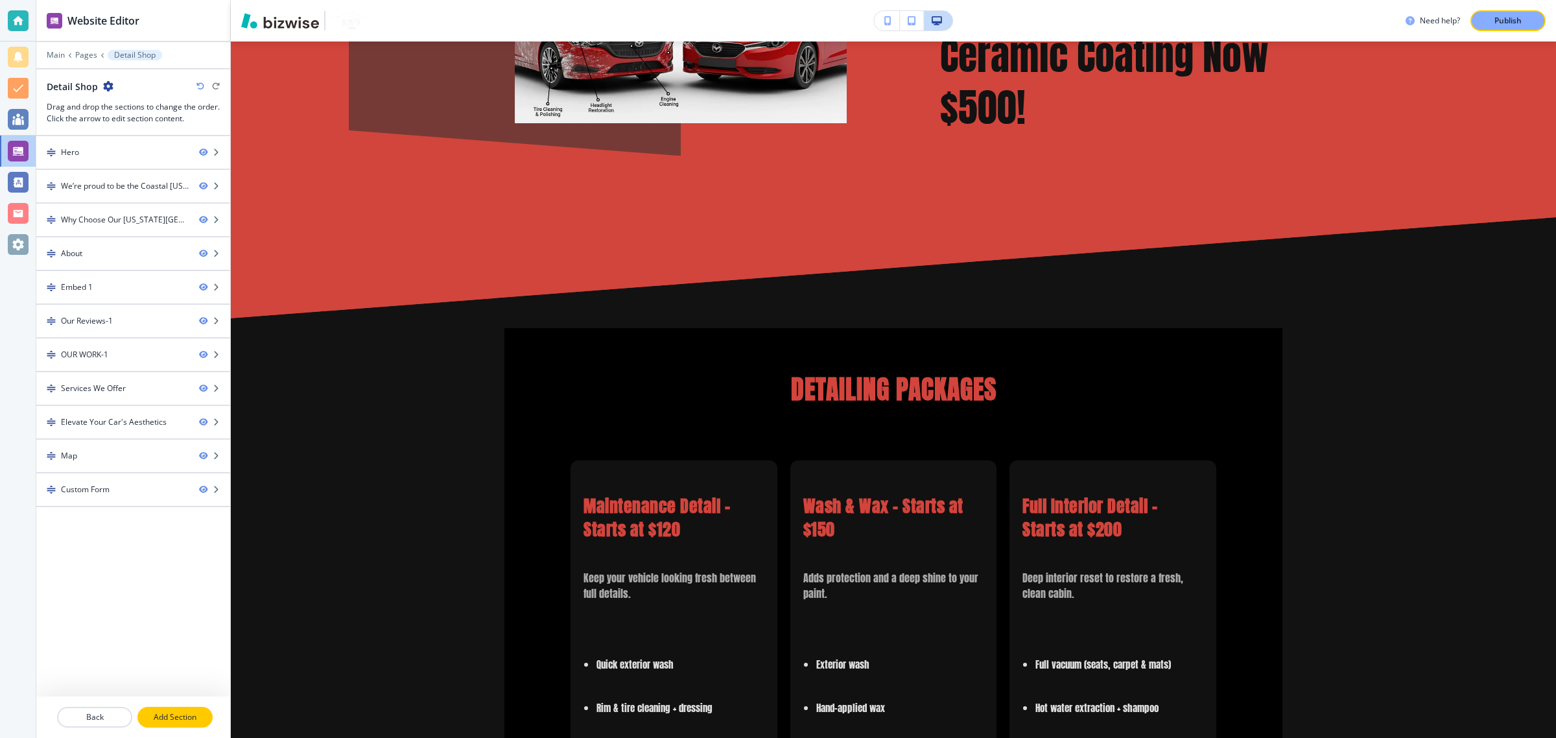
click at [158, 714] on p "Add Section" at bounding box center [175, 717] width 73 height 12
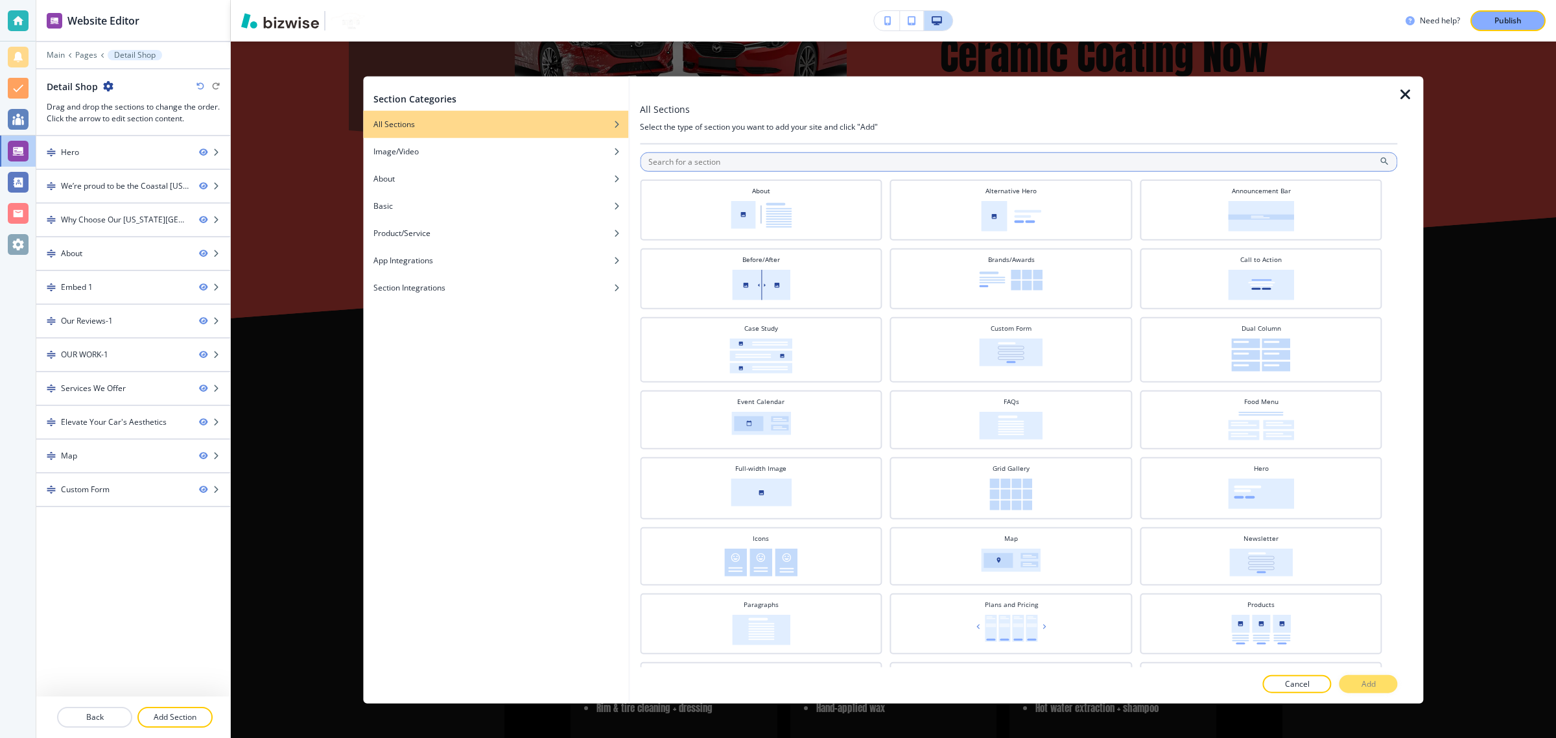
click at [724, 163] on input "text" at bounding box center [1018, 161] width 757 height 19
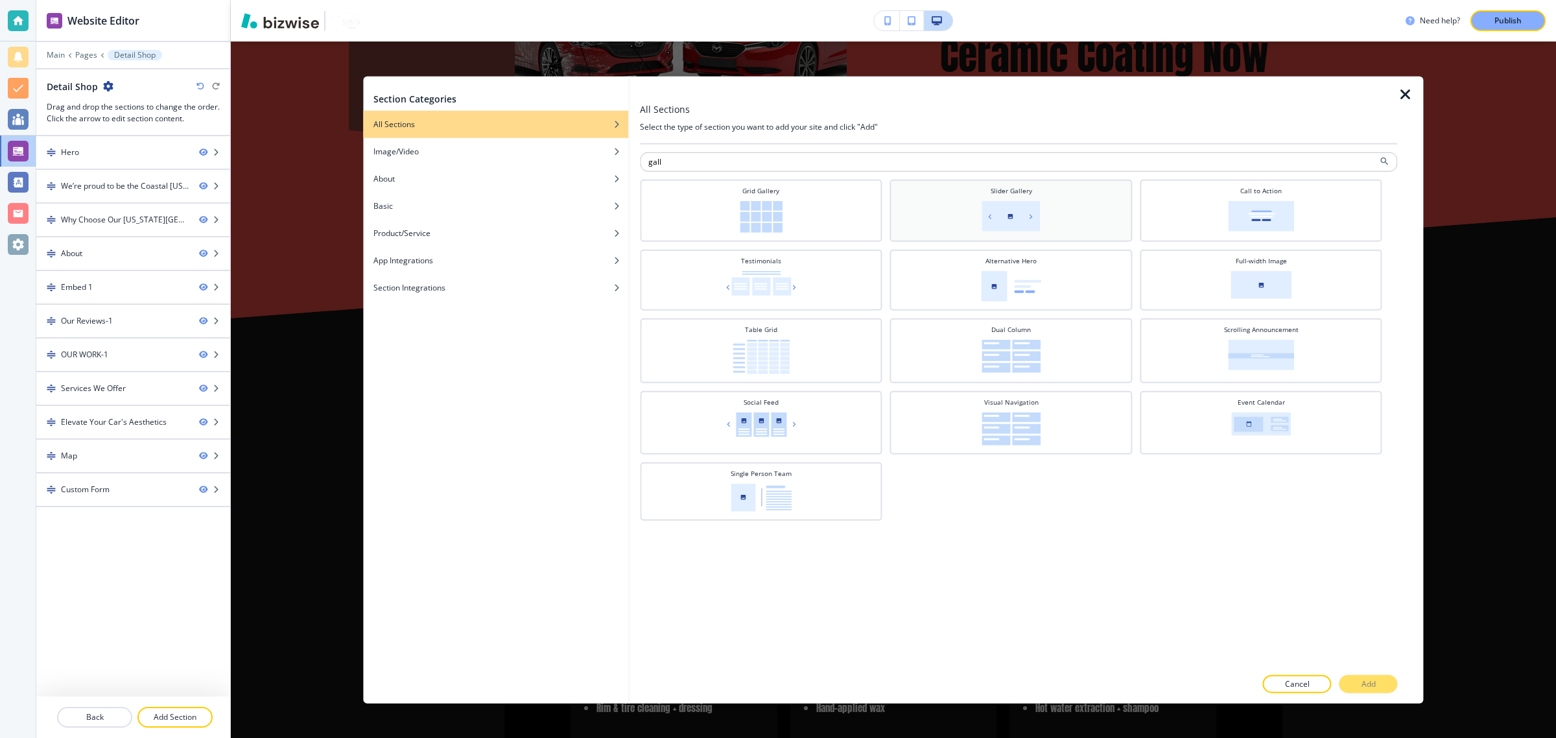
type input "gall"
click at [992, 202] on img at bounding box center [1011, 216] width 58 height 30
click at [1392, 683] on button "Add" at bounding box center [1368, 683] width 58 height 18
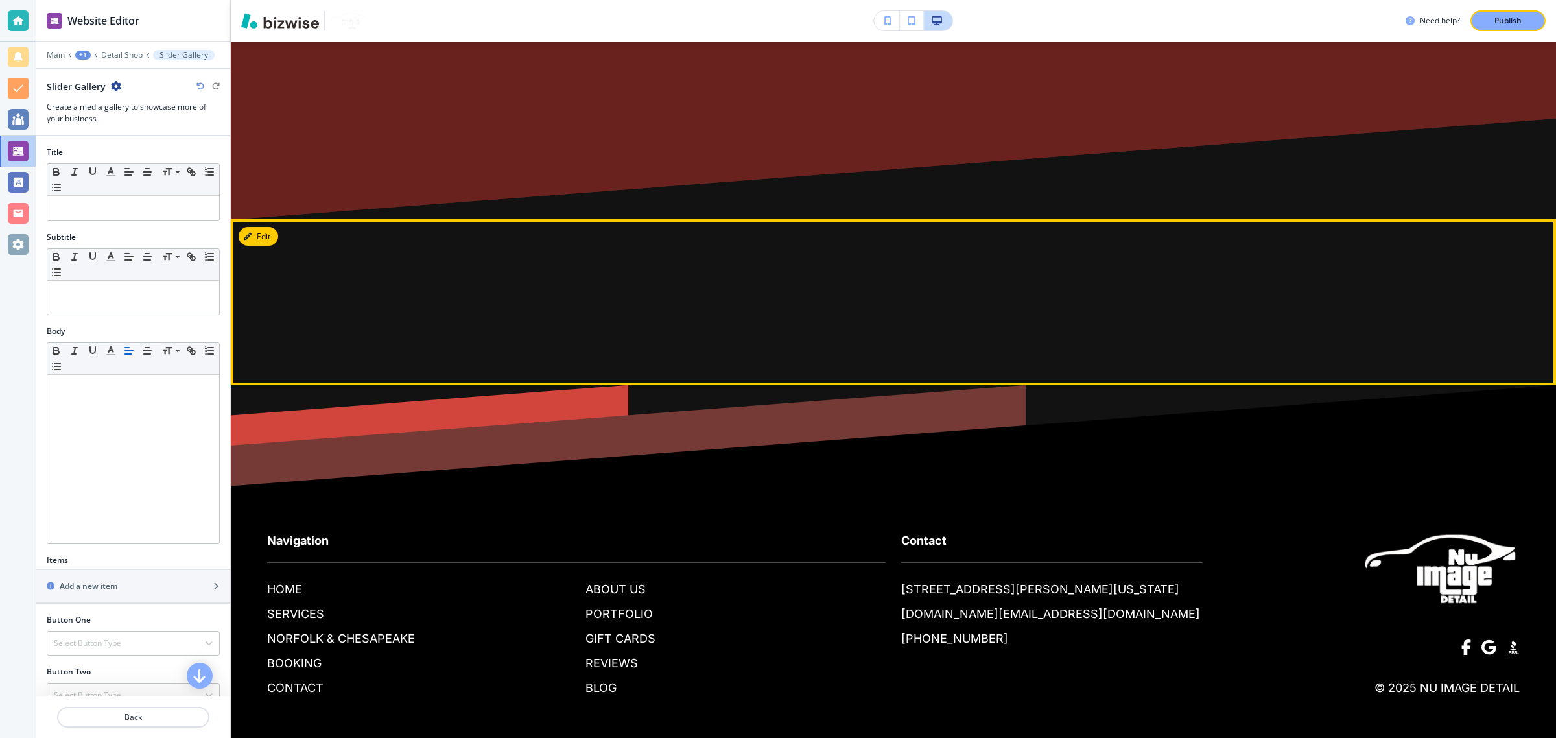
scroll to position [8275, 0]
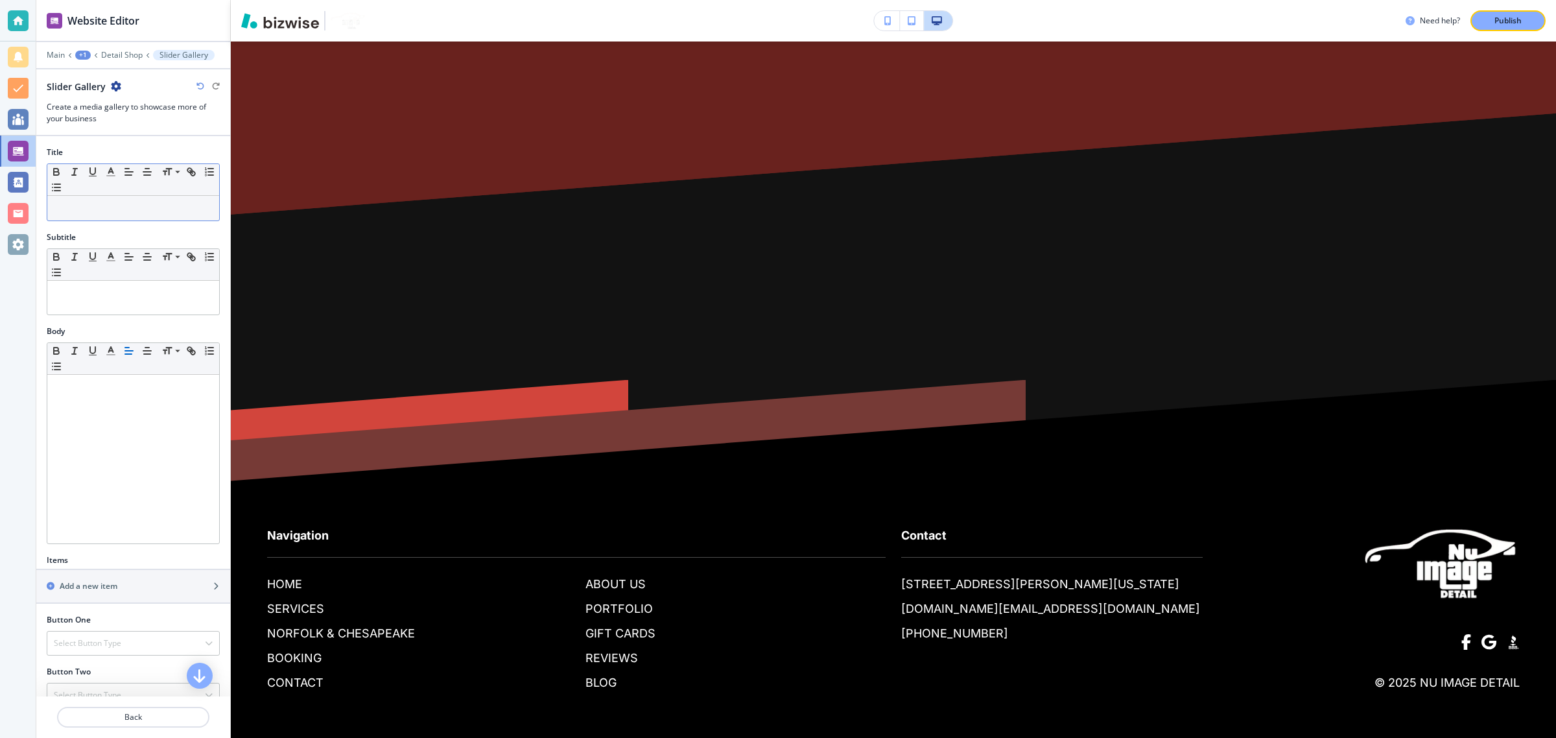
click at [128, 215] on div at bounding box center [133, 208] width 172 height 25
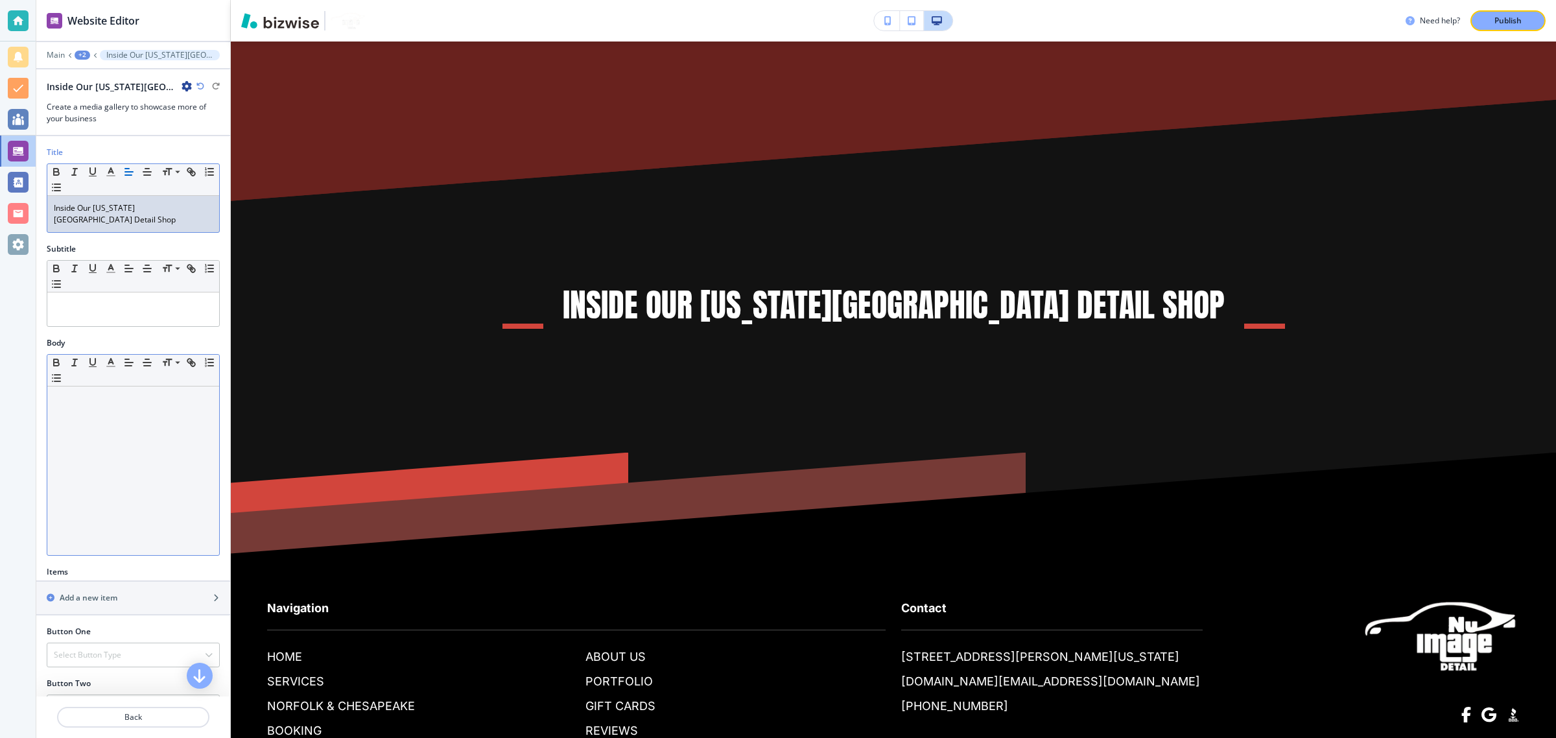
click at [136, 438] on div at bounding box center [133, 470] width 172 height 169
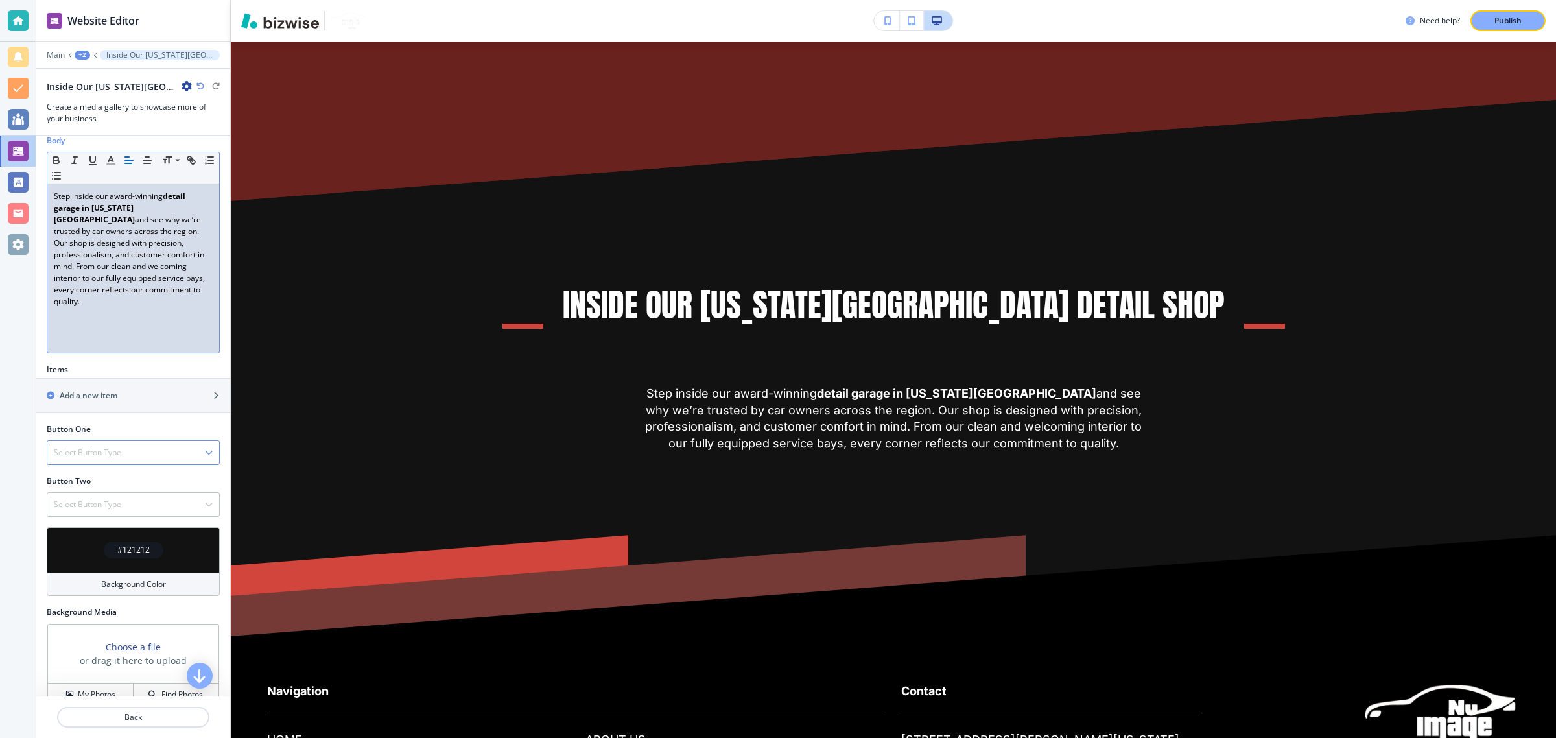
scroll to position [215, 0]
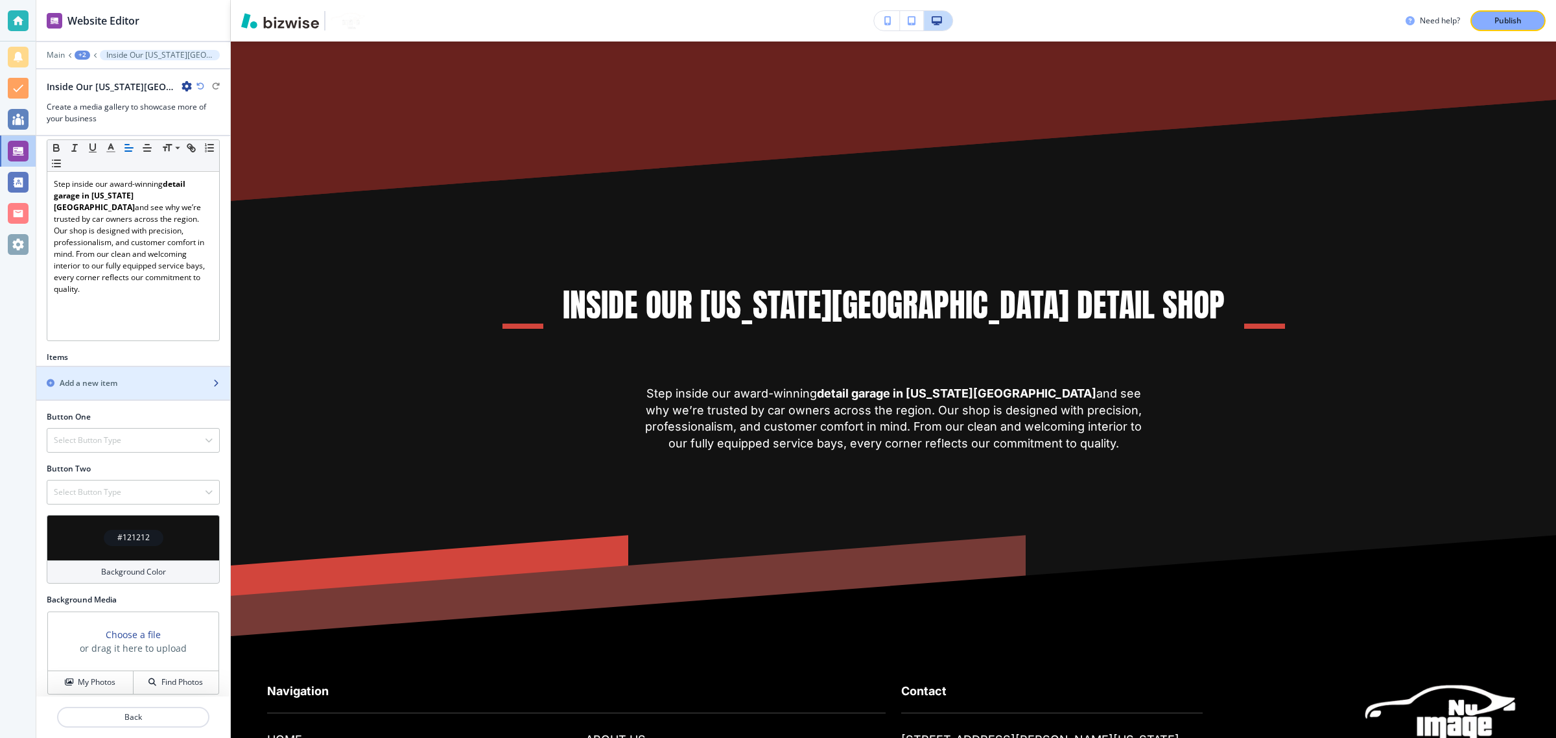
click at [111, 377] on h2 "Add a new item" at bounding box center [89, 383] width 58 height 12
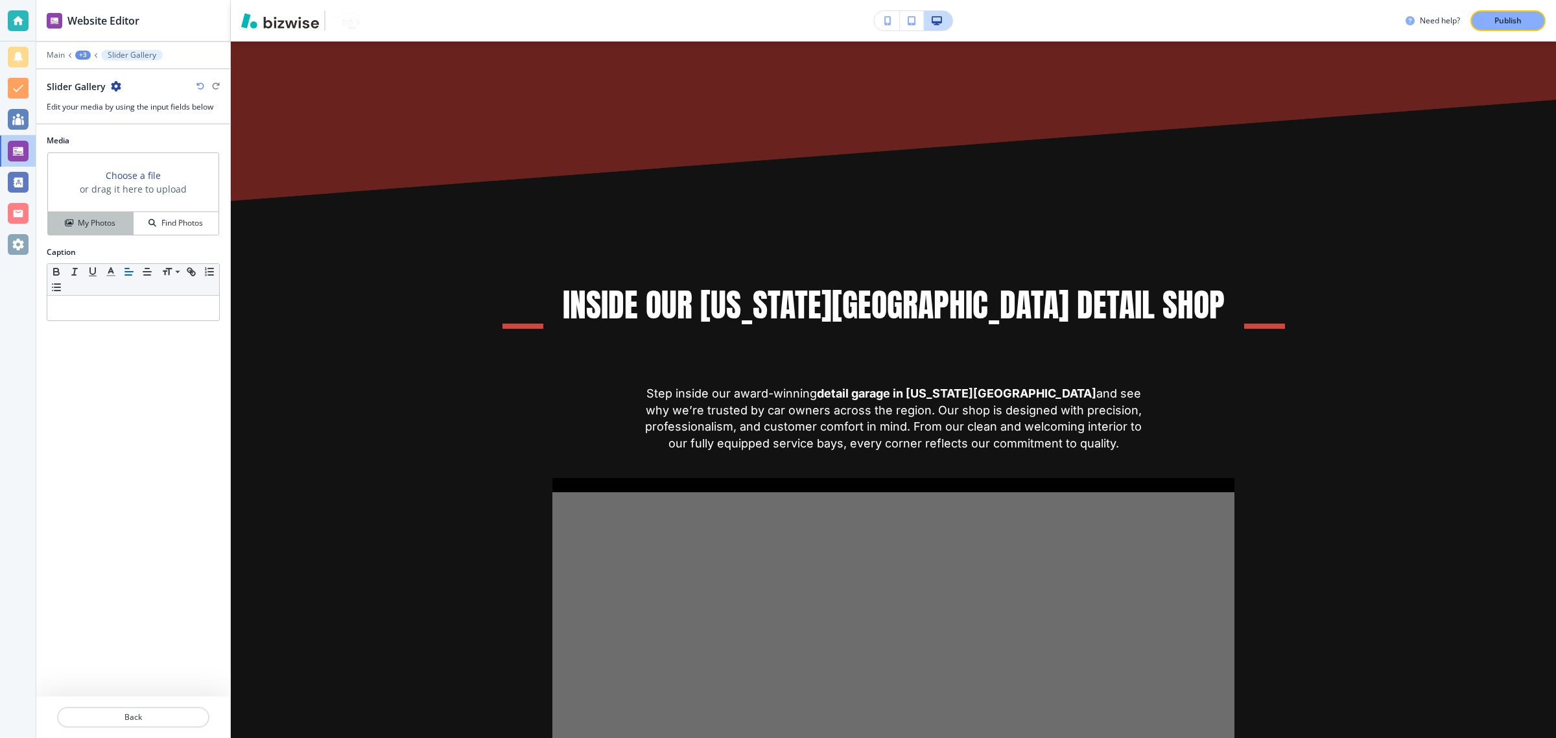
click at [91, 228] on h4 "My Photos" at bounding box center [97, 223] width 38 height 12
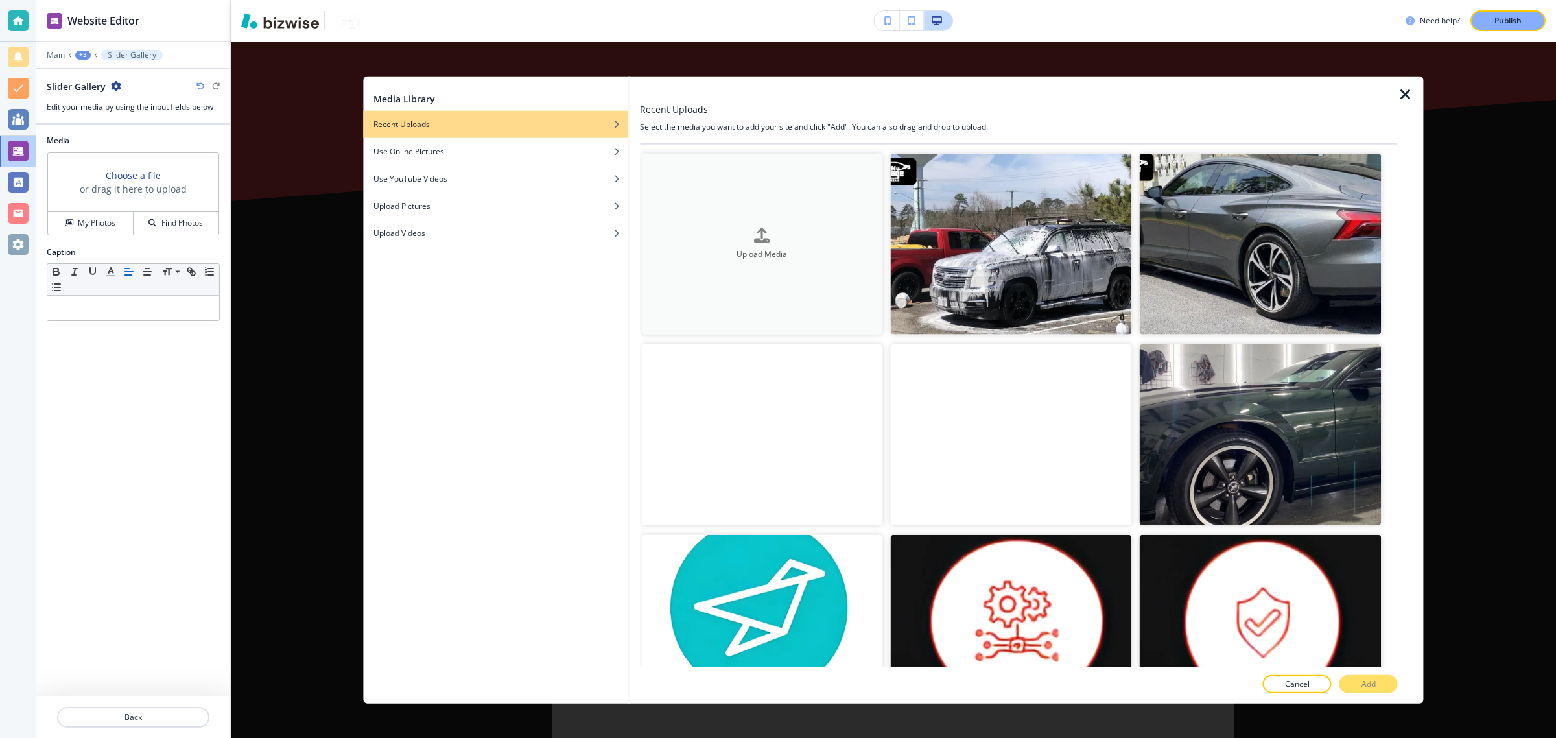
click at [696, 200] on button "Upload Media" at bounding box center [761, 244] width 241 height 181
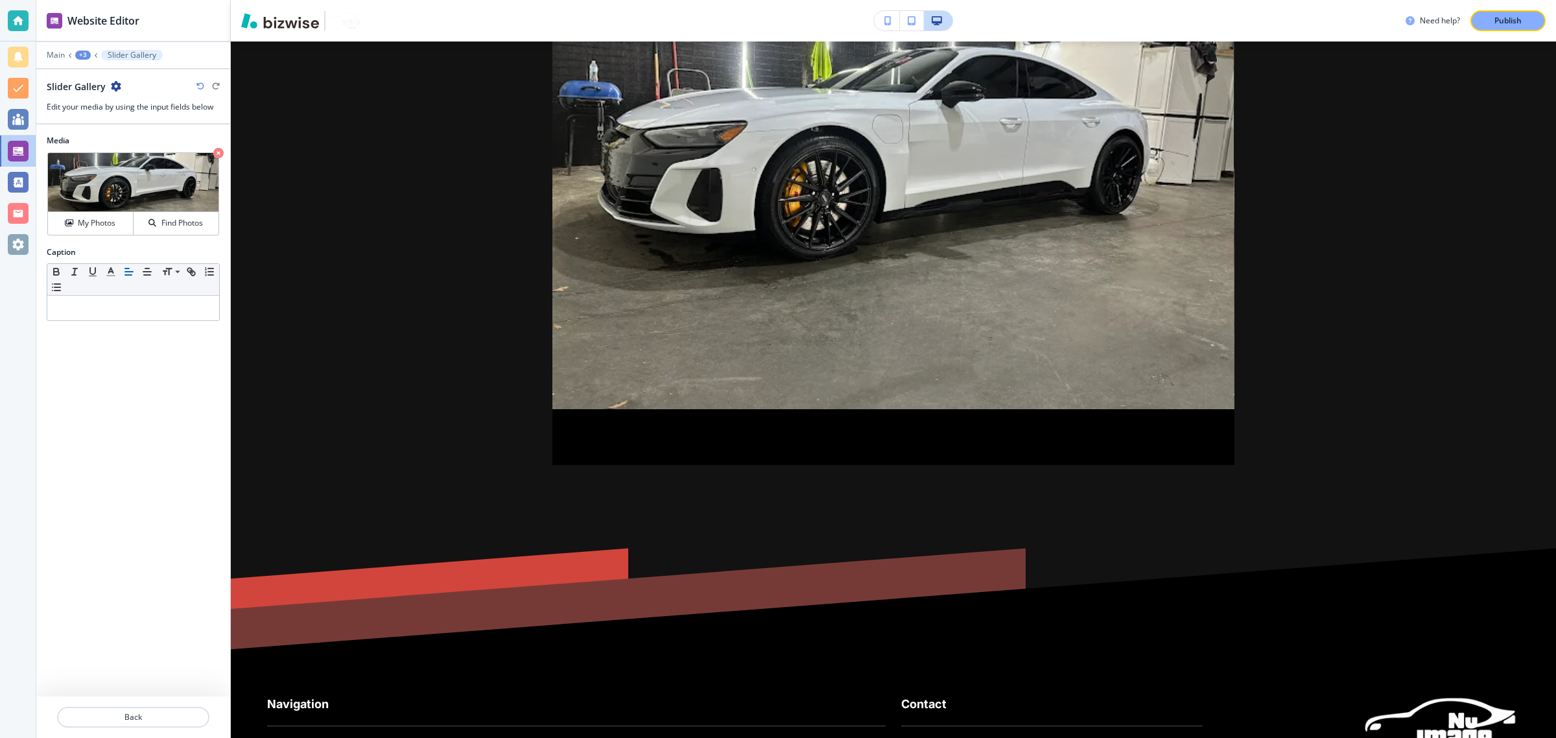
scroll to position [8924, 0]
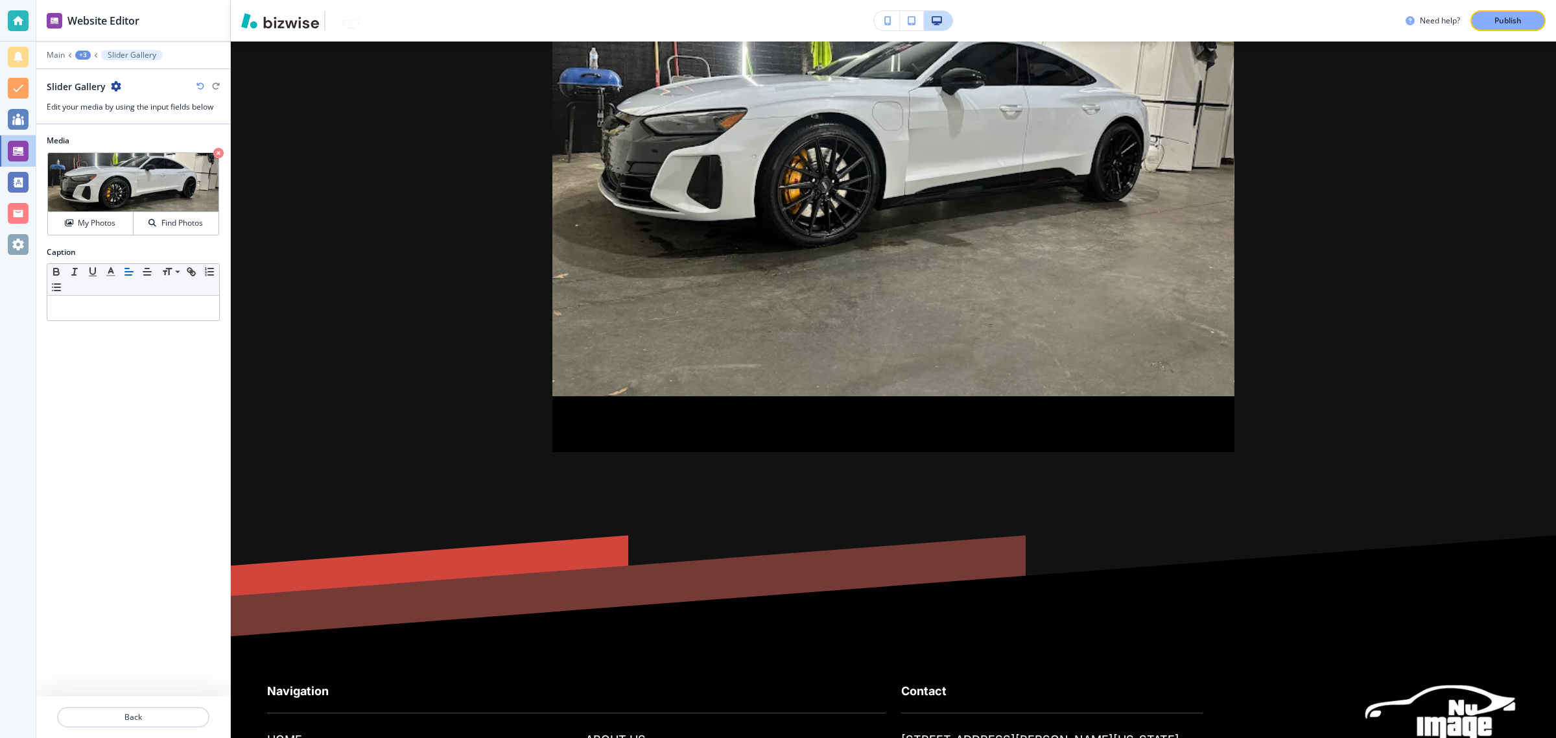
click at [89, 53] on button "+3" at bounding box center [83, 55] width 16 height 9
click at [105, 114] on button "Inside Our Virginia Beach Detail Shop" at bounding box center [116, 122] width 83 height 23
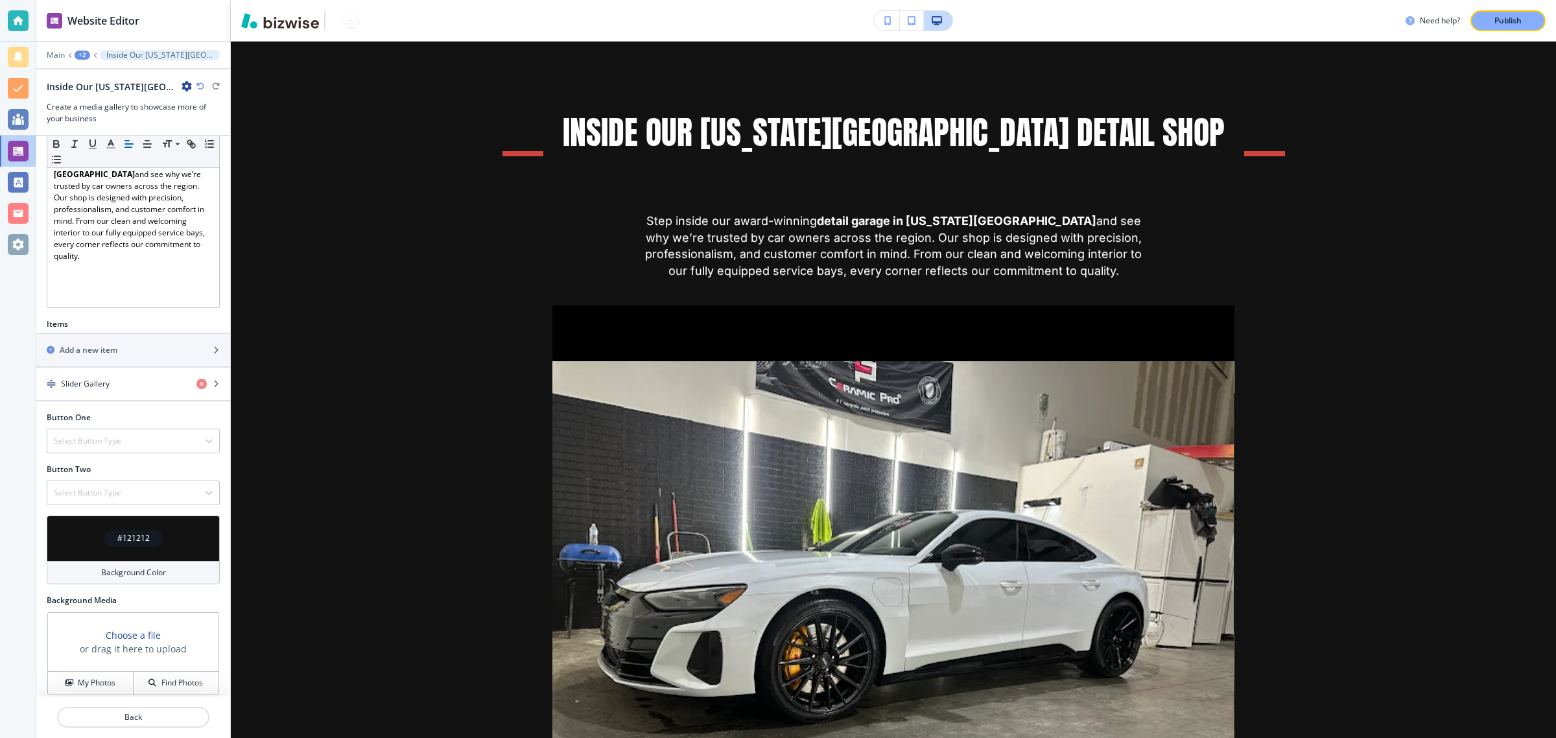
scroll to position [248, 0]
click at [102, 355] on div "button" at bounding box center [133, 360] width 194 height 10
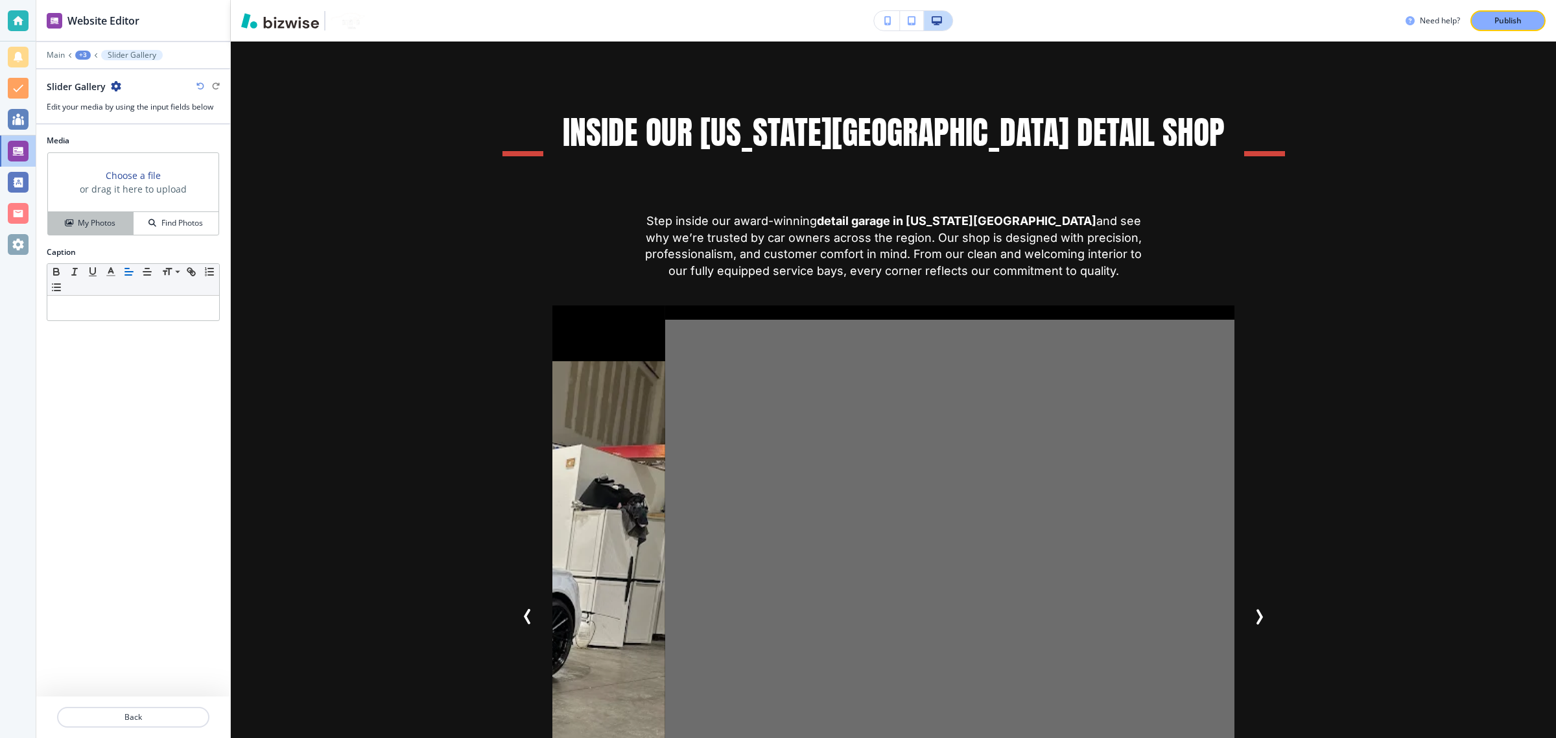
click at [98, 212] on button "My Photos" at bounding box center [91, 223] width 86 height 23
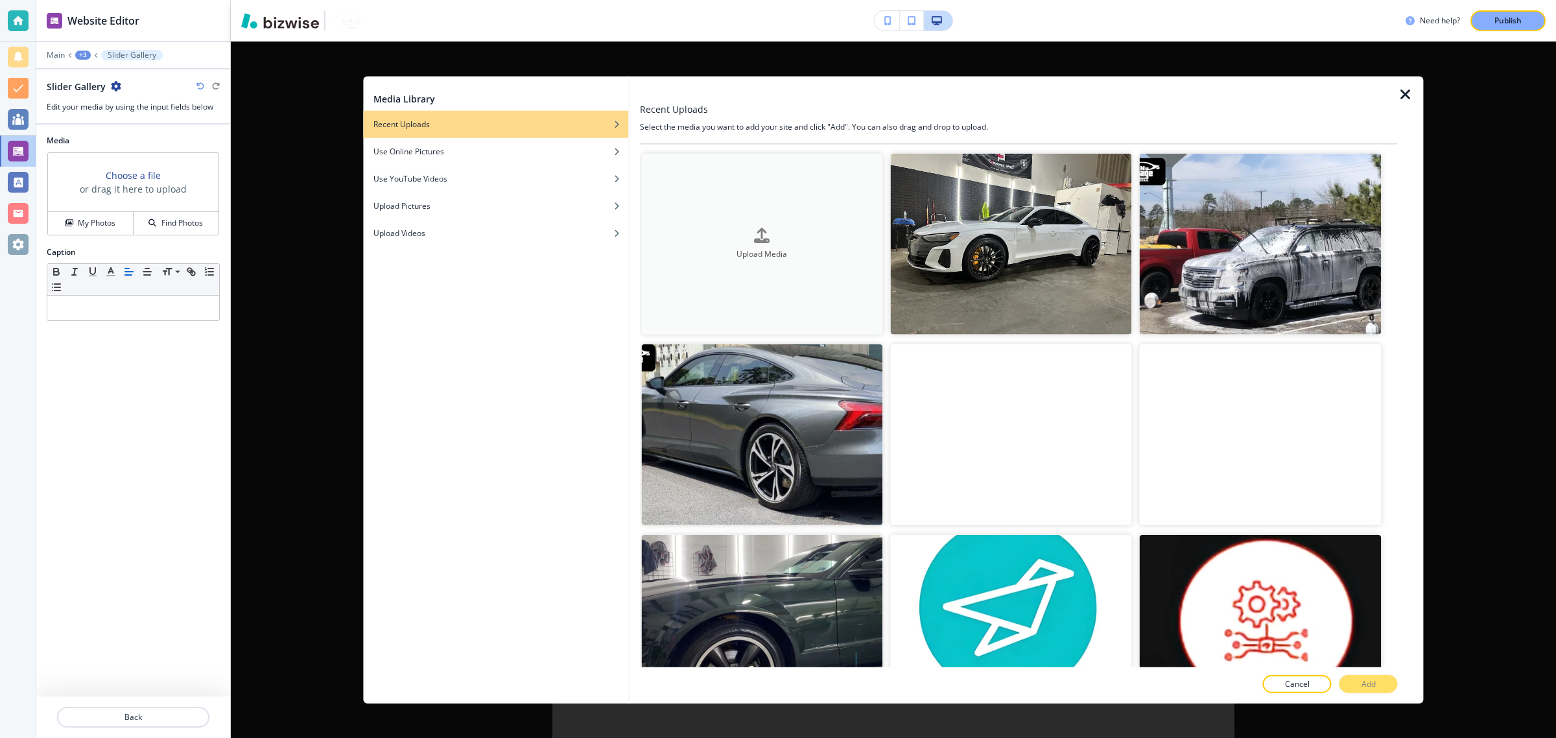
click at [750, 209] on button "Upload Media" at bounding box center [761, 244] width 241 height 181
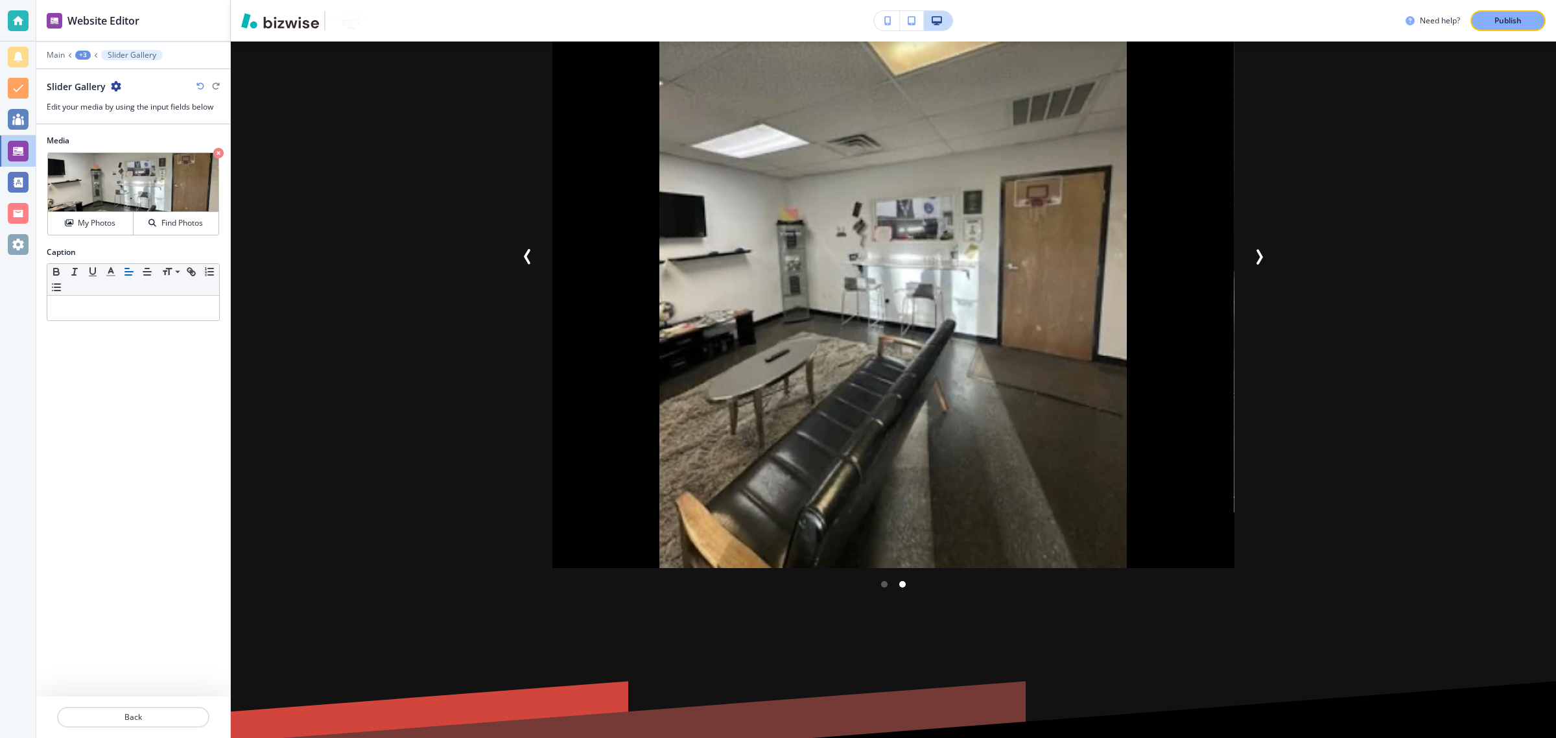
scroll to position [8853, 0]
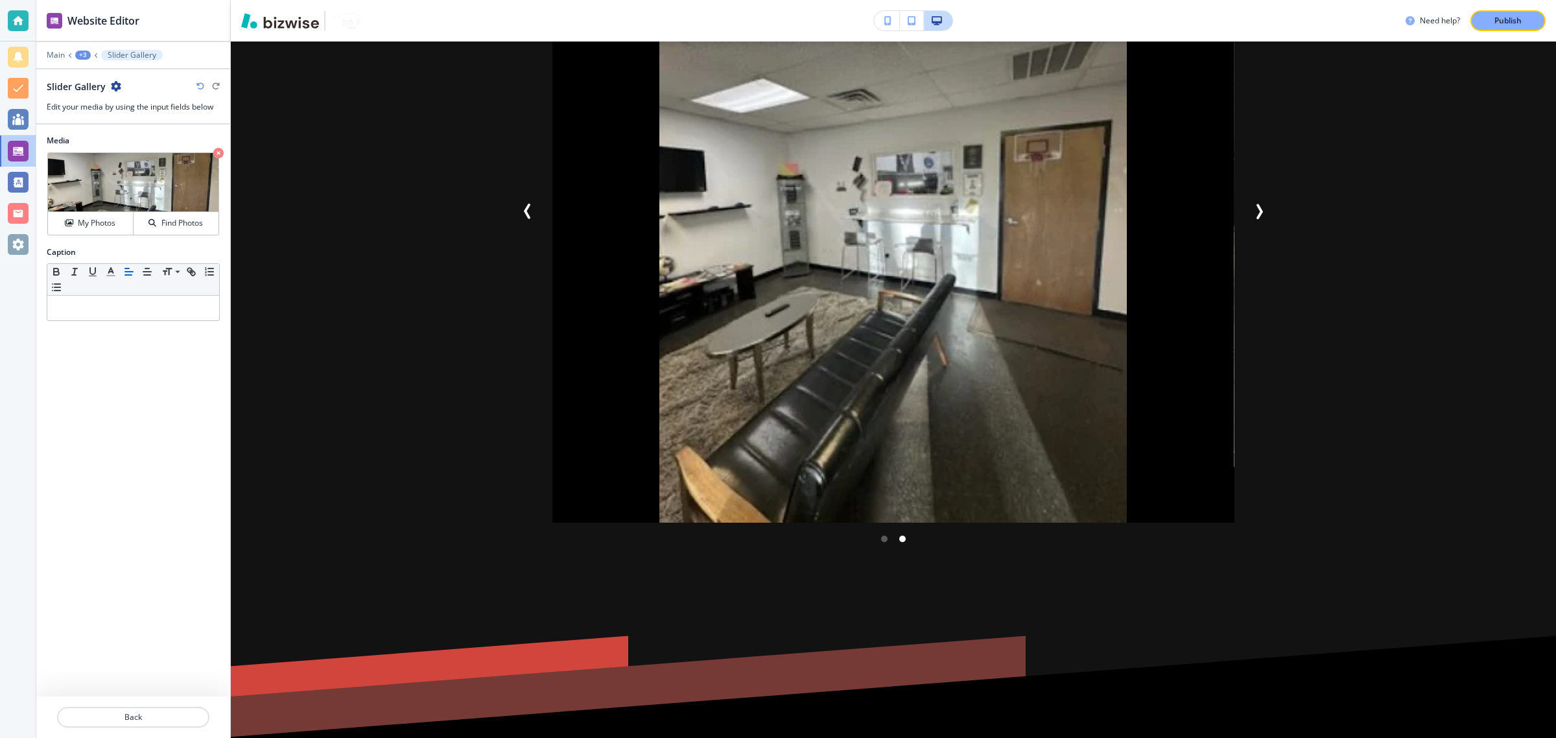
click at [532, 222] on button "Previous Slide" at bounding box center [528, 211] width 26 height 26
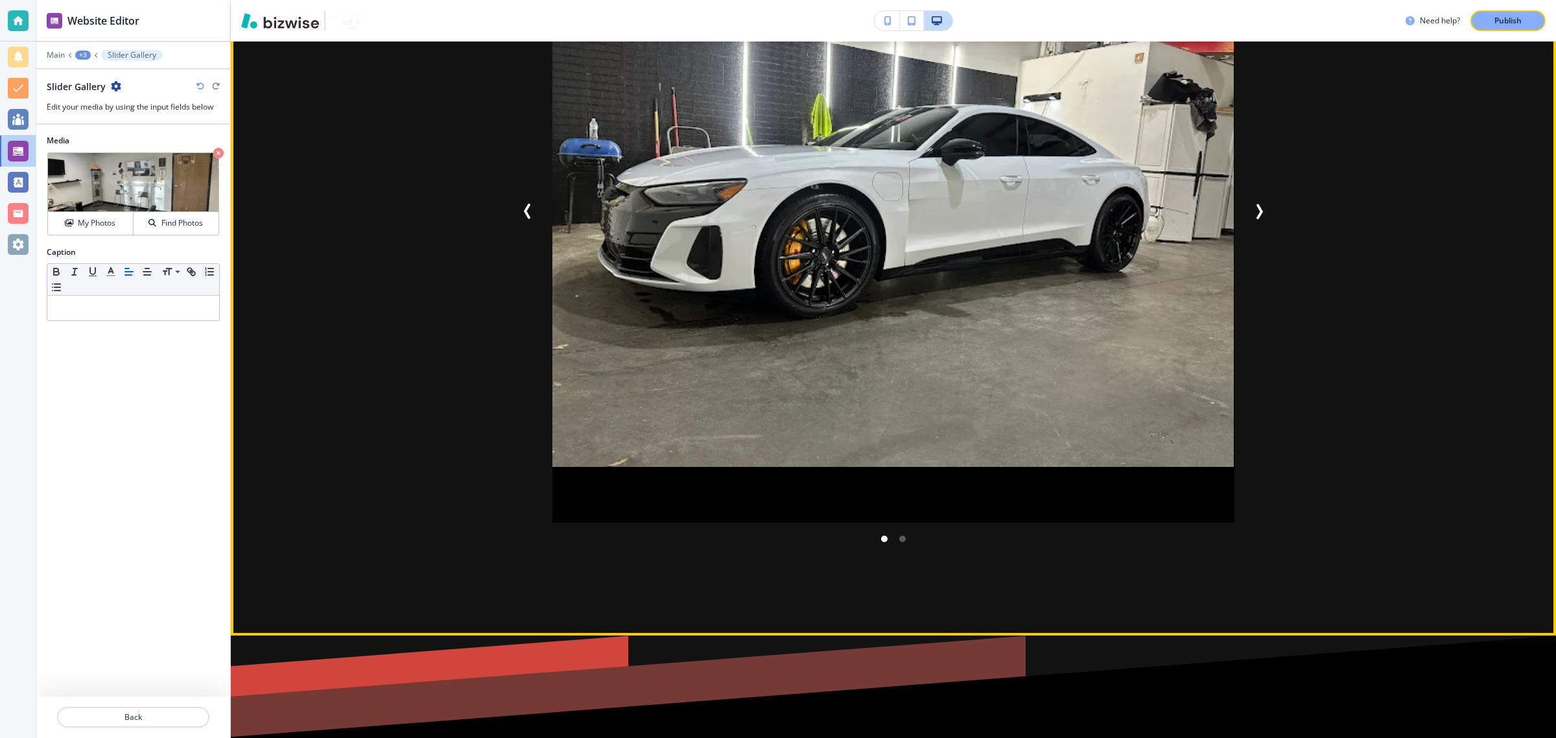
scroll to position [8610, 0]
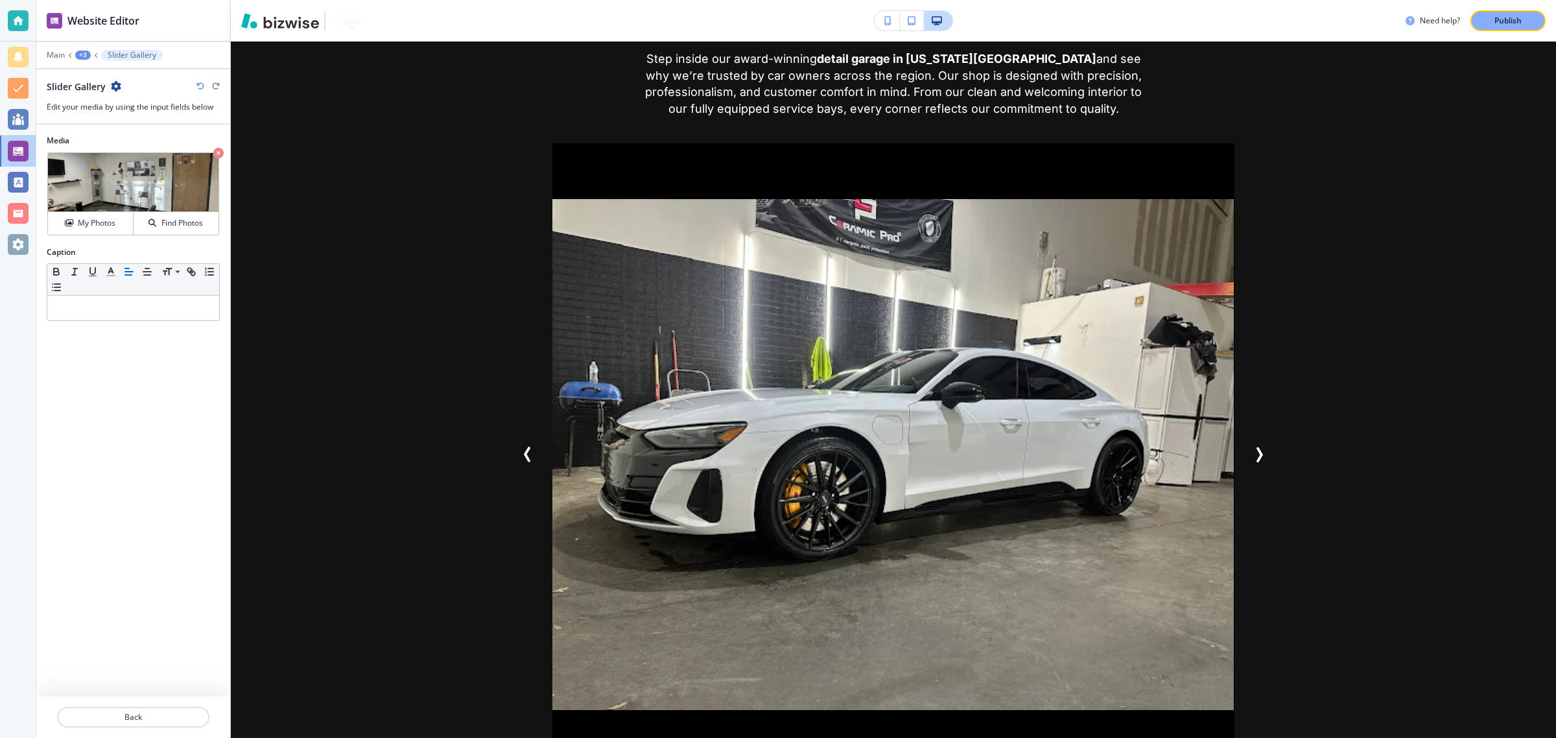
click at [82, 54] on div "+3" at bounding box center [83, 55] width 16 height 9
click at [102, 119] on p "Inside Our Virginia Beach Detail Shop" at bounding box center [117, 123] width 66 height 12
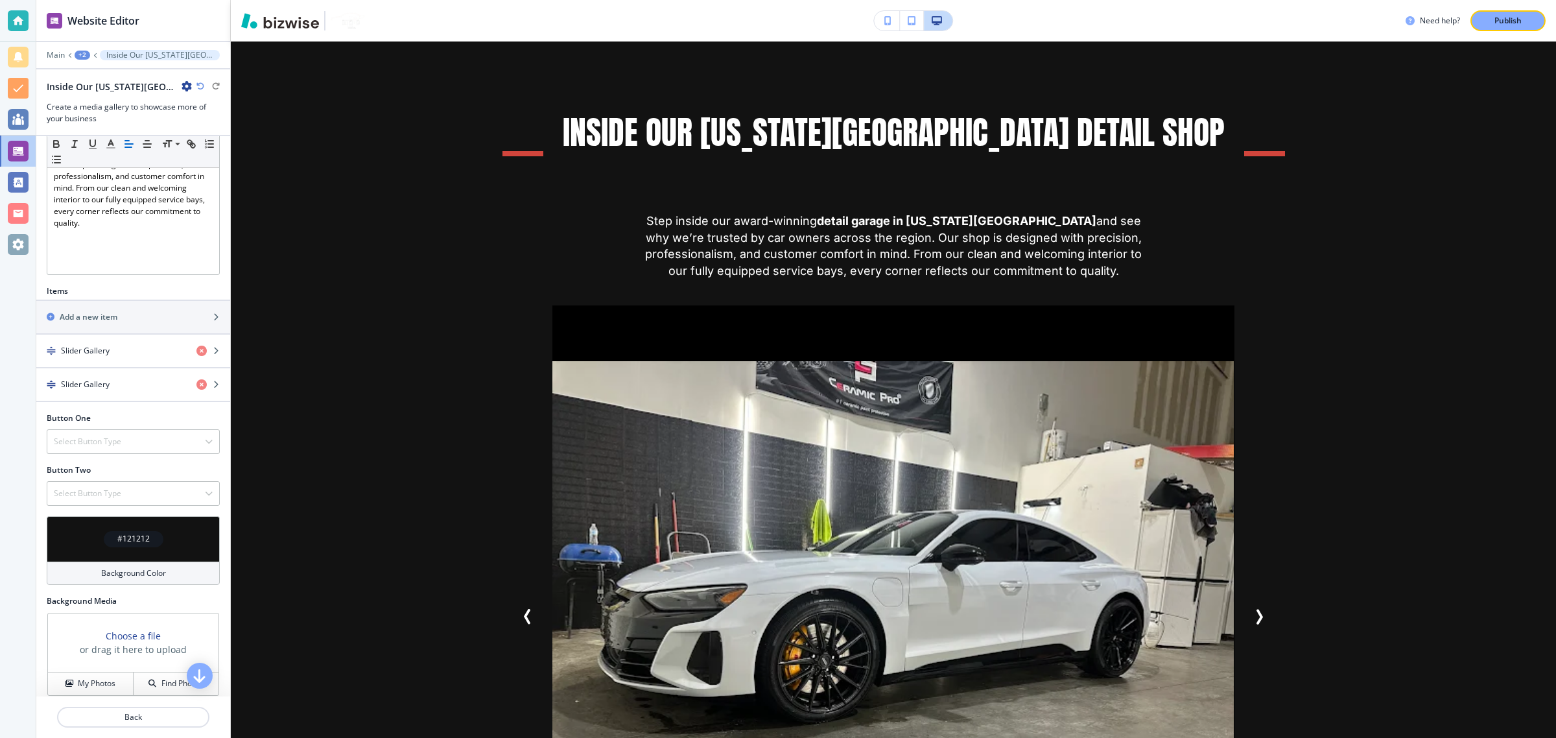
scroll to position [283, 0]
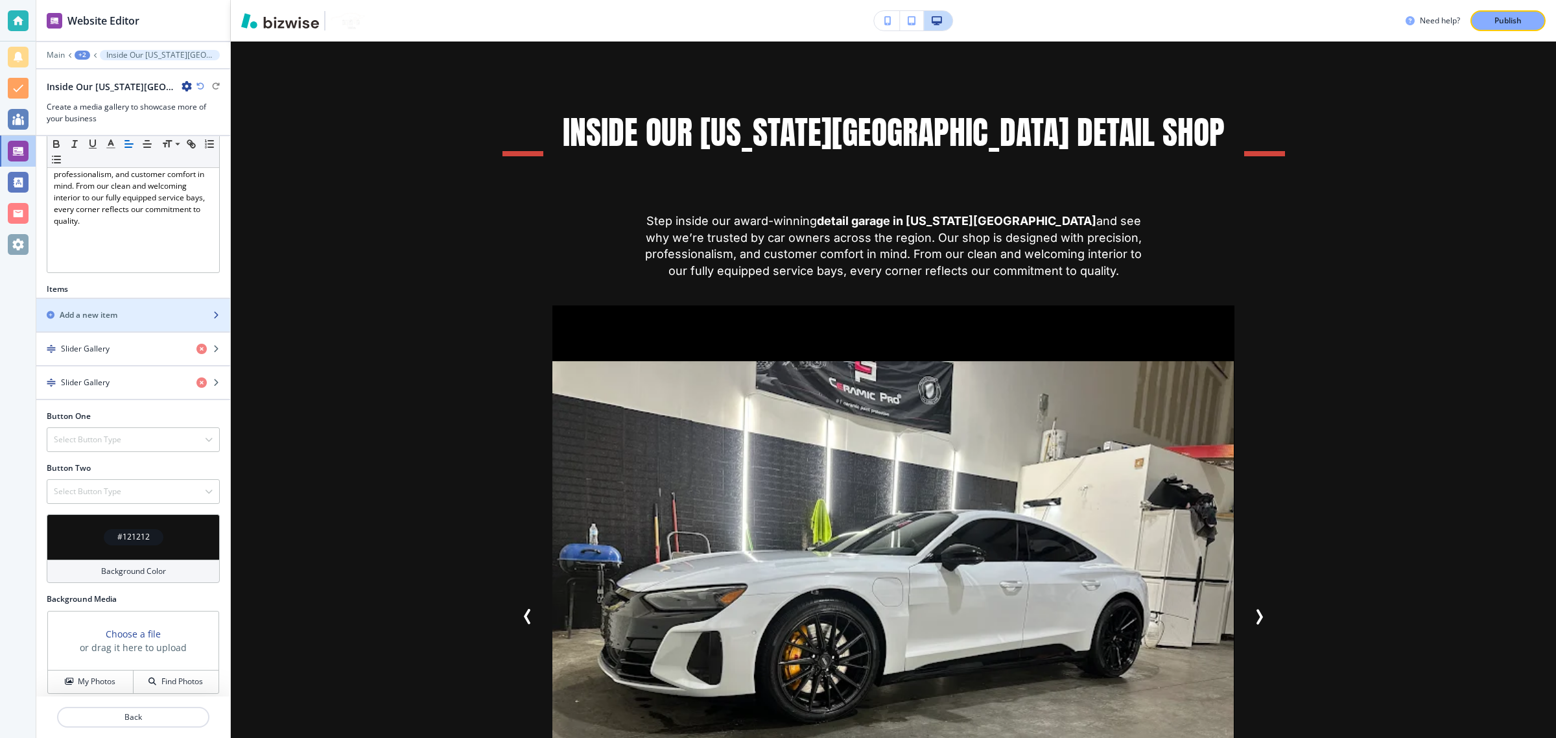
click at [106, 309] on h2 "Add a new item" at bounding box center [89, 315] width 58 height 12
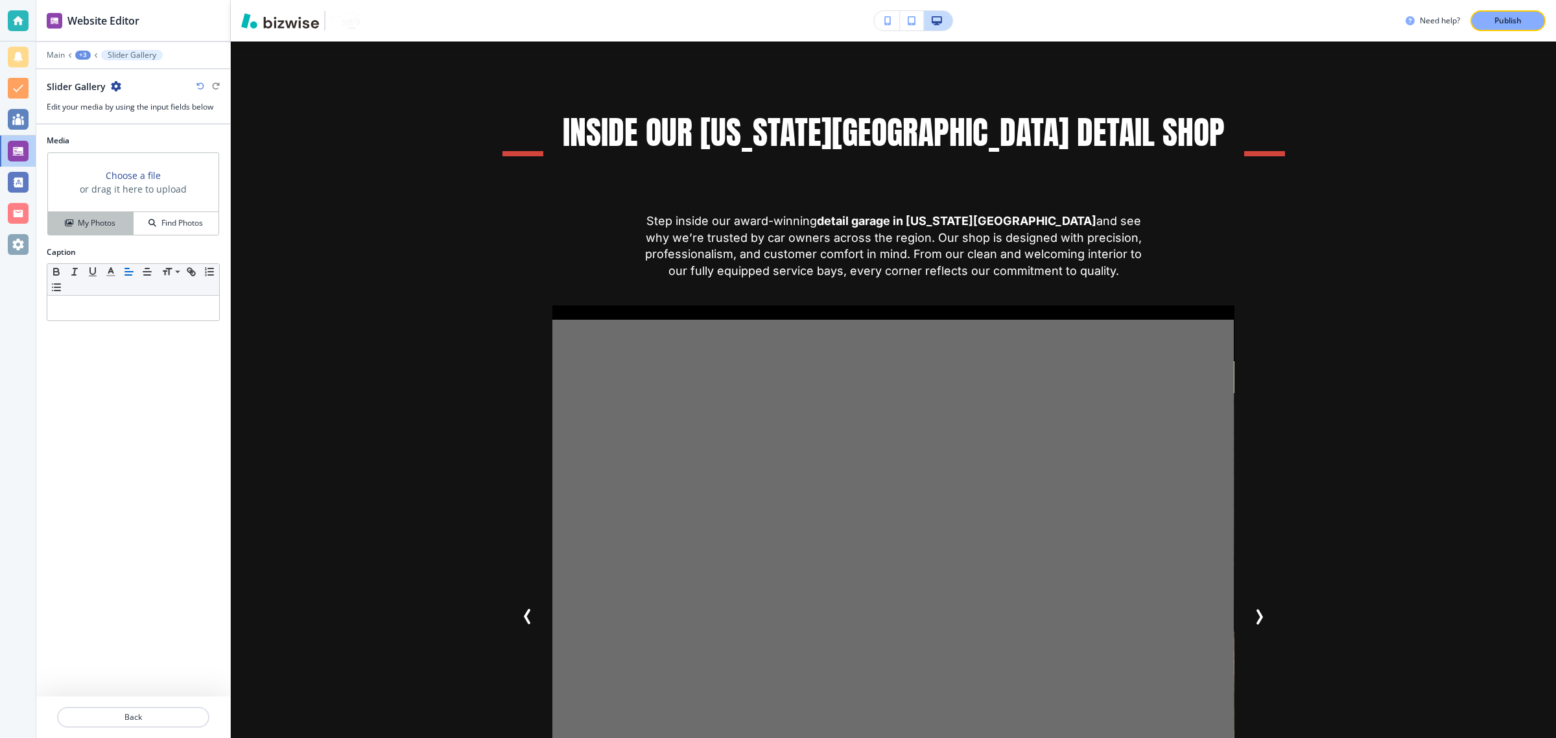
click at [94, 221] on h4 "My Photos" at bounding box center [97, 223] width 38 height 12
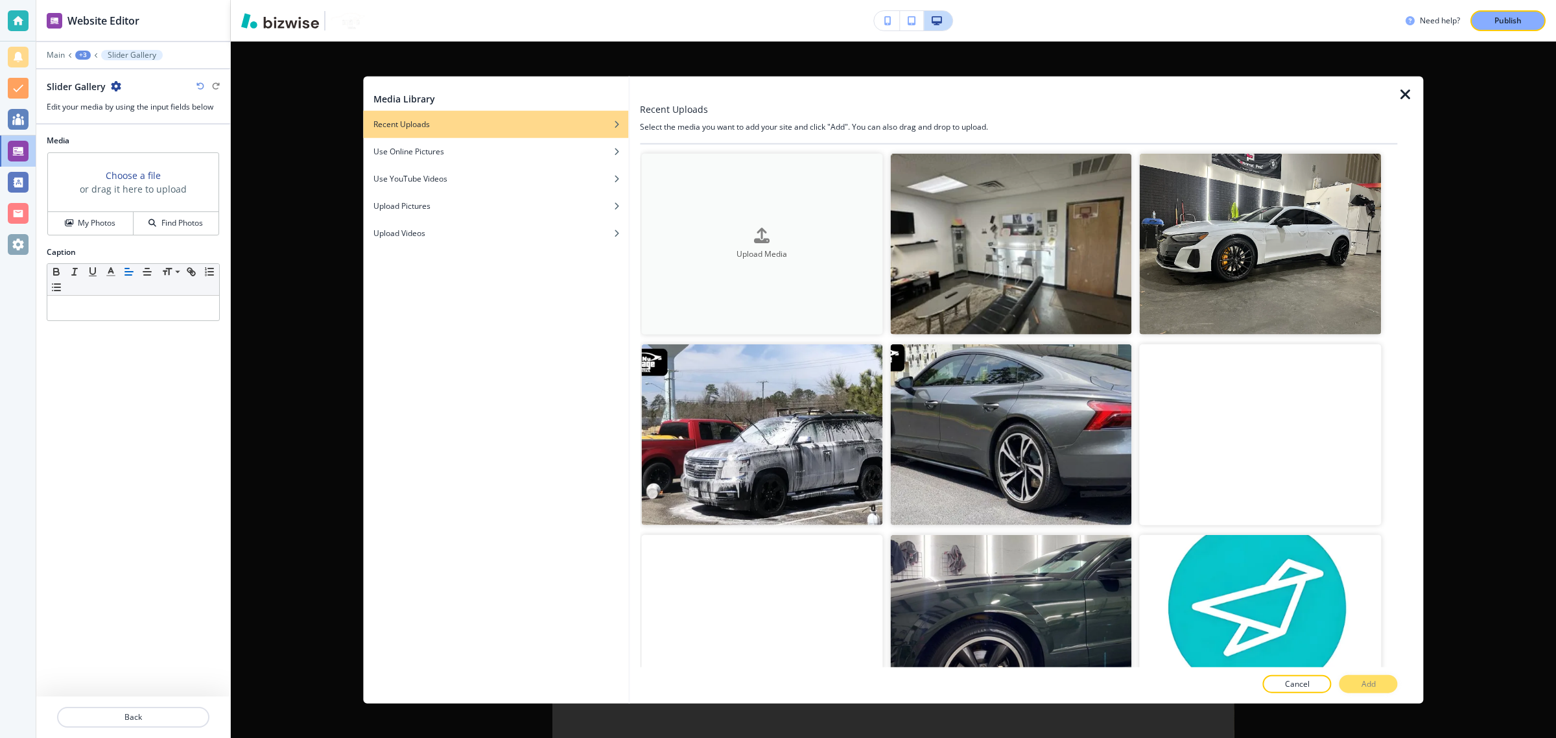
click at [705, 209] on button "Upload Media" at bounding box center [761, 244] width 241 height 181
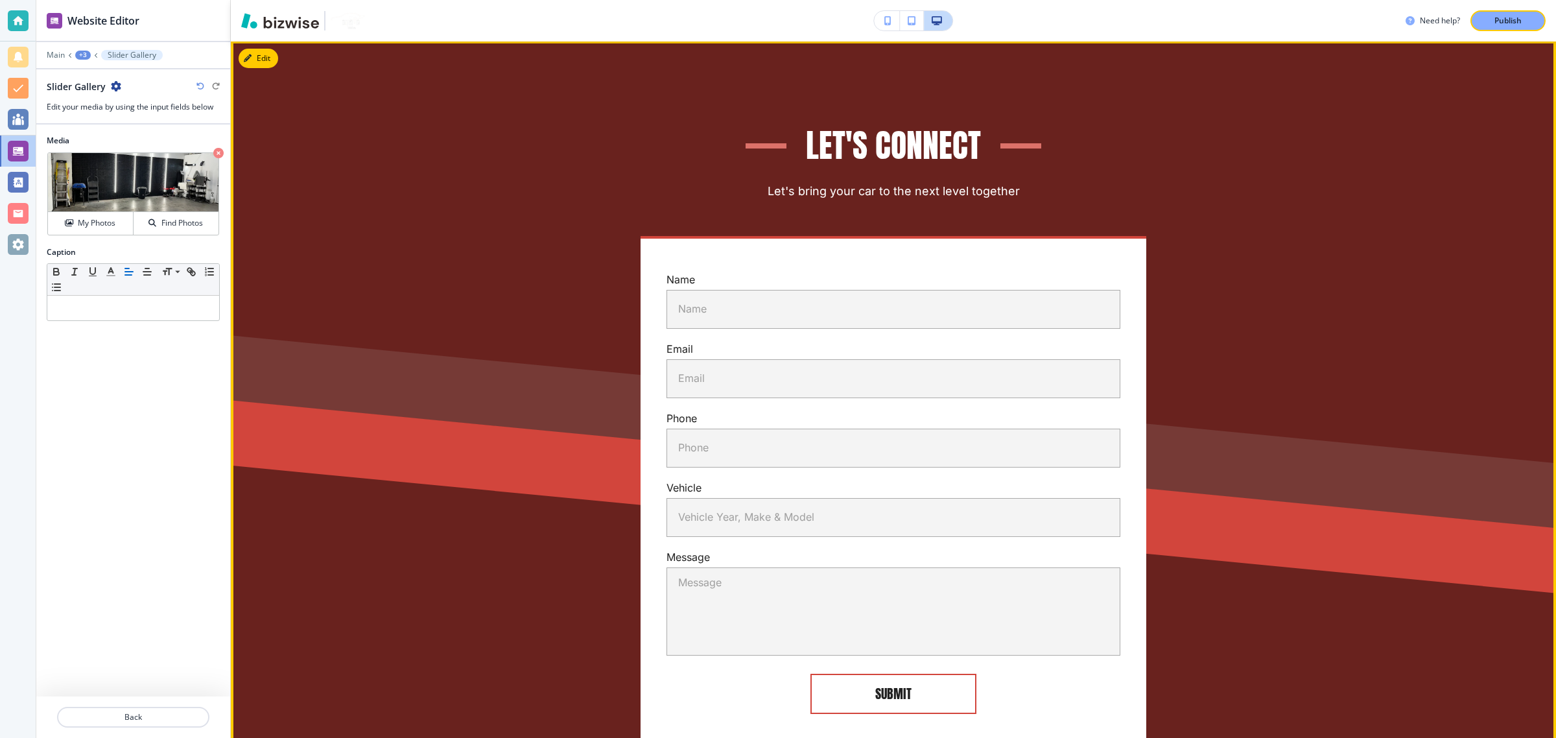
scroll to position [7664, 0]
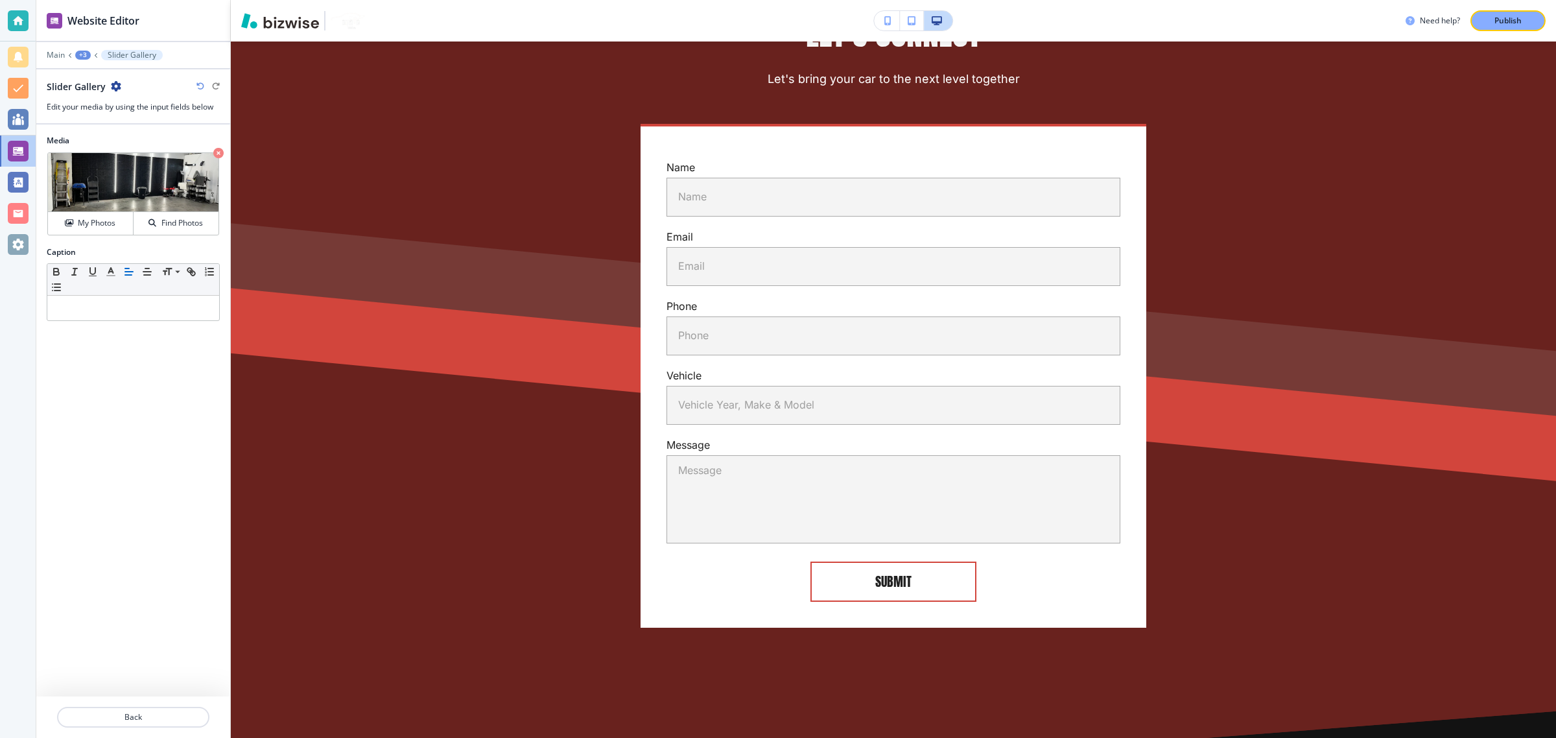
click at [75, 55] on div "+3" at bounding box center [83, 55] width 16 height 9
click at [102, 99] on p "Detail Shop" at bounding box center [117, 100] width 66 height 12
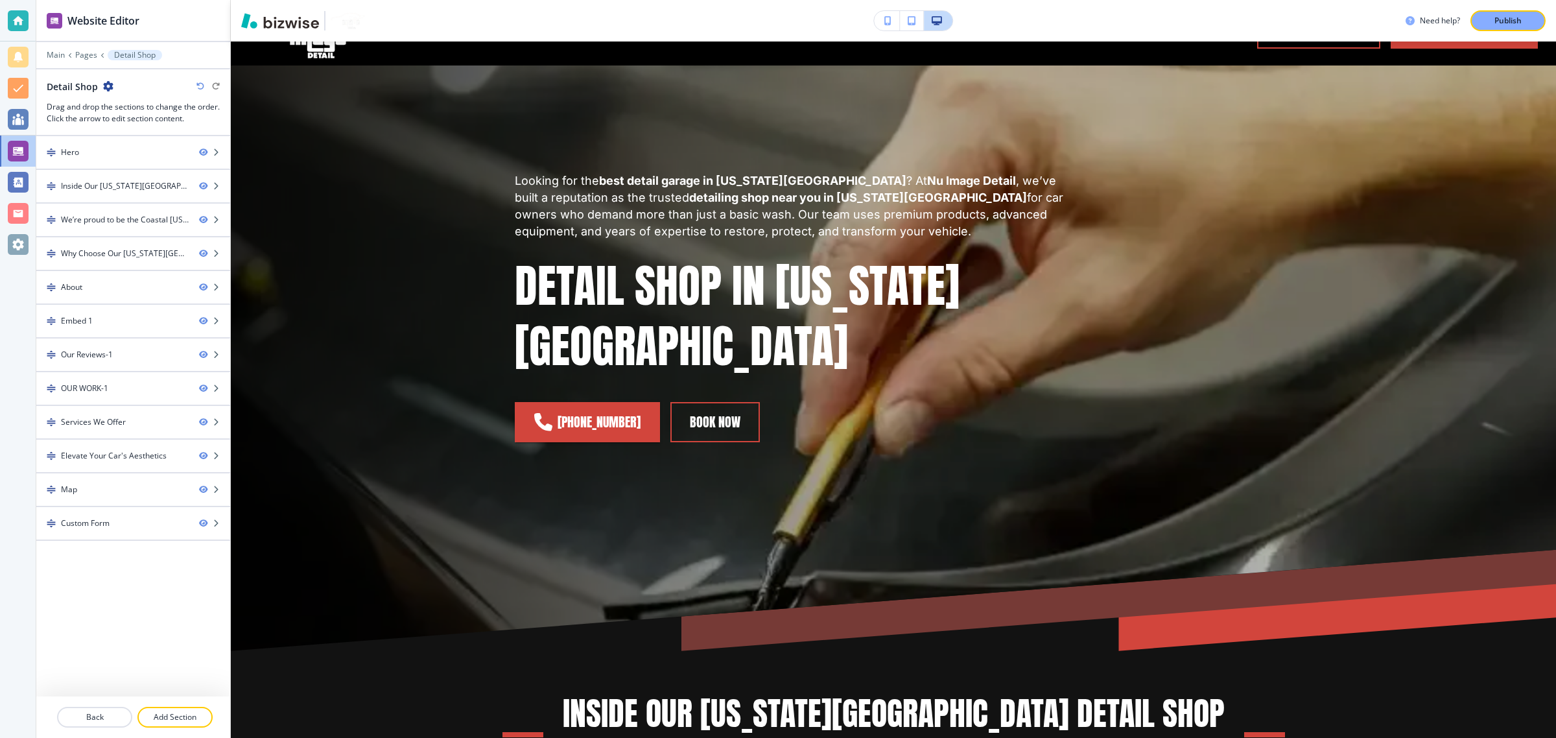
scroll to position [0, 0]
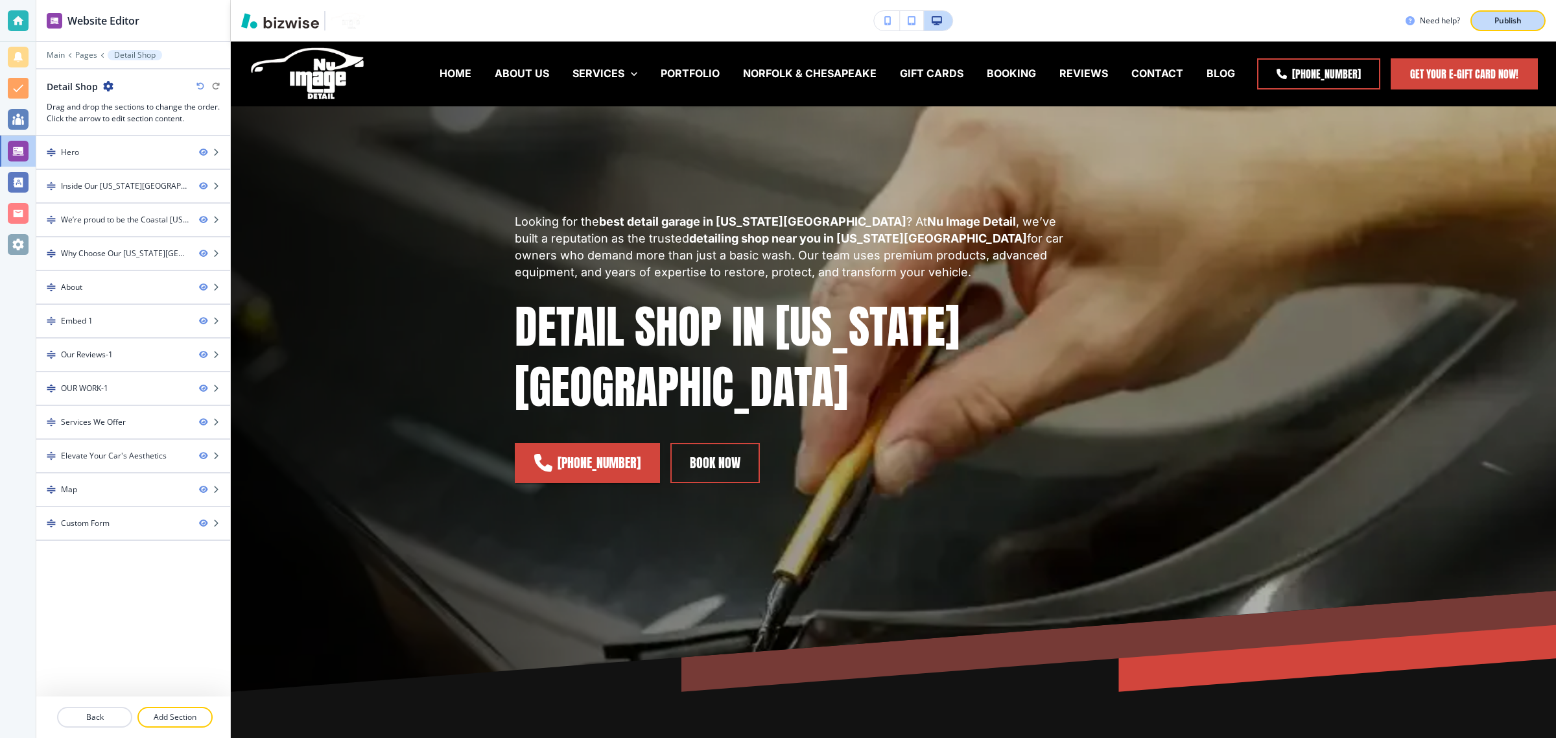
click at [1502, 13] on button "Publish" at bounding box center [1507, 20] width 75 height 21
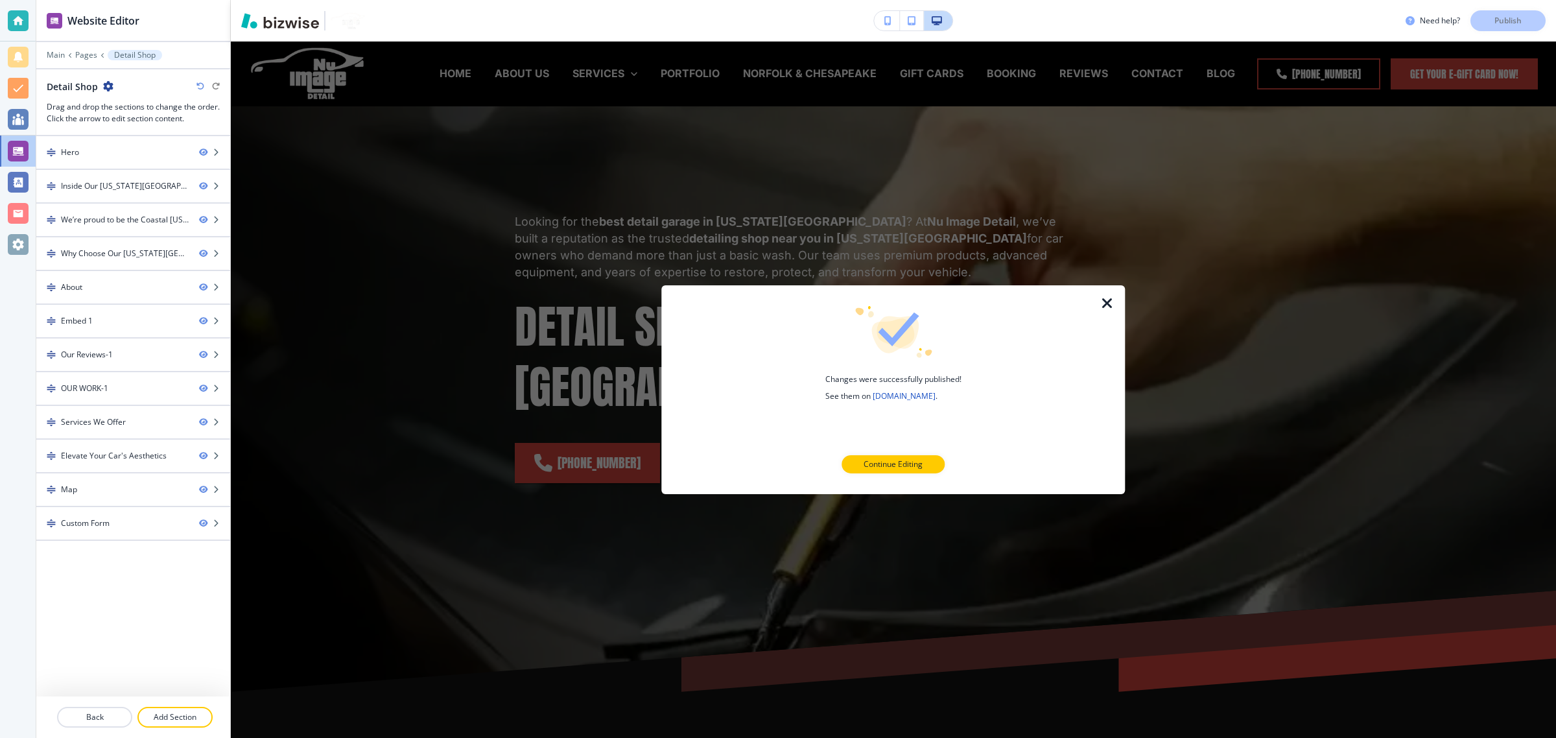
click at [1114, 306] on icon "button" at bounding box center [1107, 304] width 16 height 16
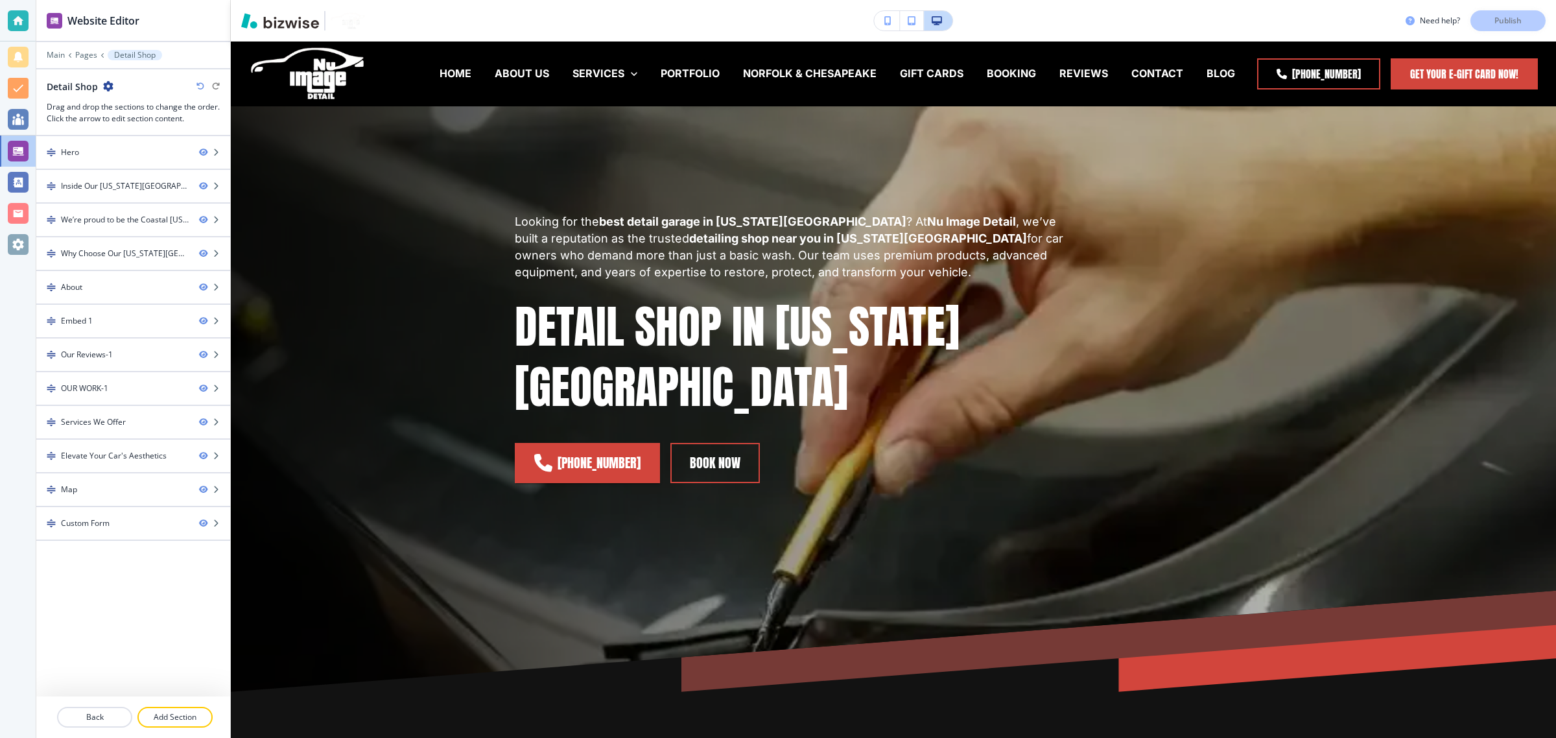
click at [114, 79] on div at bounding box center [133, 74] width 194 height 10
click at [108, 83] on icon "button" at bounding box center [108, 86] width 10 height 10
click at [127, 104] on p "Edit Page Settings" at bounding box center [144, 110] width 66 height 12
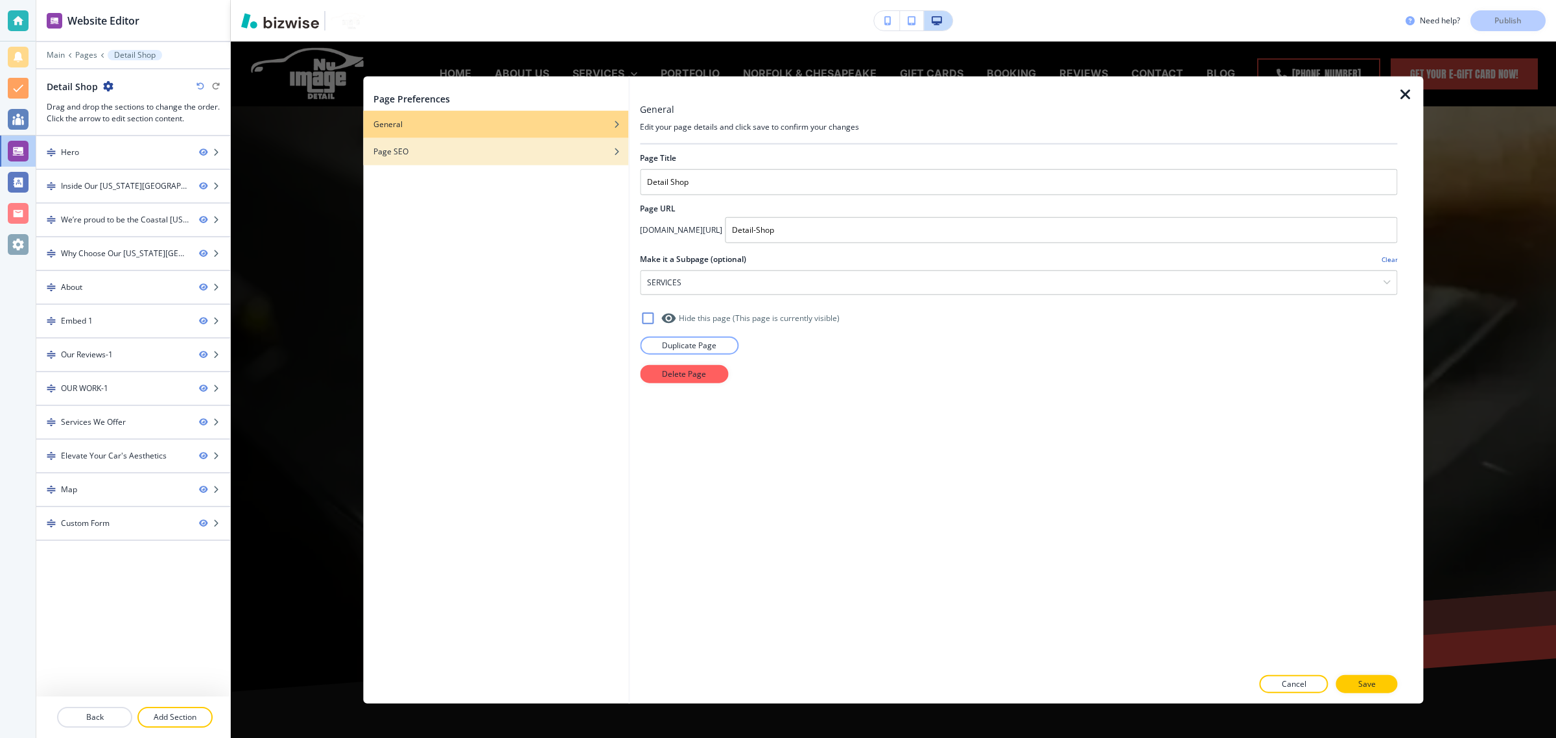
click at [401, 148] on h4 "Page SEO" at bounding box center [390, 152] width 35 height 12
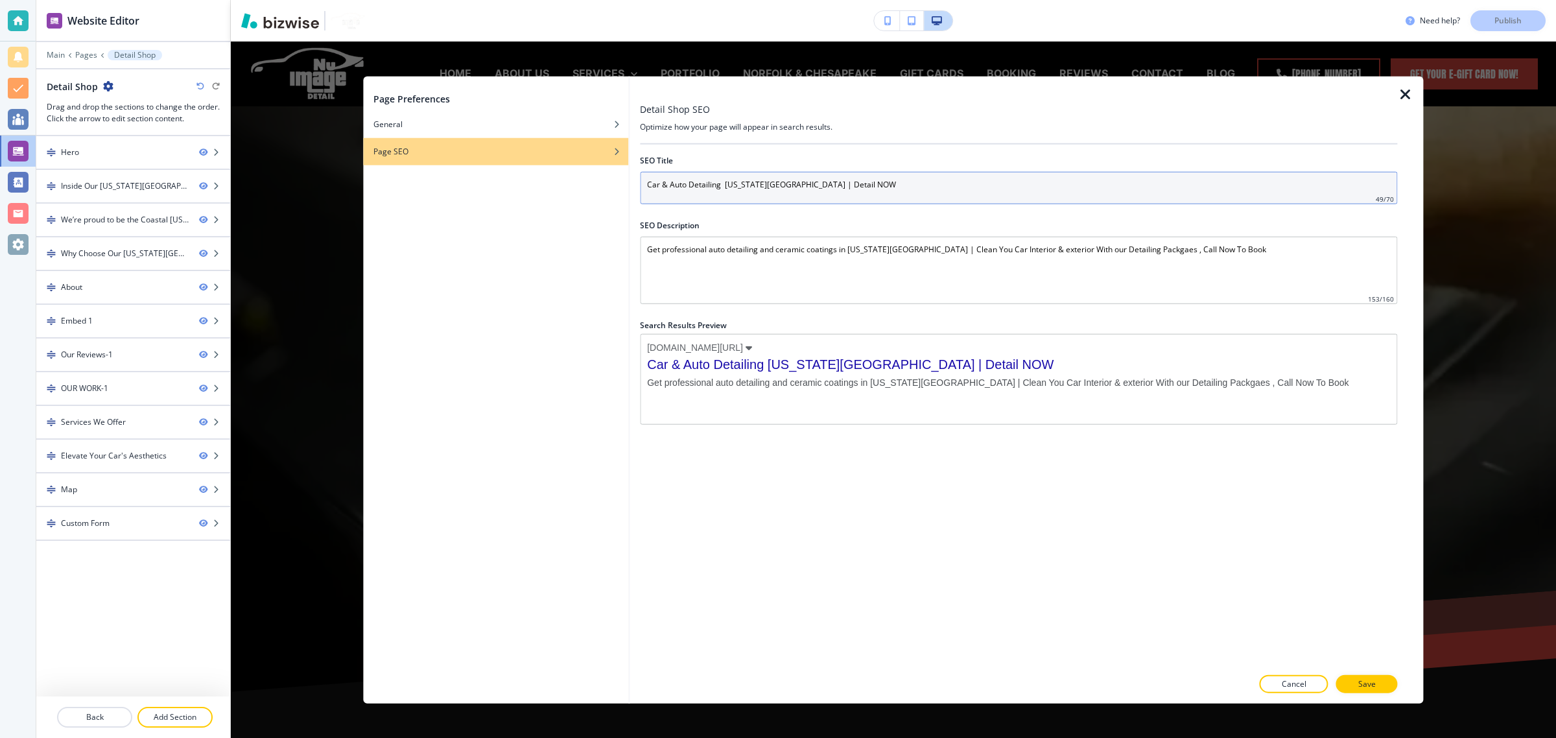
click at [712, 182] on input "Car & Auto Detailing Virginia Beach | Detail NOW" at bounding box center [1018, 188] width 757 height 32
paste input "Detail Shop in Virginia Beach | Award-Winning Auto Detailing Garage"
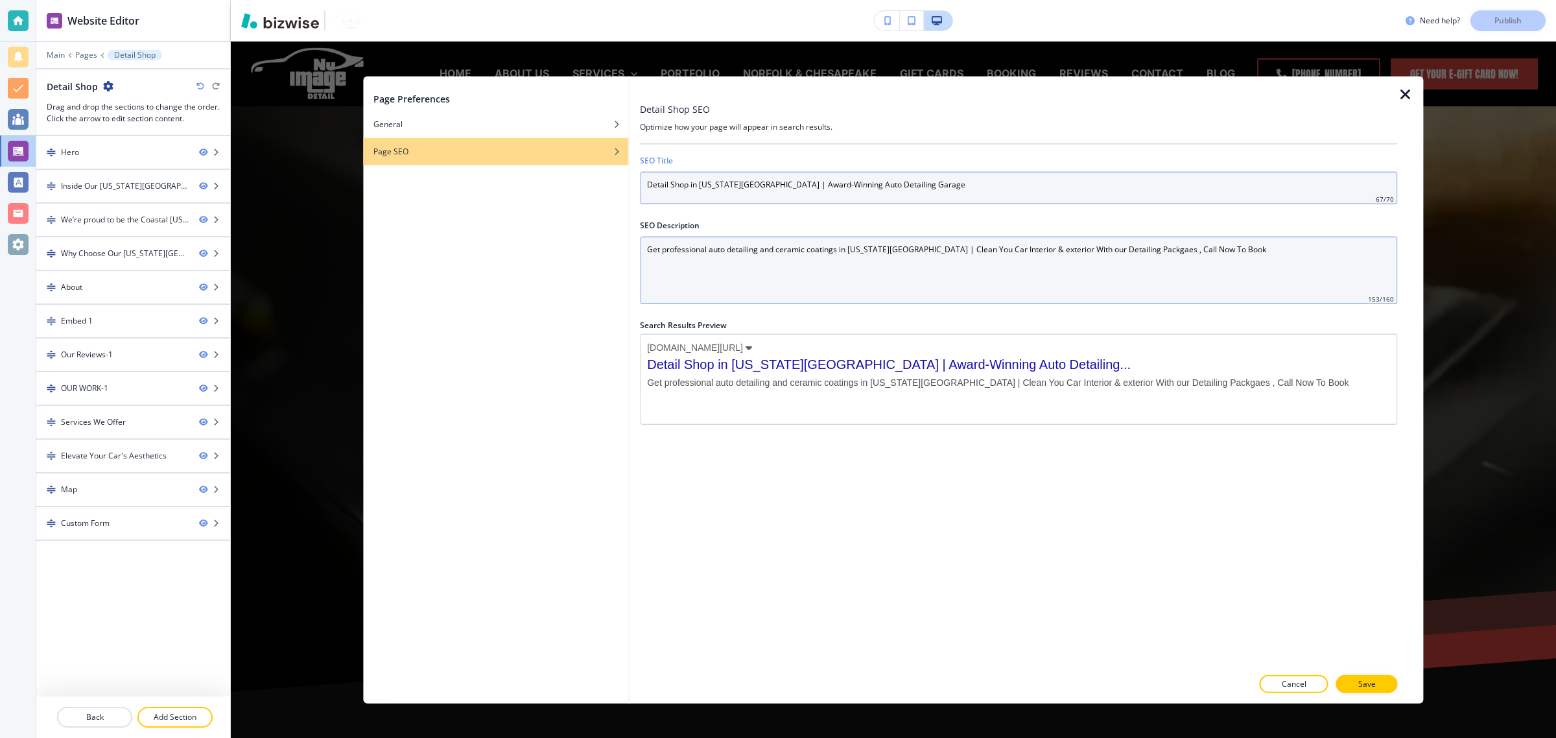
type input "Detail Shop in Virginia Beach | Award-Winning Auto Detailing Garage"
click at [810, 253] on Description "Get professional auto detailing and ceramic coatings in Virginia Beach | Clean …" at bounding box center [1018, 270] width 757 height 67
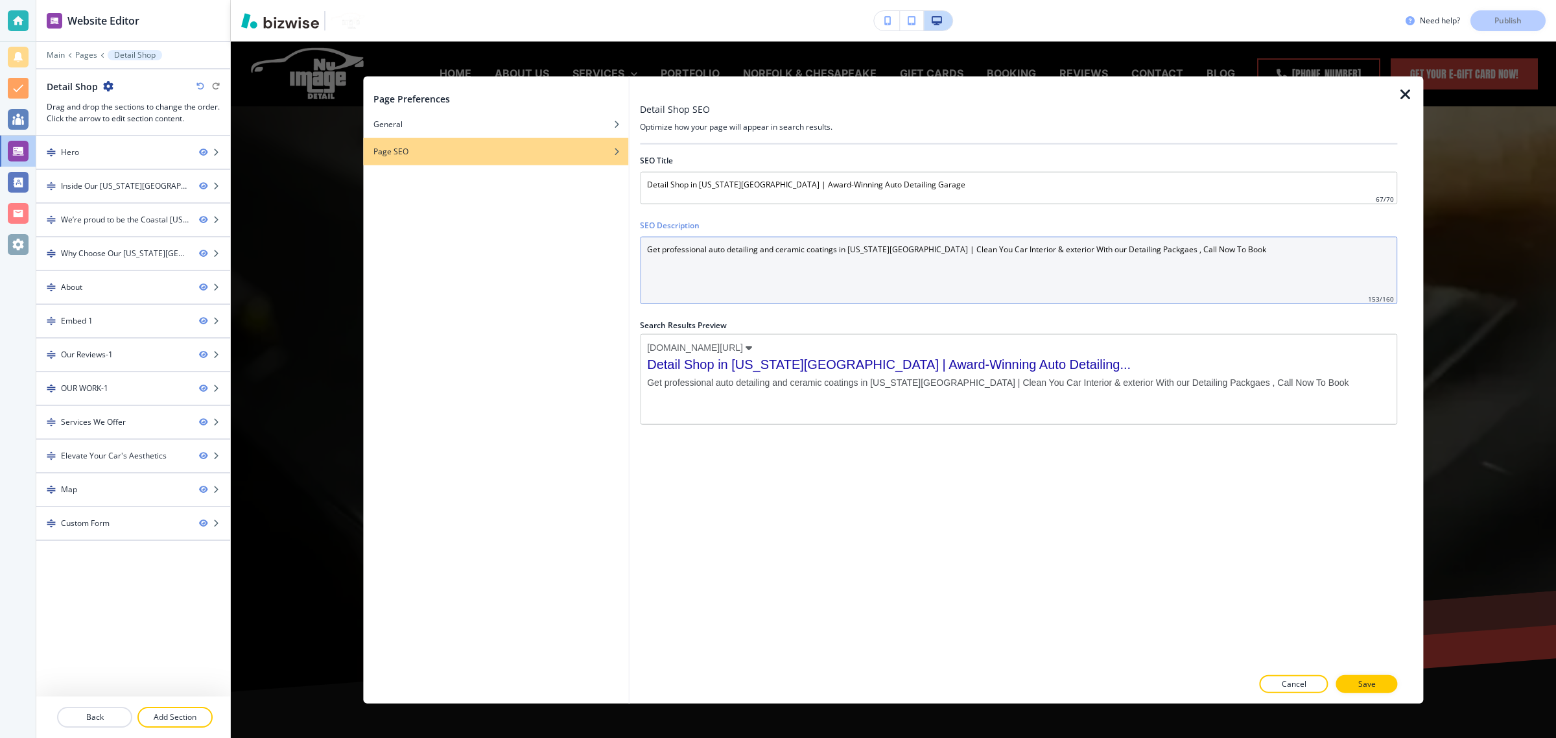
click at [810, 253] on Description "Get professional auto detailing and ceramic coatings in Virginia Beach | Clean …" at bounding box center [1018, 270] width 757 height 67
paste Description "Discover Nu Image Detail, the award-winning detail garage in Virginia Beach. Vo…"
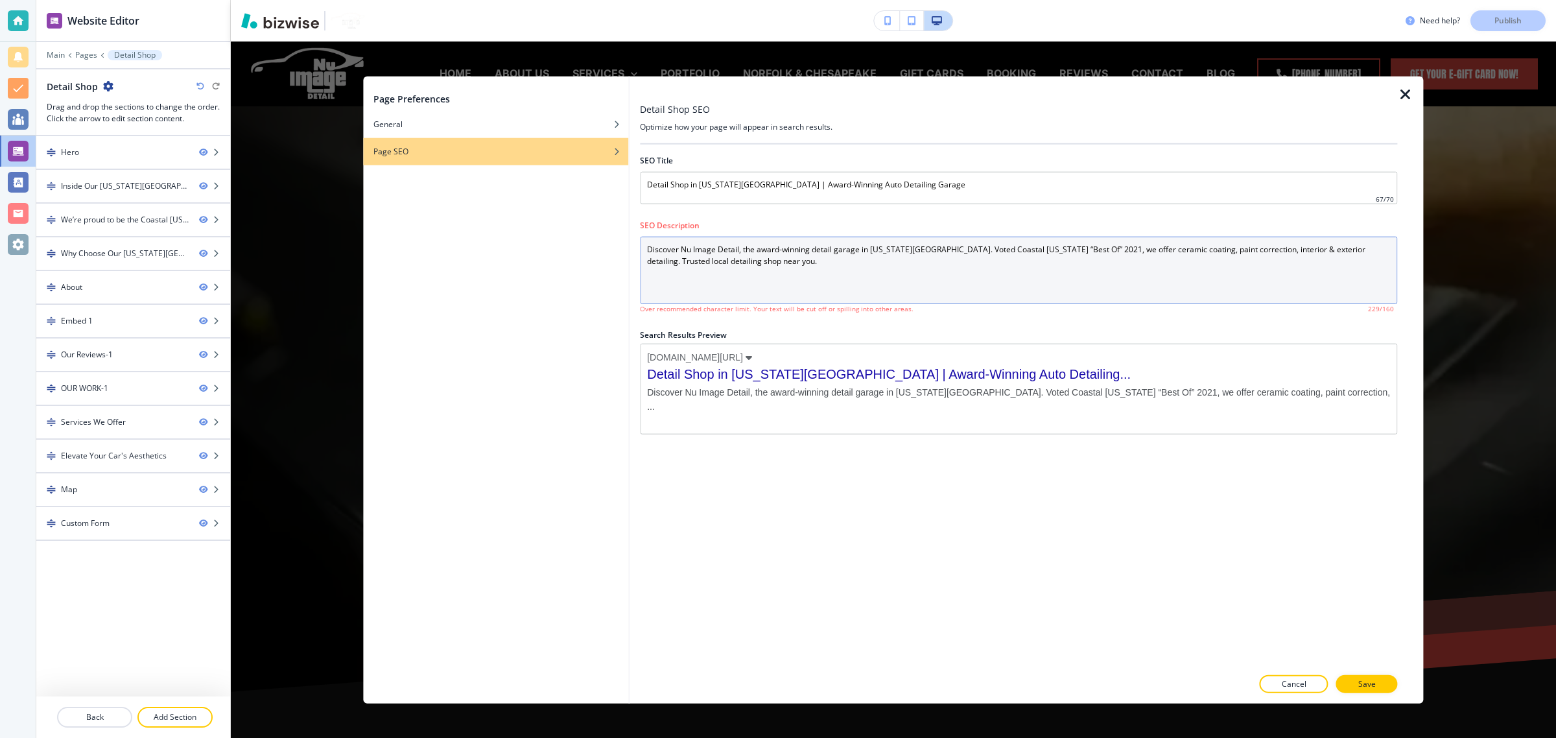
drag, startPoint x: 749, startPoint y: 282, endPoint x: 1316, endPoint y: 248, distance: 568.2
click at [1316, 248] on Description "Discover Nu Image Detail, the award-winning detail garage in Virginia Beach. Vo…" at bounding box center [1018, 270] width 757 height 67
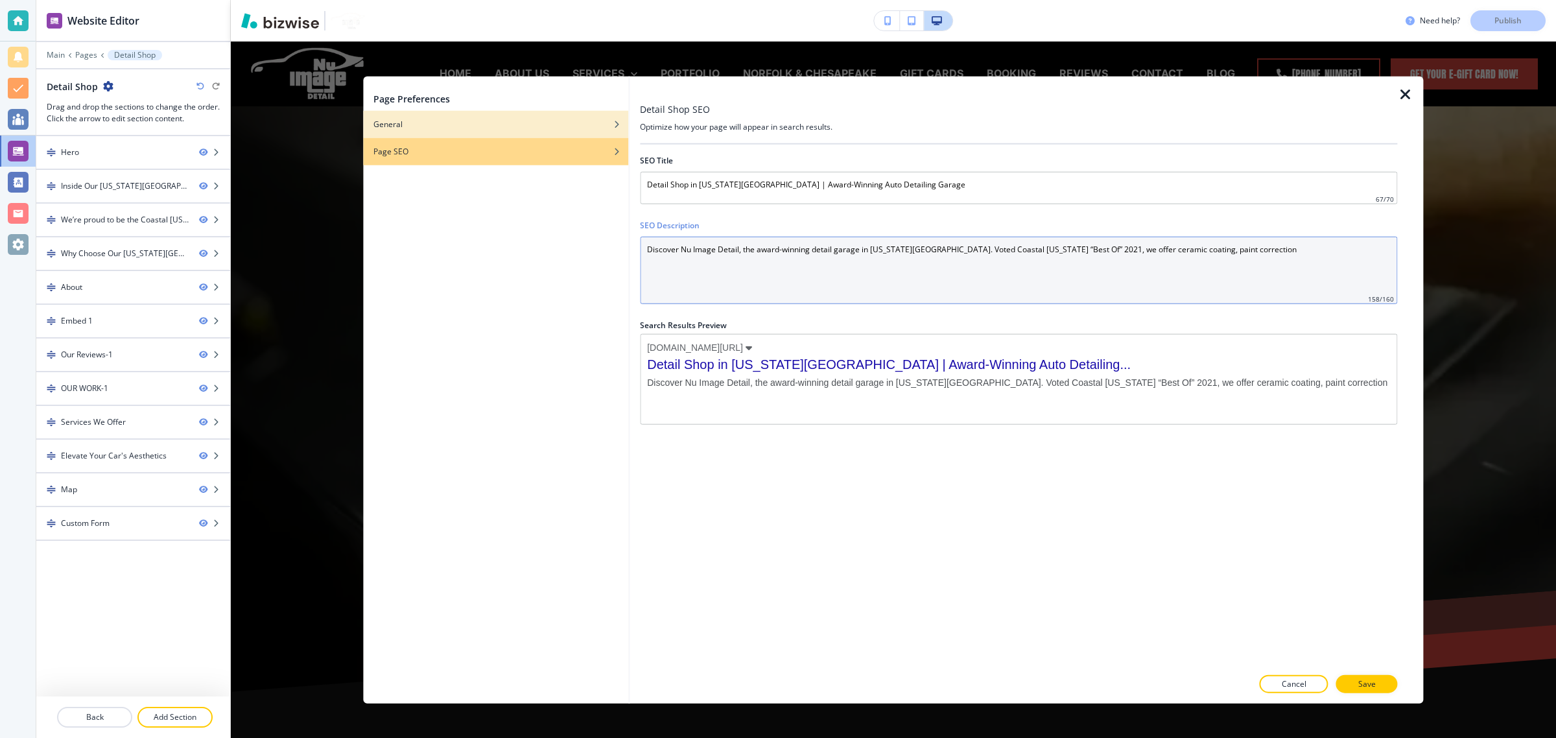
type Description "Discover Nu Image Detail, the award-winning detail garage in Virginia Beach. Vo…"
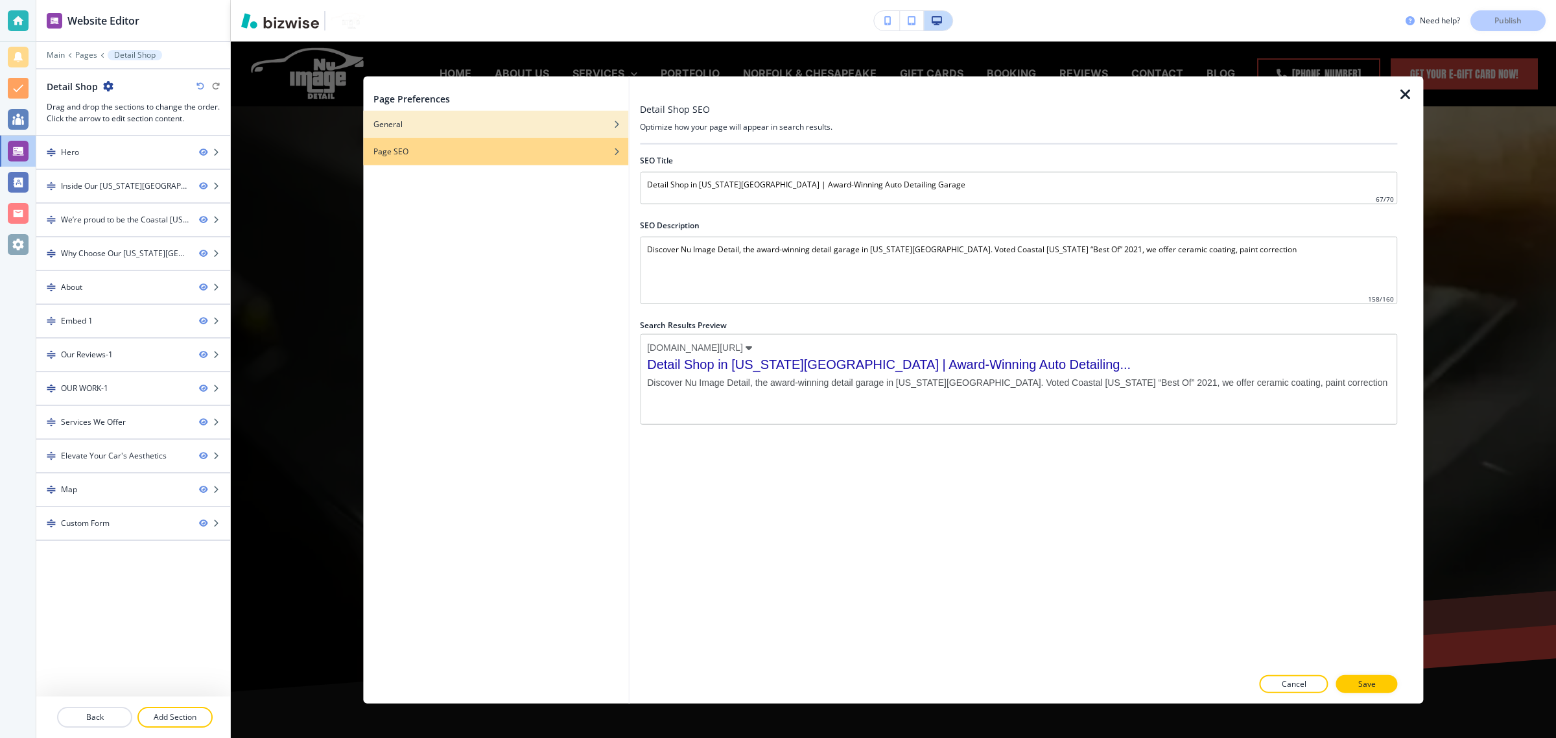
click at [446, 117] on div "button" at bounding box center [495, 115] width 265 height 8
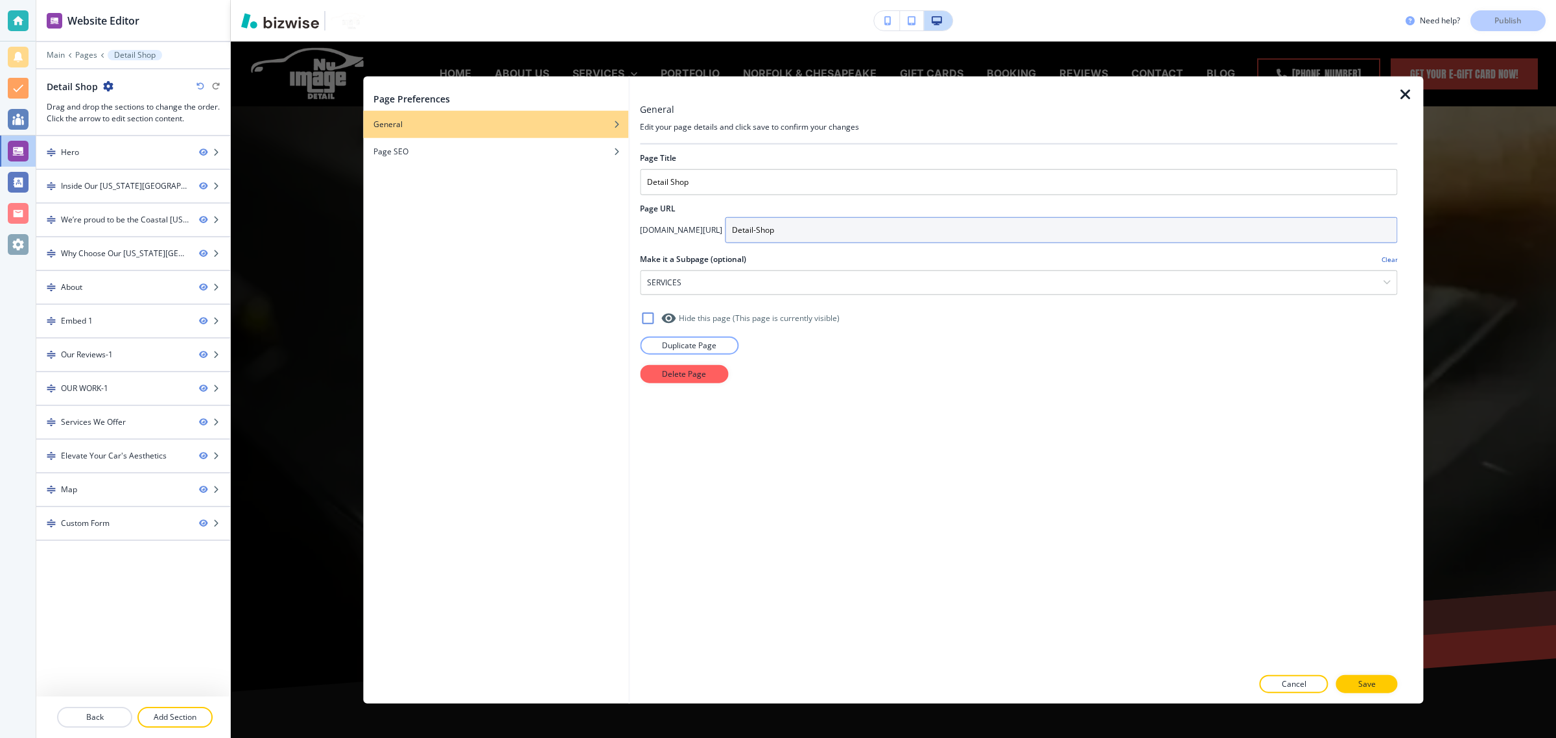
click at [730, 227] on input "Detail-Shop" at bounding box center [1061, 230] width 672 height 26
type input "detail-shop"
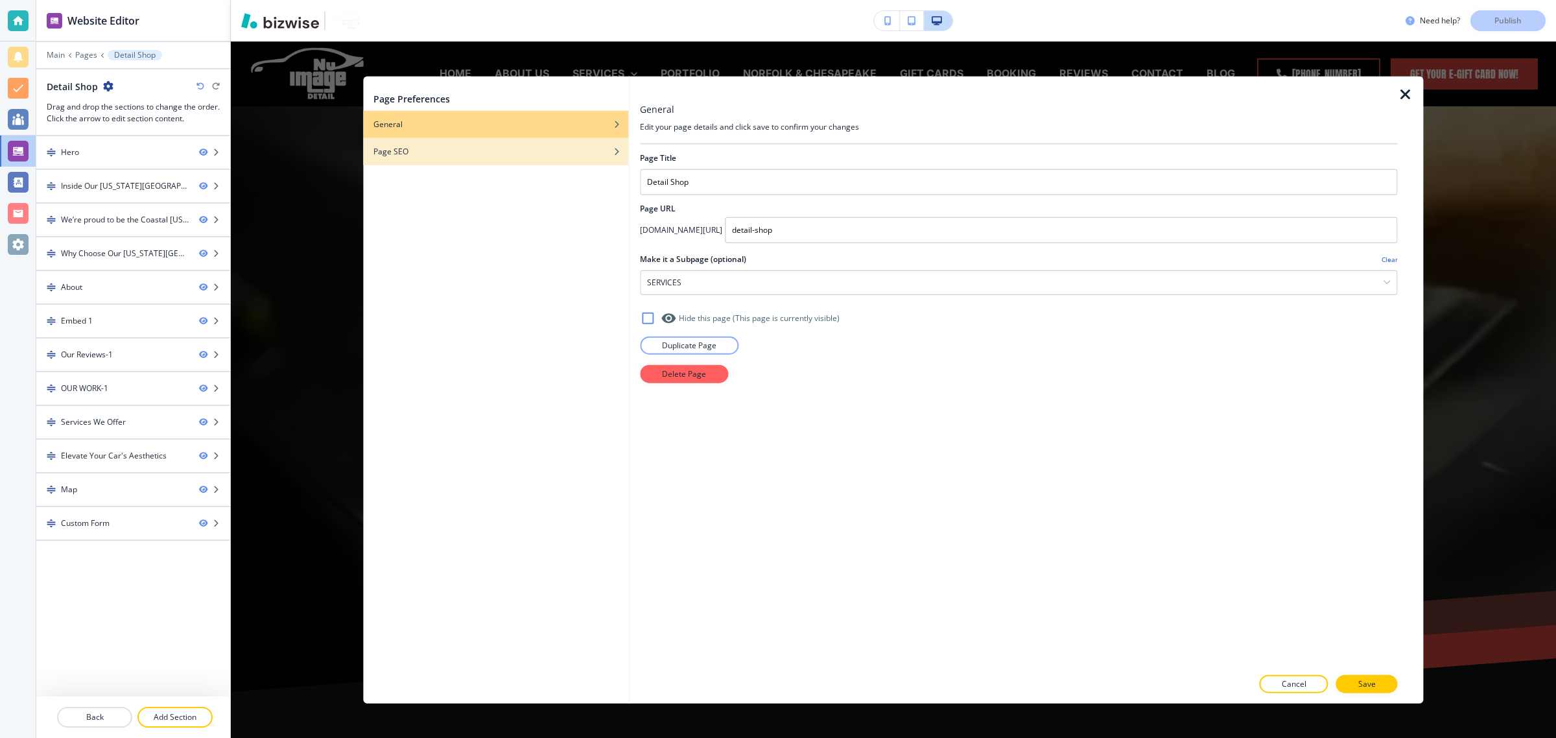
click at [473, 151] on div "Page SEO" at bounding box center [495, 152] width 265 height 12
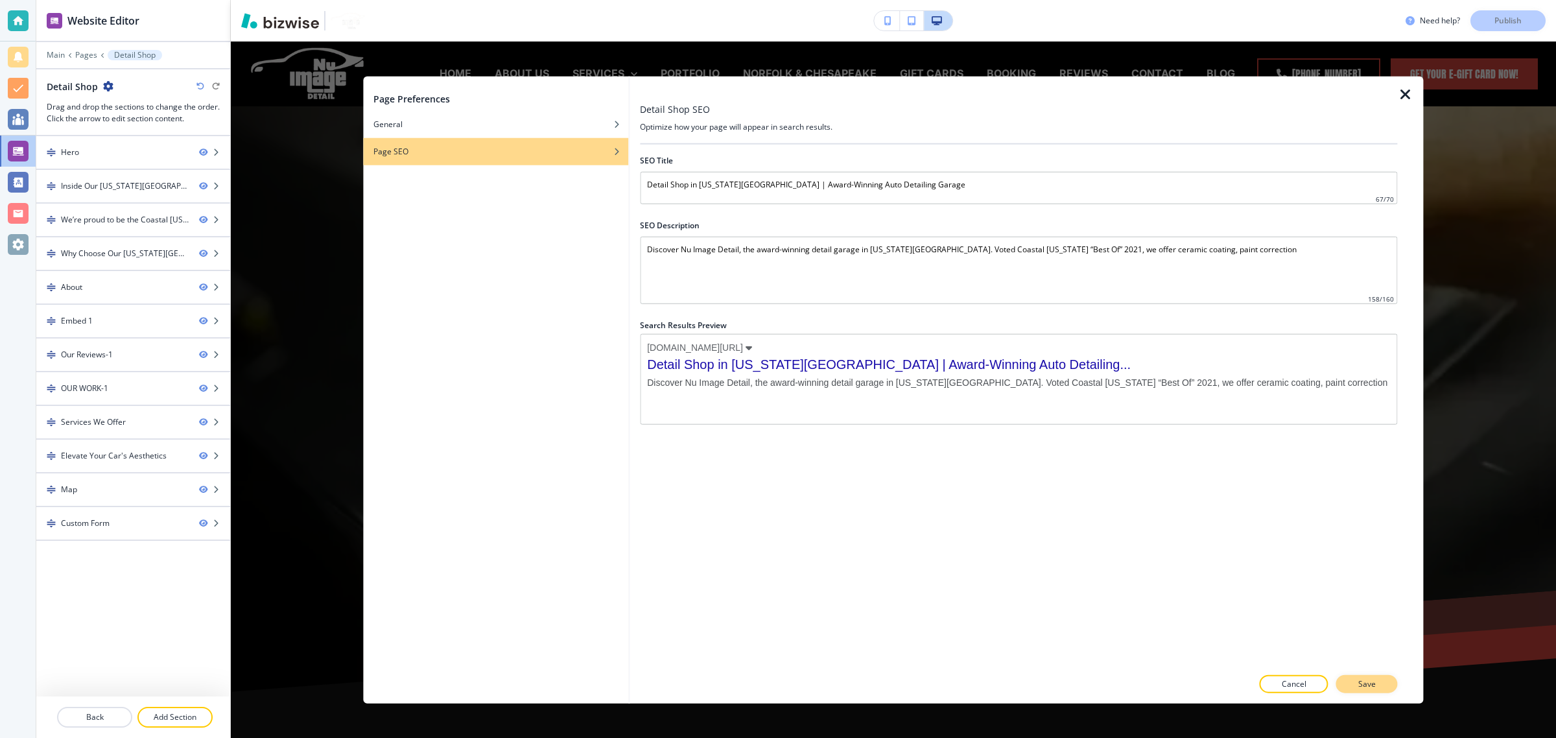
click at [1373, 675] on button "Save" at bounding box center [1367, 683] width 62 height 18
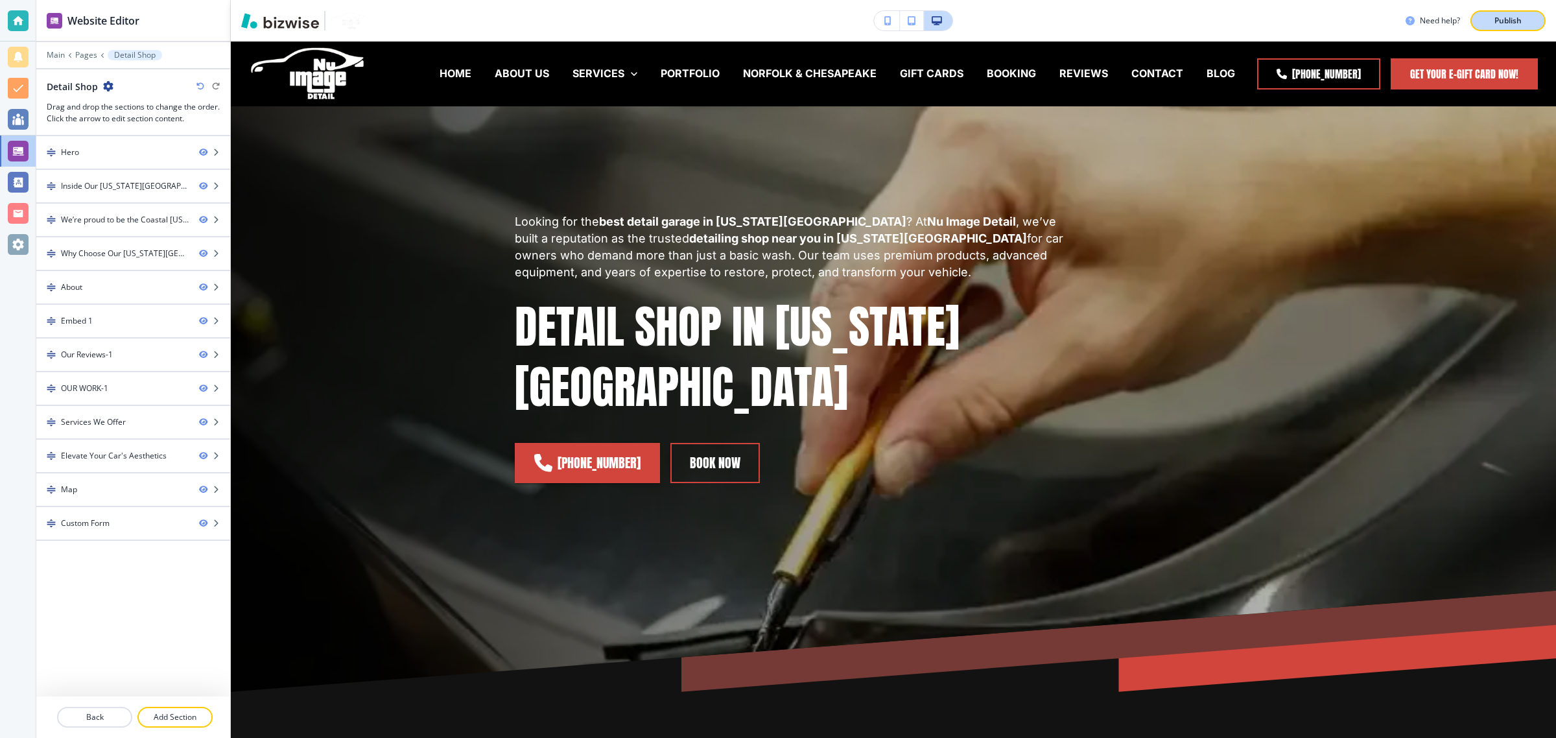
click at [1498, 17] on p "Publish" at bounding box center [1507, 21] width 27 height 12
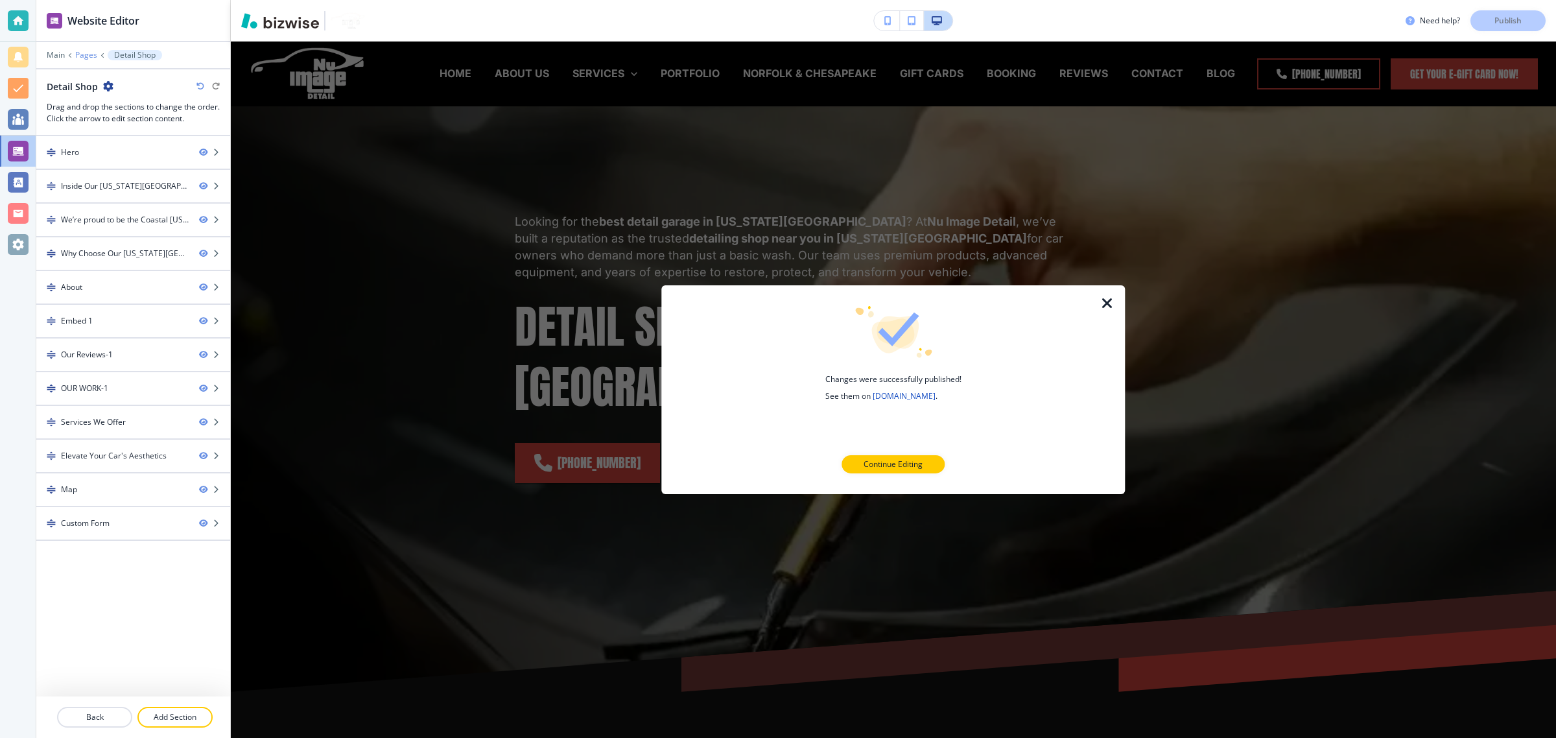
click at [82, 56] on p "Pages" at bounding box center [86, 55] width 22 height 9
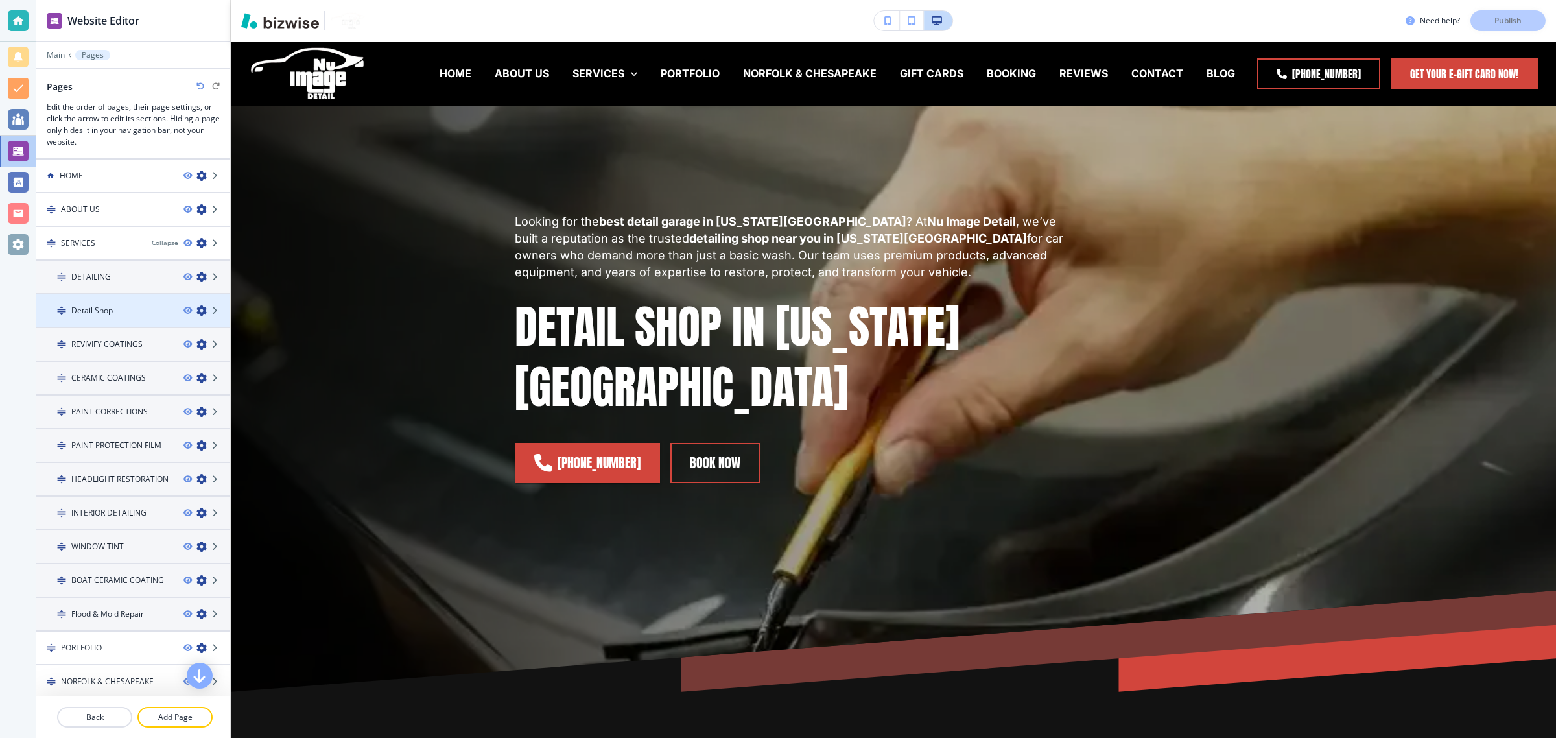
click at [196, 305] on icon "button" at bounding box center [201, 310] width 10 height 10
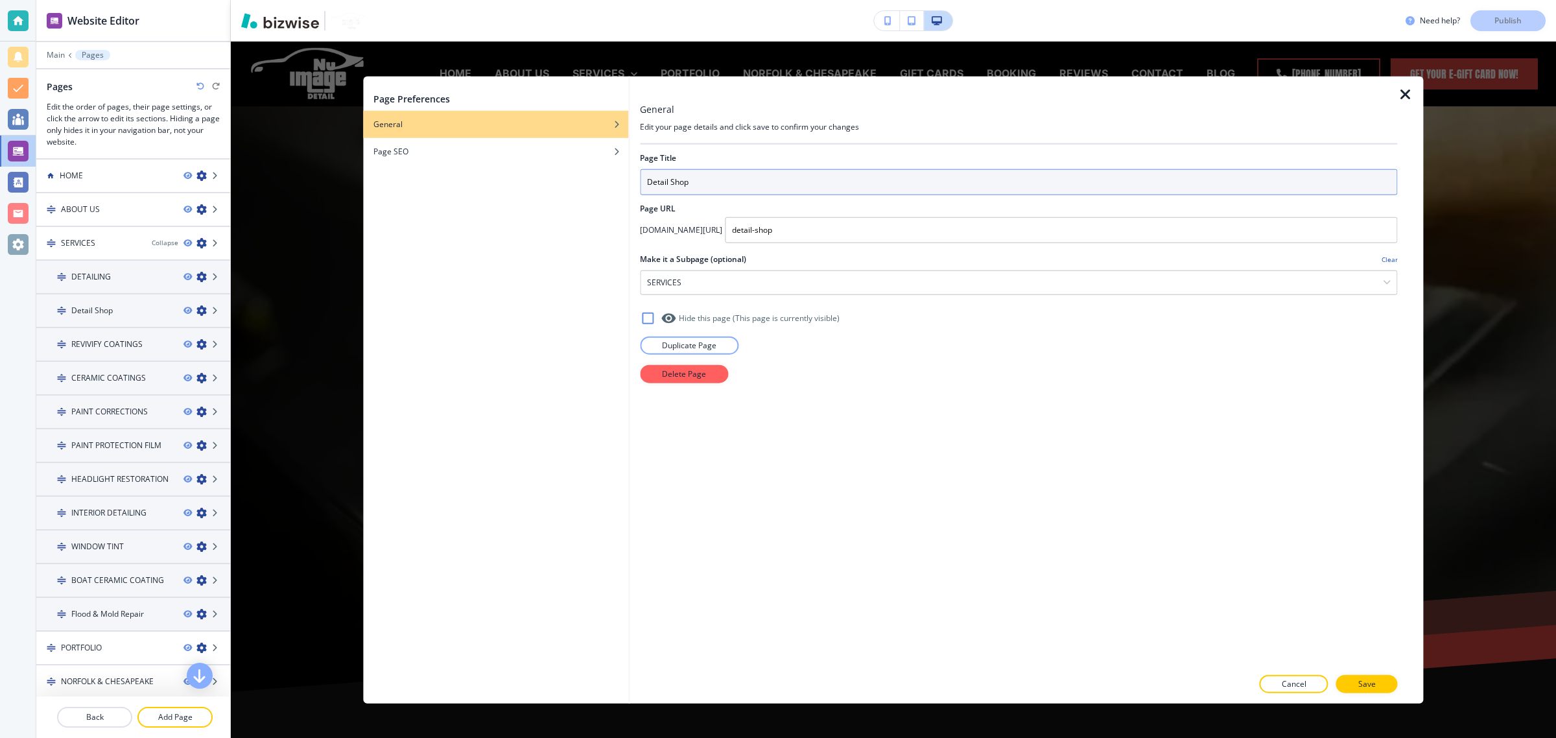
click at [718, 183] on input "Detail Shop" at bounding box center [1018, 182] width 757 height 26
type input "DETAIL SHOP"
click at [1379, 685] on button "Save" at bounding box center [1367, 683] width 62 height 18
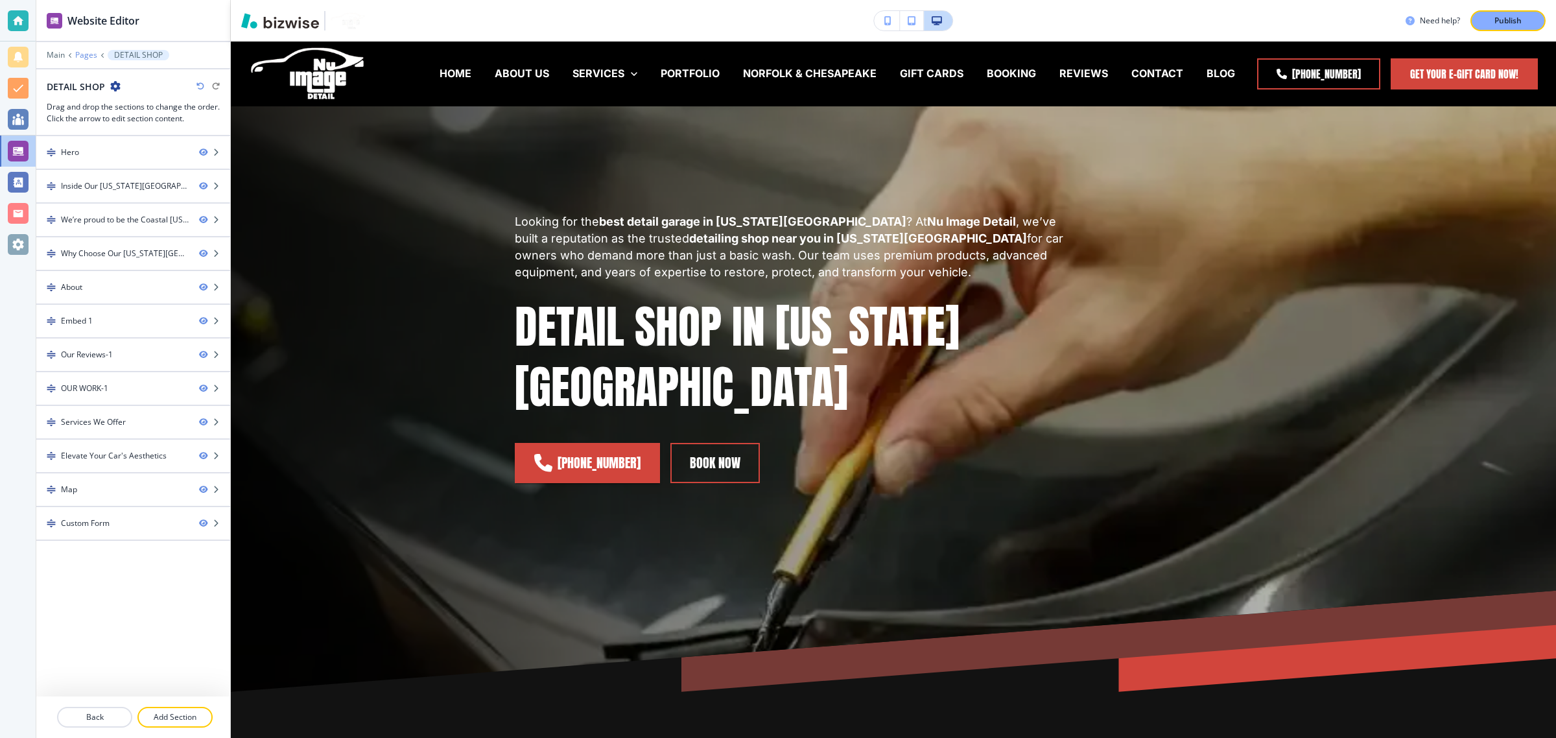
click at [86, 53] on p "Pages" at bounding box center [86, 55] width 22 height 9
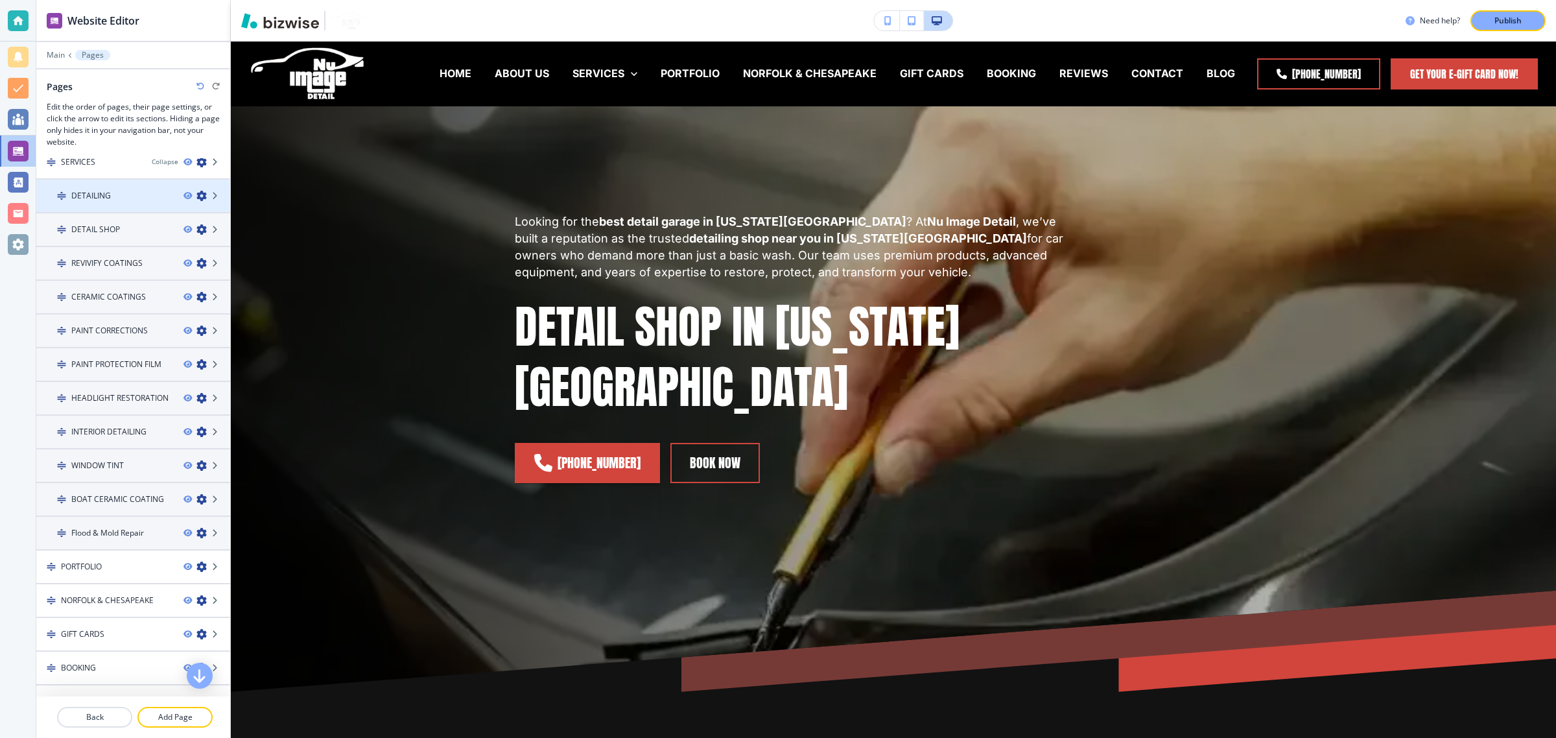
scroll to position [161, 0]
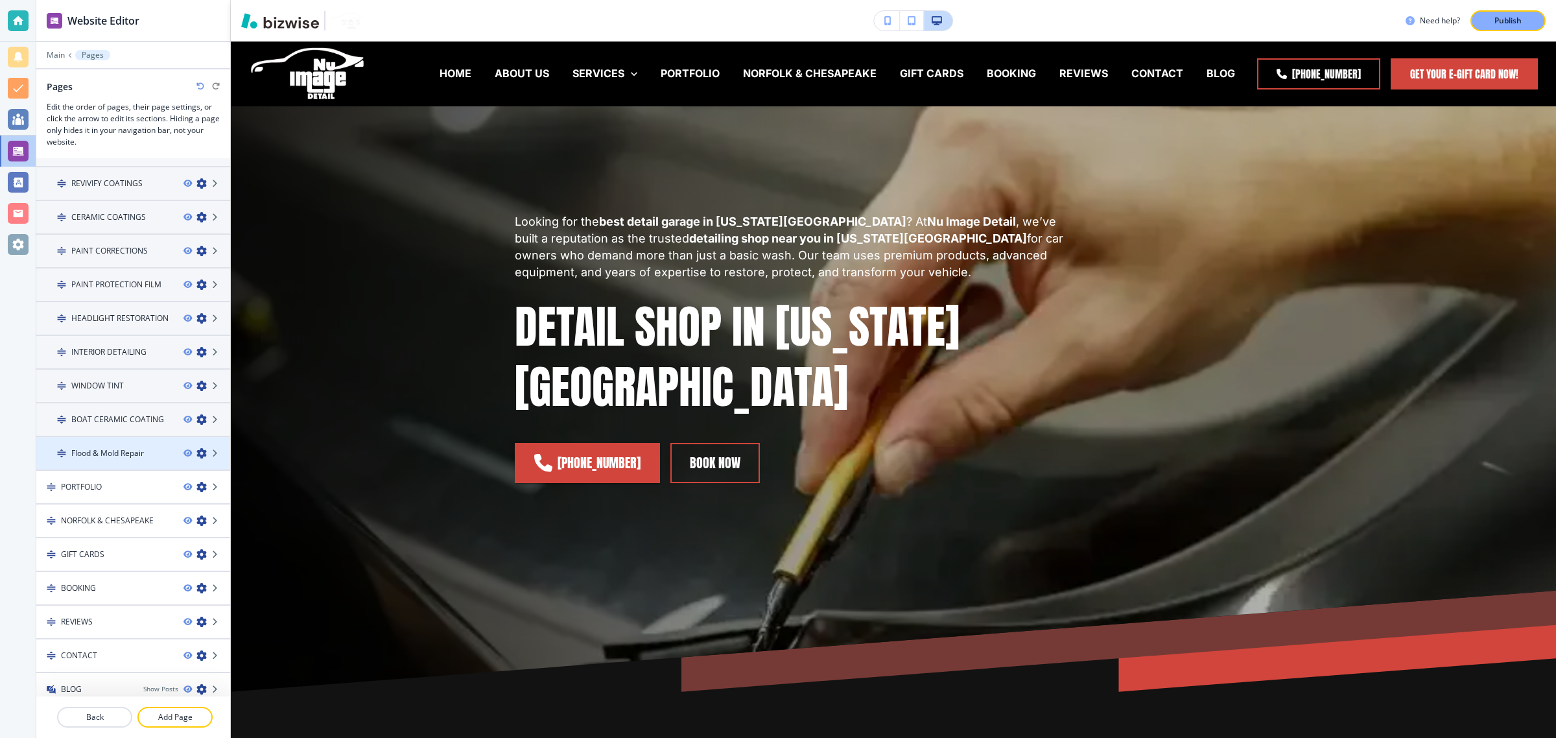
click at [114, 448] on h4 "Flood & Mold Repair" at bounding box center [107, 453] width 73 height 12
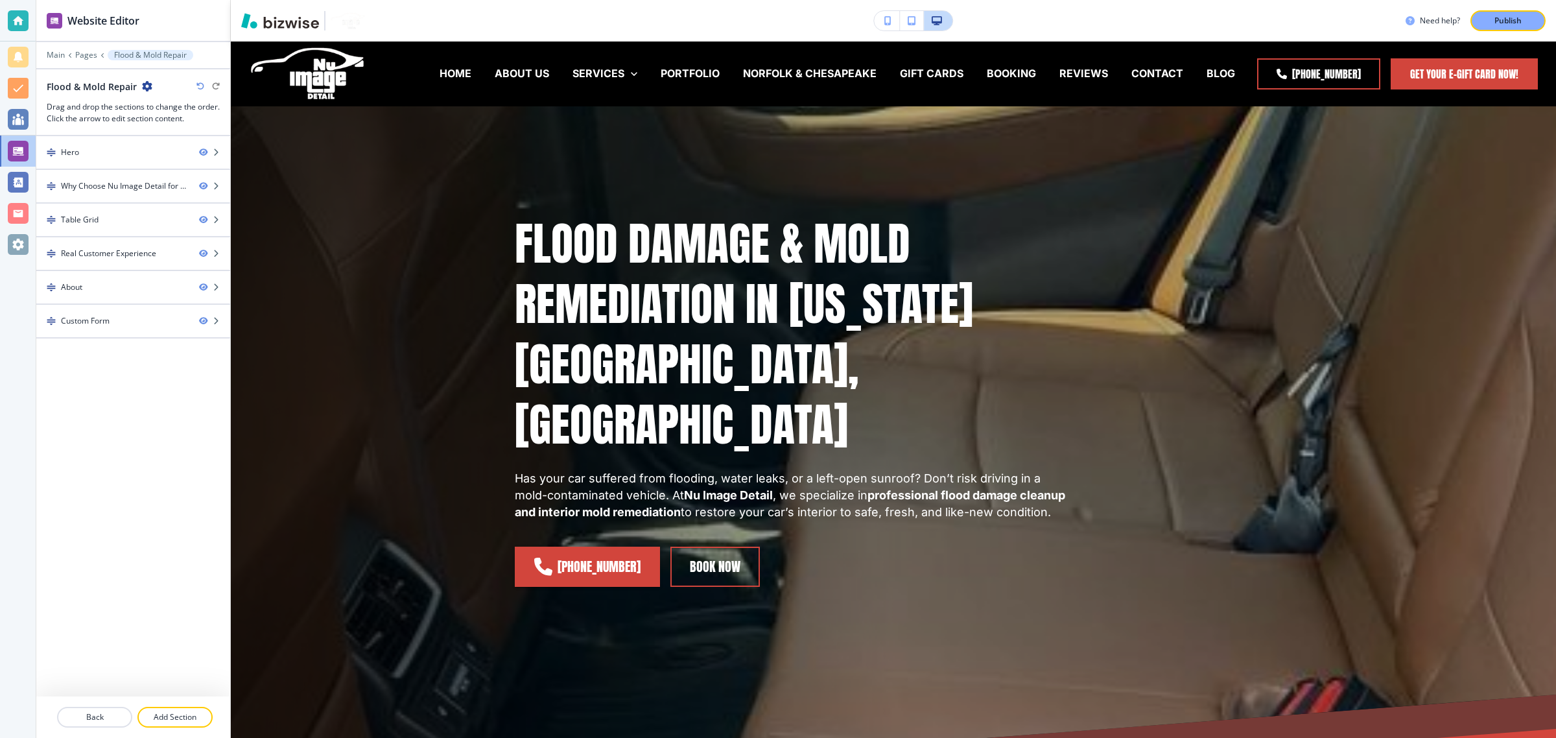
click at [148, 88] on icon "button" at bounding box center [147, 86] width 10 height 10
click at [156, 109] on p "Edit Page Settings" at bounding box center [181, 110] width 66 height 12
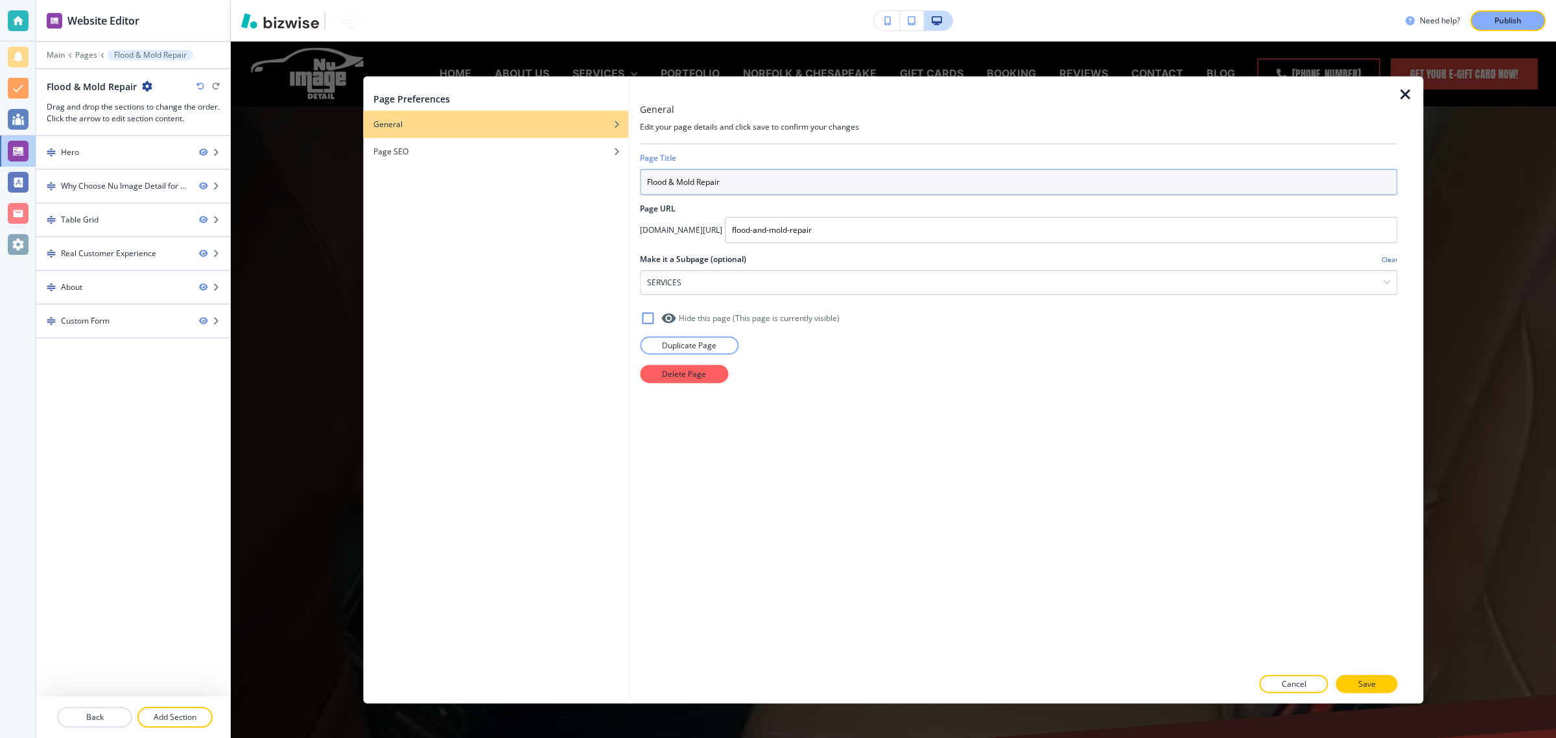
drag, startPoint x: 727, startPoint y: 182, endPoint x: 594, endPoint y: 183, distance: 132.9
click at [594, 183] on div "Page Preferences General Page SEO General Edit your page details and click save…" at bounding box center [893, 389] width 1060 height 627
type input "FLOOD REPAIR"
click at [1379, 682] on button "Save" at bounding box center [1367, 683] width 62 height 18
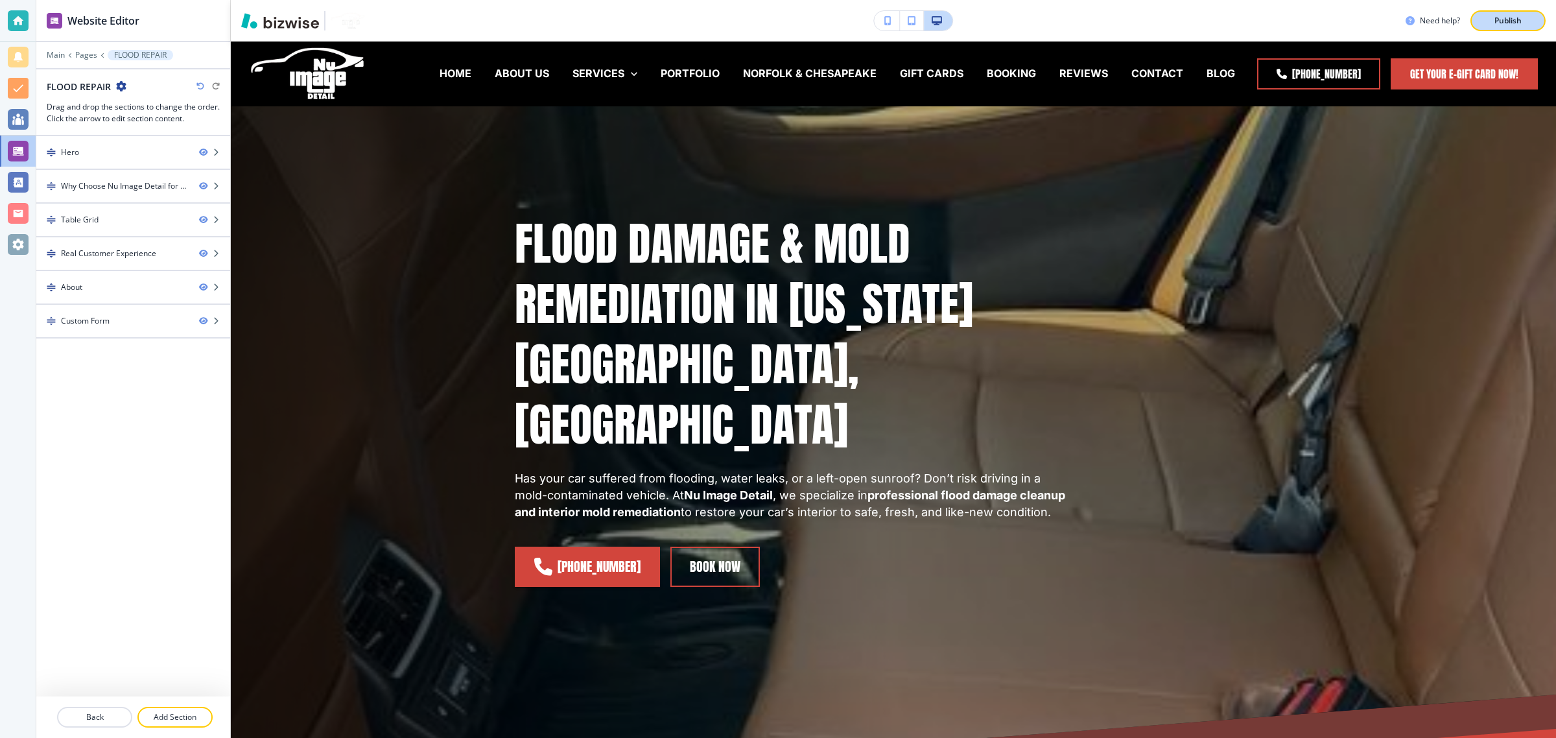
click at [1489, 11] on button "Publish" at bounding box center [1507, 20] width 75 height 21
